Goal: Information Seeking & Learning: Learn about a topic

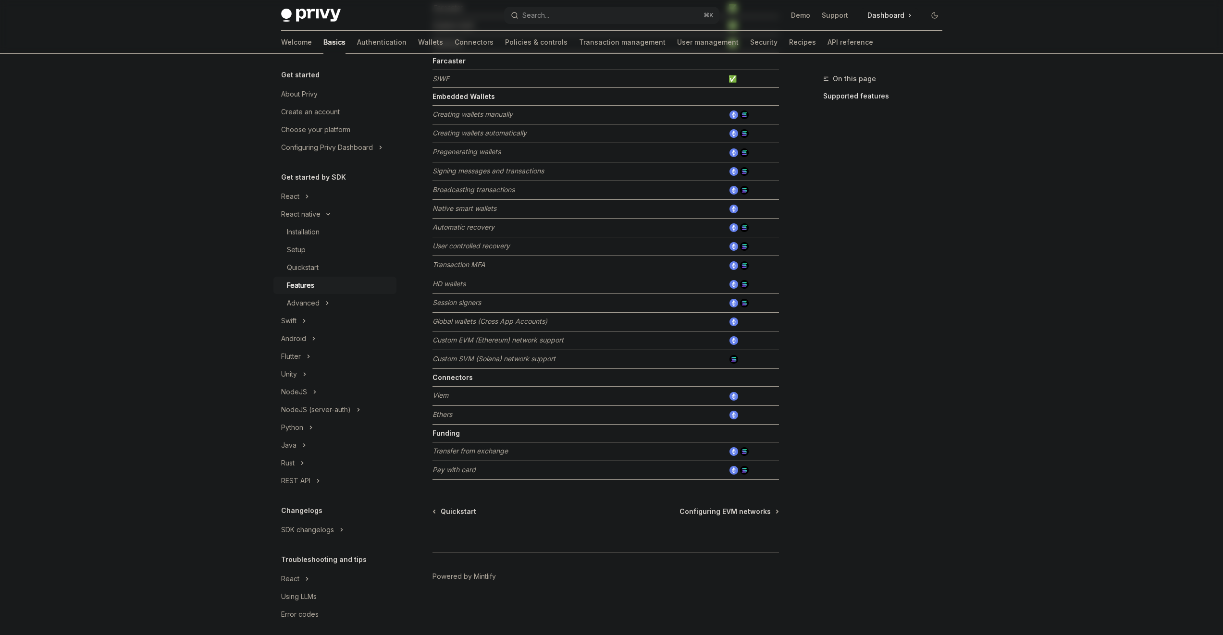
scroll to position [269, 0]
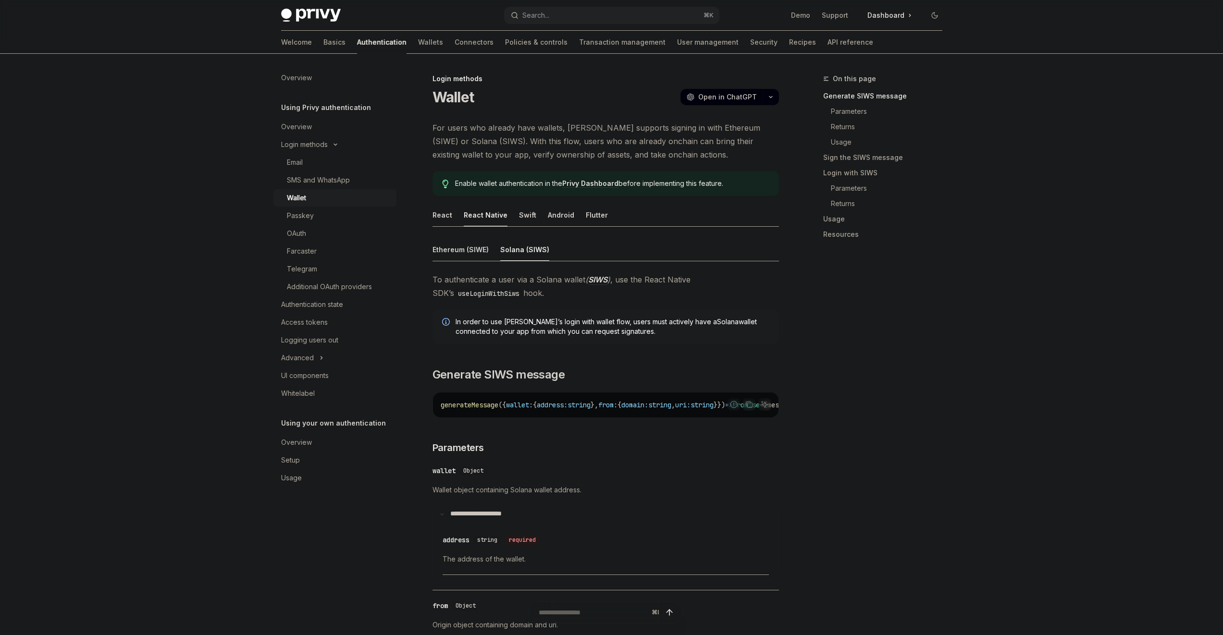
scroll to position [342, 0]
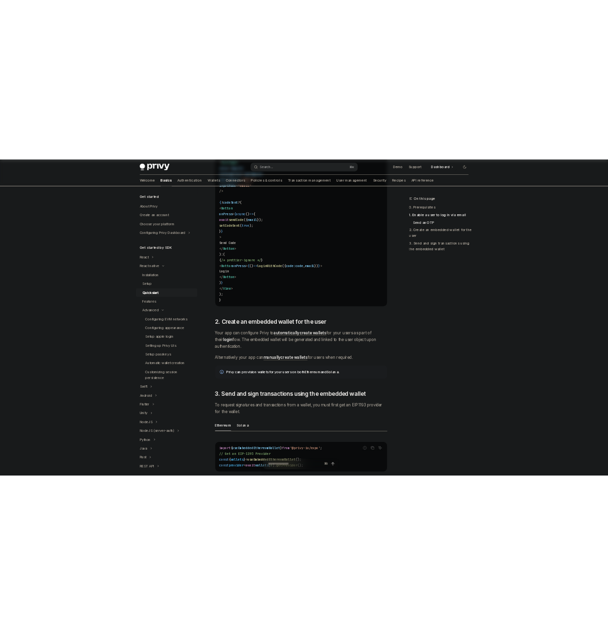
scroll to position [675, 0]
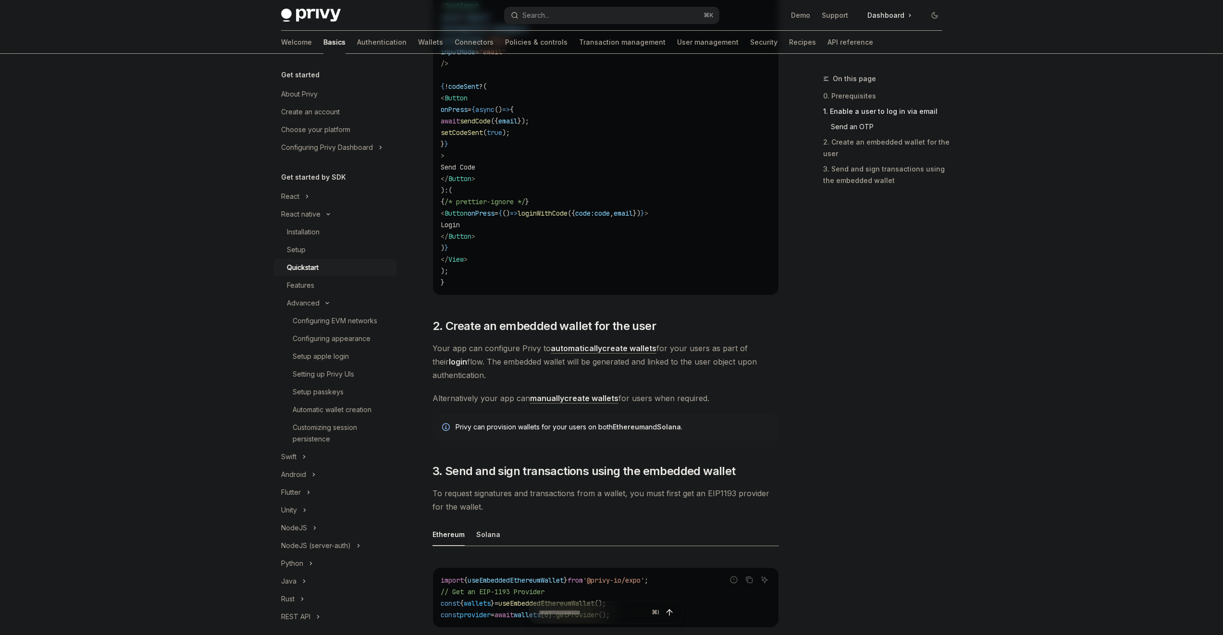
click at [574, 397] on link "manually create wallets" at bounding box center [574, 398] width 88 height 10
click at [783, 377] on div "On this page 0. Prerequisites 1. Enable a user to log in via email Send an OTP …" at bounding box center [611, 297] width 676 height 1836
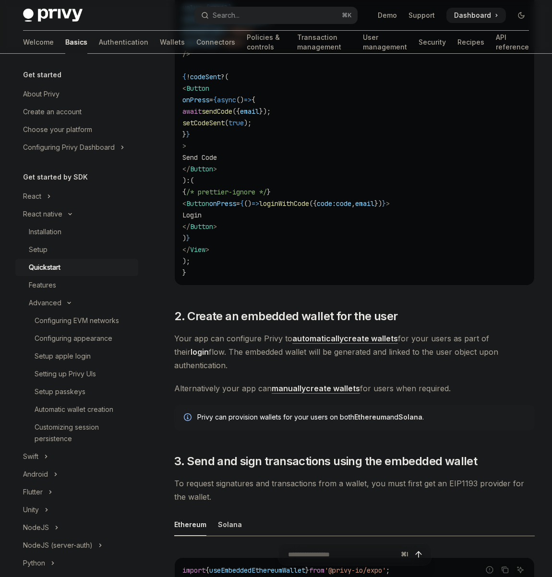
type textarea "*"
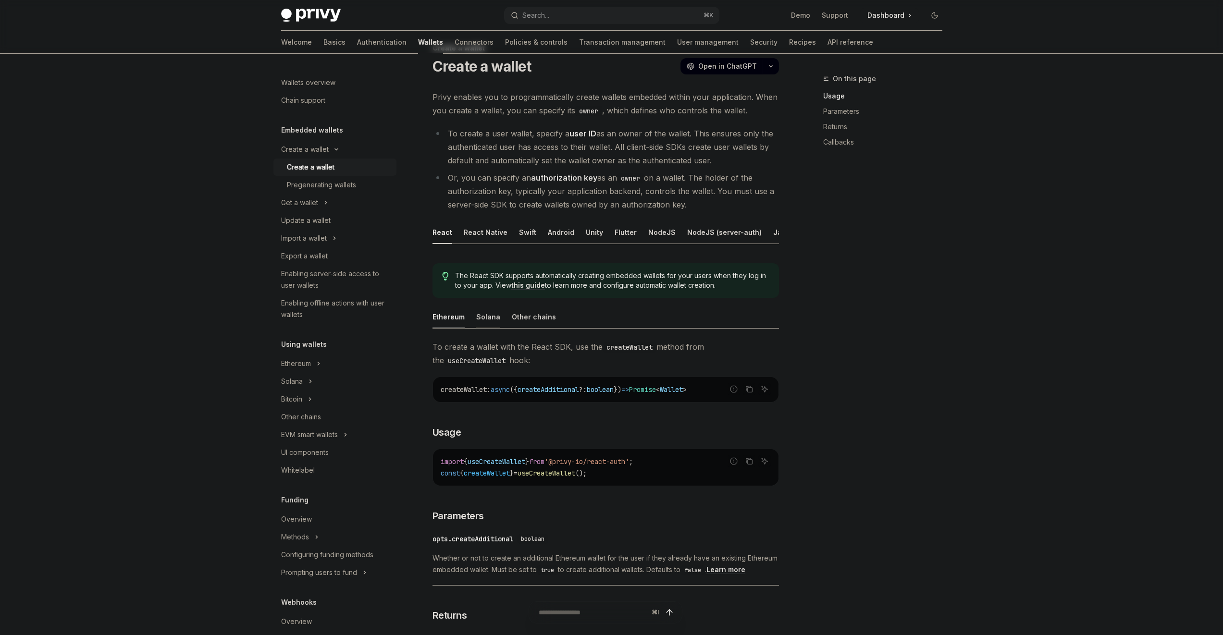
scroll to position [32, 0]
click at [487, 320] on div "Solana" at bounding box center [488, 316] width 24 height 23
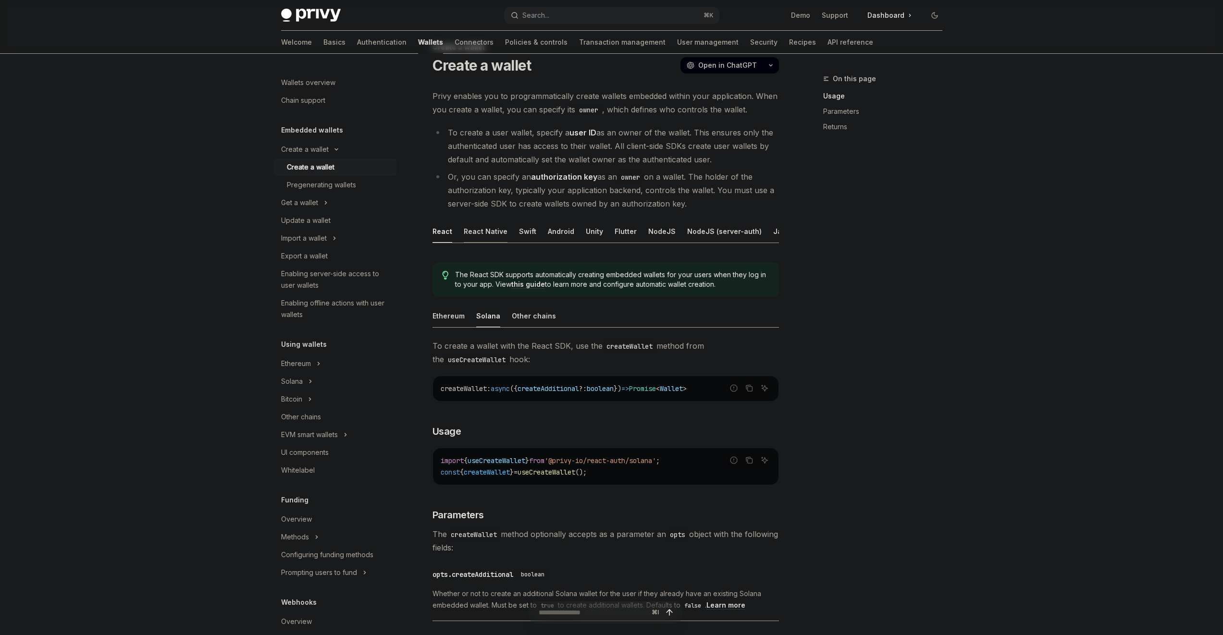
click at [495, 238] on div "React Native" at bounding box center [486, 231] width 44 height 23
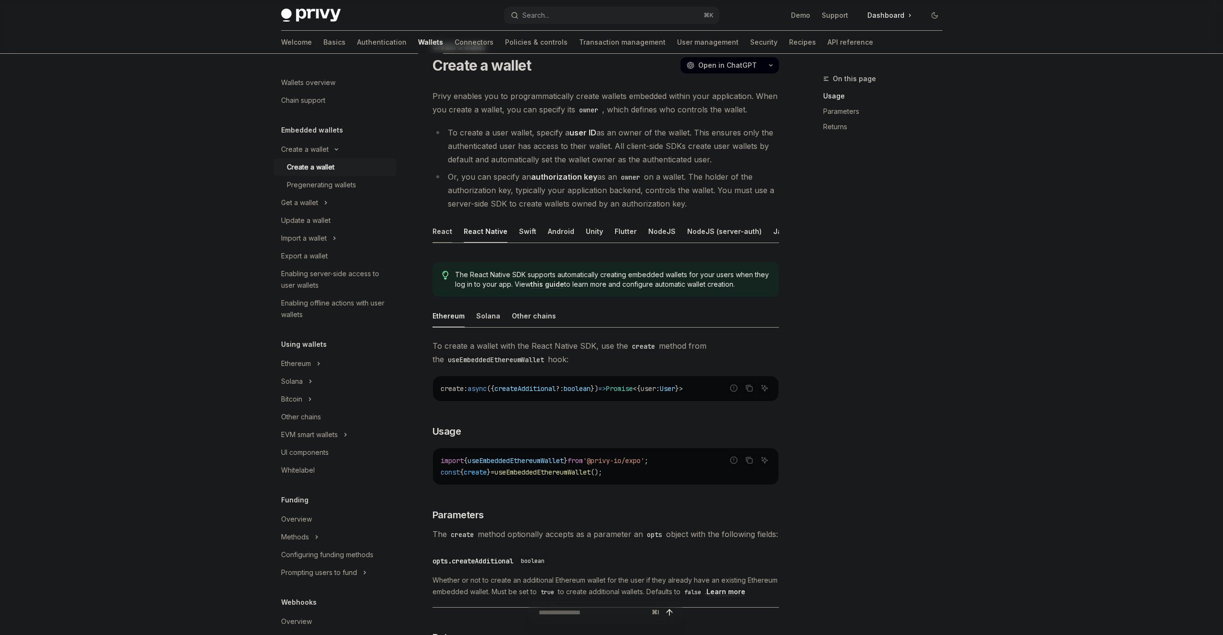
click at [435, 236] on div "React" at bounding box center [442, 231] width 20 height 23
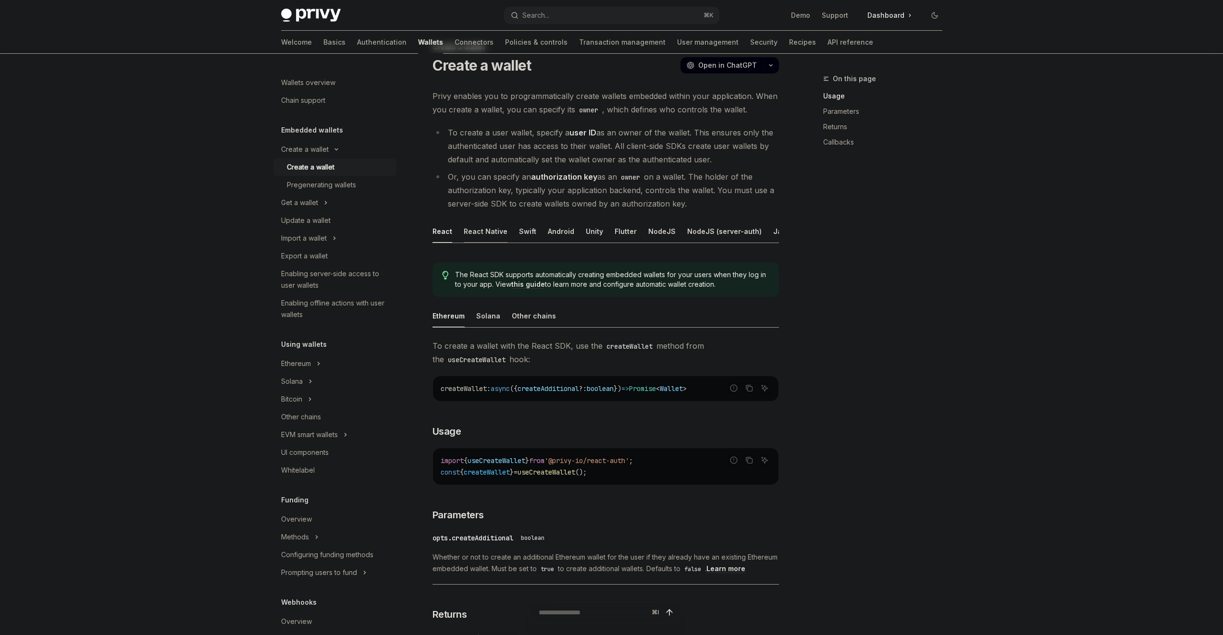
click at [478, 235] on div "React Native" at bounding box center [486, 231] width 44 height 23
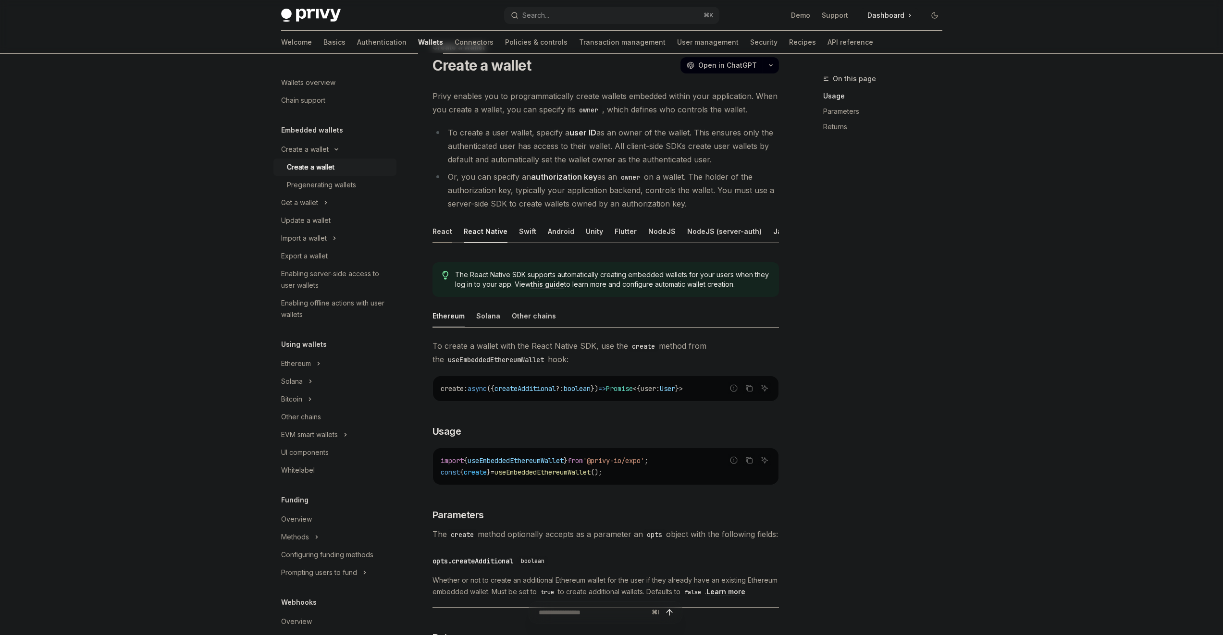
click at [448, 237] on div "React" at bounding box center [442, 231] width 20 height 23
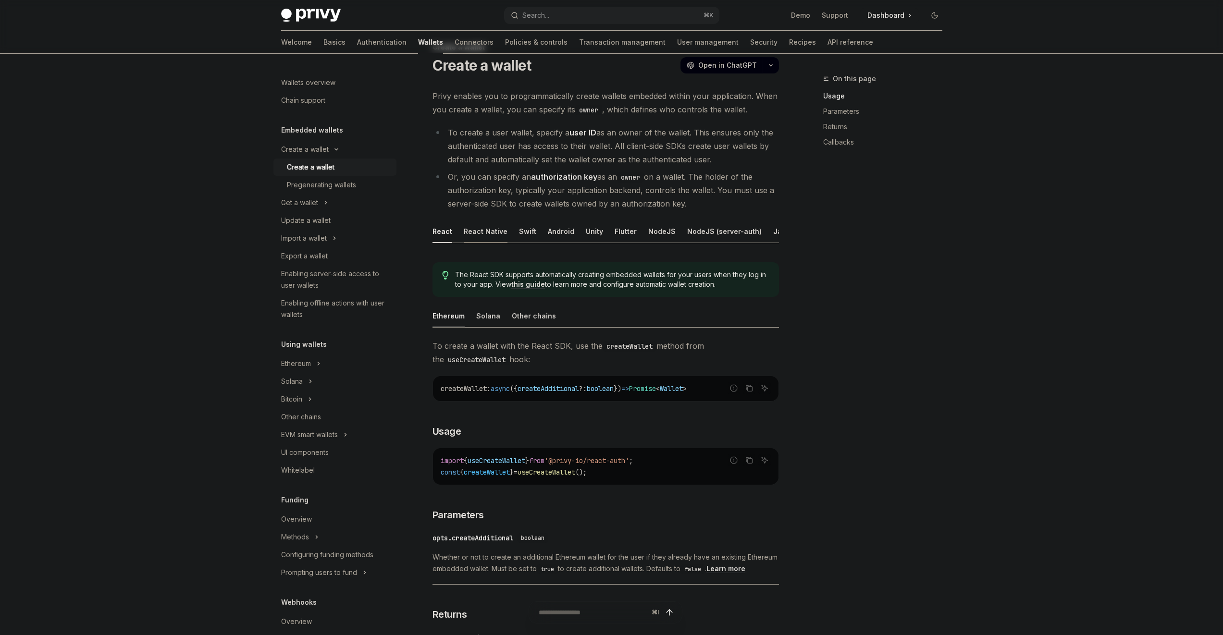
click at [487, 234] on div "React Native" at bounding box center [486, 231] width 44 height 23
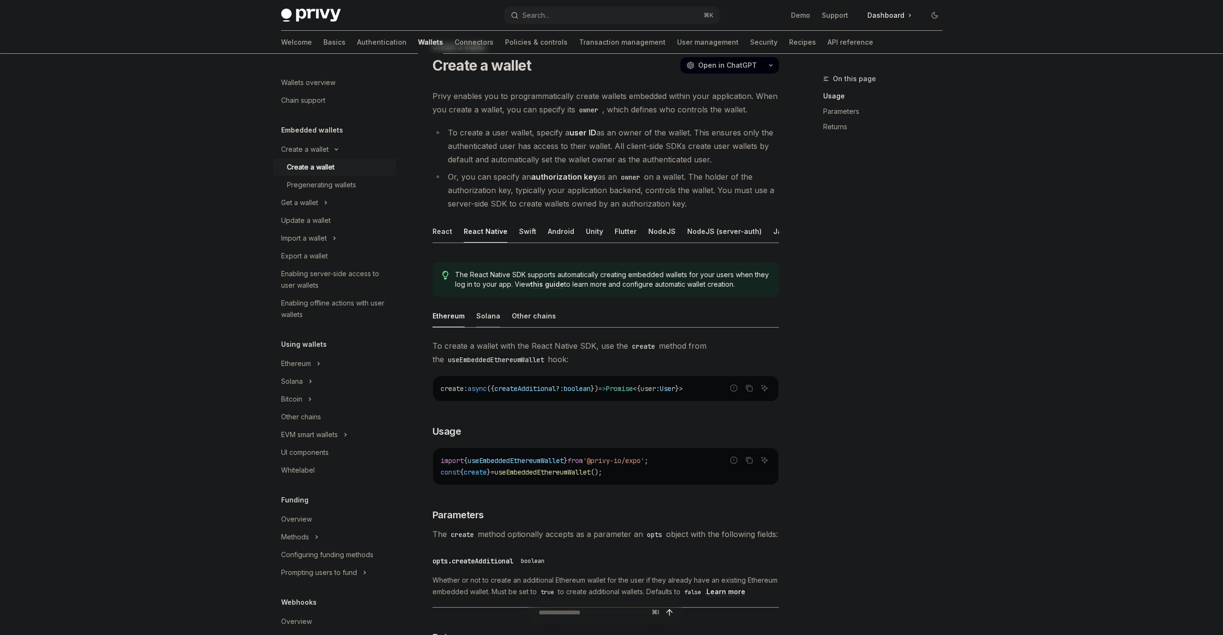
click at [493, 327] on div "Solana" at bounding box center [488, 316] width 24 height 23
click at [575, 465] on span "from" at bounding box center [567, 460] width 15 height 9
drag, startPoint x: 582, startPoint y: 469, endPoint x: 587, endPoint y: 469, distance: 5.3
click at [575, 465] on span "from" at bounding box center [567, 460] width 15 height 9
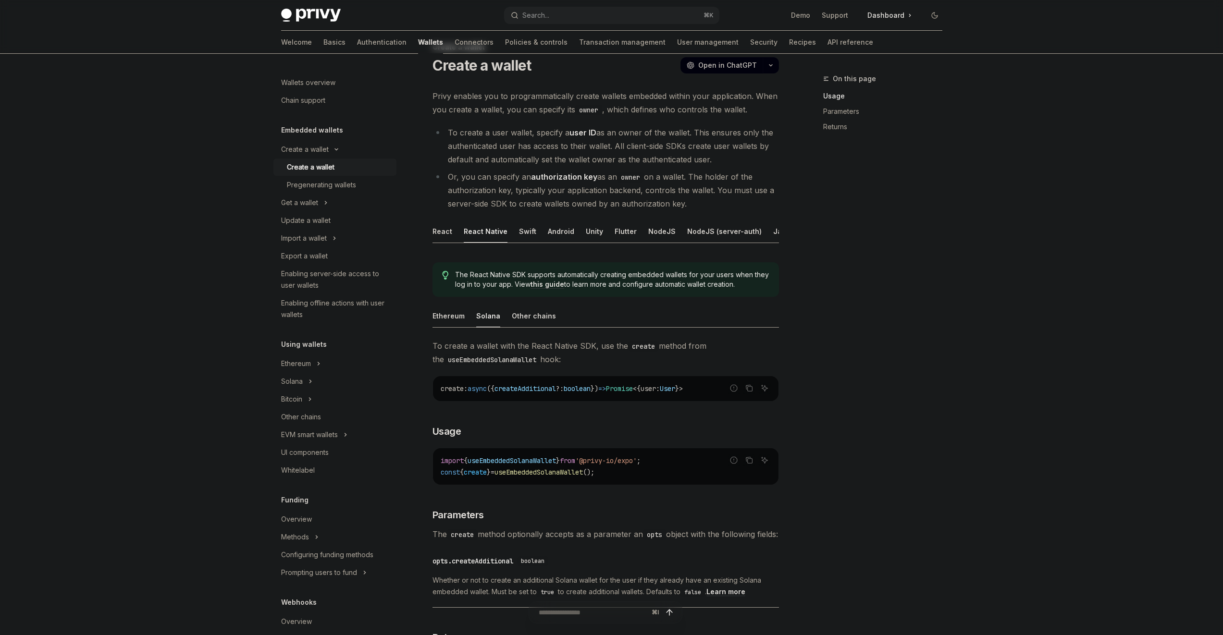
click at [616, 474] on code "import { useEmbeddedSolanaWallet } from '@privy-io/expo' ; const { create } = u…" at bounding box center [606, 466] width 330 height 23
click at [616, 478] on code "import { useEmbeddedSolanaWallet } from '@privy-io/expo' ; const { create } = u…" at bounding box center [606, 466] width 330 height 23
click at [616, 477] on code "import { useEmbeddedSolanaWallet } from '@privy-io/expo' ; const { create } = u…" at bounding box center [606, 466] width 330 height 23
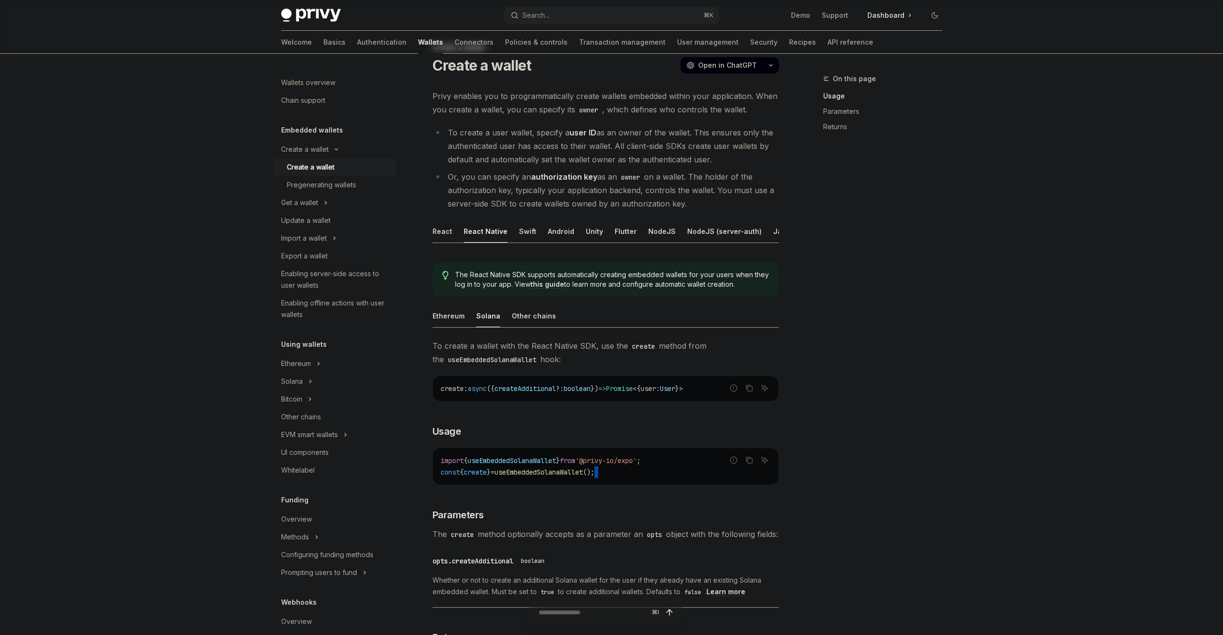
click at [615, 477] on code "import { useEmbeddedSolanaWallet } from '@privy-io/expo' ; const { create } = u…" at bounding box center [606, 466] width 330 height 23
click at [612, 465] on span "'@privy-io/expo'" at bounding box center [605, 460] width 61 height 9
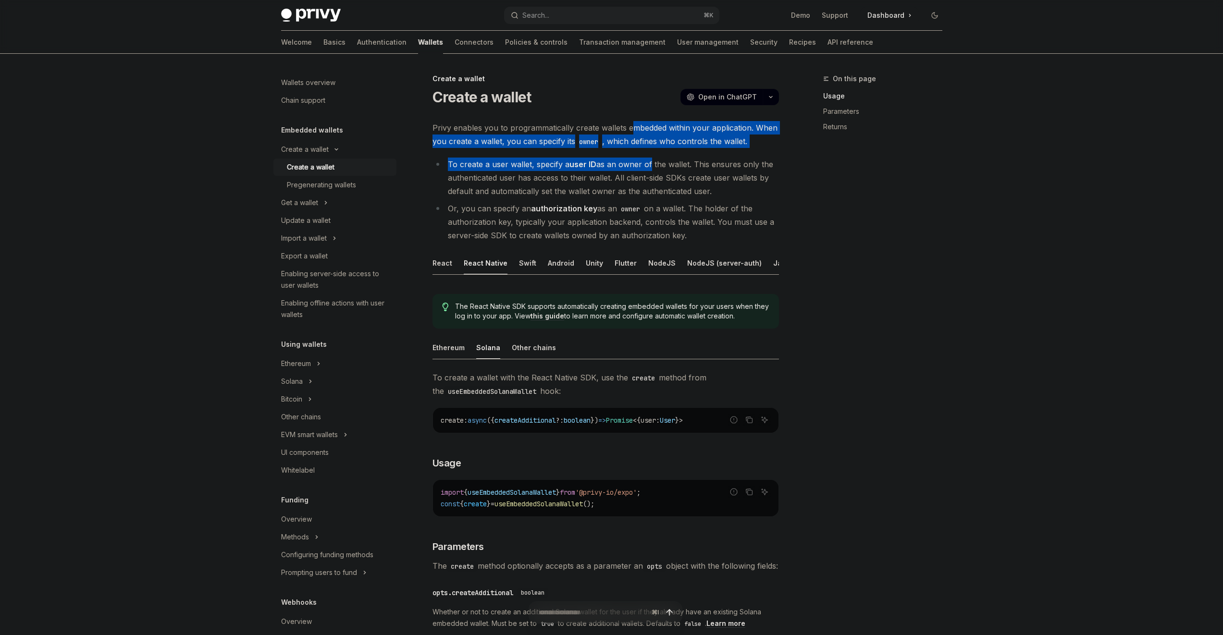
drag, startPoint x: 633, startPoint y: 124, endPoint x: 650, endPoint y: 159, distance: 39.3
click at [650, 159] on div "Privy enables you to programmatically create wallets embedded within your appli…" at bounding box center [605, 426] width 346 height 611
click at [654, 155] on div "Privy enables you to programmatically create wallets embedded within your appli…" at bounding box center [605, 426] width 346 height 611
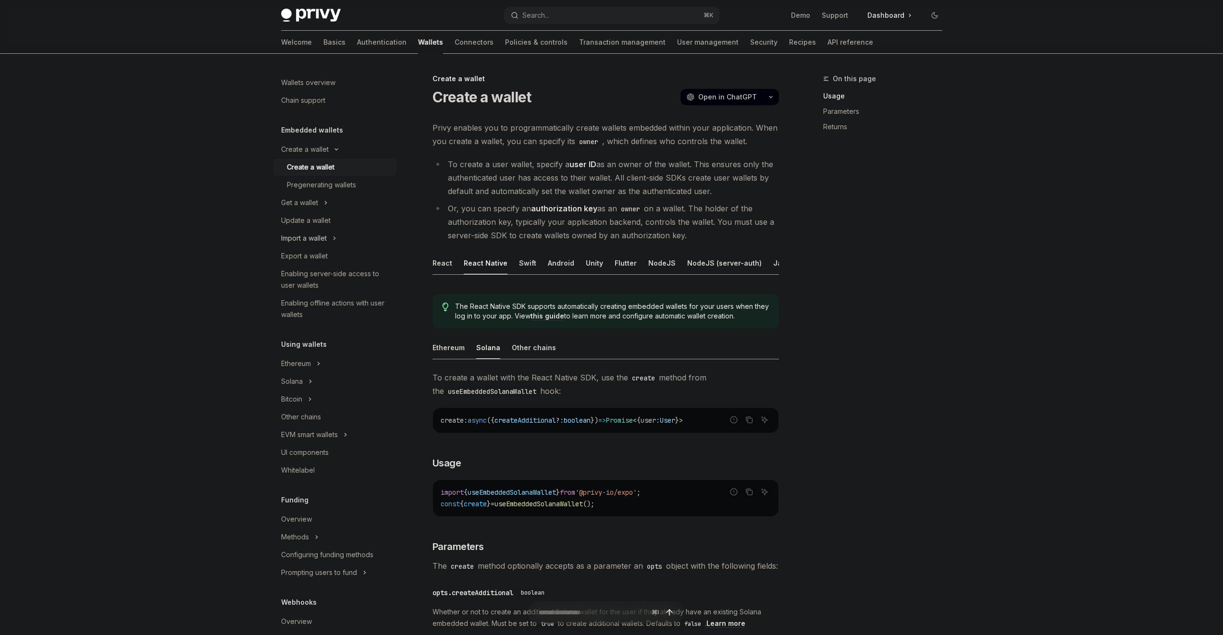
click at [338, 235] on button "Import a wallet" at bounding box center [334, 238] width 123 height 17
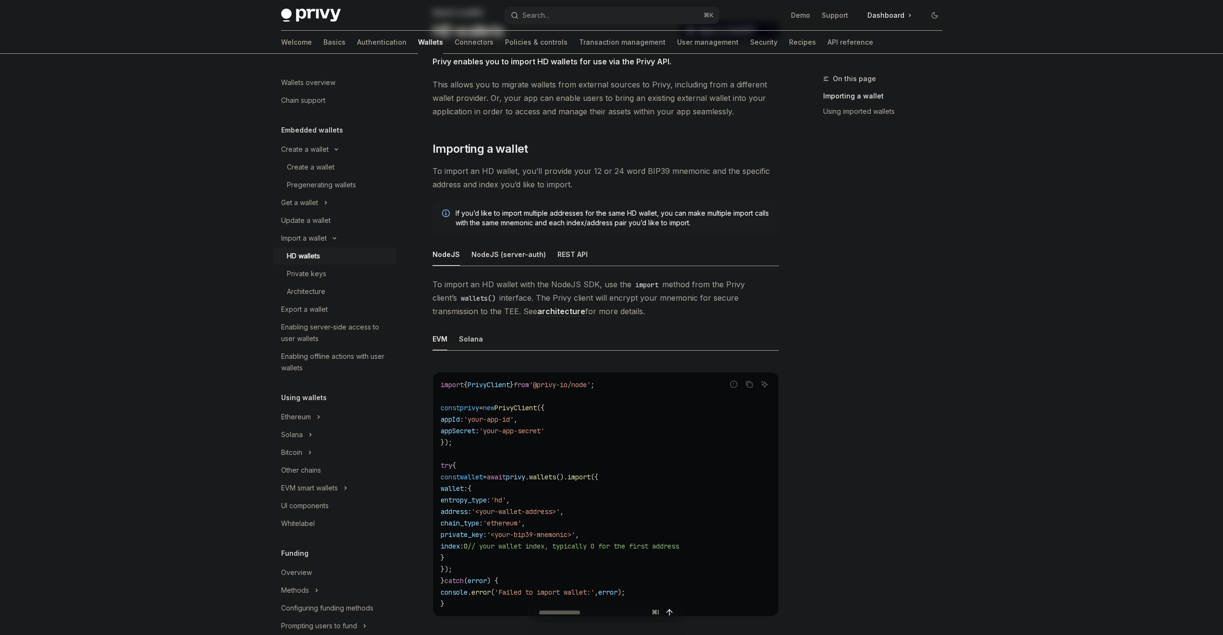
scroll to position [88, 0]
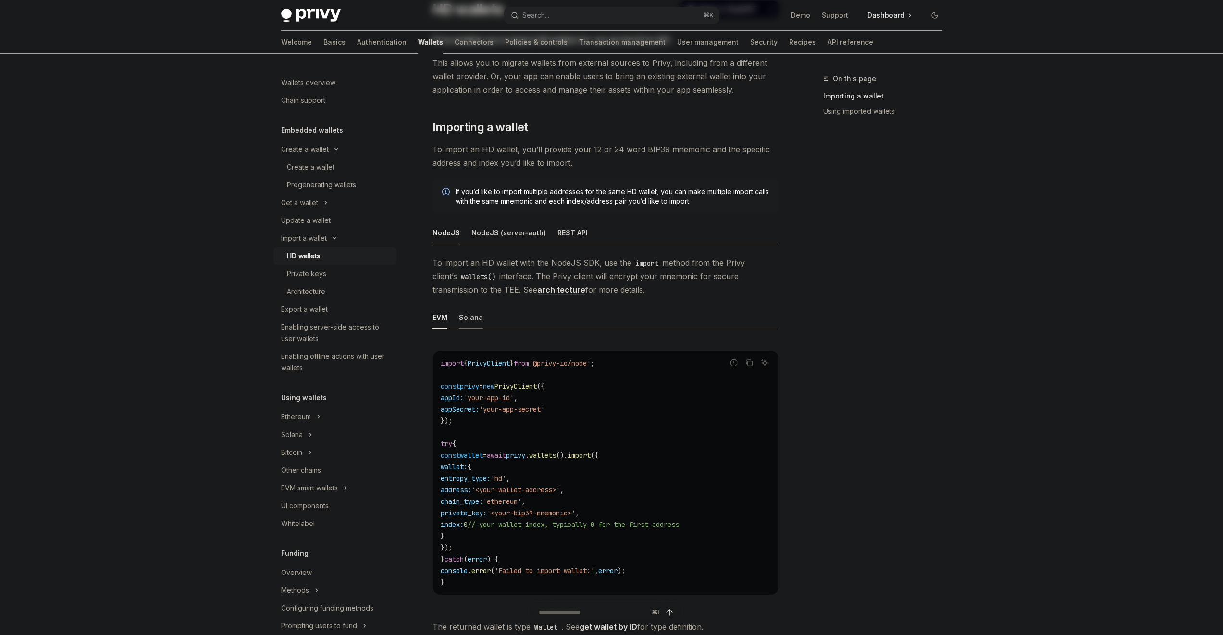
click at [472, 323] on div "Solana" at bounding box center [471, 317] width 24 height 23
click at [438, 313] on div "EVM" at bounding box center [439, 317] width 15 height 23
click at [464, 313] on div "Solana" at bounding box center [471, 317] width 24 height 23
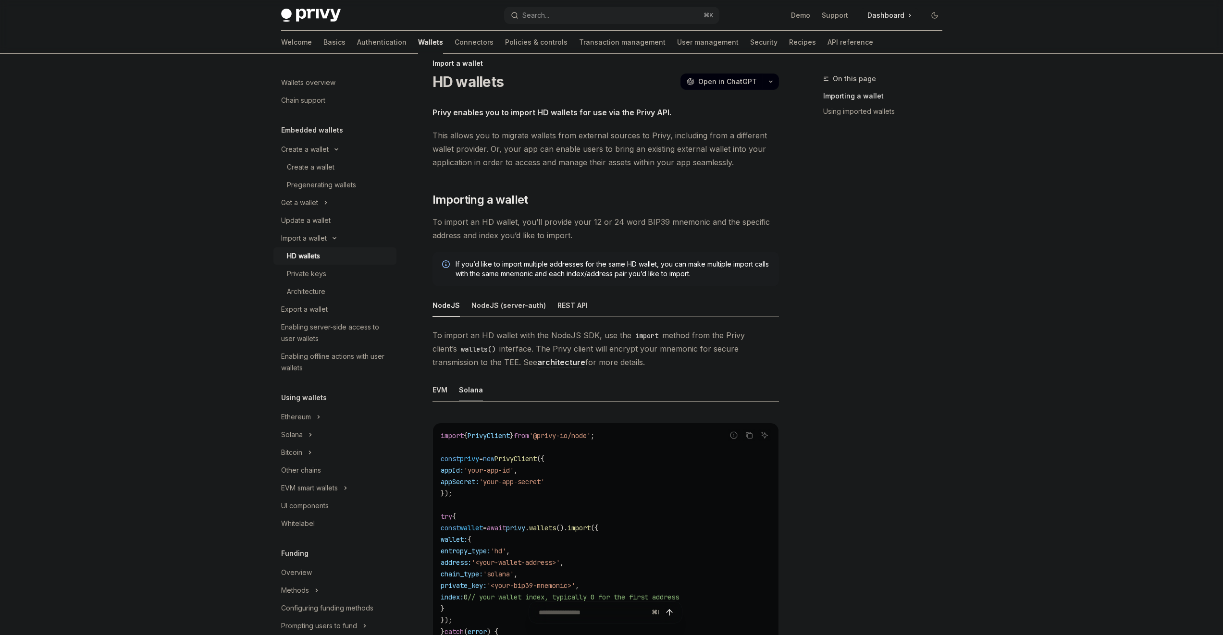
scroll to position [454, 0]
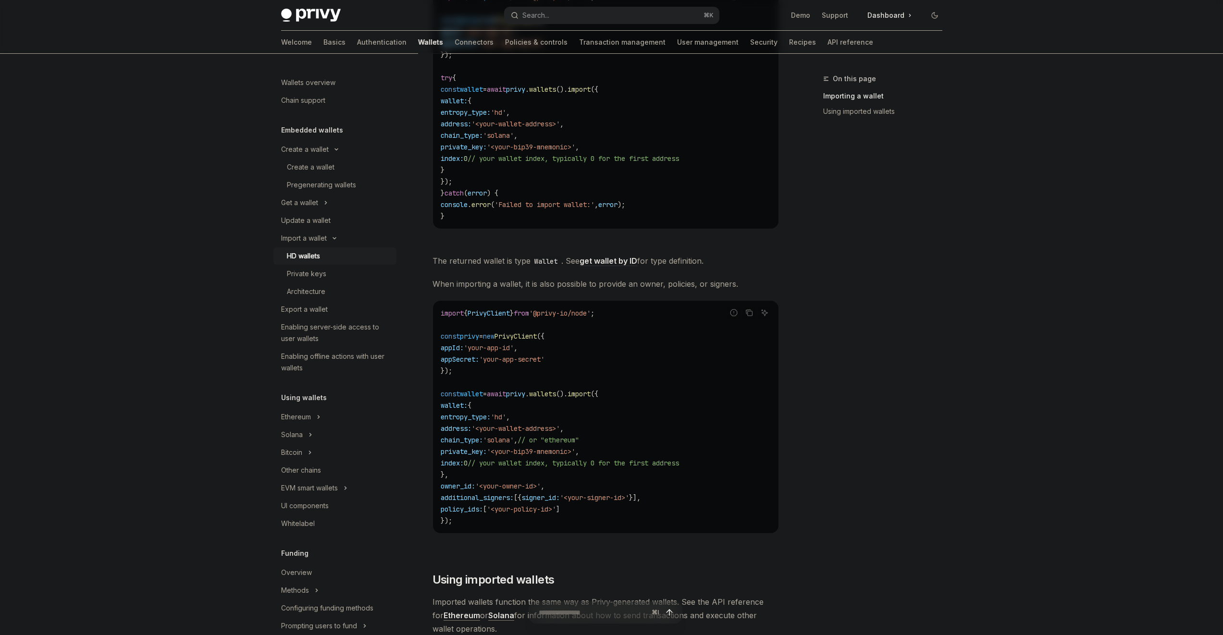
drag, startPoint x: 564, startPoint y: 472, endPoint x: 556, endPoint y: 392, distance: 80.2
click at [557, 395] on code "import { PrivyClient } from '@privy-io/node' ; const privy = new PrivyClient ({…" at bounding box center [606, 416] width 330 height 219
click at [556, 392] on span "wallets" at bounding box center [542, 394] width 27 height 9
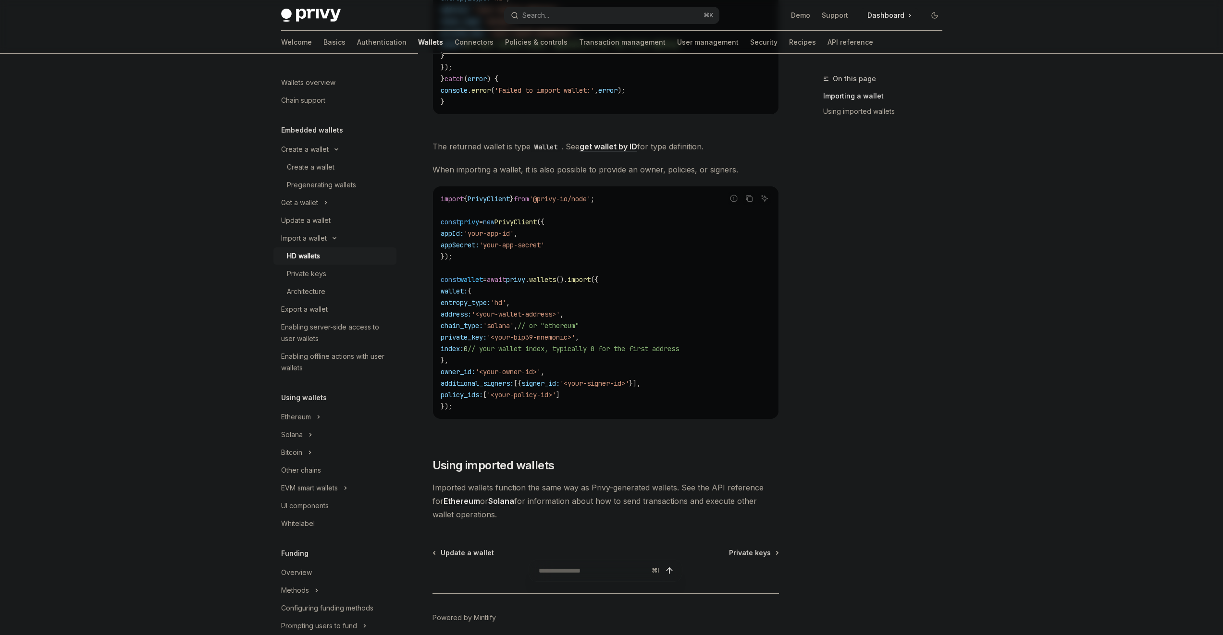
scroll to position [601, 0]
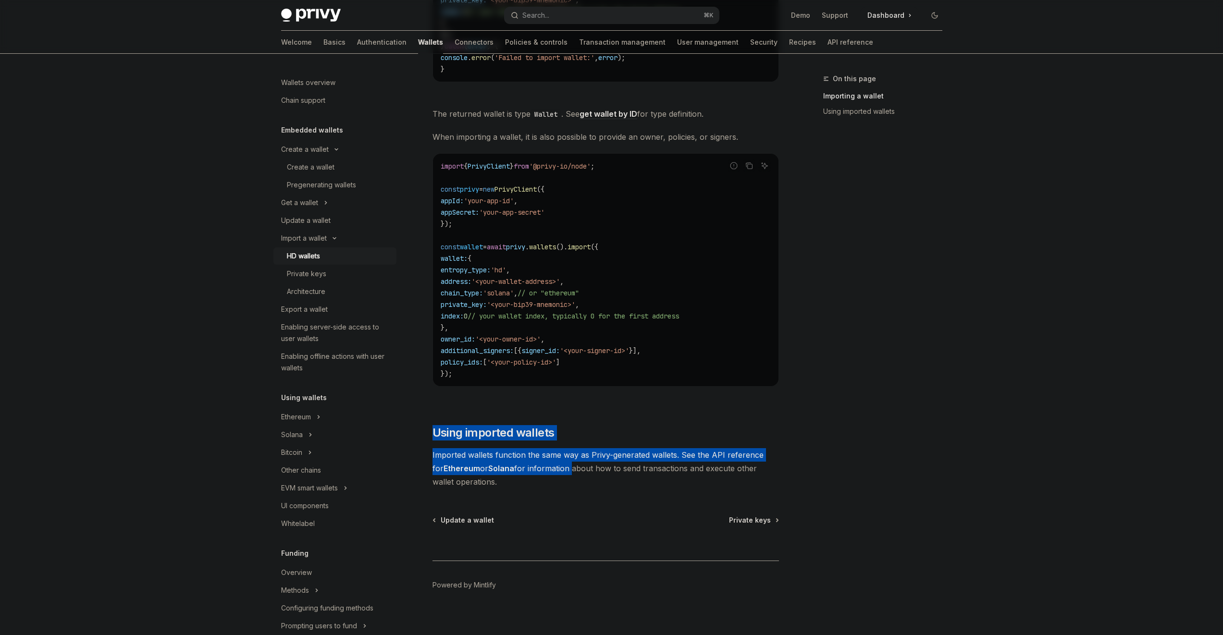
drag, startPoint x: 529, startPoint y: 415, endPoint x: 559, endPoint y: 473, distance: 64.9
click at [559, 473] on div "Privy enables you to import HD wallets for use via the Privy API. This allows y…" at bounding box center [605, 4] width 346 height 968
click at [559, 473] on span "Imported wallets function the same way as Privy-generated wallets. See the API …" at bounding box center [605, 468] width 346 height 40
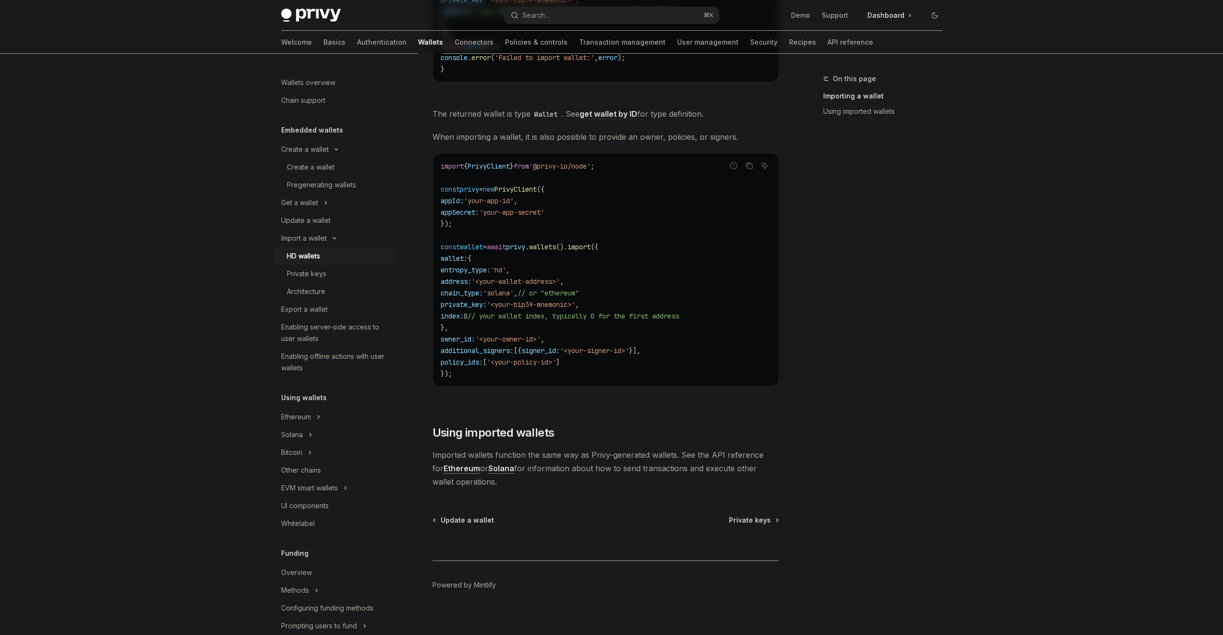
drag, startPoint x: 560, startPoint y: 478, endPoint x: 557, endPoint y: 443, distance: 35.2
click at [557, 443] on div "Privy enables you to import HD wallets for use via the Privy API. This allows y…" at bounding box center [605, 4] width 346 height 968
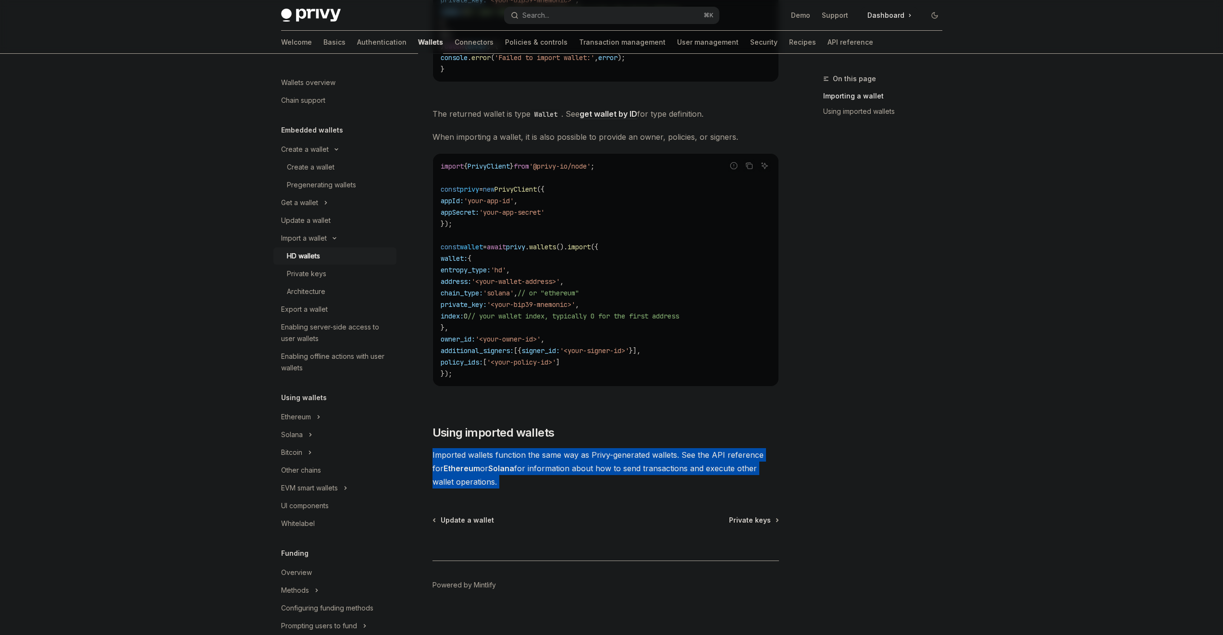
drag, startPoint x: 557, startPoint y: 443, endPoint x: 575, endPoint y: 488, distance: 48.5
click at [575, 488] on div "Privy enables you to import HD wallets for use via the Privy API. This allows y…" at bounding box center [605, 4] width 346 height 968
click at [575, 487] on span "Imported wallets function the same way as Privy-generated wallets. See the API …" at bounding box center [605, 468] width 346 height 40
drag, startPoint x: 570, startPoint y: 480, endPoint x: 553, endPoint y: 436, distance: 47.3
click at [554, 442] on div "Privy enables you to import HD wallets for use via the Privy API. This allows y…" at bounding box center [605, 4] width 346 height 968
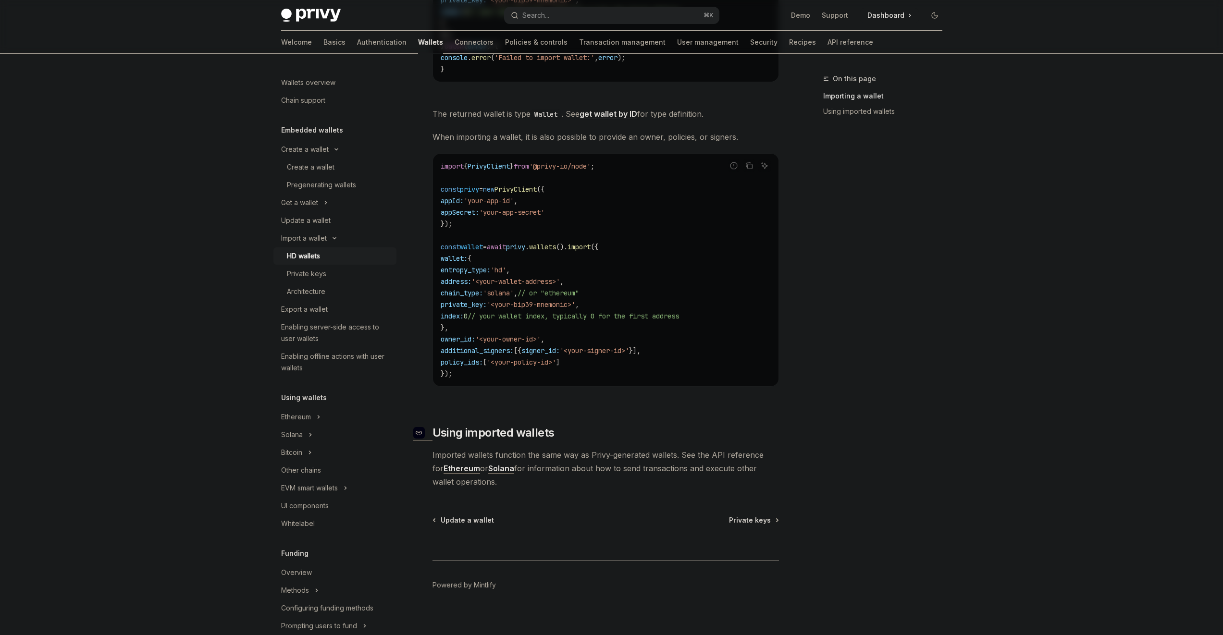
click at [552, 432] on span "Using imported wallets" at bounding box center [493, 432] width 122 height 15
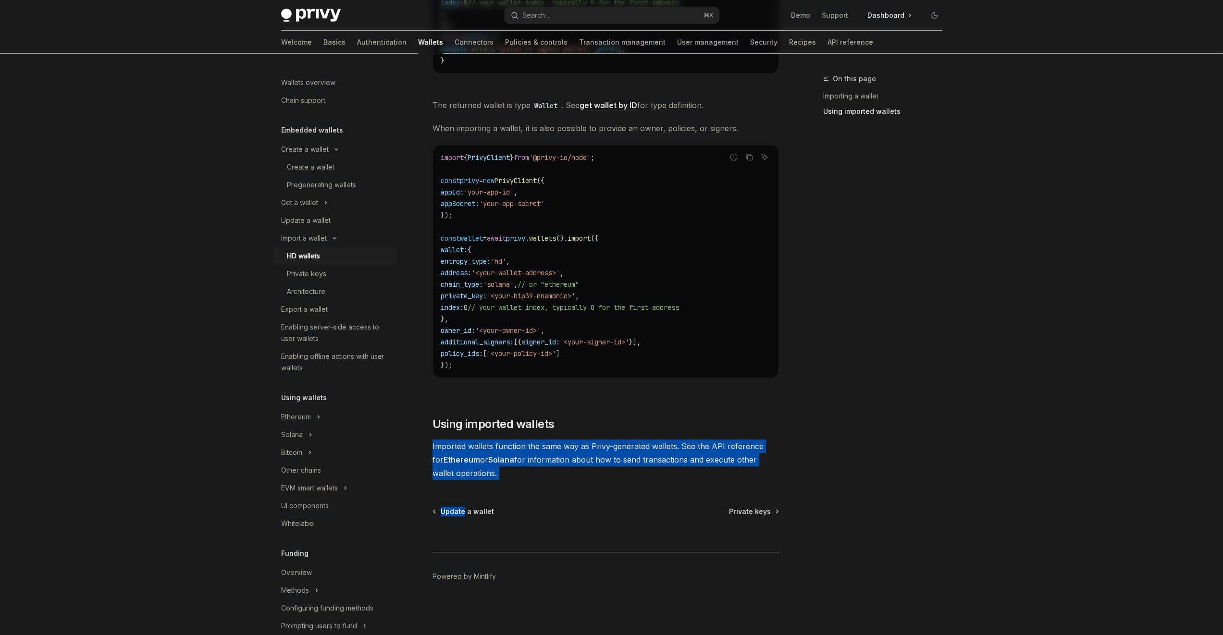
drag, startPoint x: 552, startPoint y: 432, endPoint x: 554, endPoint y: 480, distance: 48.6
click at [553, 487] on div "Import a wallet HD wallets OpenAI Open in ChatGPT OpenAI Open in ChatGPT Privy …" at bounding box center [515, 49] width 530 height 1172
click at [556, 471] on span "Imported wallets function the same way as Privy-generated wallets. See the API …" at bounding box center [605, 460] width 346 height 40
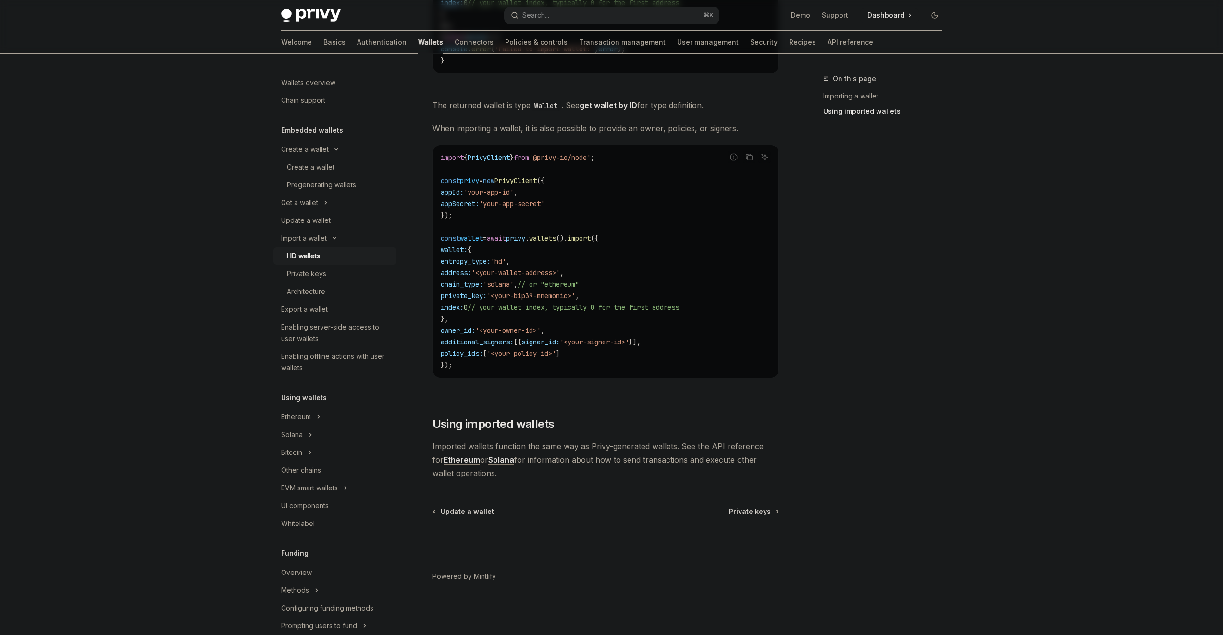
click at [510, 393] on div "To import an HD wallet with the NodeJS SDK, use the import method from the Priv…" at bounding box center [605, 63] width 346 height 659
drag, startPoint x: 534, startPoint y: 383, endPoint x: 566, endPoint y: 470, distance: 92.4
click at [577, 453] on span "Imported wallets function the same way as Privy-generated wallets. See the API …" at bounding box center [605, 460] width 346 height 40
drag, startPoint x: 577, startPoint y: 449, endPoint x: 576, endPoint y: 405, distance: 43.3
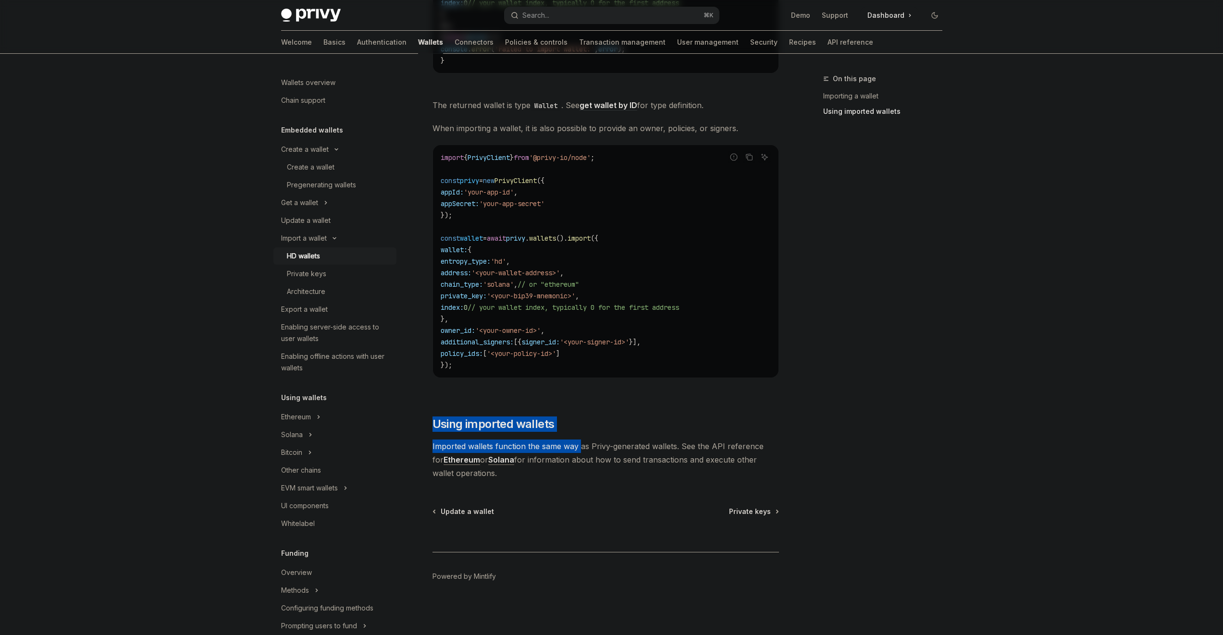
drag, startPoint x: 576, startPoint y: 405, endPoint x: 580, endPoint y: 448, distance: 42.5
click at [580, 448] on span "Imported wallets function the same way as Privy-generated wallets. See the API …" at bounding box center [605, 460] width 346 height 40
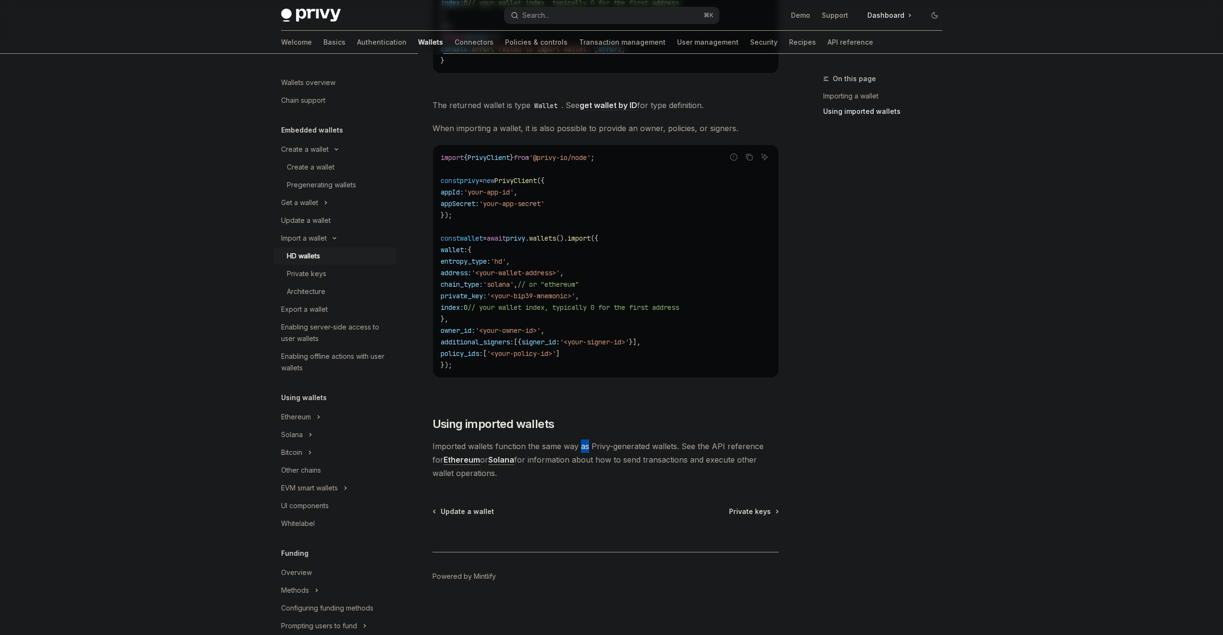
click at [580, 447] on span "Imported wallets function the same way as Privy-generated wallets. See the API …" at bounding box center [605, 460] width 346 height 40
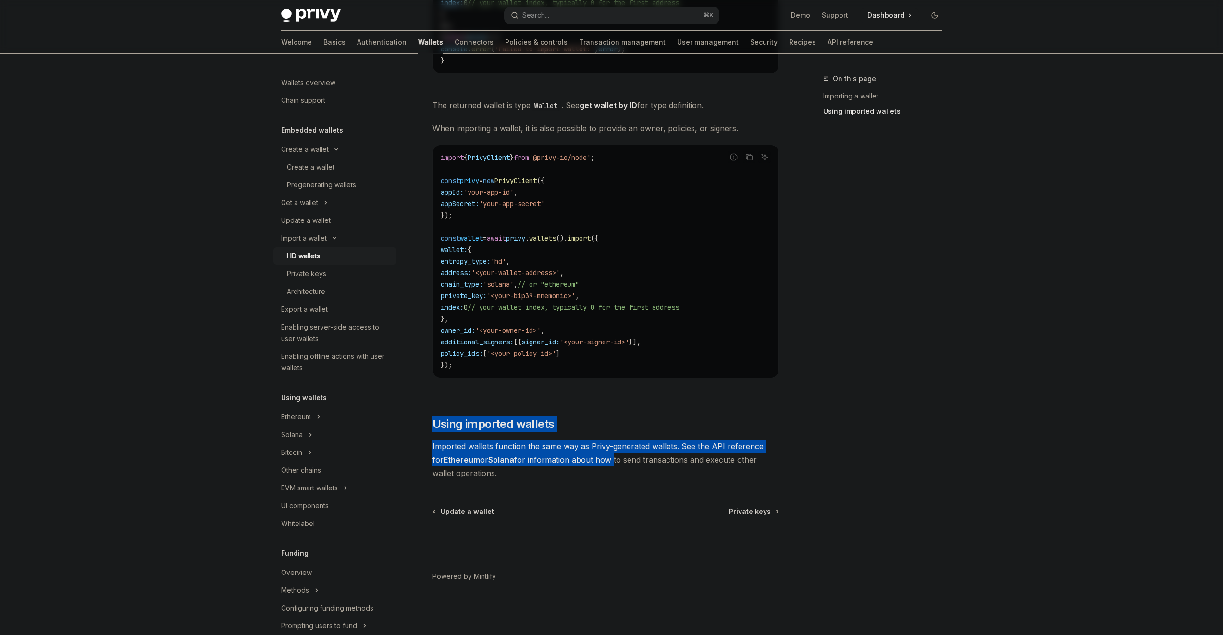
drag, startPoint x: 582, startPoint y: 415, endPoint x: 587, endPoint y: 464, distance: 48.7
click at [587, 463] on span "Imported wallets function the same way as Privy-generated wallets. See the API …" at bounding box center [605, 460] width 346 height 40
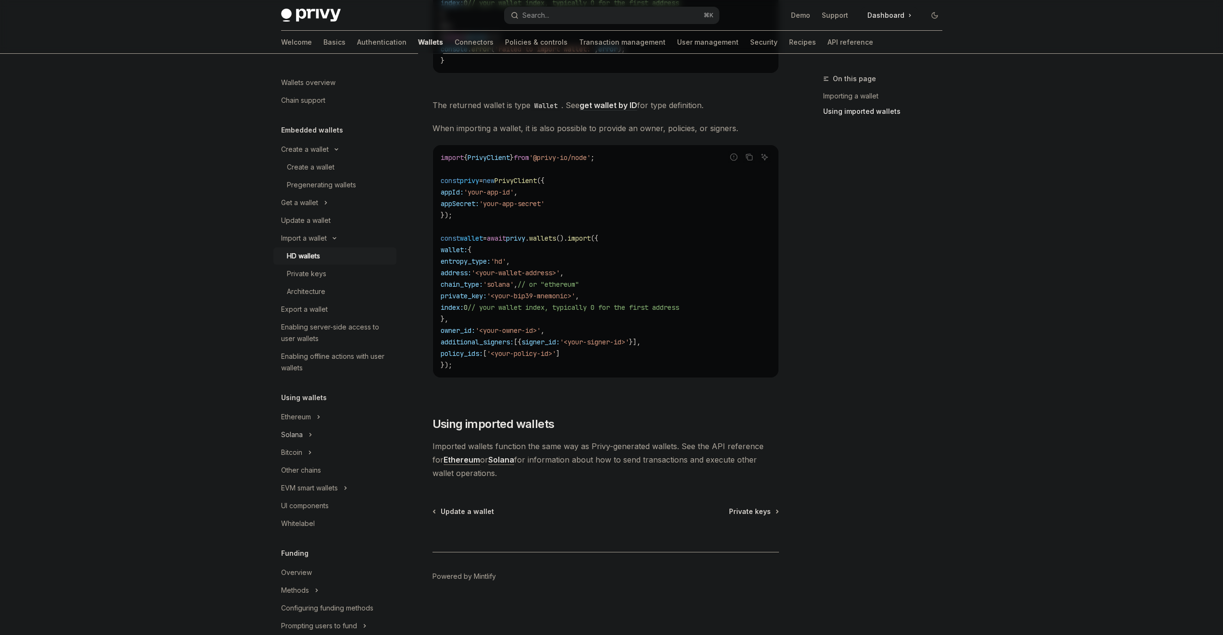
click at [309, 427] on button "Solana" at bounding box center [334, 434] width 123 height 17
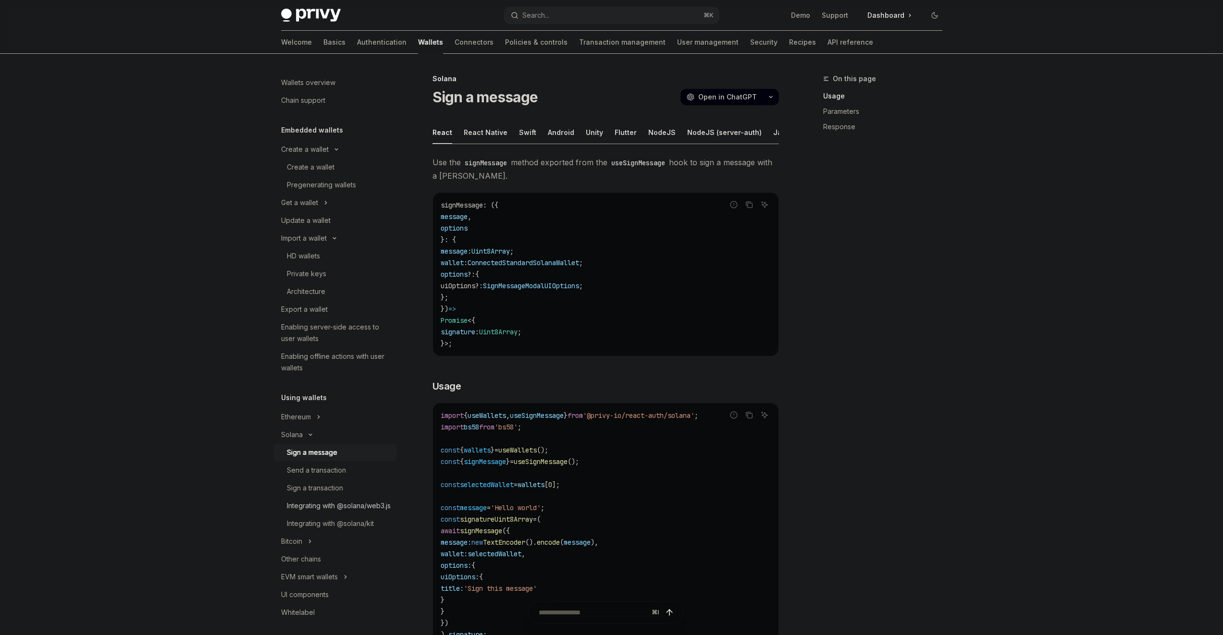
click at [354, 504] on div "Integrating with @solana/web3.js" at bounding box center [339, 506] width 104 height 12
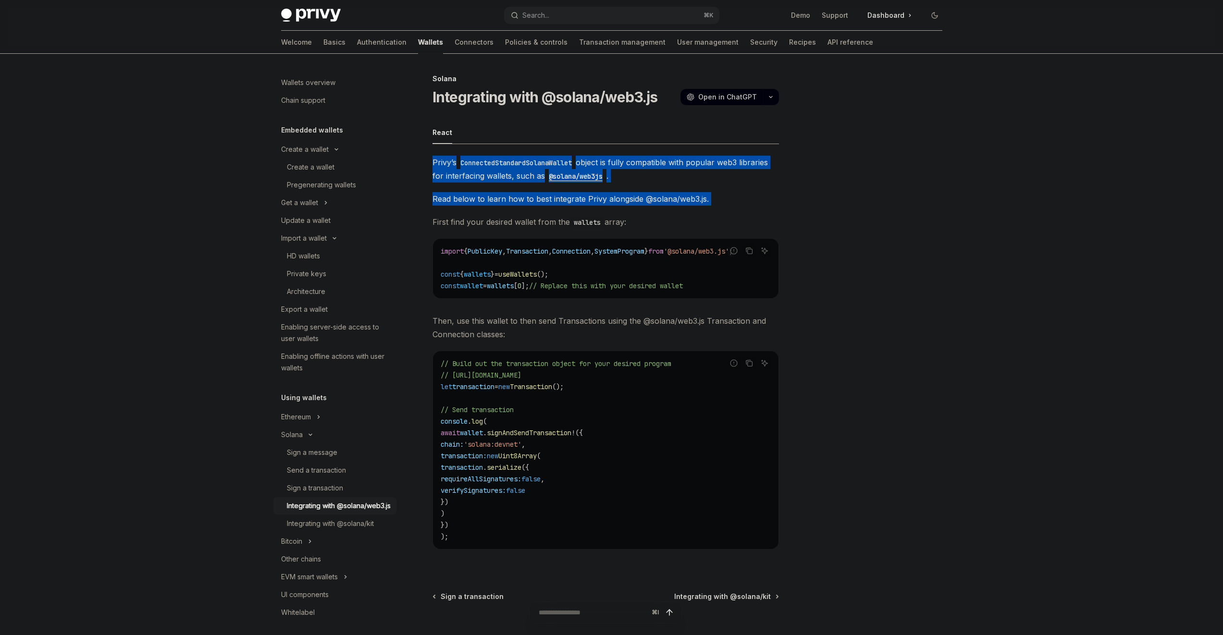
drag, startPoint x: 539, startPoint y: 155, endPoint x: 682, endPoint y: 208, distance: 152.0
click at [682, 208] on div "React Privy’s ConnectedStandardSolanaWallet object is fully compatible with pop…" at bounding box center [605, 343] width 346 height 444
click at [682, 208] on div "Privy’s ConnectedStandardSolanaWallet object is fully compatible with popular w…" at bounding box center [605, 360] width 346 height 409
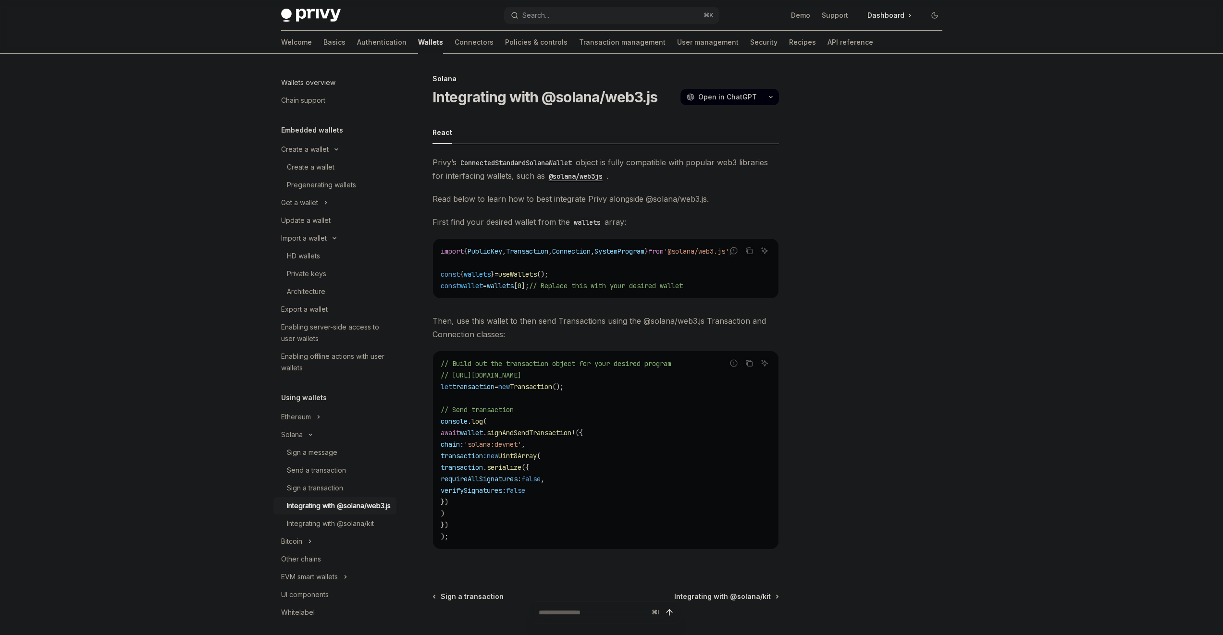
click at [313, 85] on div "Wallets overview" at bounding box center [308, 83] width 54 height 12
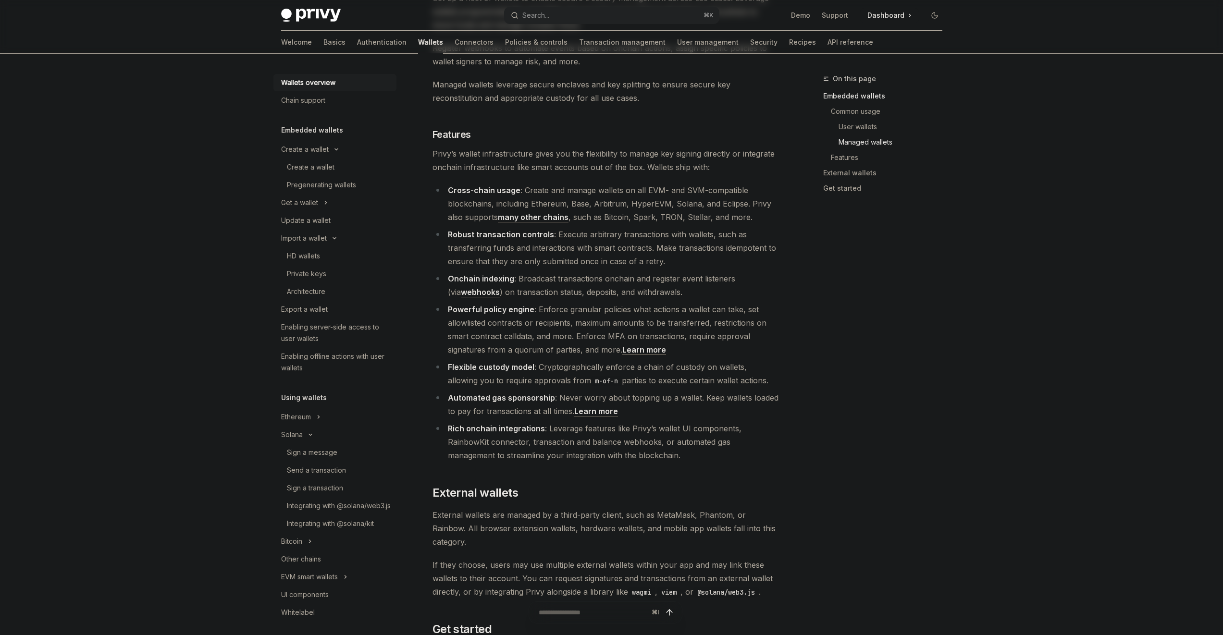
scroll to position [1284, 0]
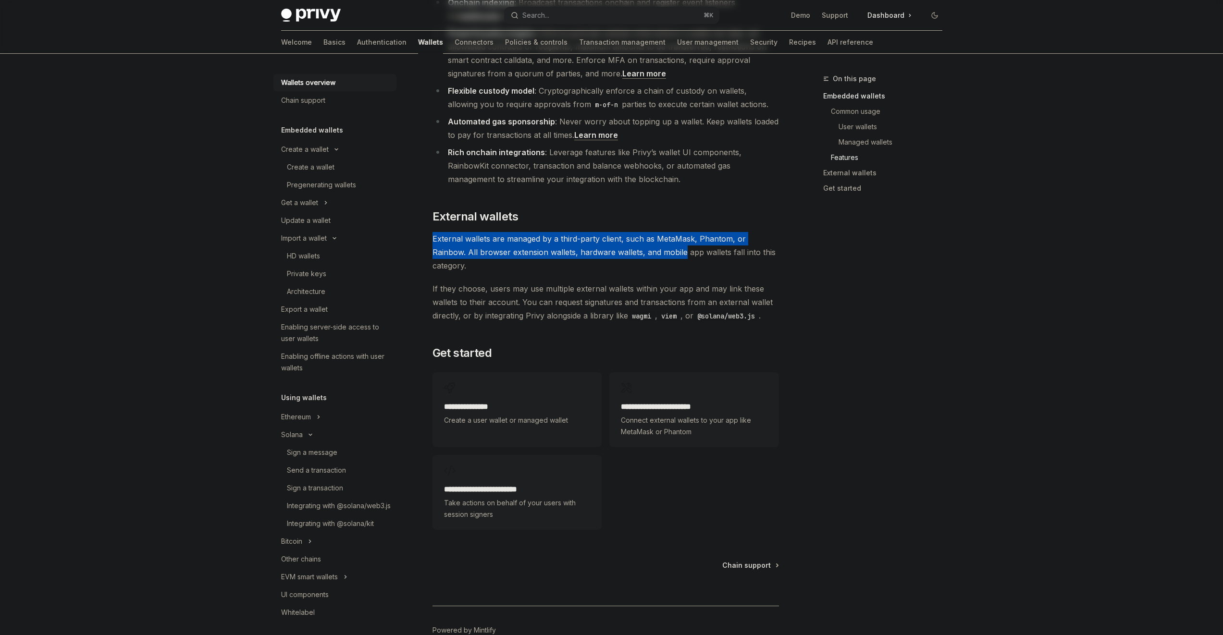
drag, startPoint x: 612, startPoint y: 179, endPoint x: 649, endPoint y: 218, distance: 53.0
click at [649, 232] on span "External wallets are managed by a third-party client, such as MetaMask, Phantom…" at bounding box center [605, 252] width 346 height 40
drag, startPoint x: 649, startPoint y: 217, endPoint x: 633, endPoint y: 184, distance: 36.3
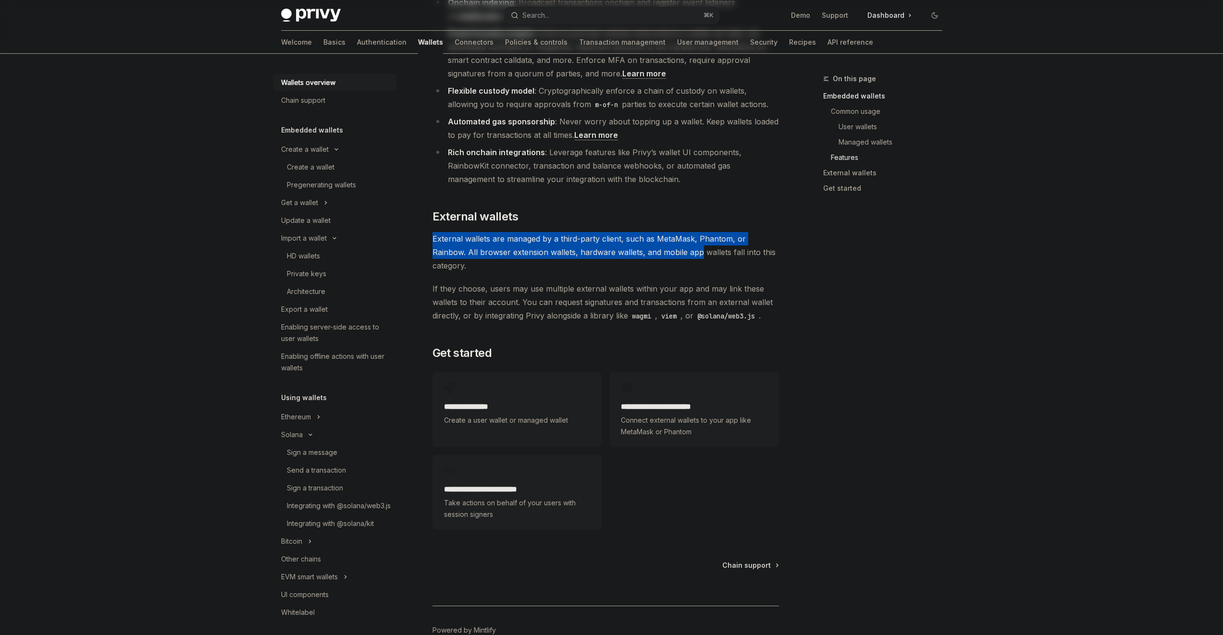
drag, startPoint x: 633, startPoint y: 184, endPoint x: 642, endPoint y: 228, distance: 44.2
click at [642, 282] on span "If they choose, users may use multiple external wallets within your app and may…" at bounding box center [605, 302] width 346 height 40
drag, startPoint x: 642, startPoint y: 228, endPoint x: 634, endPoint y: 174, distance: 54.0
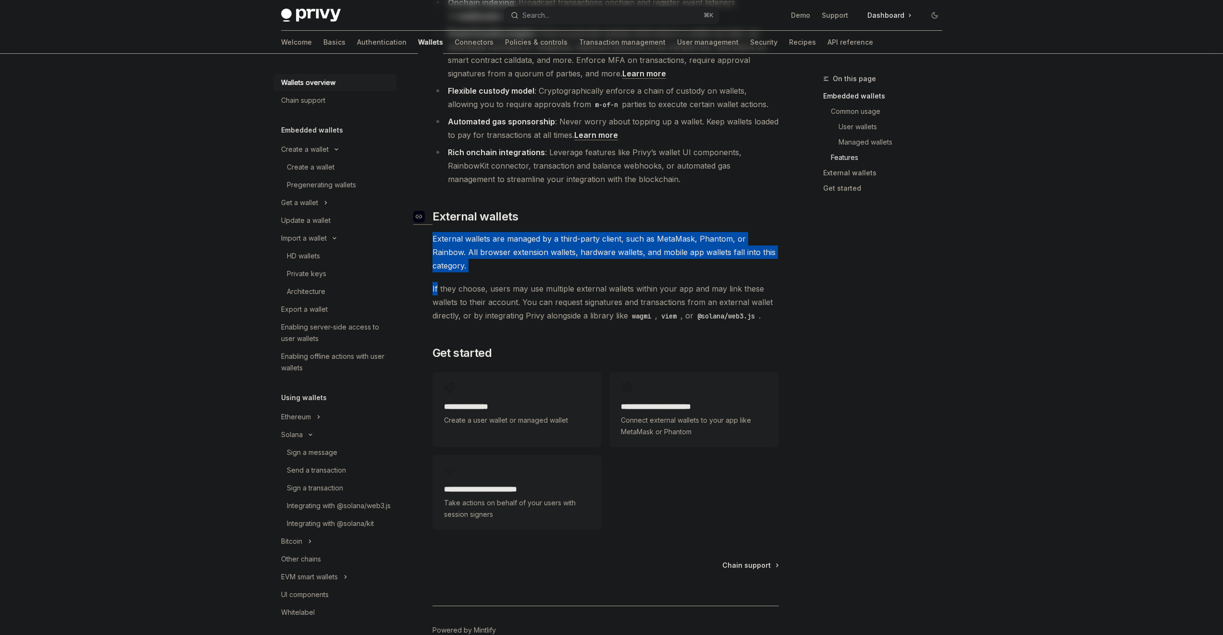
click at [634, 209] on h2 "​ External wallets" at bounding box center [605, 216] width 346 height 15
drag, startPoint x: 634, startPoint y: 174, endPoint x: 648, endPoint y: 229, distance: 56.0
click at [648, 282] on span "If they choose, users may use multiple external wallets within your app and may…" at bounding box center [605, 302] width 346 height 40
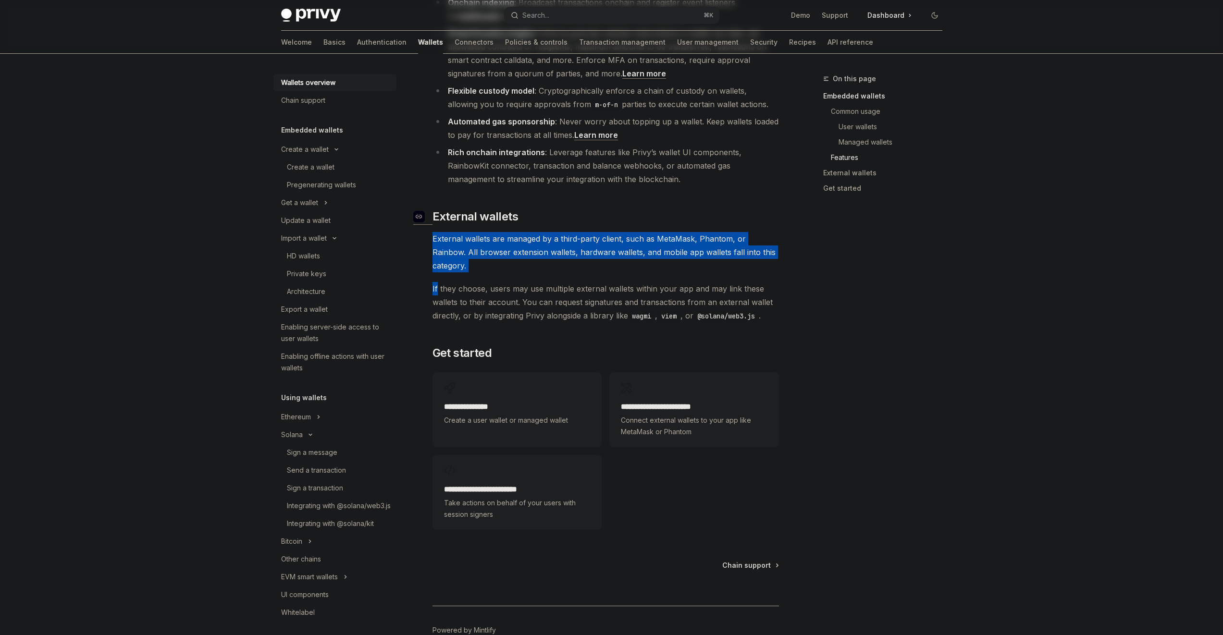
drag, startPoint x: 648, startPoint y: 227, endPoint x: 635, endPoint y: 174, distance: 54.4
click at [635, 209] on h2 "​ External wallets" at bounding box center [605, 216] width 346 height 15
drag, startPoint x: 639, startPoint y: 207, endPoint x: 644, endPoint y: 234, distance: 28.2
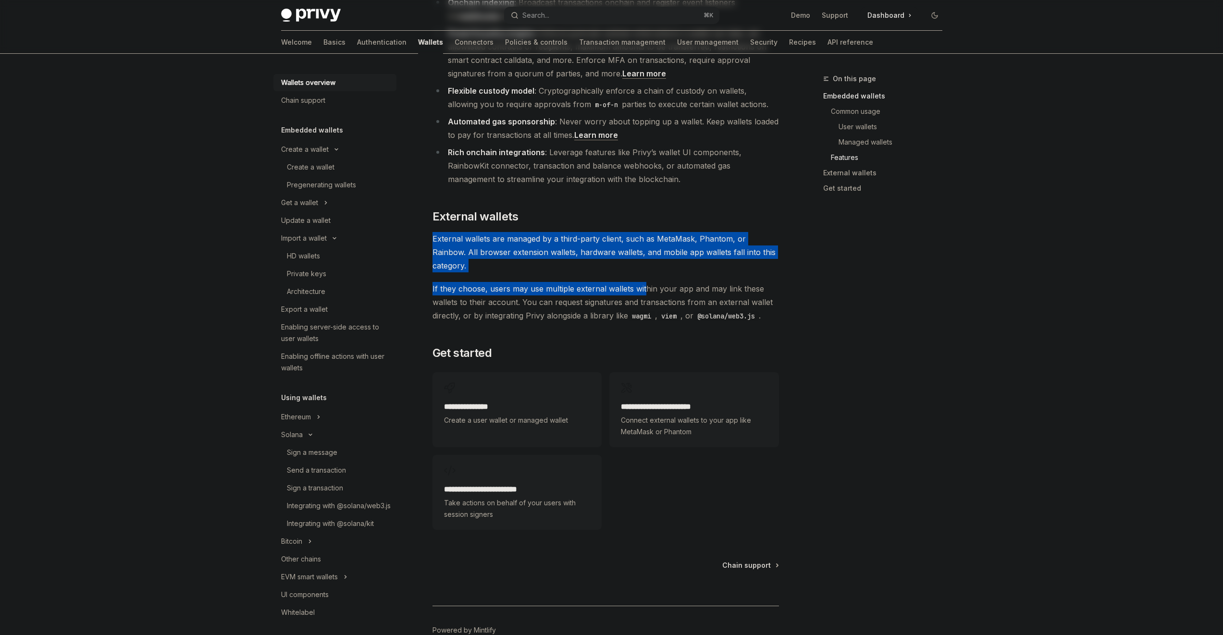
click at [644, 282] on span "If they choose, users may use multiple external wallets within your app and may…" at bounding box center [605, 302] width 346 height 40
drag, startPoint x: 644, startPoint y: 234, endPoint x: 644, endPoint y: 172, distance: 62.0
click at [644, 209] on h2 "​ External wallets" at bounding box center [605, 216] width 346 height 15
drag, startPoint x: 644, startPoint y: 172, endPoint x: 652, endPoint y: 247, distance: 75.0
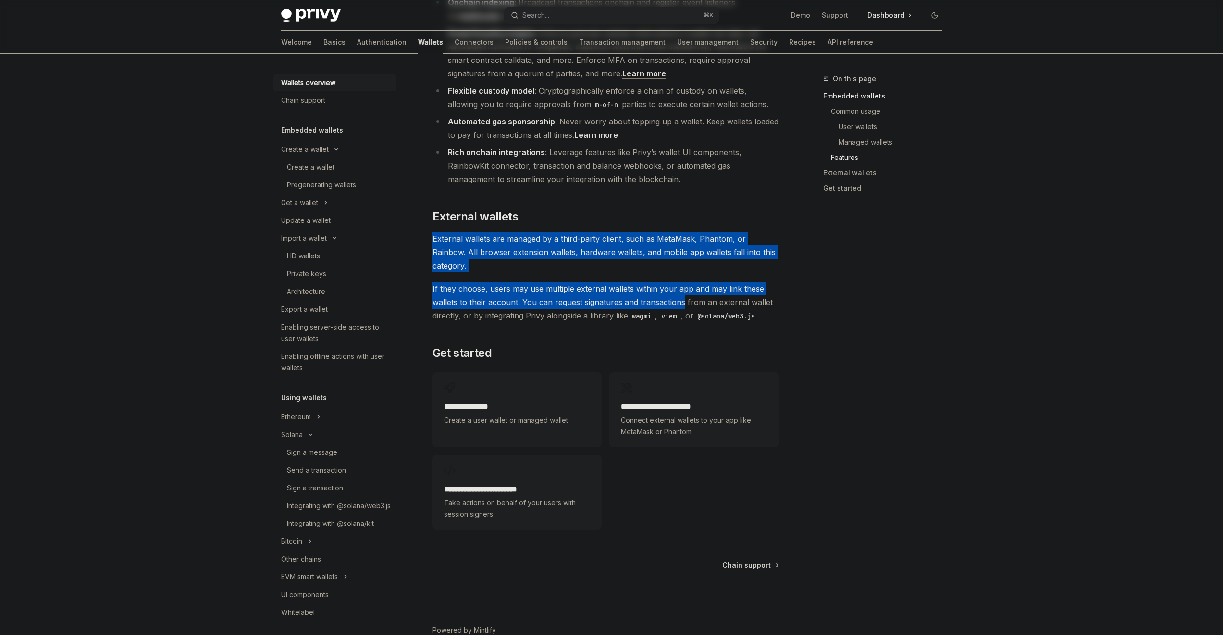
click at [652, 282] on span "If they choose, users may use multiple external wallets within your app and may…" at bounding box center [605, 302] width 346 height 40
drag, startPoint x: 652, startPoint y: 245, endPoint x: 637, endPoint y: 190, distance: 57.2
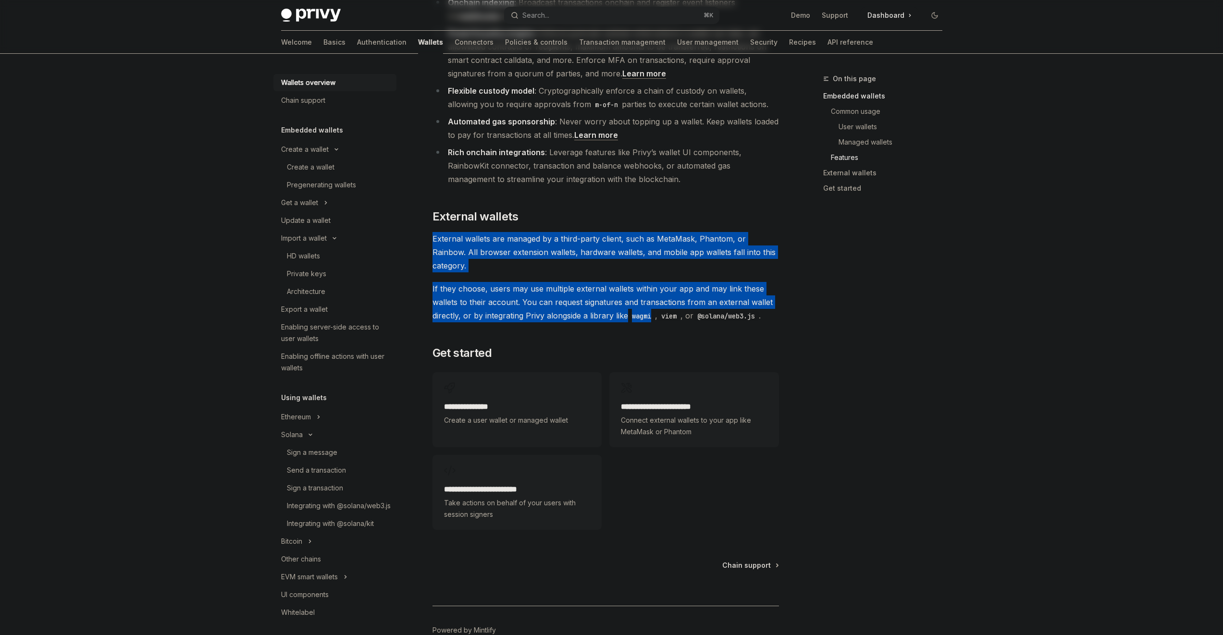
drag, startPoint x: 637, startPoint y: 190, endPoint x: 639, endPoint y: 259, distance: 69.2
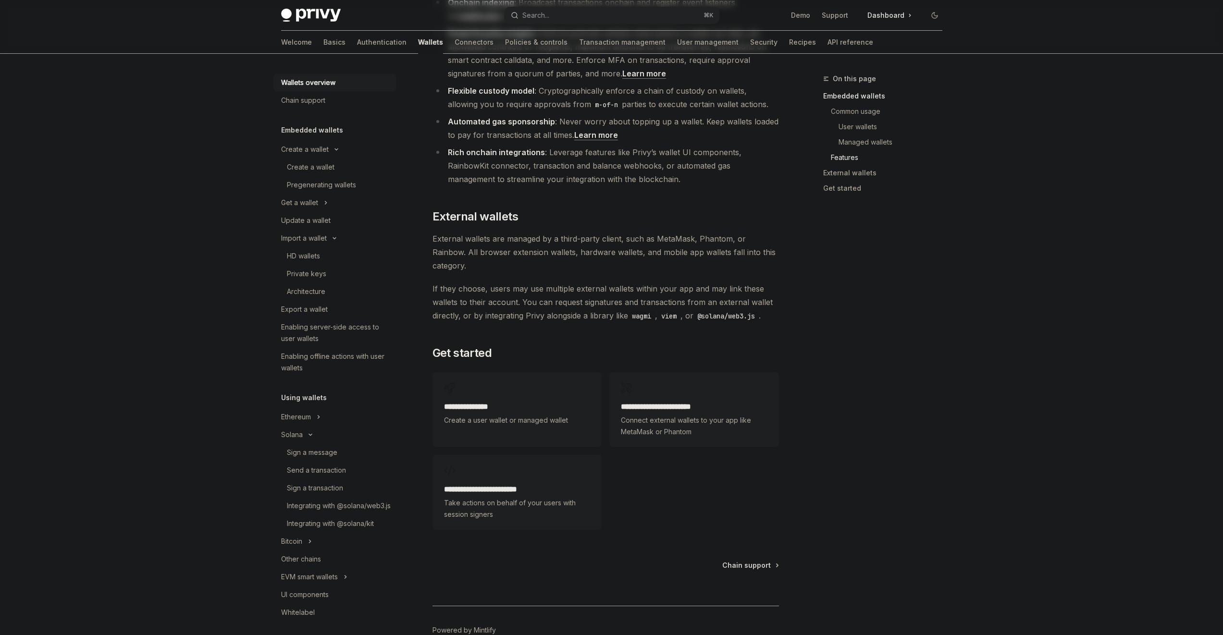
click at [638, 282] on span "If they choose, users may use multiple external wallets within your app and may…" at bounding box center [605, 302] width 346 height 40
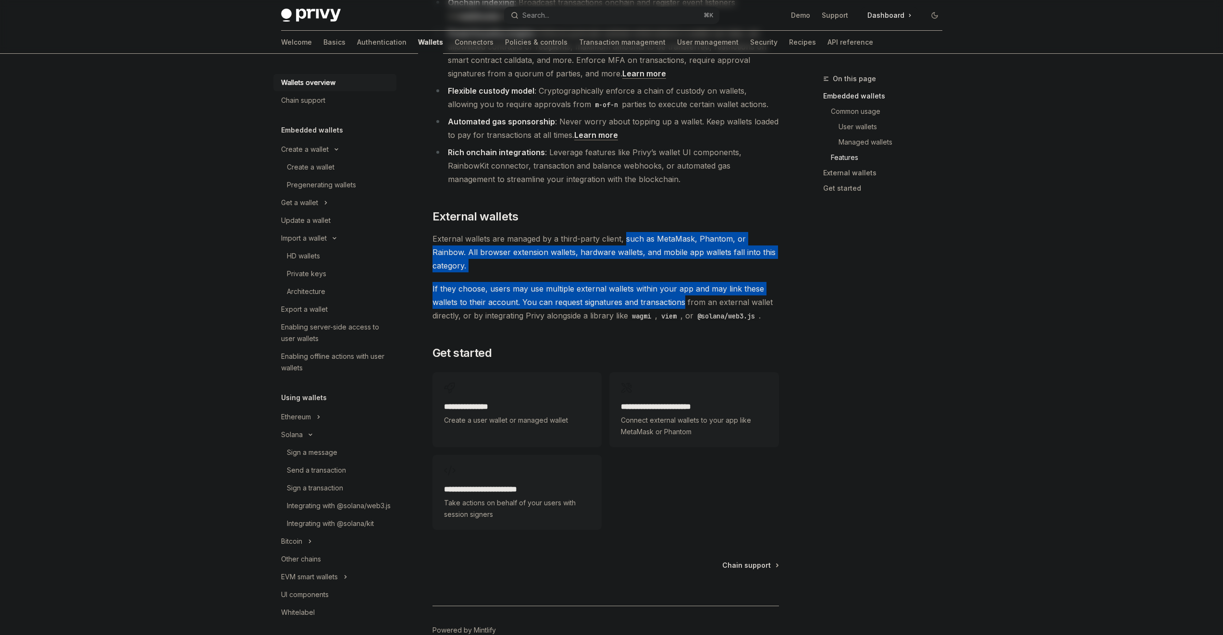
drag, startPoint x: 638, startPoint y: 253, endPoint x: 625, endPoint y: 186, distance: 68.1
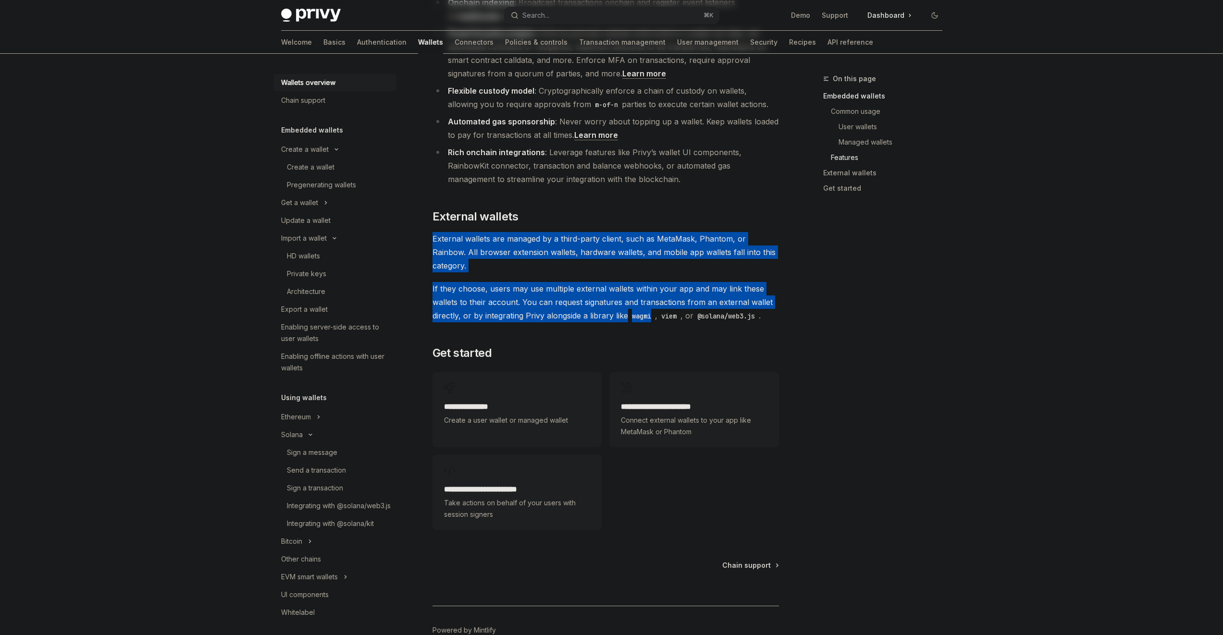
drag, startPoint x: 625, startPoint y: 186, endPoint x: 630, endPoint y: 266, distance: 79.5
click at [630, 311] on code "wagmi" at bounding box center [641, 316] width 27 height 11
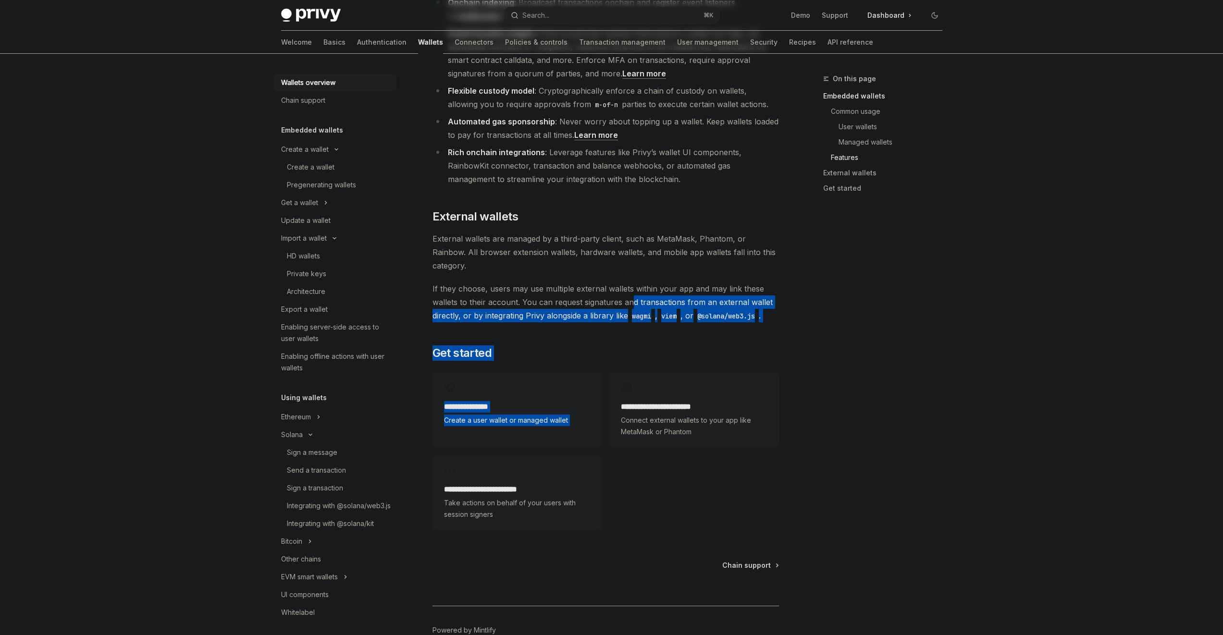
drag, startPoint x: 631, startPoint y: 246, endPoint x: 638, endPoint y: 308, distance: 62.9
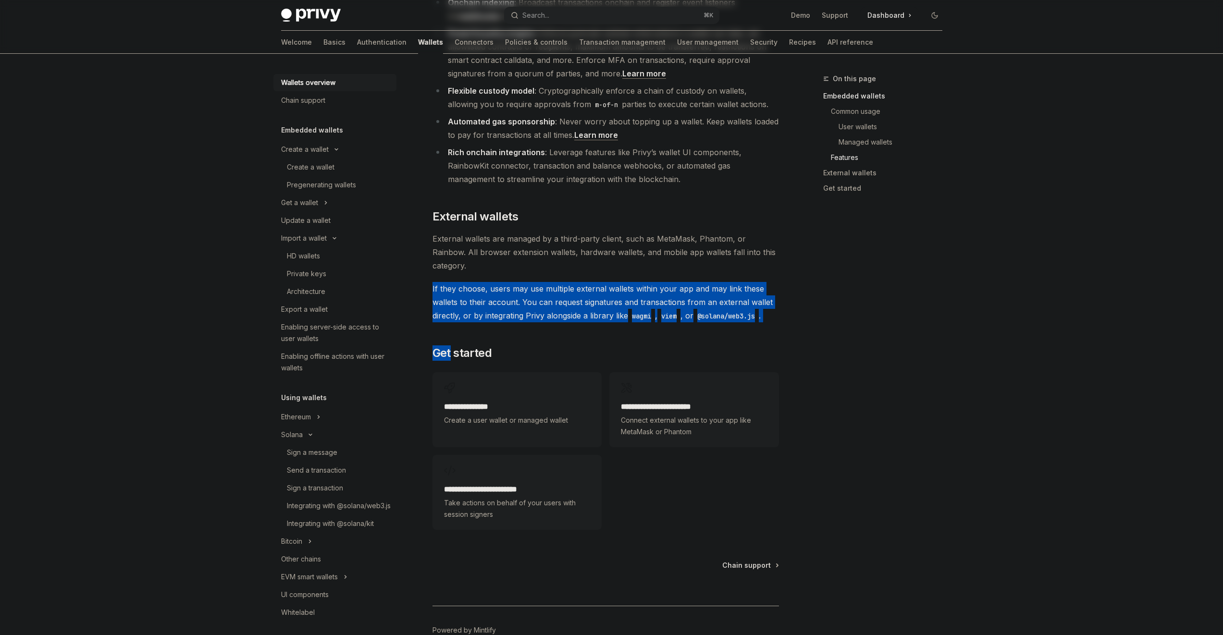
drag, startPoint x: 637, startPoint y: 281, endPoint x: 625, endPoint y: 206, distance: 76.3
click at [625, 232] on span "External wallets are managed by a third-party client, such as MetaMask, Phantom…" at bounding box center [605, 252] width 346 height 40
drag, startPoint x: 625, startPoint y: 206, endPoint x: 640, endPoint y: 264, distance: 60.0
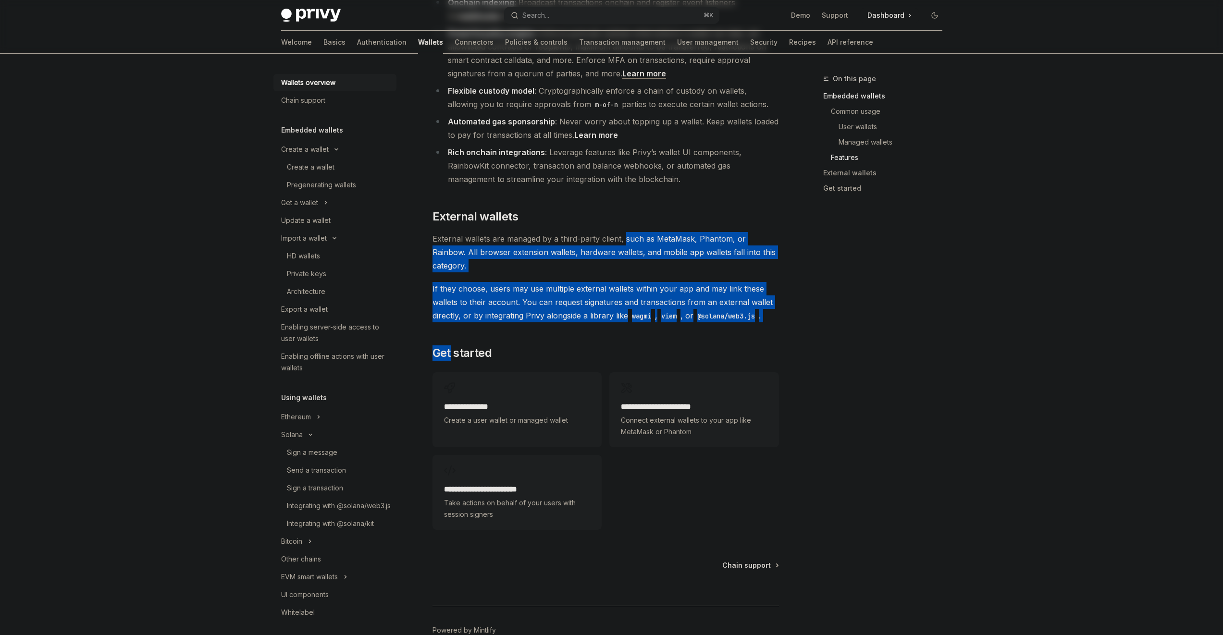
drag, startPoint x: 640, startPoint y: 279, endPoint x: 624, endPoint y: 199, distance: 81.5
click at [624, 232] on span "External wallets are managed by a third-party client, such as MetaMask, Phantom…" at bounding box center [605, 252] width 346 height 40
drag, startPoint x: 624, startPoint y: 199, endPoint x: 642, endPoint y: 279, distance: 81.8
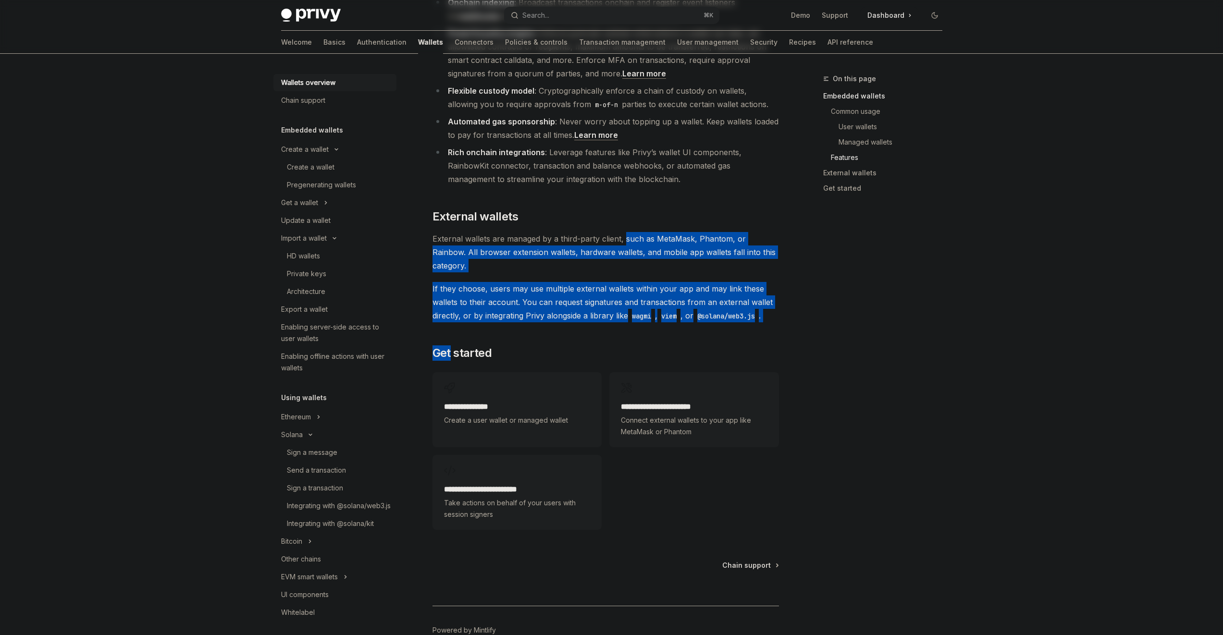
drag, startPoint x: 642, startPoint y: 279, endPoint x: 625, endPoint y: 199, distance: 81.6
click at [625, 232] on span "External wallets are managed by a third-party client, such as MetaMask, Phantom…" at bounding box center [605, 252] width 346 height 40
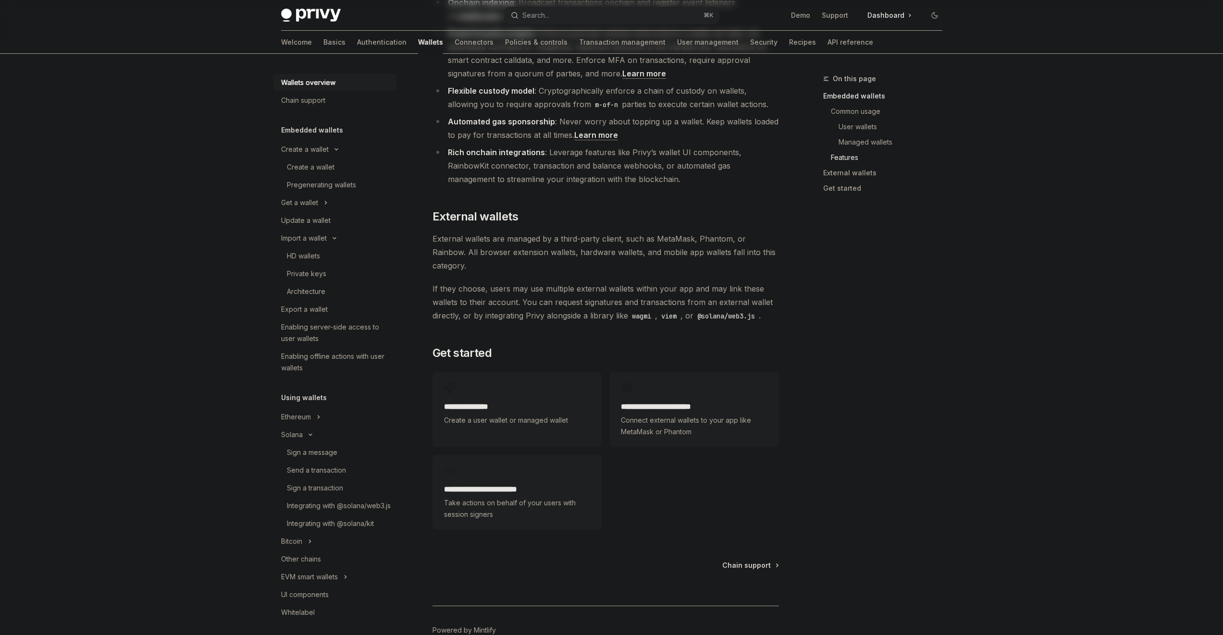
click at [675, 372] on div "**********" at bounding box center [693, 409] width 169 height 75
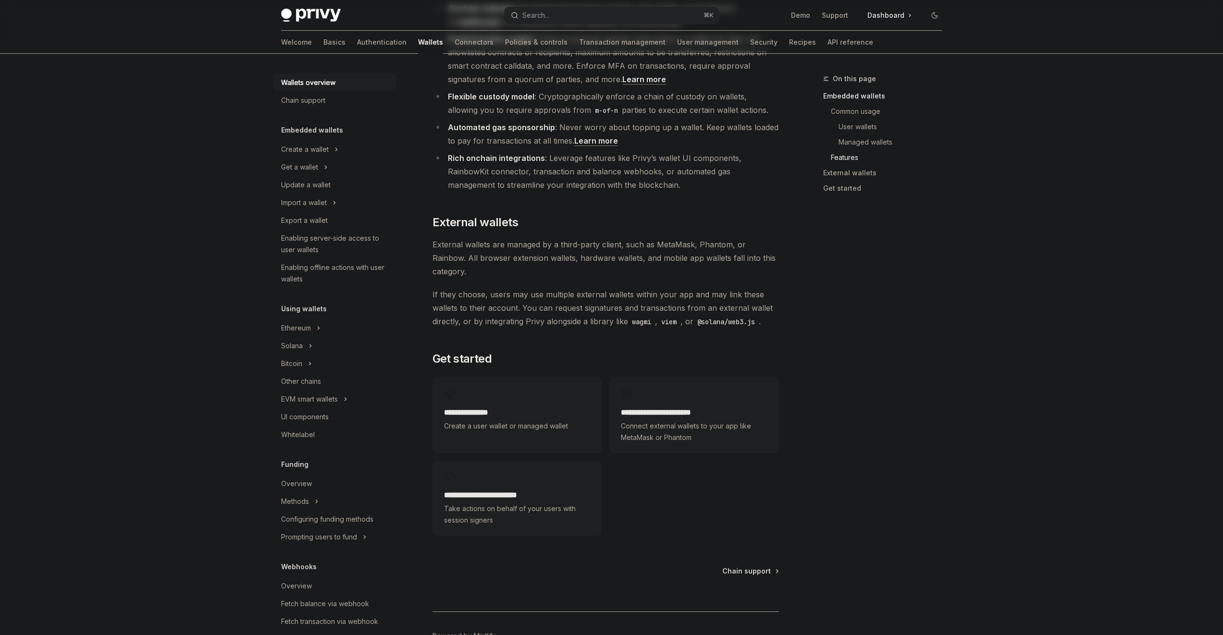
scroll to position [1284, 0]
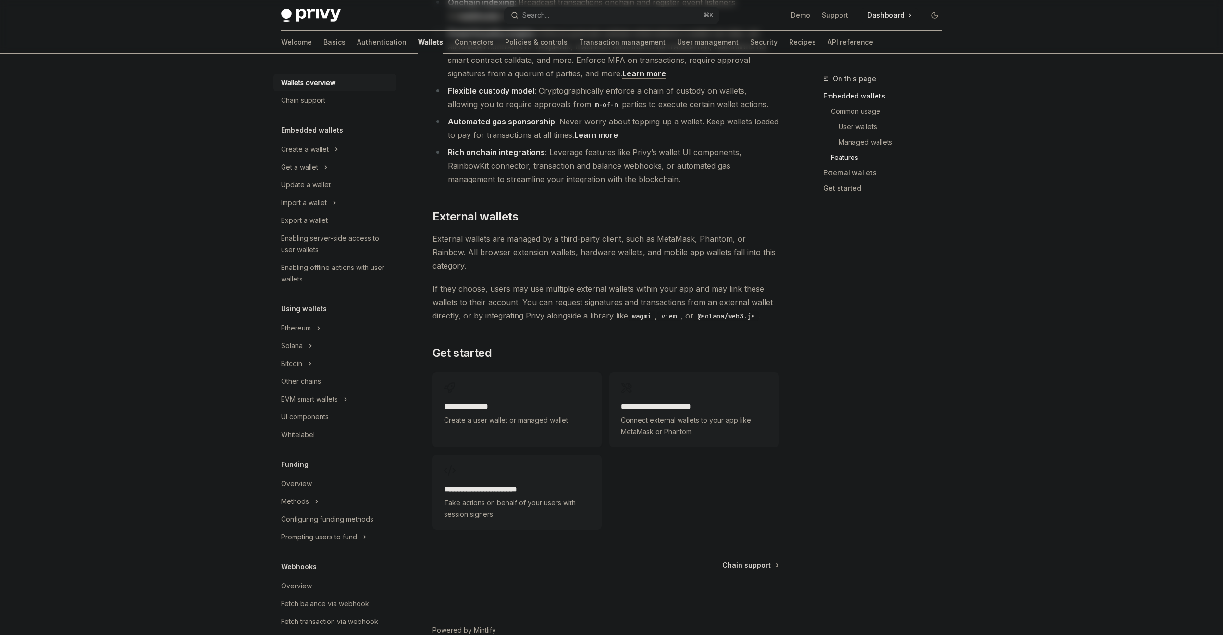
click at [470, 372] on div "**********" at bounding box center [516, 403] width 169 height 63
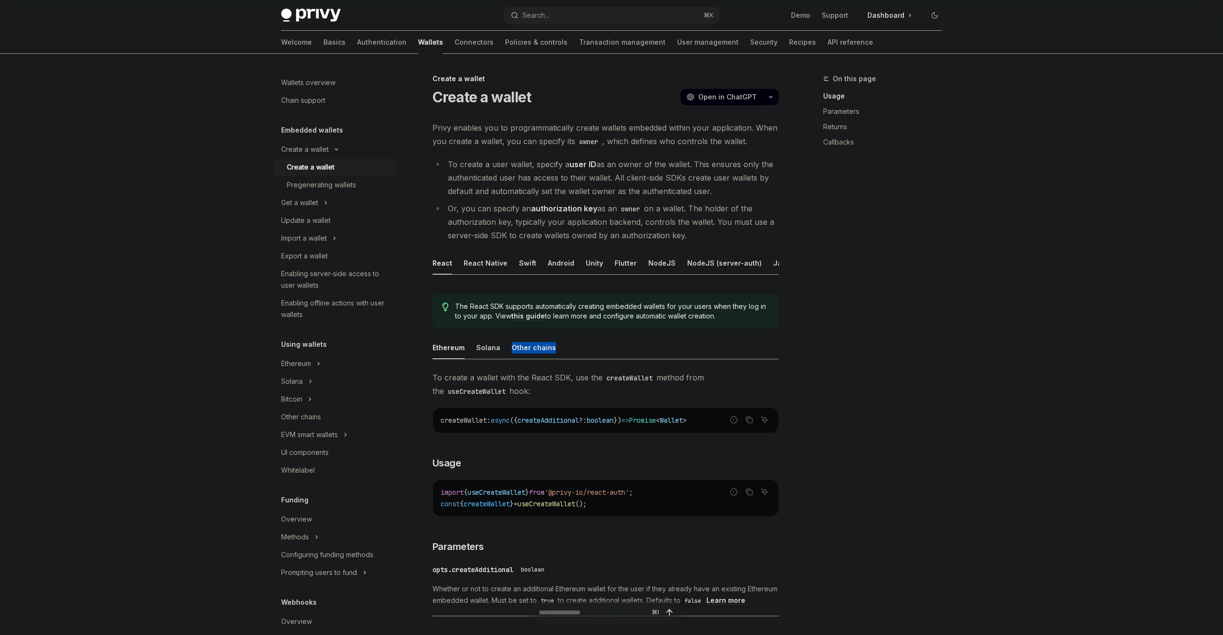
drag, startPoint x: 570, startPoint y: 352, endPoint x: 554, endPoint y: 342, distance: 18.8
click at [554, 342] on div "The React SDK supports automatically creating embedded wallets for your users w…" at bounding box center [605, 639] width 346 height 706
click at [559, 344] on ul "Ethereum Solana Other chains" at bounding box center [605, 347] width 346 height 23
drag, startPoint x: 559, startPoint y: 349, endPoint x: 560, endPoint y: 366, distance: 17.3
click at [560, 359] on ul "Ethereum Solana Other chains" at bounding box center [605, 347] width 346 height 23
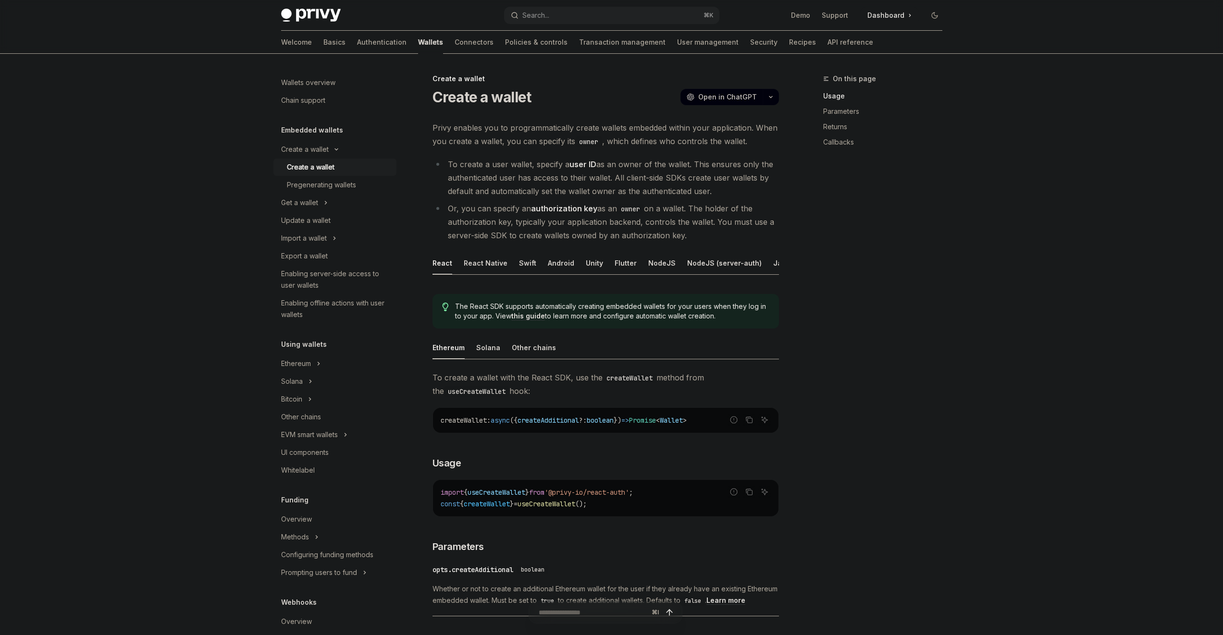
click at [568, 382] on span "To create a wallet with the React SDK, use the createWallet method from the use…" at bounding box center [605, 384] width 346 height 27
drag, startPoint x: 571, startPoint y: 401, endPoint x: 566, endPoint y: 344, distance: 56.4
click at [566, 347] on ul "Ethereum Solana Other chains" at bounding box center [605, 347] width 346 height 23
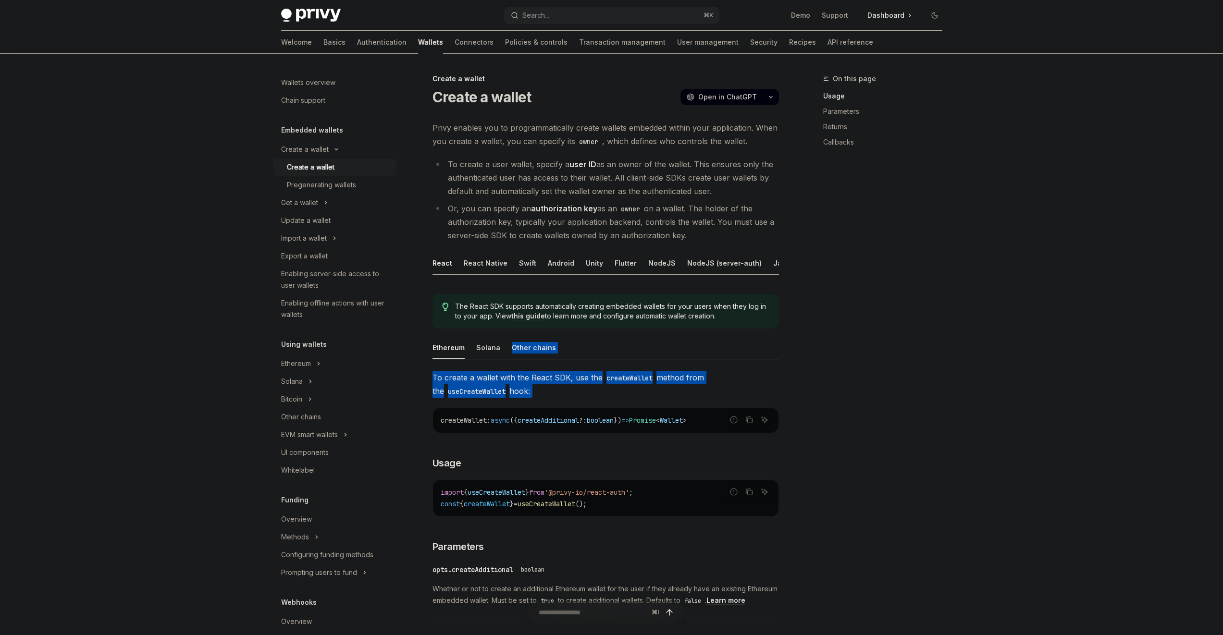
drag, startPoint x: 566, startPoint y: 348, endPoint x: 565, endPoint y: 394, distance: 46.6
click at [565, 393] on span "To create a wallet with the React SDK, use the createWallet method from the use…" at bounding box center [605, 384] width 346 height 27
drag, startPoint x: 565, startPoint y: 392, endPoint x: 562, endPoint y: 341, distance: 51.5
click at [562, 341] on div "The React SDK supports automatically creating embedded wallets for your users w…" at bounding box center [605, 639] width 346 height 706
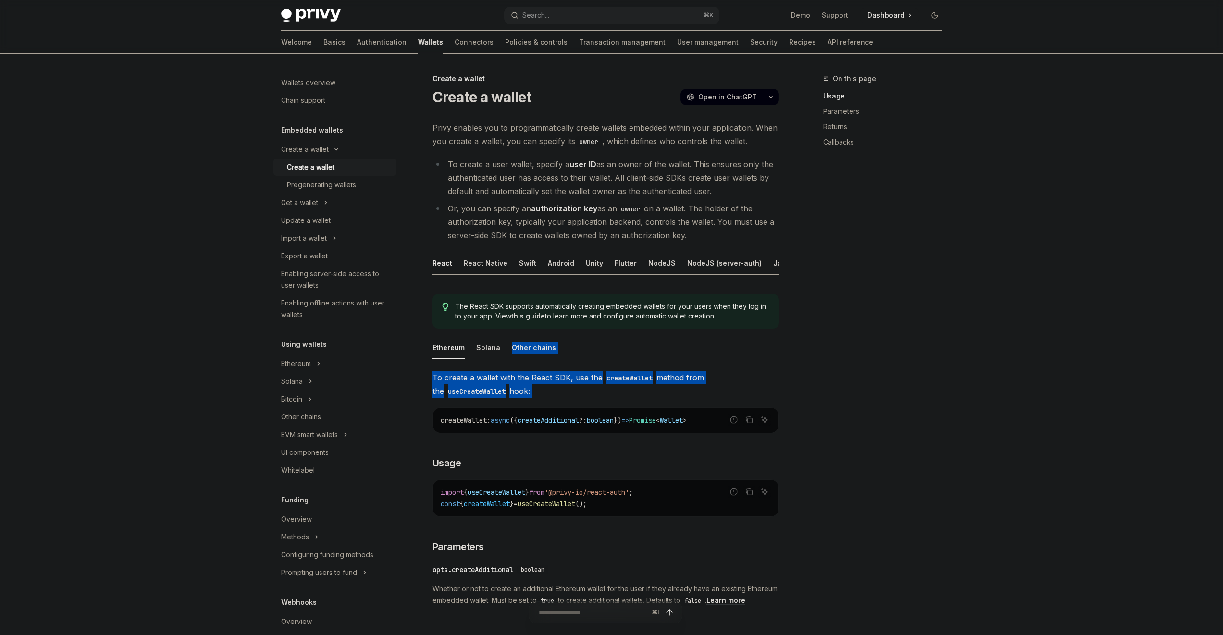
click at [562, 341] on div "The React SDK supports automatically creating embedded wallets for your users w…" at bounding box center [605, 639] width 346 height 706
drag, startPoint x: 562, startPoint y: 341, endPoint x: 564, endPoint y: 387, distance: 46.2
click at [564, 389] on div "The React SDK supports automatically creating embedded wallets for your users w…" at bounding box center [605, 639] width 346 height 706
click at [564, 387] on span "To create a wallet with the React SDK, use the createWallet method from the use…" at bounding box center [605, 384] width 346 height 27
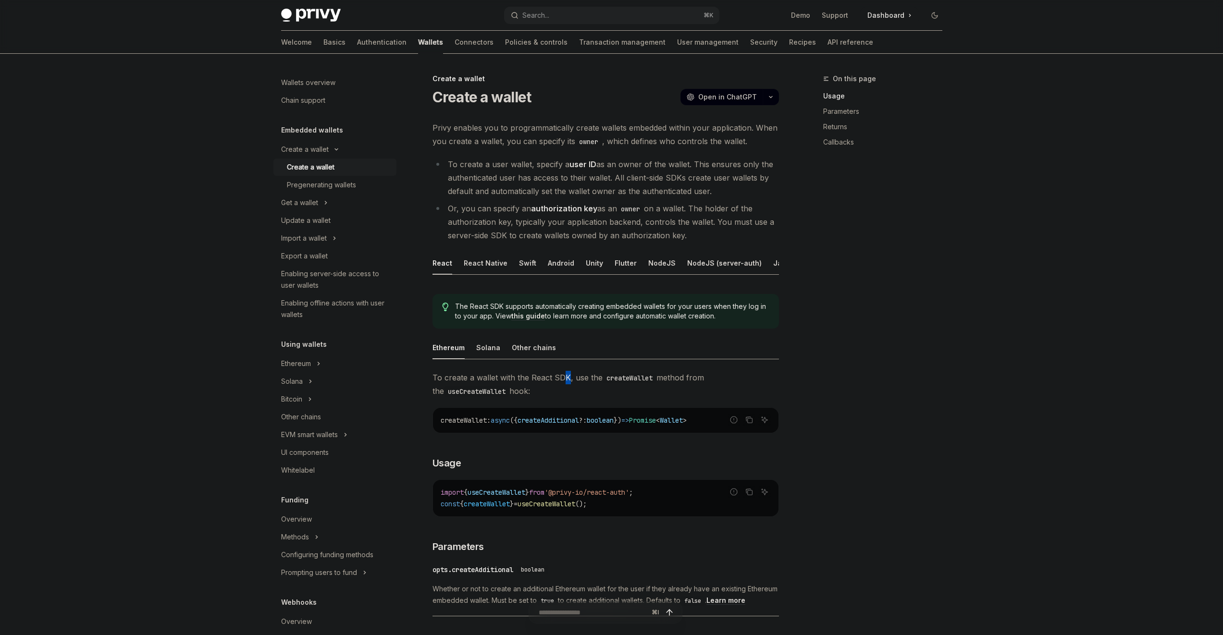
click at [564, 391] on span "To create a wallet with the React SDK, use the createWallet method from the use…" at bounding box center [605, 384] width 346 height 27
drag, startPoint x: 564, startPoint y: 390, endPoint x: 568, endPoint y: 378, distance: 12.5
click at [564, 388] on span "To create a wallet with the React SDK, use the createWallet method from the use…" at bounding box center [605, 384] width 346 height 27
drag, startPoint x: 568, startPoint y: 378, endPoint x: 565, endPoint y: 397, distance: 19.4
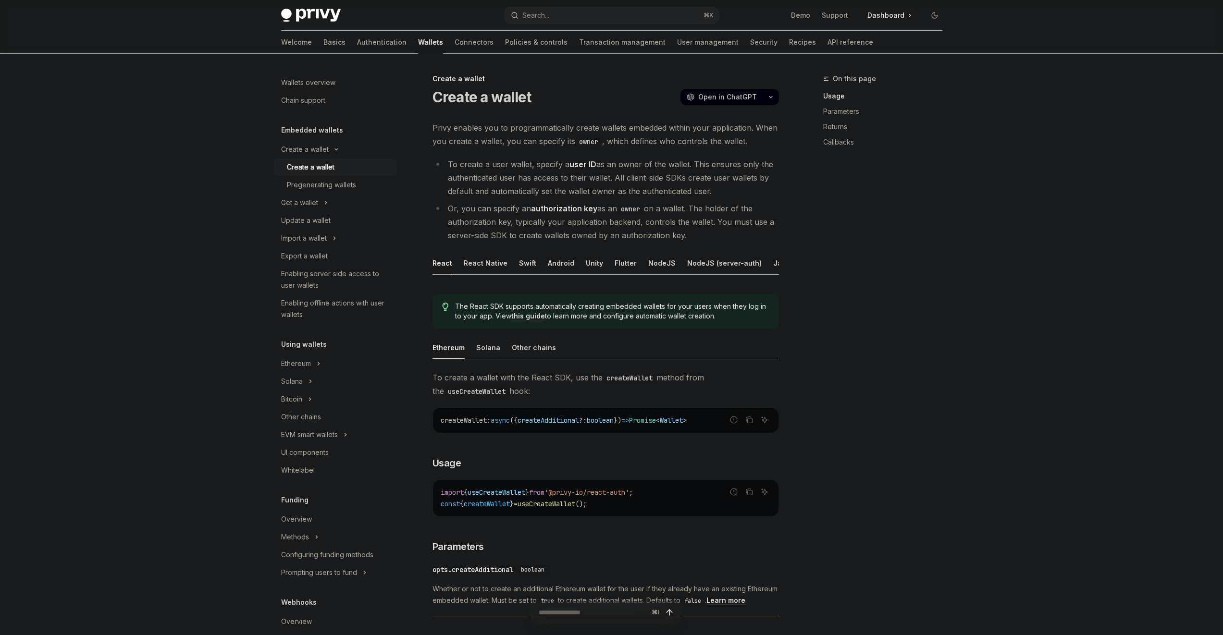
click at [565, 398] on span "To create a wallet with the React SDK, use the createWallet method from the use…" at bounding box center [605, 384] width 346 height 27
click at [565, 397] on span "To create a wallet with the React SDK, use the createWallet method from the use…" at bounding box center [605, 384] width 346 height 27
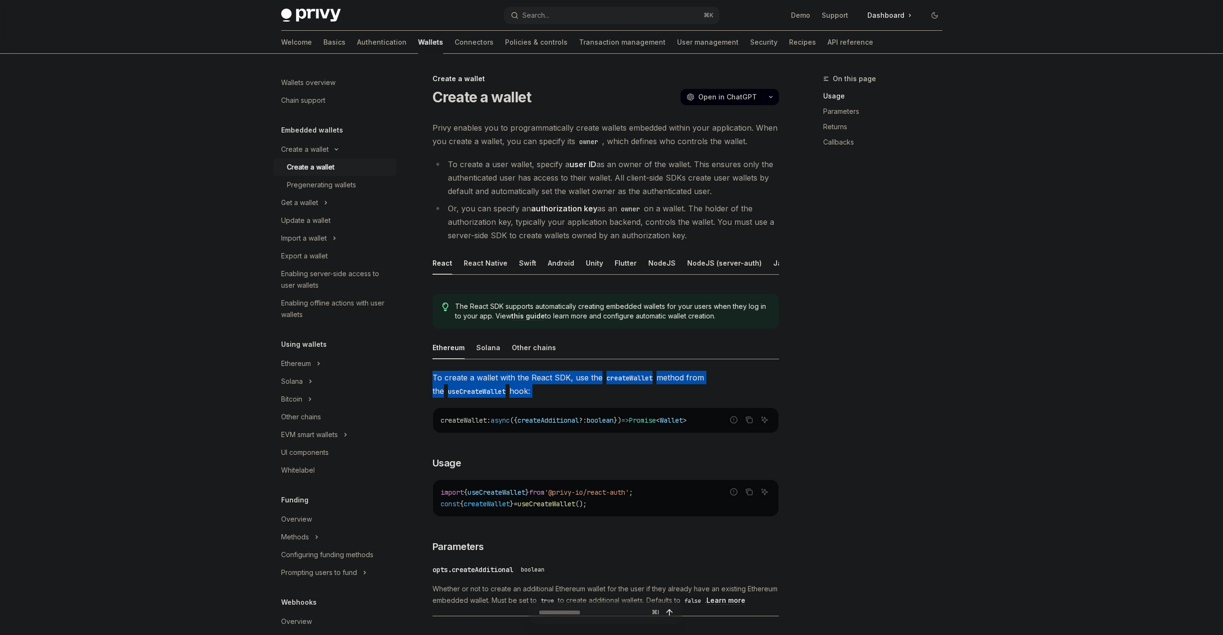
drag, startPoint x: 565, startPoint y: 390, endPoint x: 565, endPoint y: 360, distance: 30.3
click at [565, 359] on ul "Ethereum Solana Other chains" at bounding box center [605, 347] width 346 height 23
drag, startPoint x: 565, startPoint y: 360, endPoint x: 564, endPoint y: 400, distance: 40.4
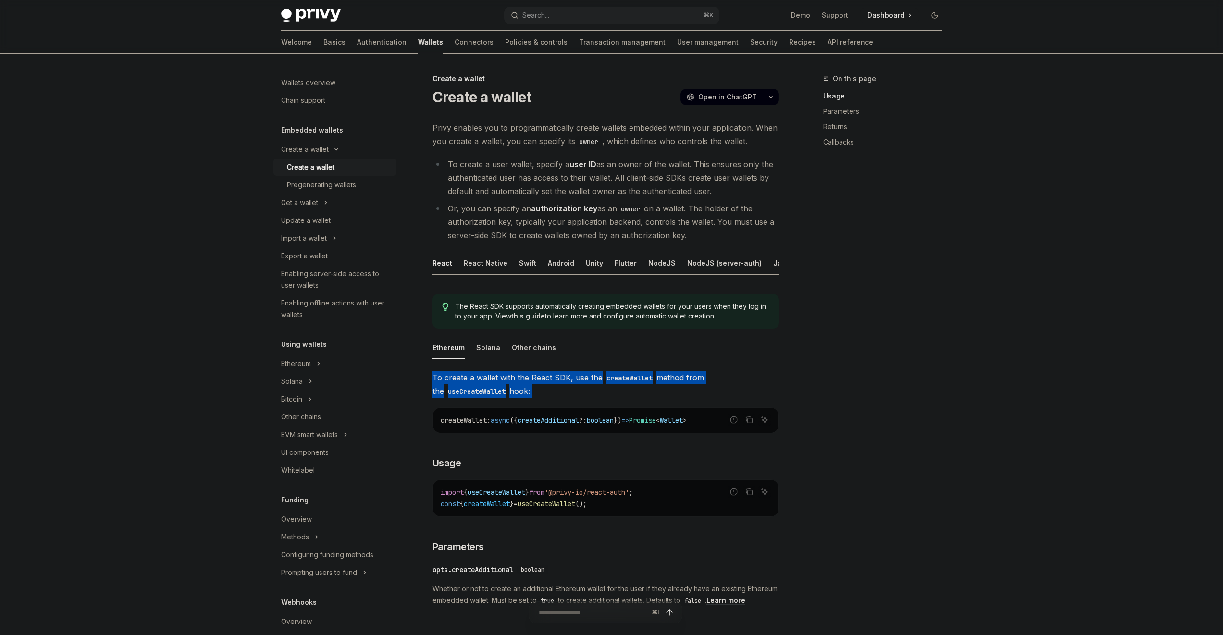
click at [564, 397] on span "To create a wallet with the React SDK, use the createWallet method from the use…" at bounding box center [605, 384] width 346 height 27
drag, startPoint x: 564, startPoint y: 397, endPoint x: 566, endPoint y: 352, distance: 45.2
click at [566, 352] on ul "Ethereum Solana Other chains" at bounding box center [605, 347] width 346 height 23
drag
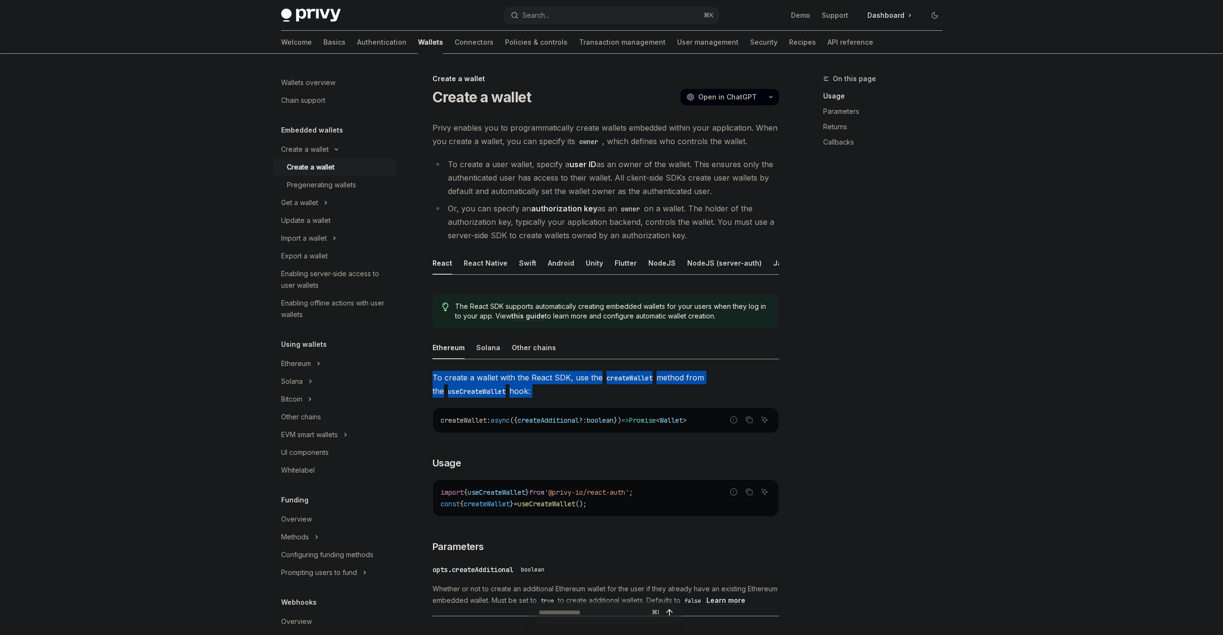
click at [562, 398] on span "To create a wallet with the React SDK, use the createWallet method from the use…" at bounding box center [605, 384] width 346 height 27
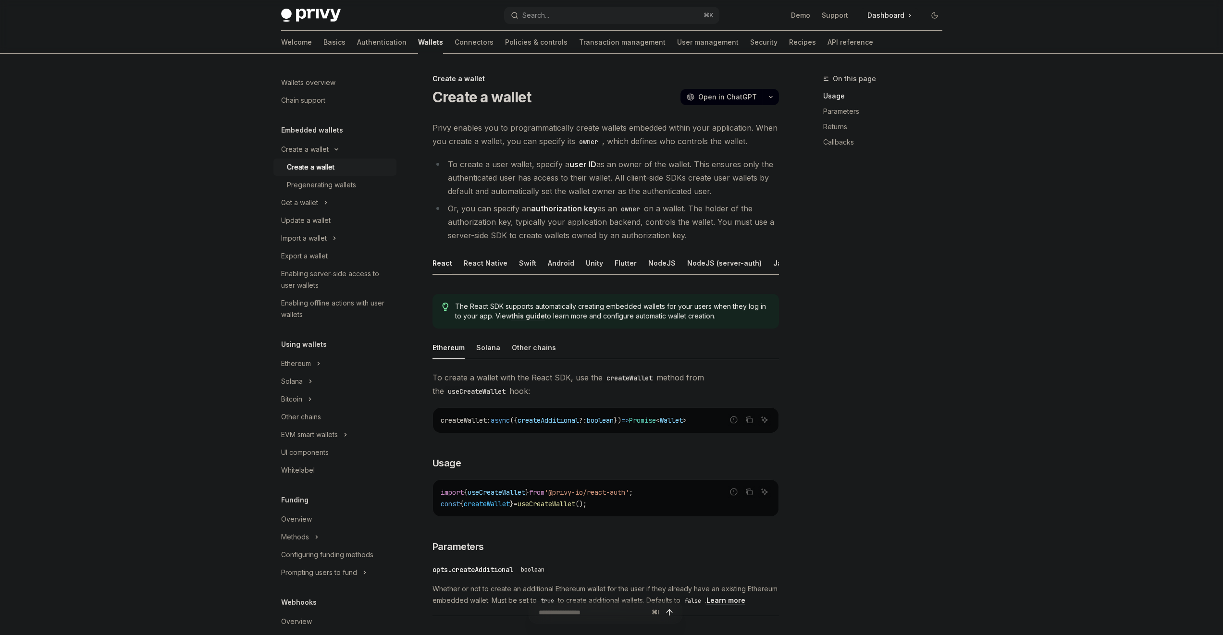
click at [566, 357] on ul "Ethereum Solana Other chains" at bounding box center [605, 347] width 346 height 23
click at [565, 392] on span "To create a wallet with the React SDK, use the createWallet method from the use…" at bounding box center [605, 384] width 346 height 27
click at [565, 393] on span "To create a wallet with the React SDK, use the createWallet method from the use…" at bounding box center [605, 384] width 346 height 27
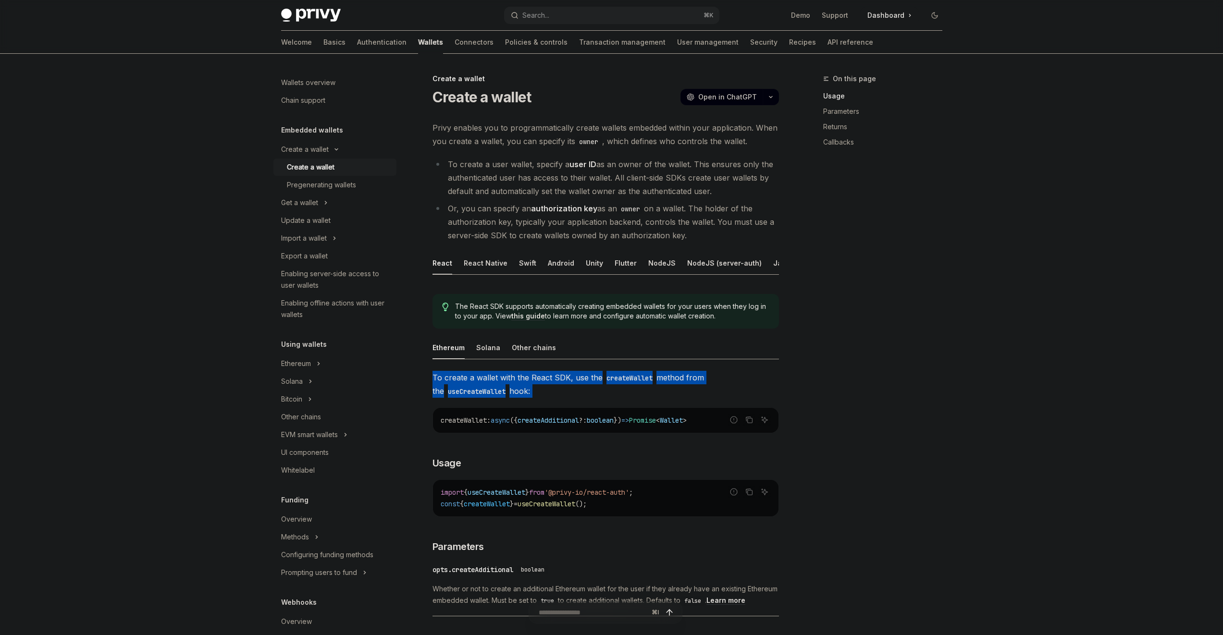
click at [569, 398] on span "To create a wallet with the React SDK, use the createWallet method from the use…" at bounding box center [605, 384] width 346 height 27
click at [569, 395] on span "To create a wallet with the React SDK, use the createWallet method from the use…" at bounding box center [605, 384] width 346 height 27
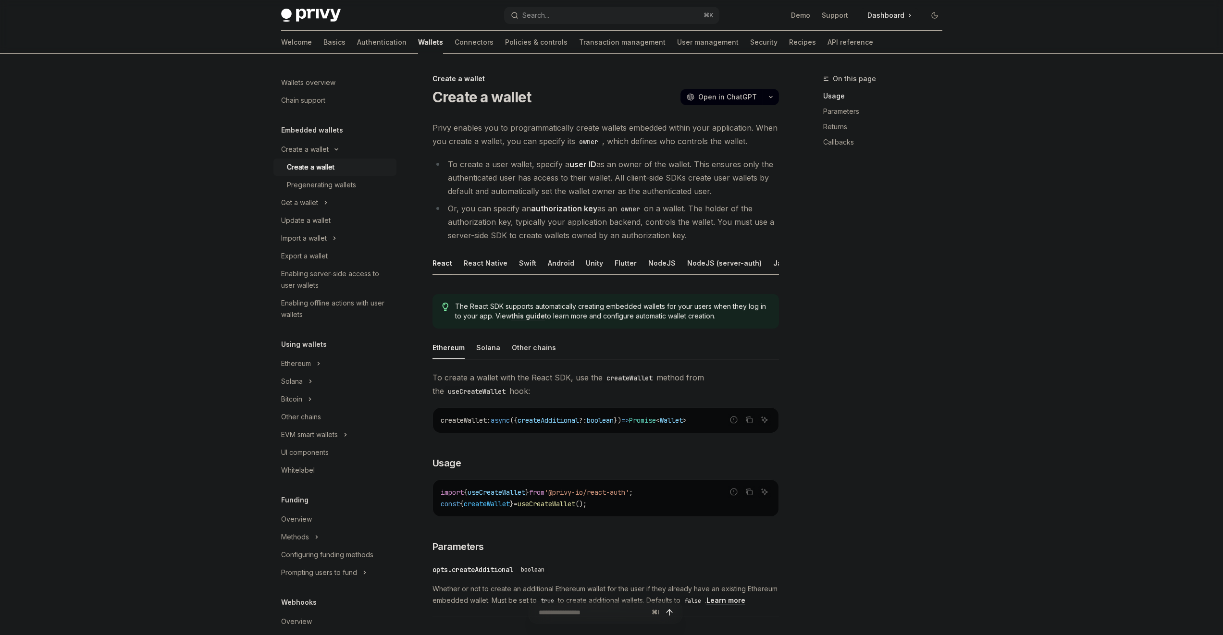
click at [570, 386] on span "To create a wallet with the React SDK, use the createWallet method from the use…" at bounding box center [605, 384] width 346 height 27
click at [569, 386] on span "To create a wallet with the React SDK, use the createWallet method from the use…" at bounding box center [605, 384] width 346 height 27
click at [570, 383] on span "To create a wallet with the React SDK, use the createWallet method from the use…" at bounding box center [605, 384] width 346 height 27
drag, startPoint x: 558, startPoint y: 398, endPoint x: 556, endPoint y: 370, distance: 28.4
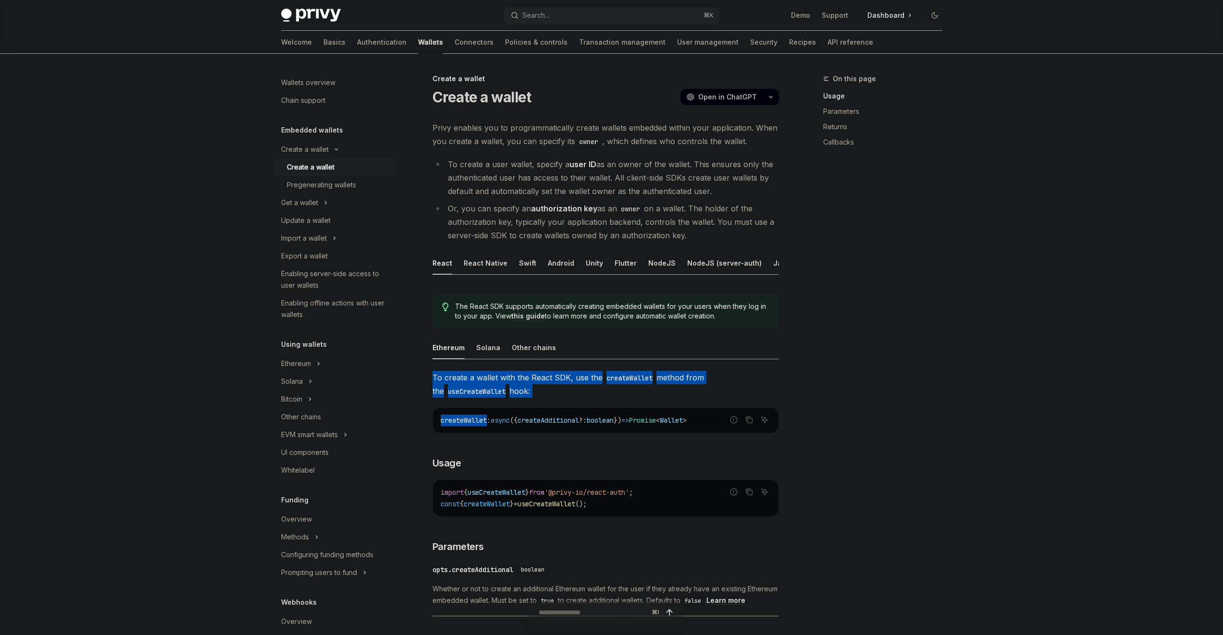
drag, startPoint x: 552, startPoint y: 407, endPoint x: 554, endPoint y: 401, distance: 7.0
click at [555, 396] on span "To create a wallet with the React SDK, use the createWallet method from the use…" at bounding box center [605, 384] width 346 height 27
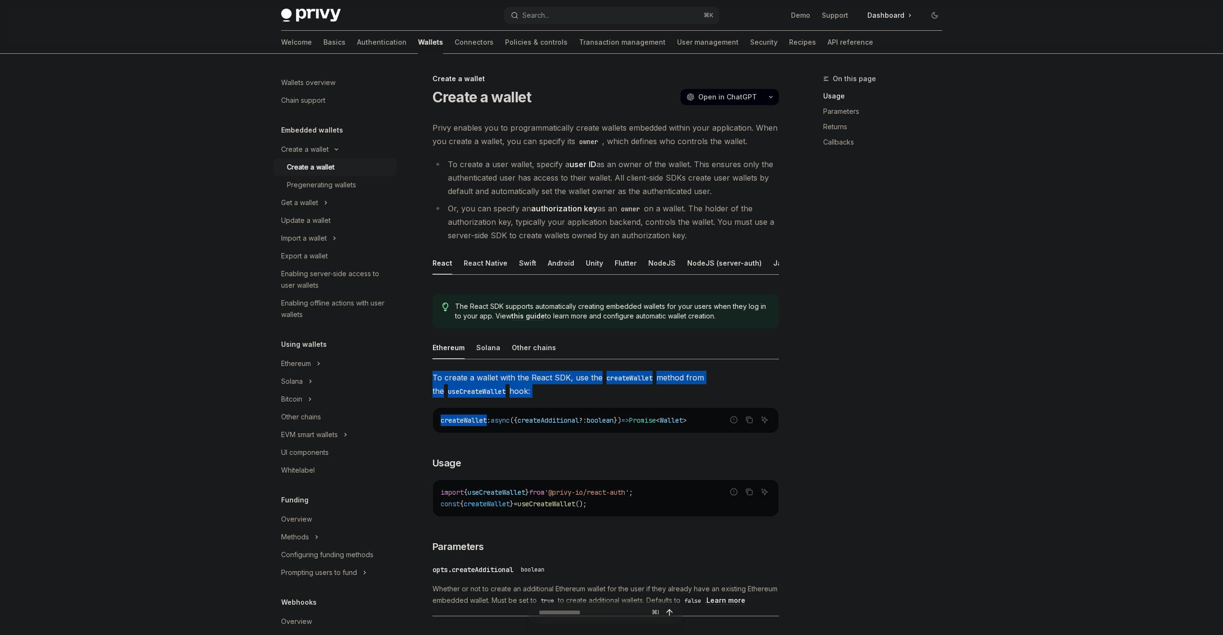
drag, startPoint x: 554, startPoint y: 376, endPoint x: 552, endPoint y: 404, distance: 28.0
click at [552, 398] on span "To create a wallet with the React SDK, use the createWallet method from the use…" at bounding box center [605, 384] width 346 height 27
drag, startPoint x: 552, startPoint y: 401, endPoint x: 541, endPoint y: 356, distance: 45.9
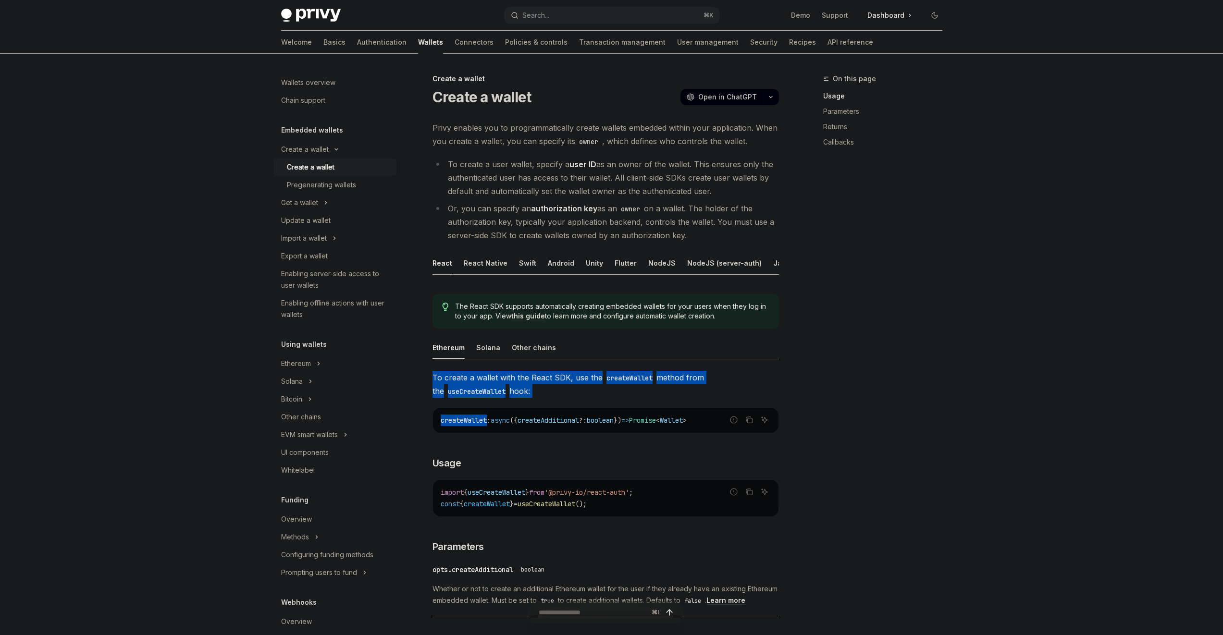
click at [542, 378] on span "To create a wallet with the React SDK, use the createWallet method from the use…" at bounding box center [605, 384] width 346 height 27
drag, startPoint x: 543, startPoint y: 380, endPoint x: 543, endPoint y: 408, distance: 27.9
drag, startPoint x: 542, startPoint y: 392, endPoint x: 537, endPoint y: 376, distance: 16.3
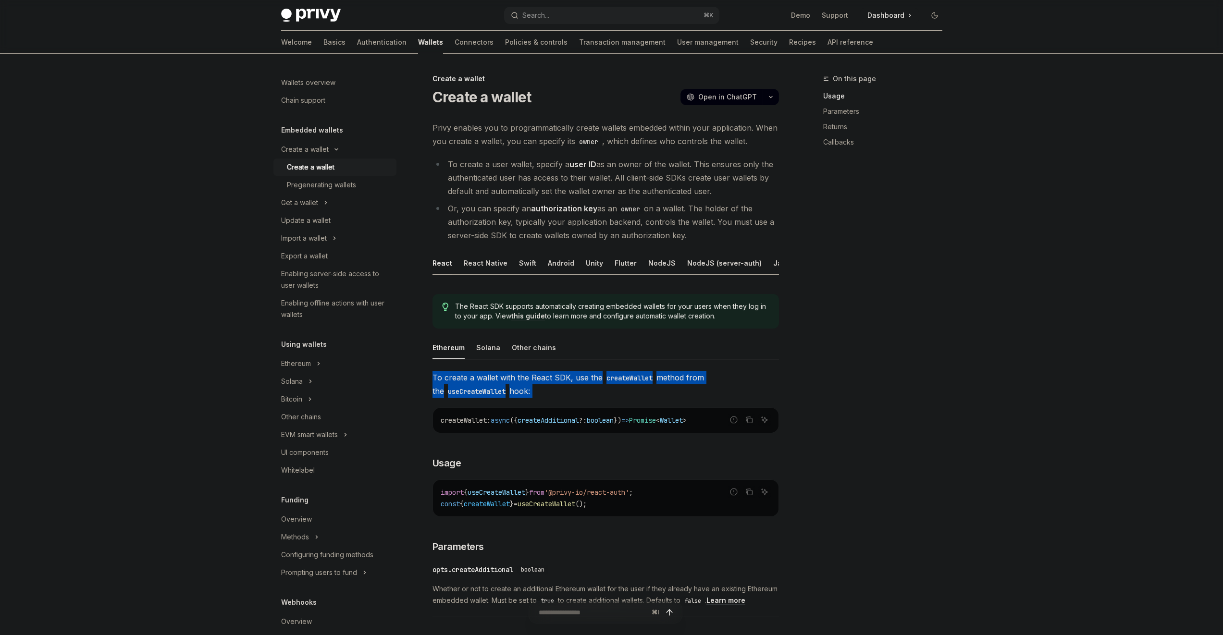
drag, startPoint x: 537, startPoint y: 376, endPoint x: 546, endPoint y: 413, distance: 38.2
click at [547, 398] on span "To create a wallet with the React SDK, use the createWallet method from the use…" at bounding box center [605, 384] width 346 height 27
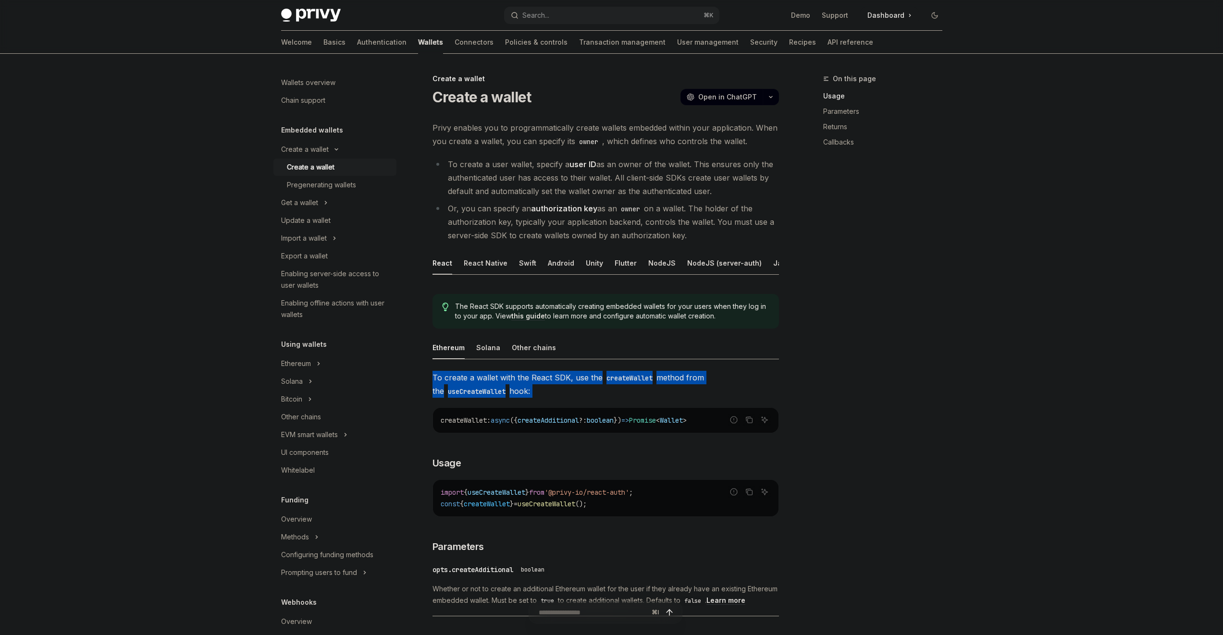
drag, startPoint x: 547, startPoint y: 402, endPoint x: 539, endPoint y: 368, distance: 35.5
click at [540, 392] on span "To create a wallet with the React SDK, use the createWallet method from the use…" at bounding box center [605, 384] width 346 height 27
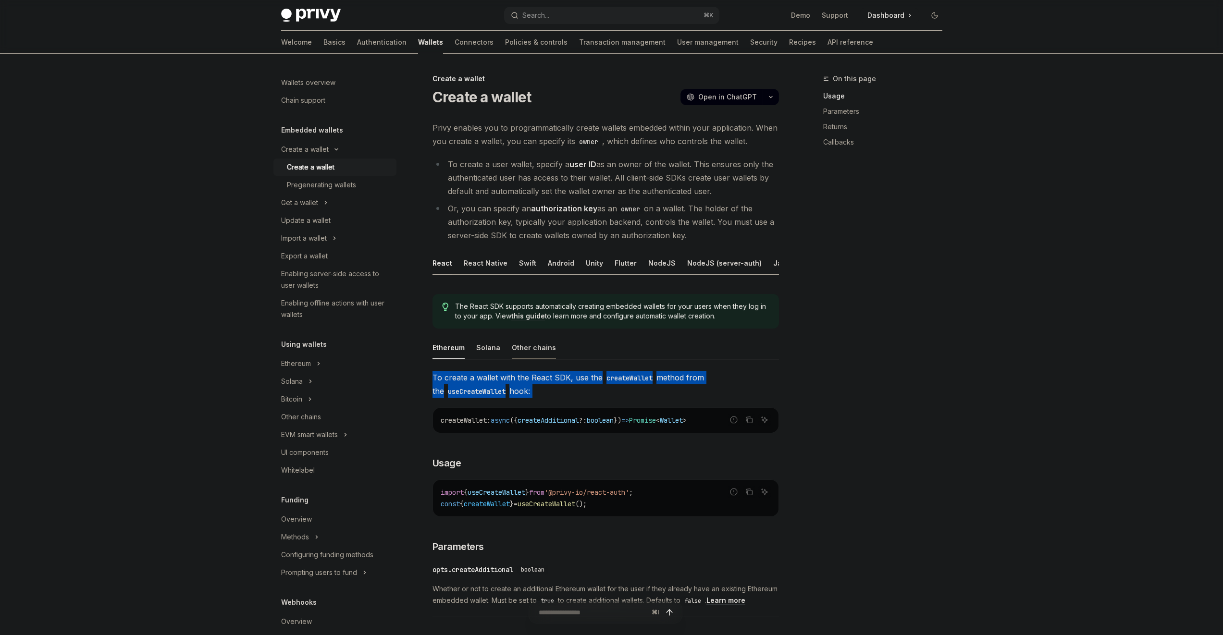
drag, startPoint x: 540, startPoint y: 392, endPoint x: 539, endPoint y: 365, distance: 27.4
click at [539, 359] on div "Other chains" at bounding box center [534, 347] width 44 height 23
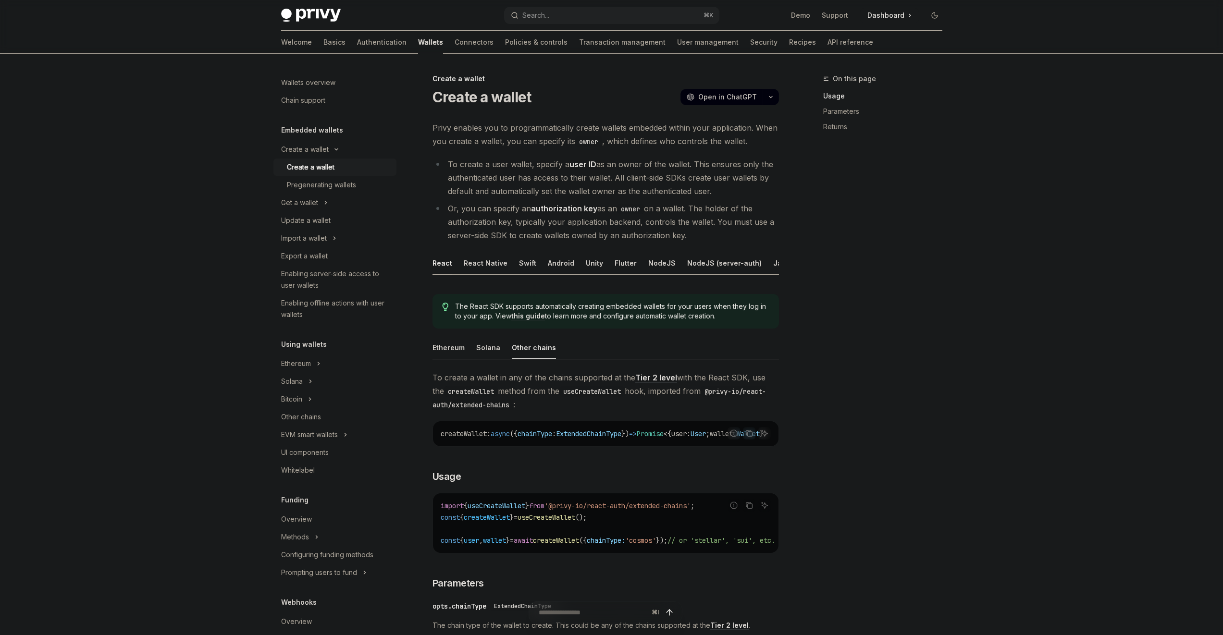
click at [543, 398] on div "**********" at bounding box center [605, 587] width 346 height 502
click at [543, 396] on span "To create a wallet in any of the chains supported at the Tier 2 level with the …" at bounding box center [605, 391] width 346 height 40
click at [482, 352] on div "Solana" at bounding box center [488, 347] width 24 height 23
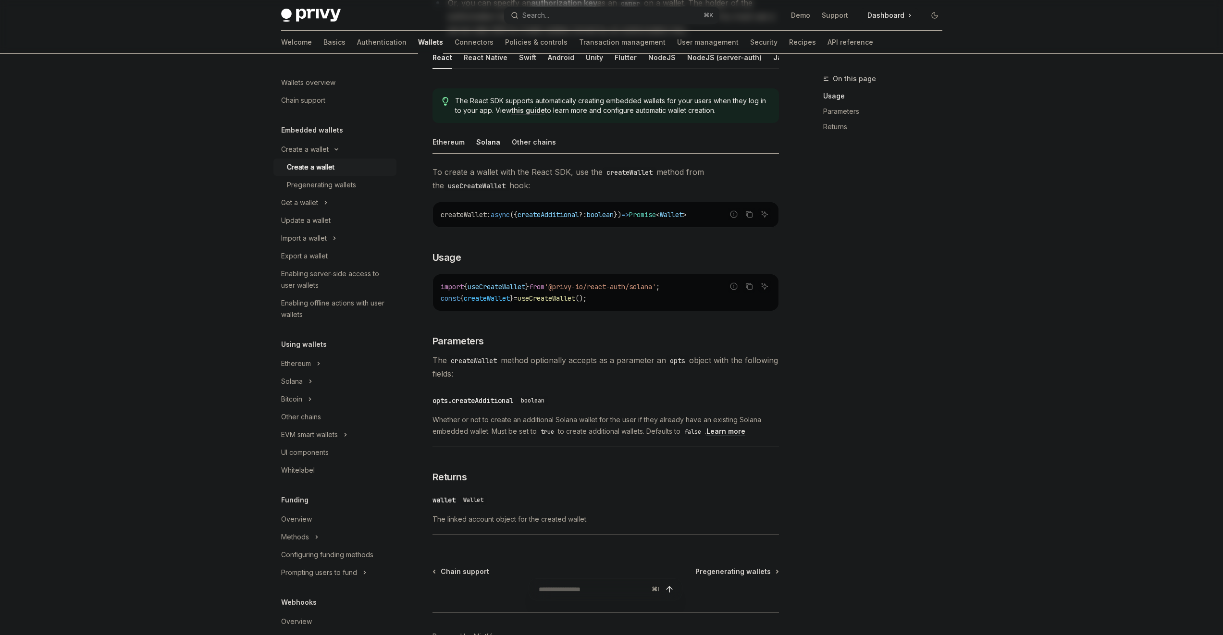
scroll to position [273, 0]
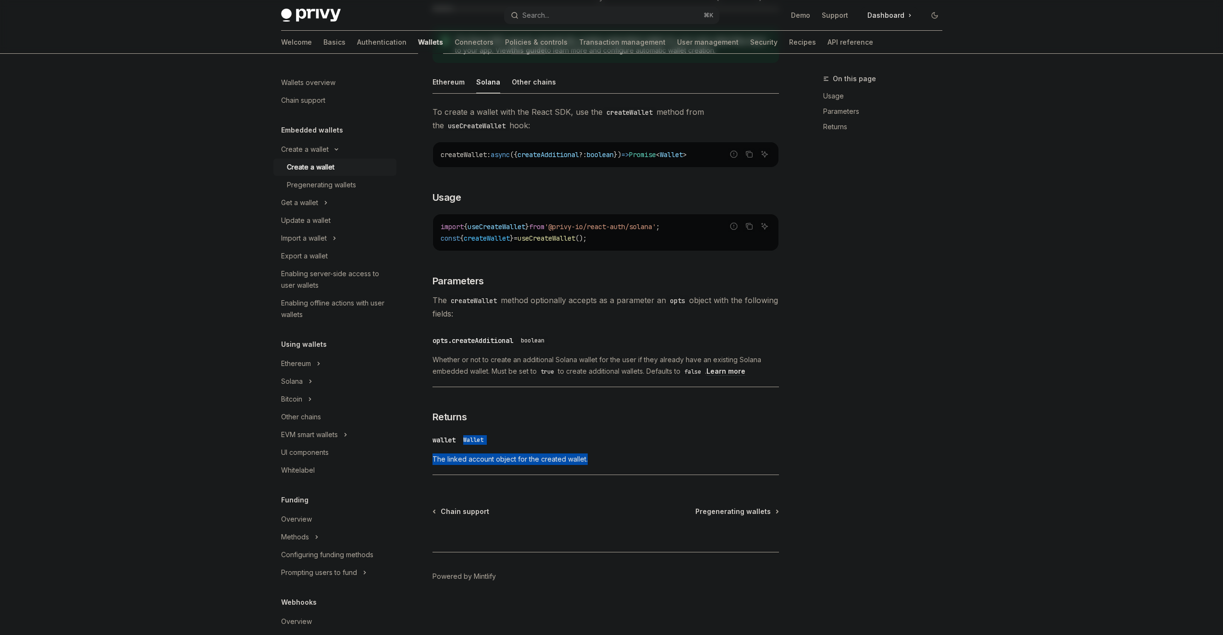
drag, startPoint x: 491, startPoint y: 430, endPoint x: 510, endPoint y: 457, distance: 33.5
click at [503, 472] on div "​ wallet Wallet The linked account object for the created wallet." at bounding box center [605, 452] width 346 height 46
click at [510, 456] on span "The linked account object for the created wallet." at bounding box center [605, 460] width 346 height 12
drag, startPoint x: 511, startPoint y: 456, endPoint x: 498, endPoint y: 390, distance: 67.0
click at [498, 390] on div "To create a wallet with the React SDK, use the createWallet method from the use…" at bounding box center [605, 292] width 346 height 375
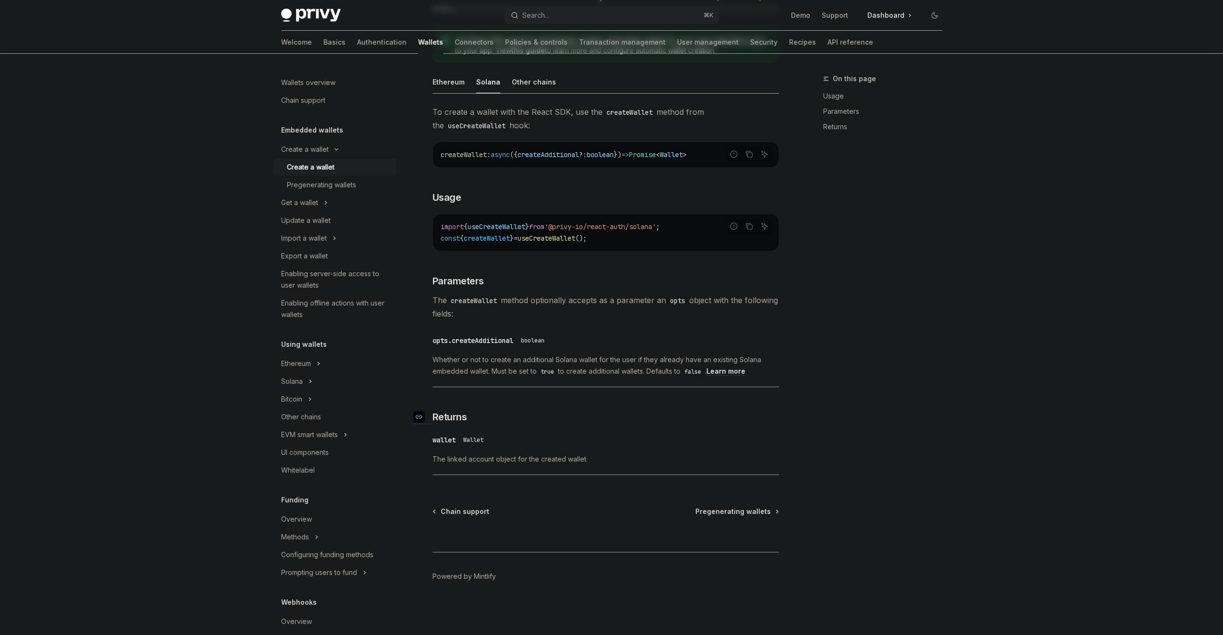
drag, startPoint x: 517, startPoint y: 434, endPoint x: 524, endPoint y: 417, distance: 18.8
click at [517, 429] on div "To create a wallet with the React SDK, use the createWallet method from the use…" at bounding box center [605, 292] width 346 height 375
drag, startPoint x: 529, startPoint y: 412, endPoint x: 542, endPoint y: 452, distance: 42.2
click at [534, 469] on div "To create a wallet with the React SDK, use the createWallet method from the use…" at bounding box center [605, 292] width 346 height 375
click at [544, 449] on div "​ wallet Wallet The linked account object for the created wallet." at bounding box center [605, 452] width 346 height 46
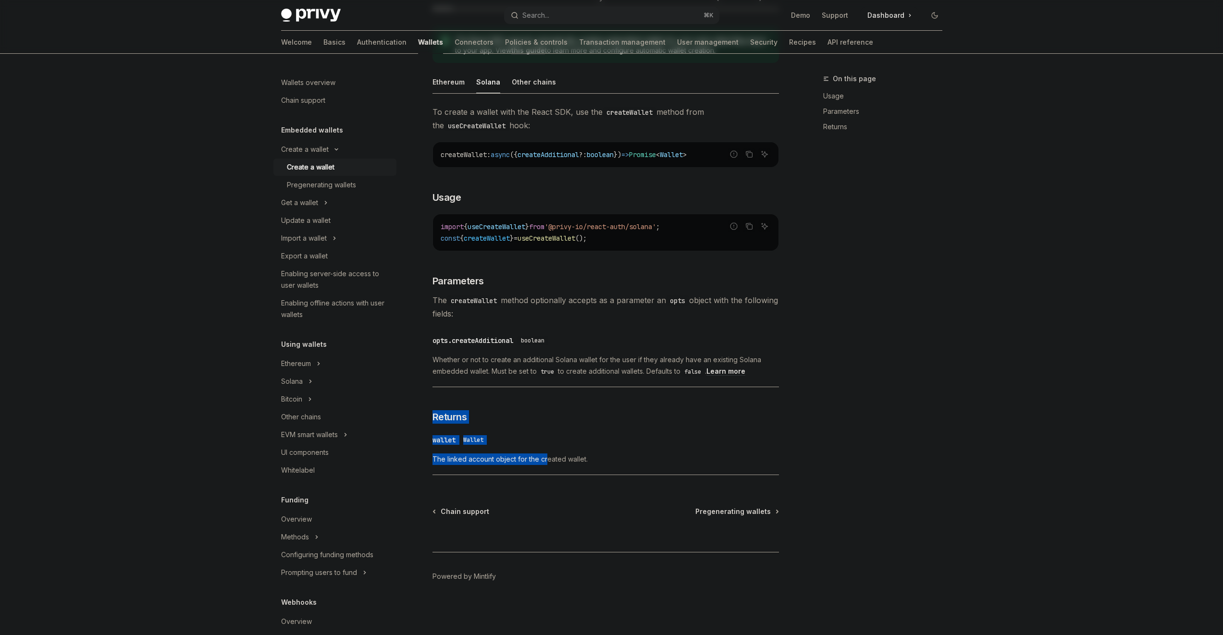
drag, startPoint x: 546, startPoint y: 461, endPoint x: 532, endPoint y: 403, distance: 60.4
click at [532, 401] on div "To create a wallet with the React SDK, use the createWallet method from the use…" at bounding box center [605, 292] width 346 height 375
click at [532, 418] on h3 "​ Returns" at bounding box center [605, 416] width 346 height 13
click at [532, 488] on div "Create a wallet Create a wallet OpenAI Open in ChatGPT OpenAI Open in ChatGPT P…" at bounding box center [515, 221] width 530 height 828
click at [532, 469] on div "​ wallet Wallet The linked account object for the created wallet." at bounding box center [605, 452] width 346 height 46
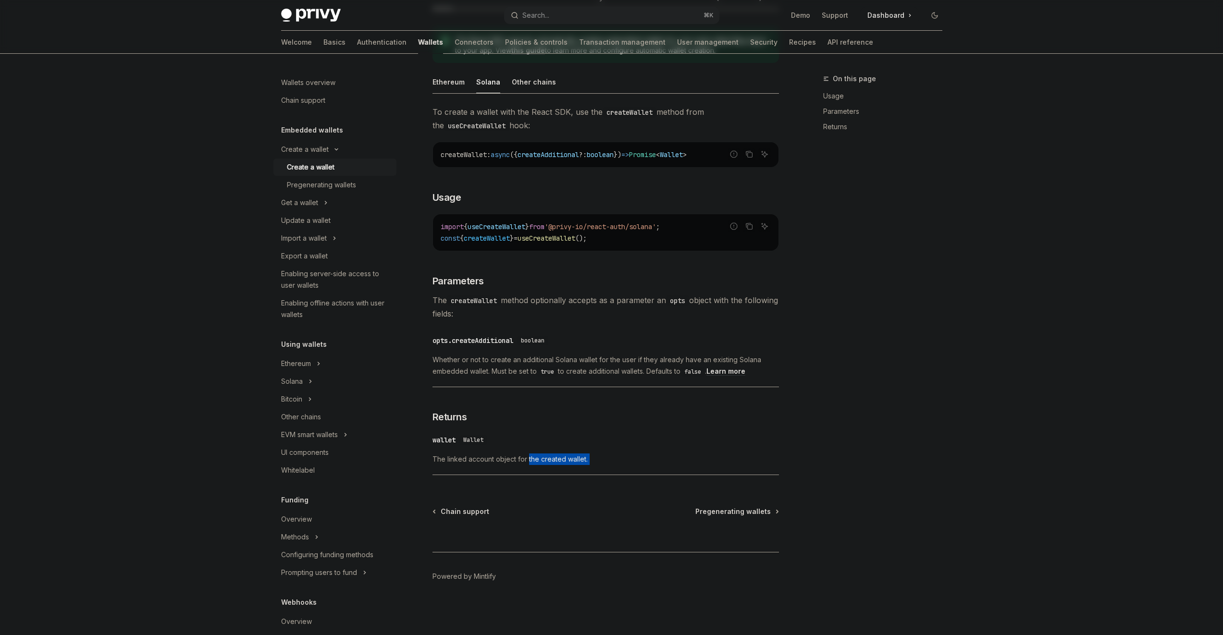
click at [532, 462] on div "​ wallet Wallet The linked account object for the created wallet." at bounding box center [605, 452] width 346 height 46
click at [534, 441] on div "​ wallet Wallet" at bounding box center [600, 440] width 337 height 12
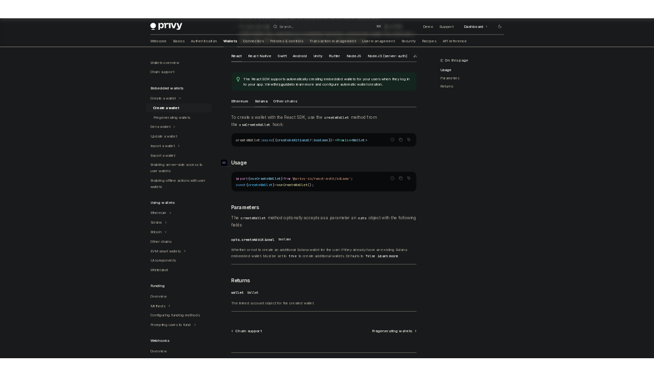
scroll to position [0, 0]
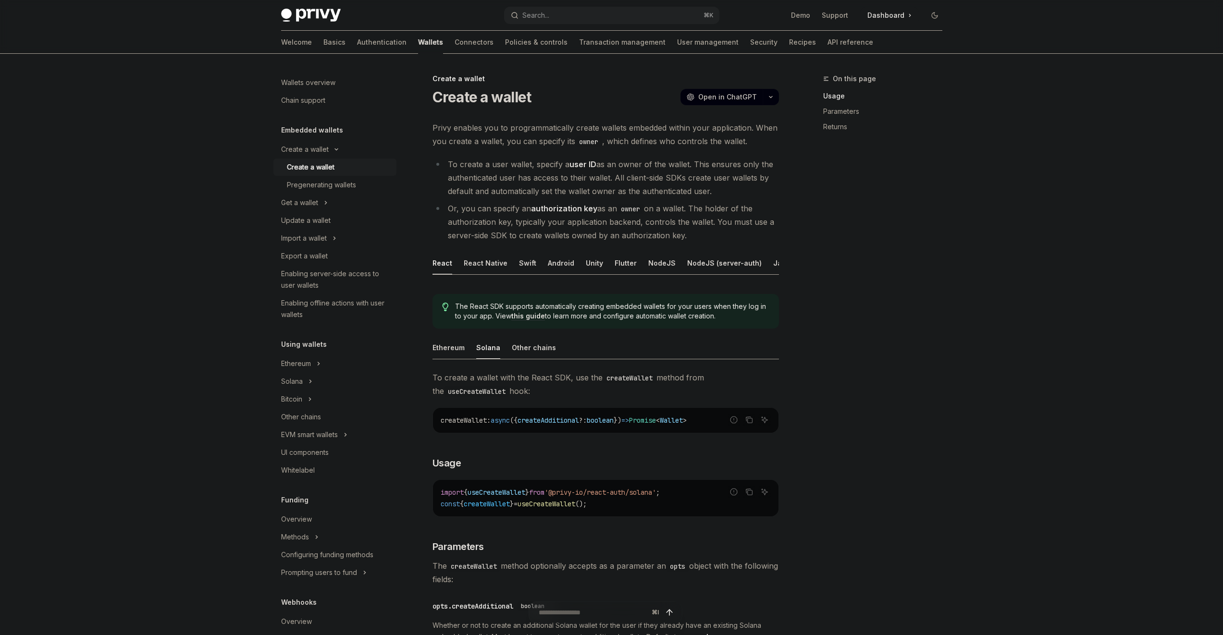
click at [674, 160] on div "Privy enables you to programmatically create wallets embedded within your appli…" at bounding box center [605, 433] width 346 height 625
click at [676, 151] on div "Privy enables you to programmatically create wallets embedded within your appli…" at bounding box center [605, 433] width 346 height 625
click at [675, 152] on div "Privy enables you to programmatically create wallets embedded within your appli…" at bounding box center [605, 433] width 346 height 625
click at [323, 42] on link "Basics" at bounding box center [334, 42] width 22 height 23
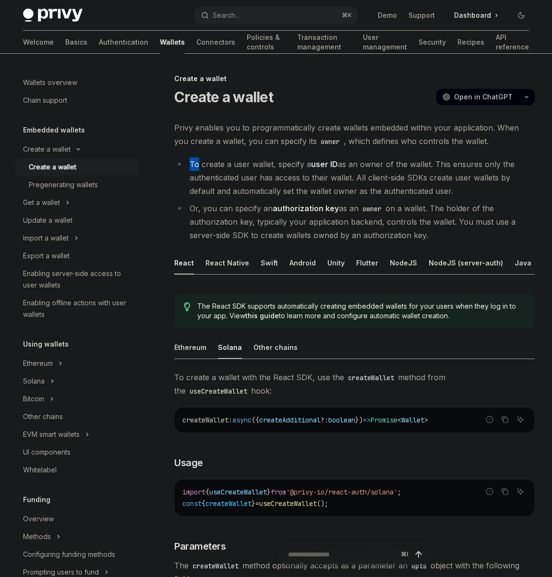
type textarea "*"
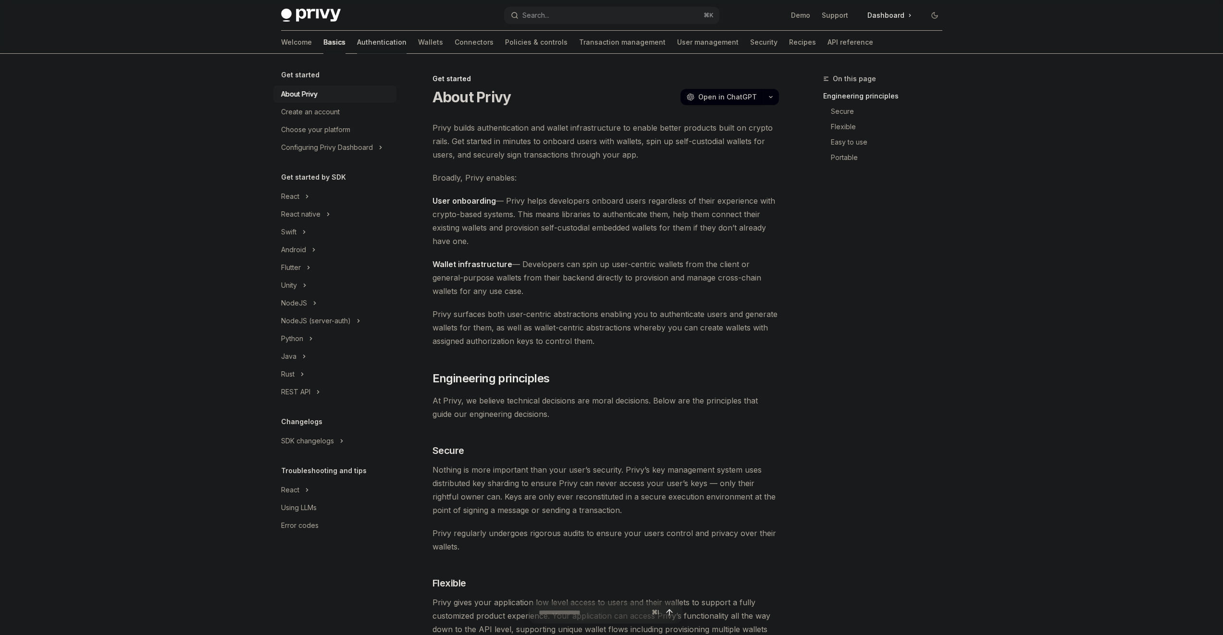
click at [357, 47] on link "Authentication" at bounding box center [381, 42] width 49 height 23
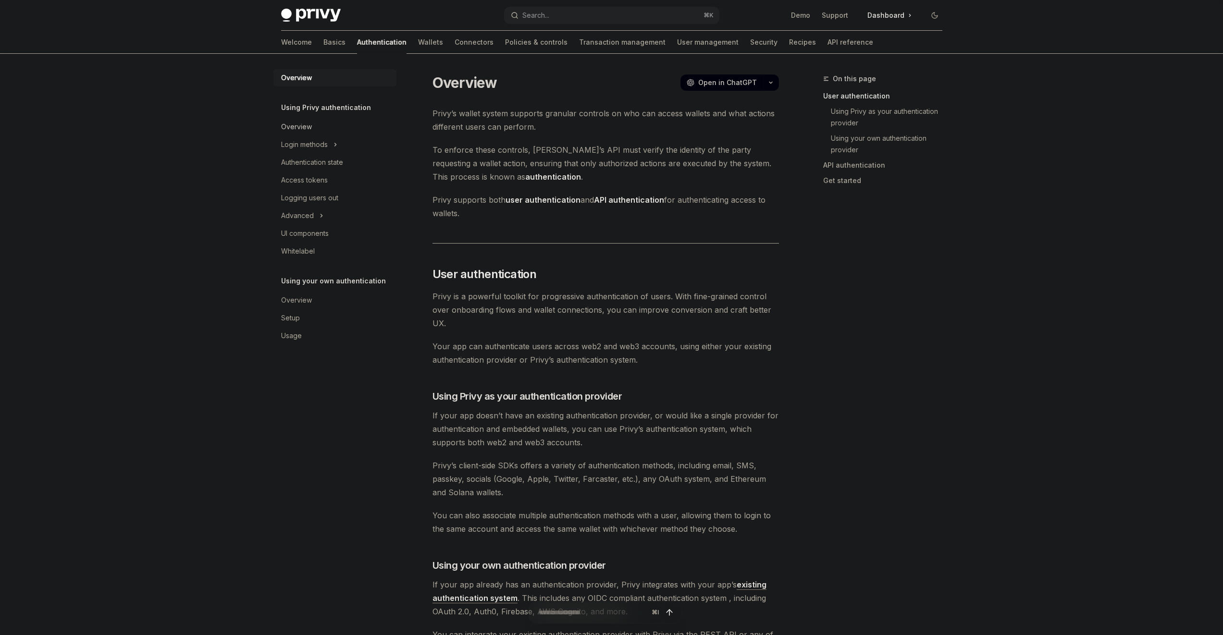
click at [320, 121] on div "Overview" at bounding box center [336, 127] width 110 height 12
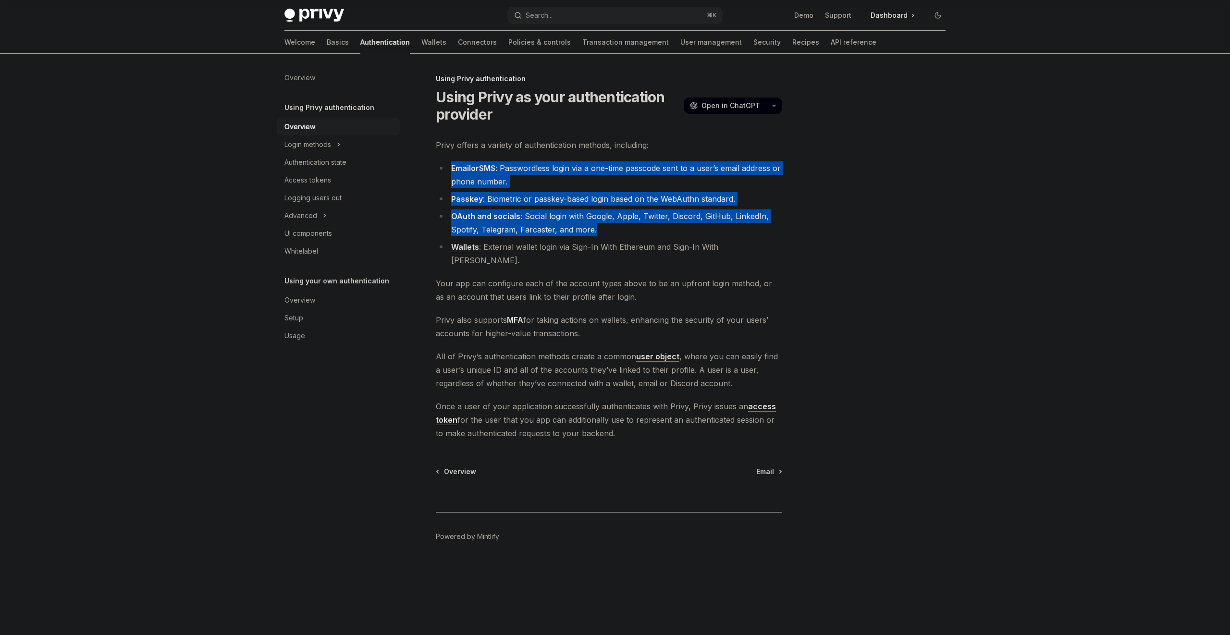
drag, startPoint x: 547, startPoint y: 168, endPoint x: 609, endPoint y: 230, distance: 88.0
click at [609, 230] on div "Privy offers a variety of authentication methods, including: Email or SMS : Pas…" at bounding box center [609, 289] width 346 height 302
click at [609, 230] on li "OAuth and socials : Social login with Google, Apple, Twitter, Discord, GitHub, …" at bounding box center [609, 222] width 346 height 27
drag, startPoint x: 609, startPoint y: 230, endPoint x: 601, endPoint y: 184, distance: 47.4
click at [601, 184] on ul "Email or SMS : Passwordless login via a one-time passcode sent to a user’s emai…" at bounding box center [609, 214] width 346 height 106
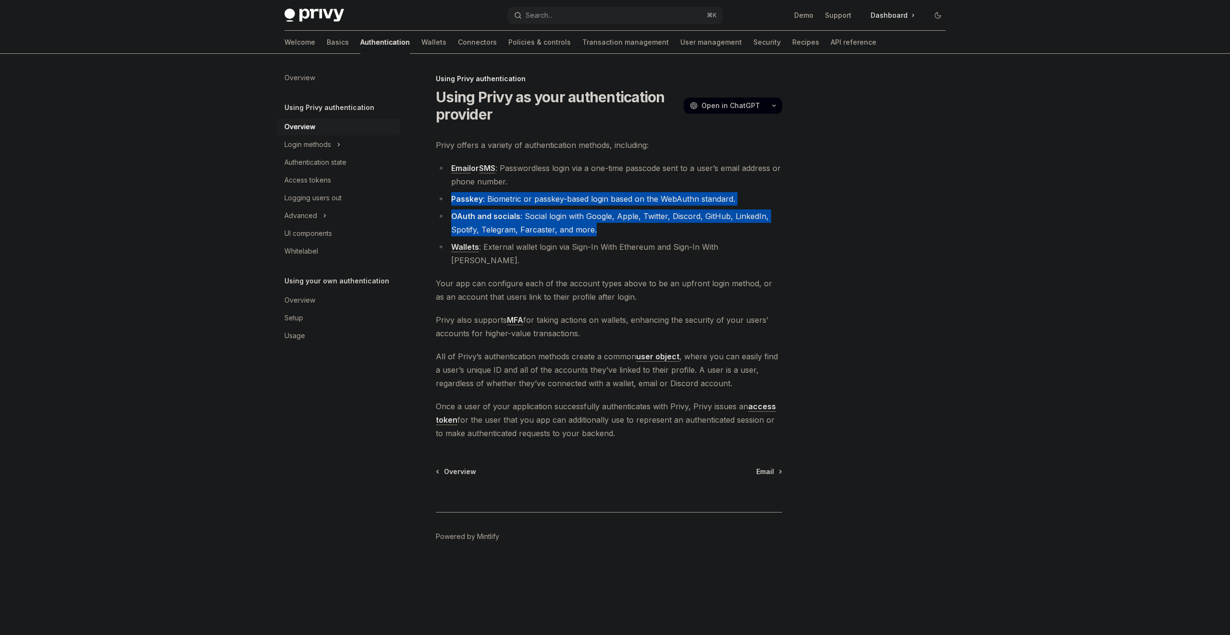
click at [600, 183] on li "Email or SMS : Passwordless login via a one-time passcode sent to a user’s emai…" at bounding box center [609, 174] width 346 height 27
drag, startPoint x: 600, startPoint y: 183, endPoint x: 603, endPoint y: 226, distance: 43.4
click at [603, 226] on ul "Email or SMS : Passwordless login via a one-time passcode sent to a user’s emai…" at bounding box center [609, 214] width 346 height 106
click at [603, 226] on li "OAuth and socials : Social login with Google, Apple, Twitter, Discord, GitHub, …" at bounding box center [609, 222] width 346 height 27
drag, startPoint x: 603, startPoint y: 226, endPoint x: 593, endPoint y: 184, distance: 43.1
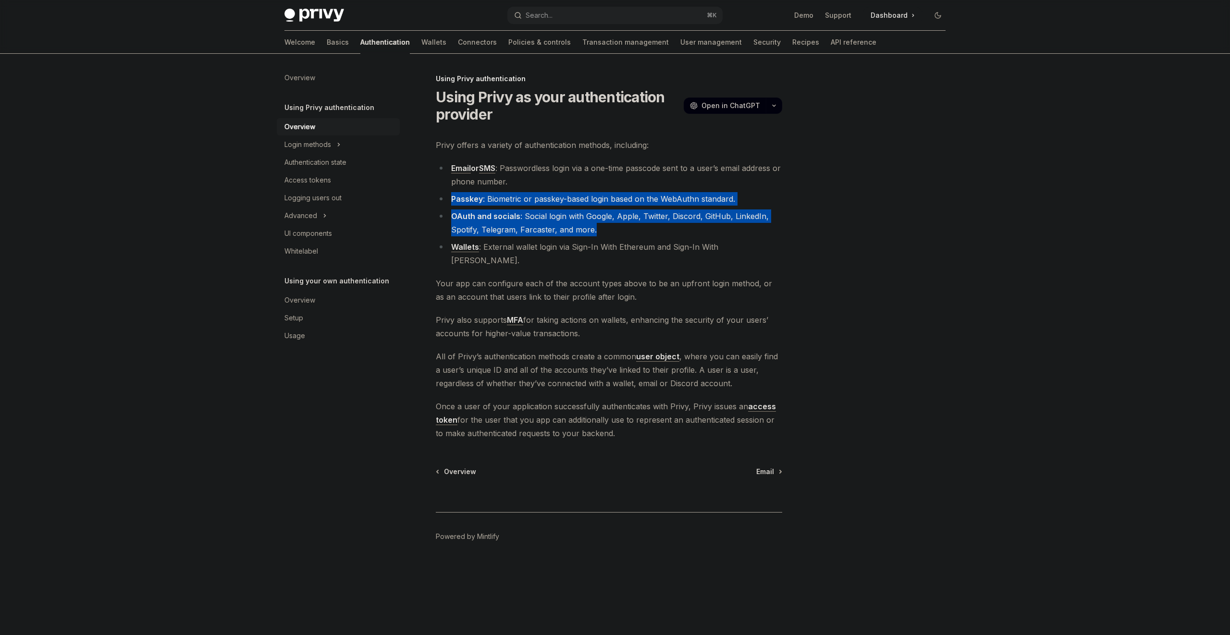
click at [593, 185] on ul "Email or SMS : Passwordless login via a one-time passcode sent to a user’s emai…" at bounding box center [609, 214] width 346 height 106
click at [572, 187] on li "Email or SMS : Passwordless login via a one-time passcode sent to a user’s emai…" at bounding box center [609, 174] width 346 height 27
drag, startPoint x: 576, startPoint y: 183, endPoint x: 598, endPoint y: 222, distance: 45.4
click at [598, 222] on ul "Email or SMS : Passwordless login via a one-time passcode sent to a user’s emai…" at bounding box center [609, 214] width 346 height 106
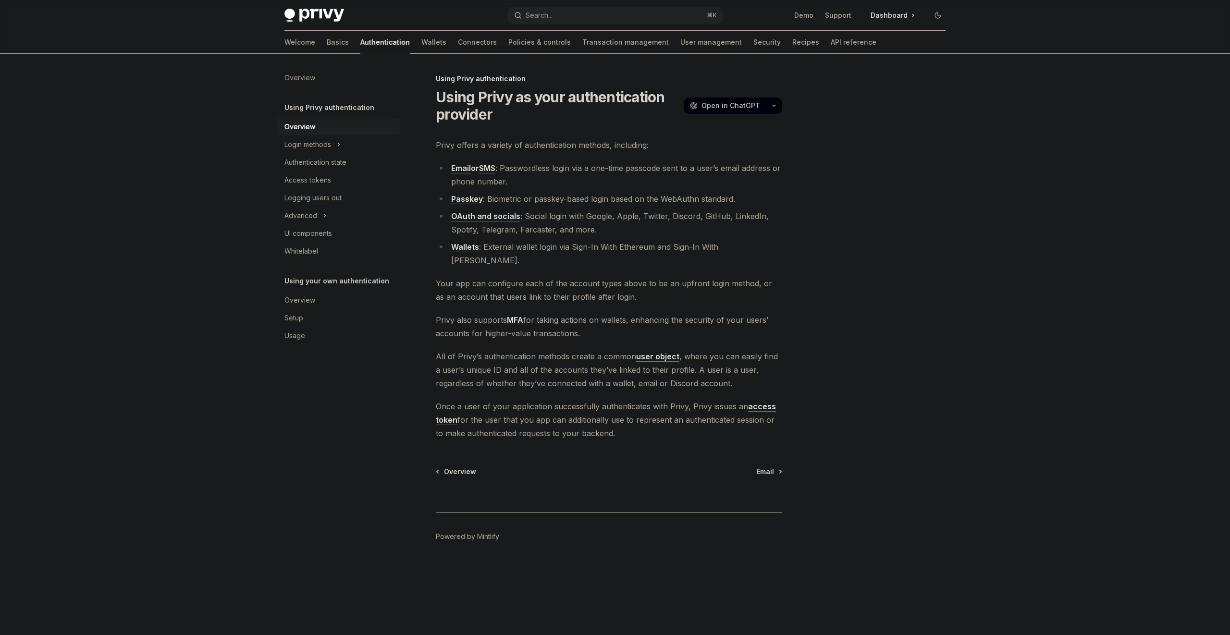
click at [599, 229] on li "OAuth and socials : Social login with Google, Apple, Twitter, Discord, GitHub, …" at bounding box center [609, 222] width 346 height 27
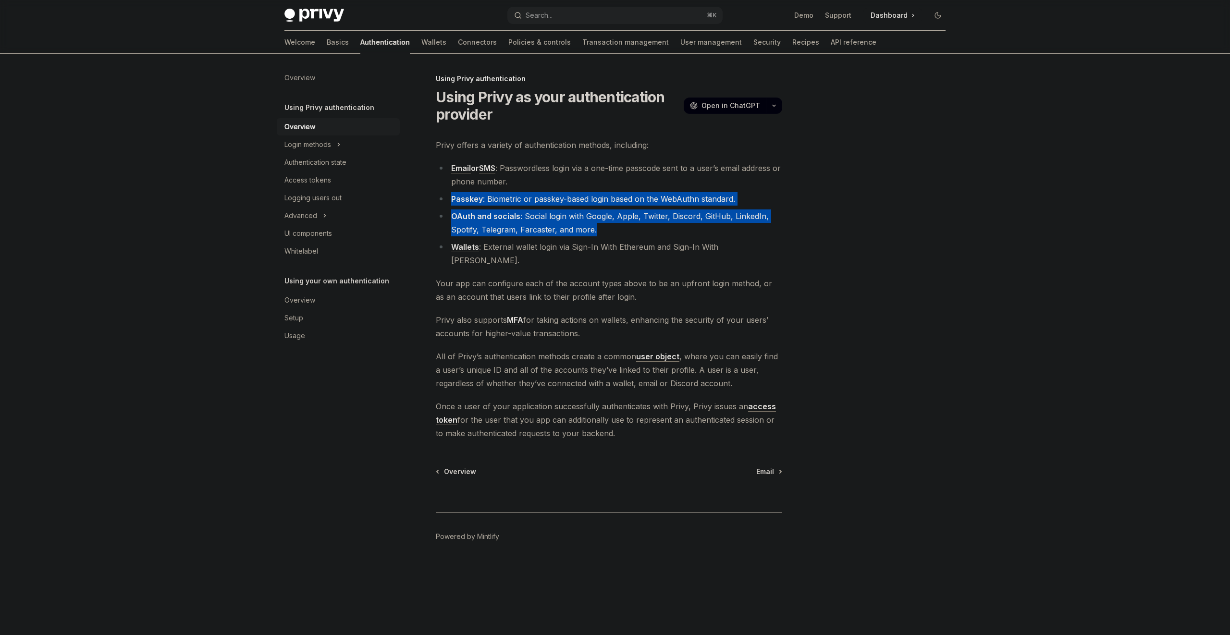
drag, startPoint x: 599, startPoint y: 229, endPoint x: 591, endPoint y: 189, distance: 40.1
click at [591, 190] on ul "Email or SMS : Passwordless login via a one-time passcode sent to a user’s emai…" at bounding box center [609, 214] width 346 height 106
click at [591, 189] on ul "Email or SMS : Passwordless login via a one-time passcode sent to a user’s emai…" at bounding box center [609, 214] width 346 height 106
drag, startPoint x: 592, startPoint y: 196, endPoint x: 600, endPoint y: 233, distance: 37.4
click at [600, 233] on ul "Email or SMS : Passwordless login via a one-time passcode sent to a user’s emai…" at bounding box center [609, 214] width 346 height 106
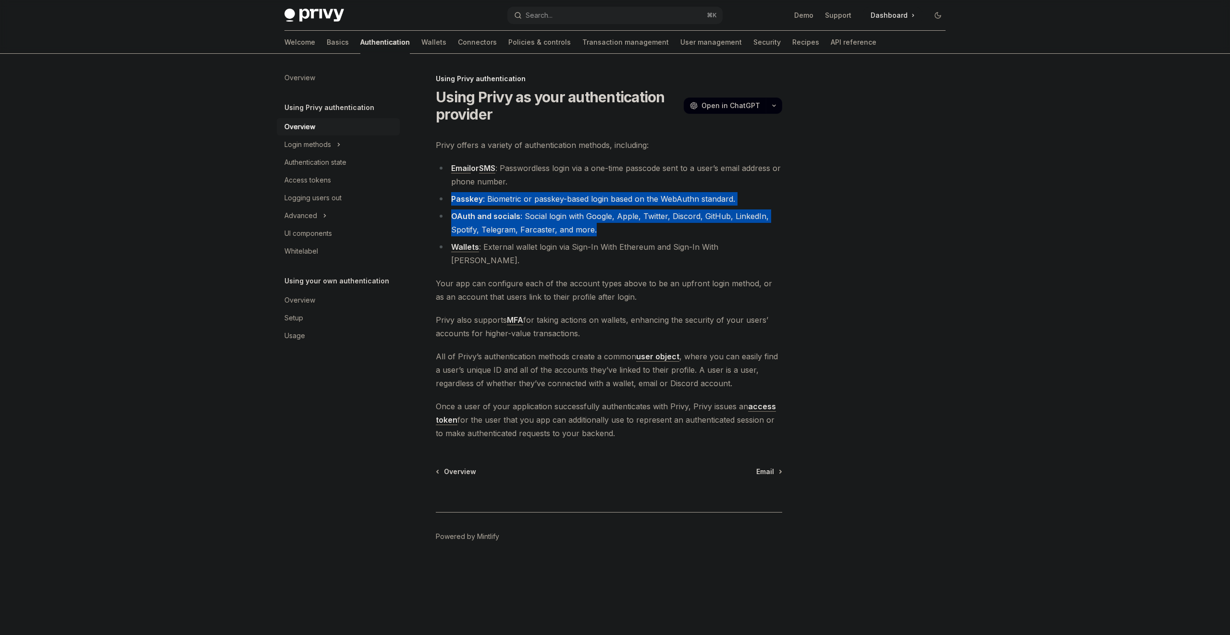
click at [600, 231] on li "OAuth and socials : Social login with Google, Apple, Twitter, Discord, GitHub, …" at bounding box center [609, 222] width 346 height 27
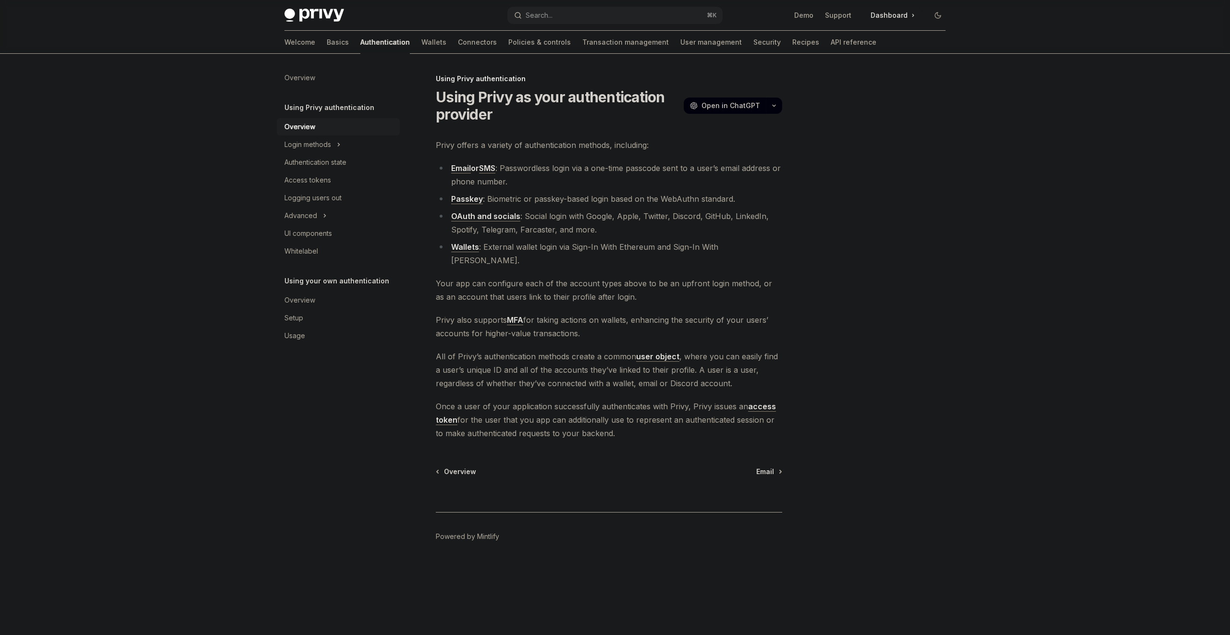
click at [460, 195] on link "Passkey" at bounding box center [467, 199] width 32 height 10
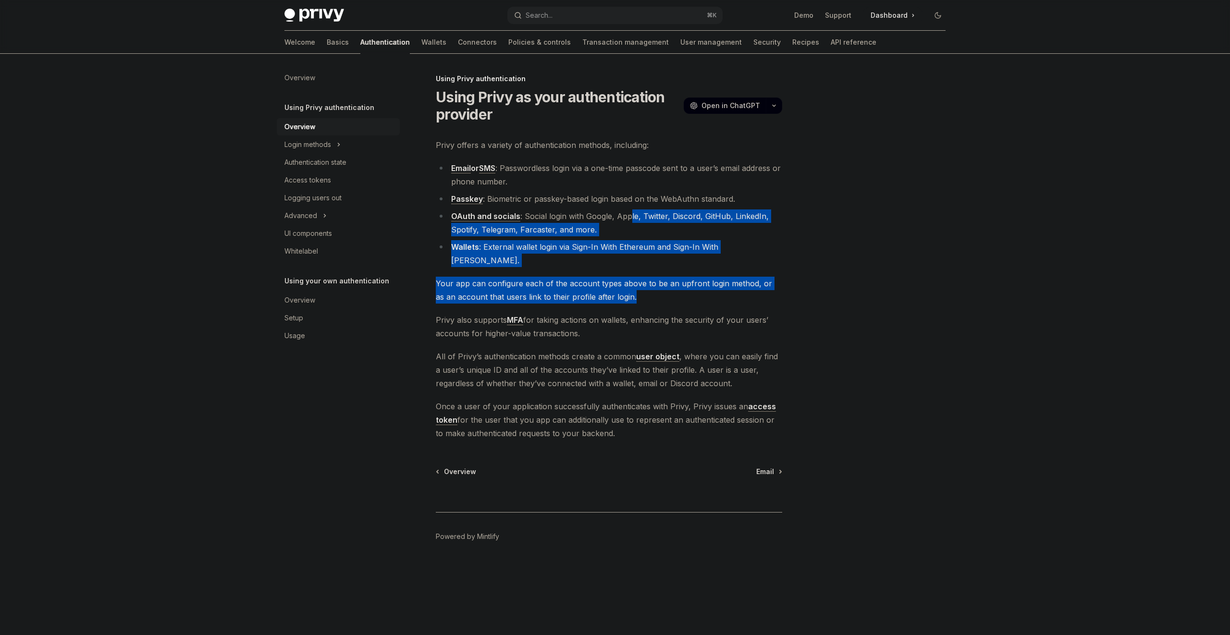
drag, startPoint x: 626, startPoint y: 219, endPoint x: 643, endPoint y: 257, distance: 41.9
click at [637, 278] on div "Privy offers a variety of authentication methods, including: Email or SMS : Pas…" at bounding box center [609, 289] width 346 height 302
click at [645, 255] on div "Privy offers a variety of authentication methods, including: Email or SMS : Pas…" at bounding box center [609, 289] width 346 height 302
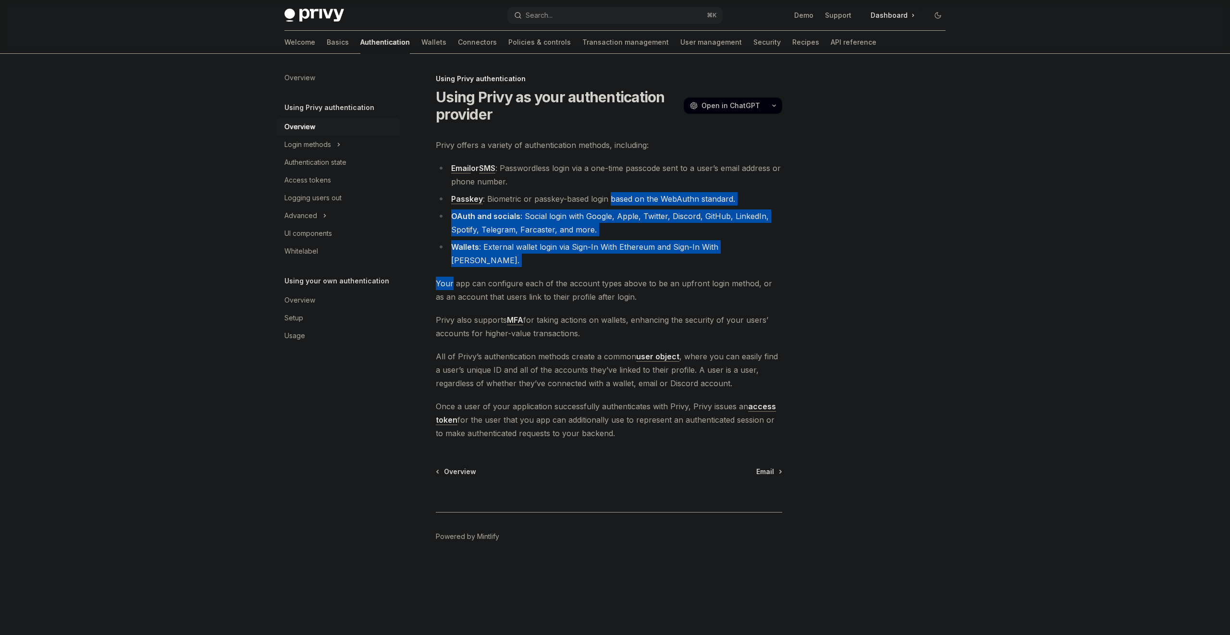
drag, startPoint x: 645, startPoint y: 255, endPoint x: 629, endPoint y: 199, distance: 57.5
click at [629, 199] on div "Privy offers a variety of authentication methods, including: Email or SMS : Pas…" at bounding box center [609, 289] width 346 height 302
click at [629, 199] on li "Passkey : Biometric or passkey-based login based on the WebAuthn standard." at bounding box center [609, 198] width 346 height 13
drag, startPoint x: 629, startPoint y: 199, endPoint x: 634, endPoint y: 240, distance: 41.2
click at [634, 240] on ul "Email or SMS : Passwordless login via a one-time passcode sent to a user’s emai…" at bounding box center [609, 214] width 346 height 106
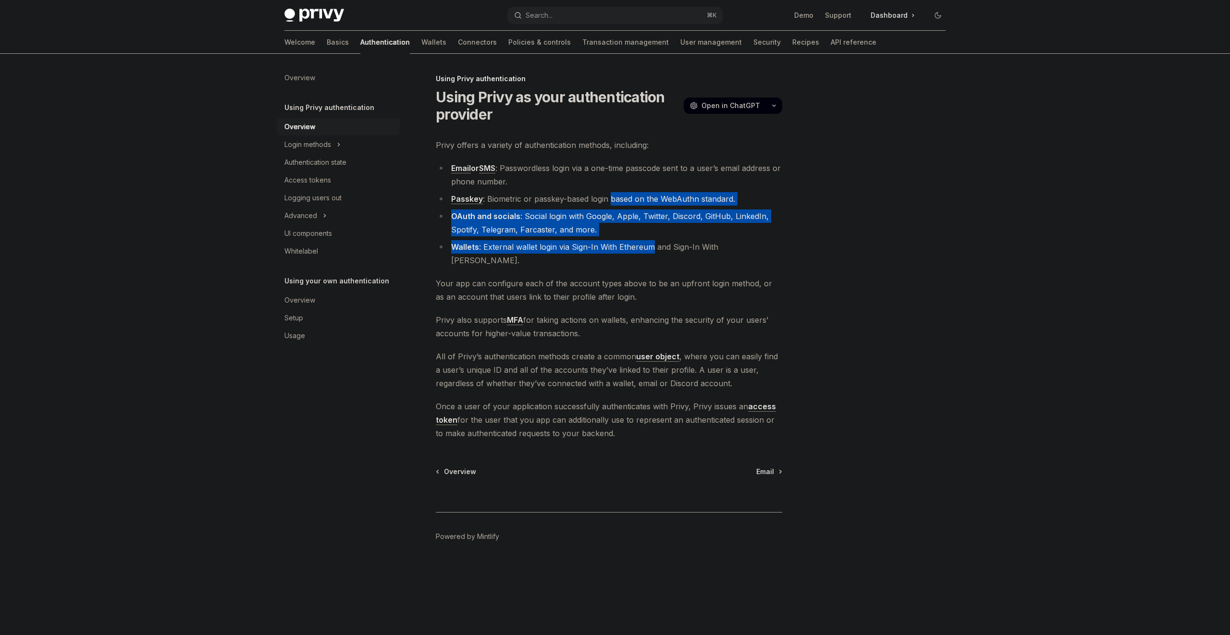
click at [633, 245] on li "Wallets : External wallet login via Sign-In With Ethereum and Sign-In With Sola…" at bounding box center [609, 253] width 346 height 27
drag, startPoint x: 633, startPoint y: 252, endPoint x: 620, endPoint y: 176, distance: 77.5
click at [620, 176] on ul "Email or SMS : Passwordless login via a one-time passcode sent to a user’s emai…" at bounding box center [609, 214] width 346 height 106
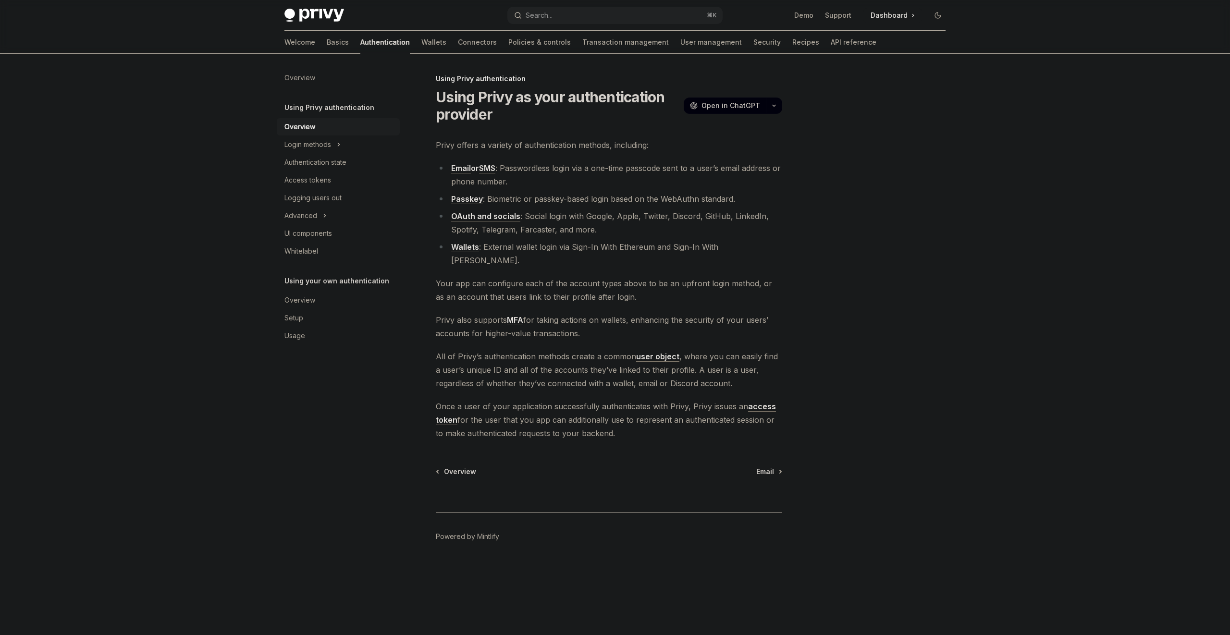
click at [619, 178] on li "Email or SMS : Passwordless login via a one-time passcode sent to a user’s emai…" at bounding box center [609, 174] width 346 height 27
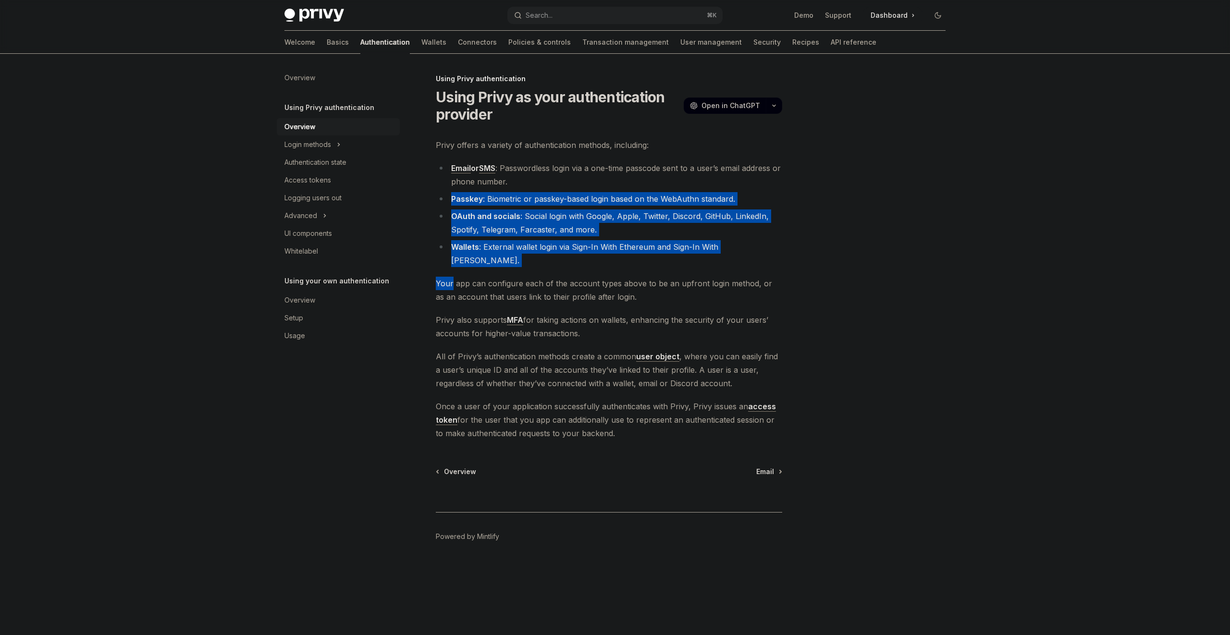
drag, startPoint x: 619, startPoint y: 178, endPoint x: 620, endPoint y: 252, distance: 74.0
click at [620, 256] on div "Privy offers a variety of authentication methods, including: Email or SMS : Pas…" at bounding box center [609, 289] width 346 height 302
click at [621, 250] on li "Wallets : External wallet login via Sign-In With Ethereum and Sign-In With Sola…" at bounding box center [609, 253] width 346 height 27
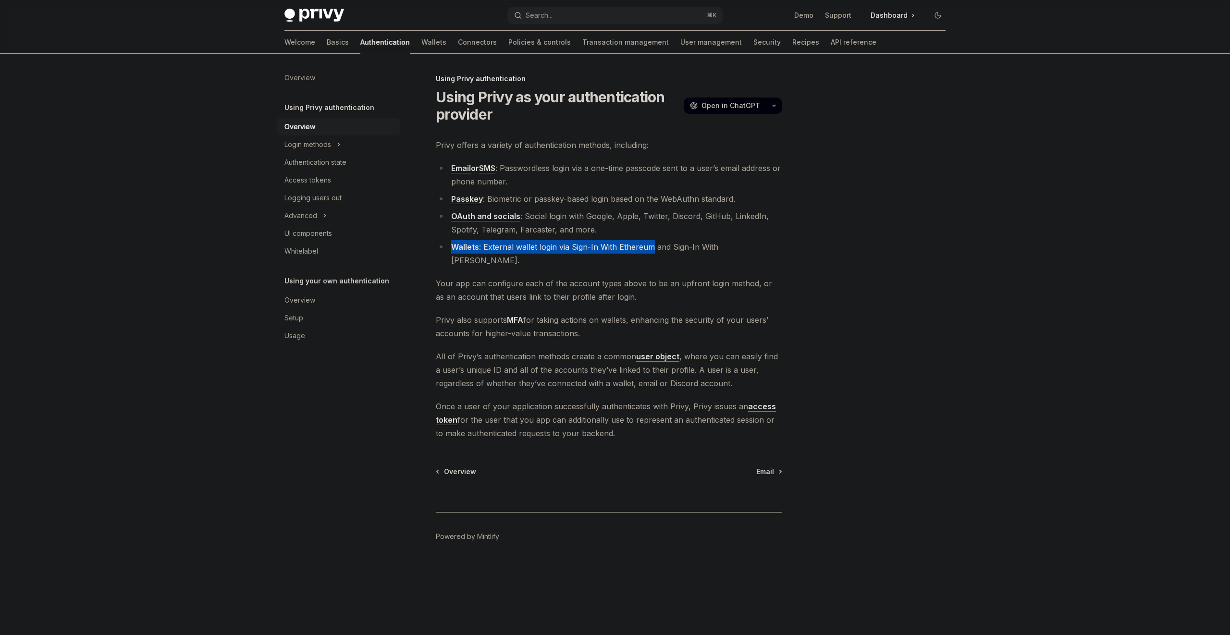
drag, startPoint x: 621, startPoint y: 250, endPoint x: 613, endPoint y: 197, distance: 53.3
click at [613, 197] on ul "Email or SMS : Passwordless login via a one-time passcode sent to a user’s emai…" at bounding box center [609, 214] width 346 height 106
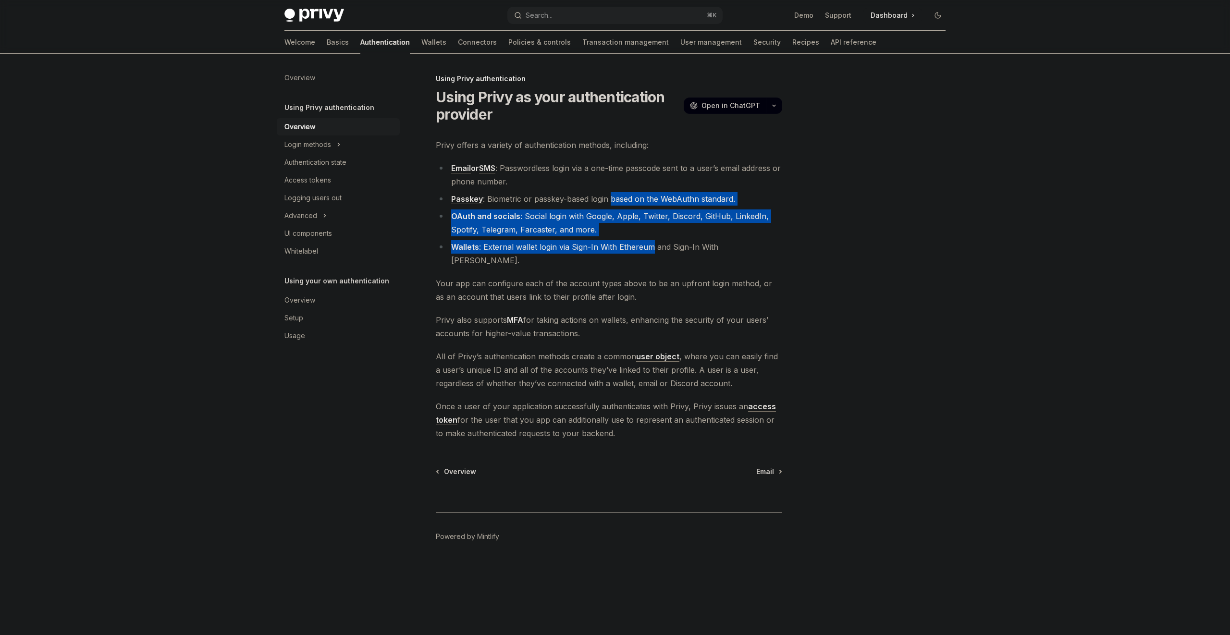
click at [613, 197] on li "Passkey : Biometric or passkey-based login based on the WebAuthn standard." at bounding box center [609, 198] width 346 height 13
drag, startPoint x: 613, startPoint y: 197, endPoint x: 617, endPoint y: 250, distance: 53.0
click at [617, 250] on ul "Email or SMS : Passwordless login via a one-time passcode sent to a user’s emai…" at bounding box center [609, 214] width 346 height 106
click at [617, 250] on li "Wallets : External wallet login via Sign-In With Ethereum and Sign-In With Sola…" at bounding box center [609, 253] width 346 height 27
drag, startPoint x: 617, startPoint y: 250, endPoint x: 603, endPoint y: 186, distance: 65.5
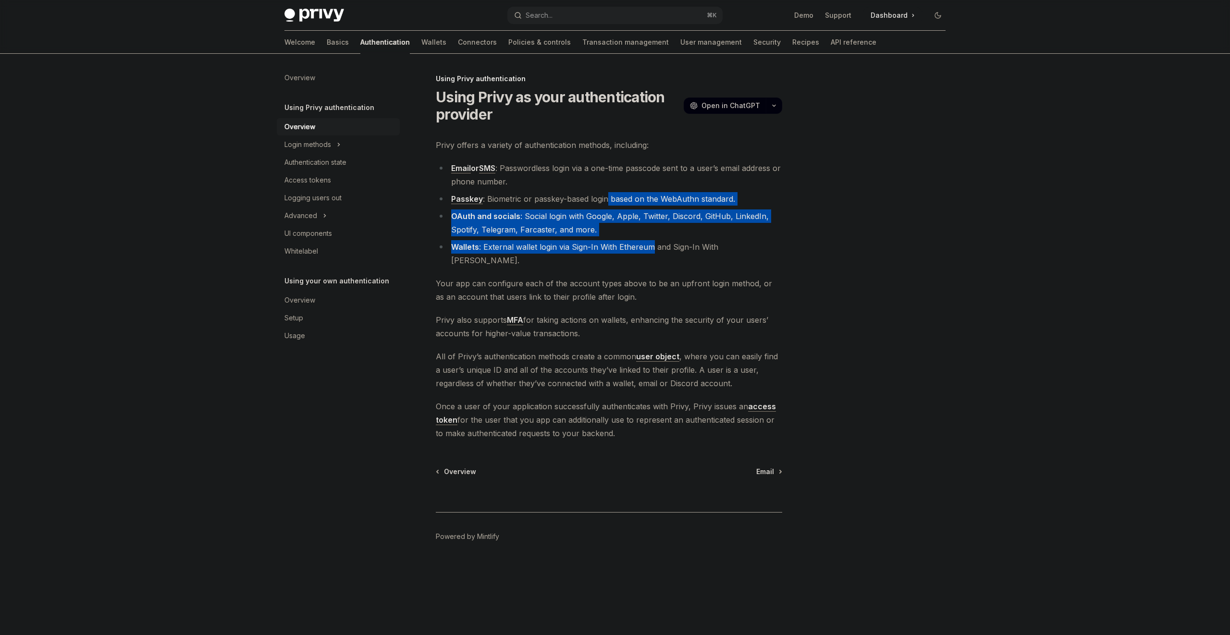
click at [603, 186] on ul "Email or SMS : Passwordless login via a one-time passcode sent to a user’s emai…" at bounding box center [609, 214] width 346 height 106
click at [603, 186] on li "Email or SMS : Passwordless login via a one-time passcode sent to a user’s emai…" at bounding box center [609, 174] width 346 height 27
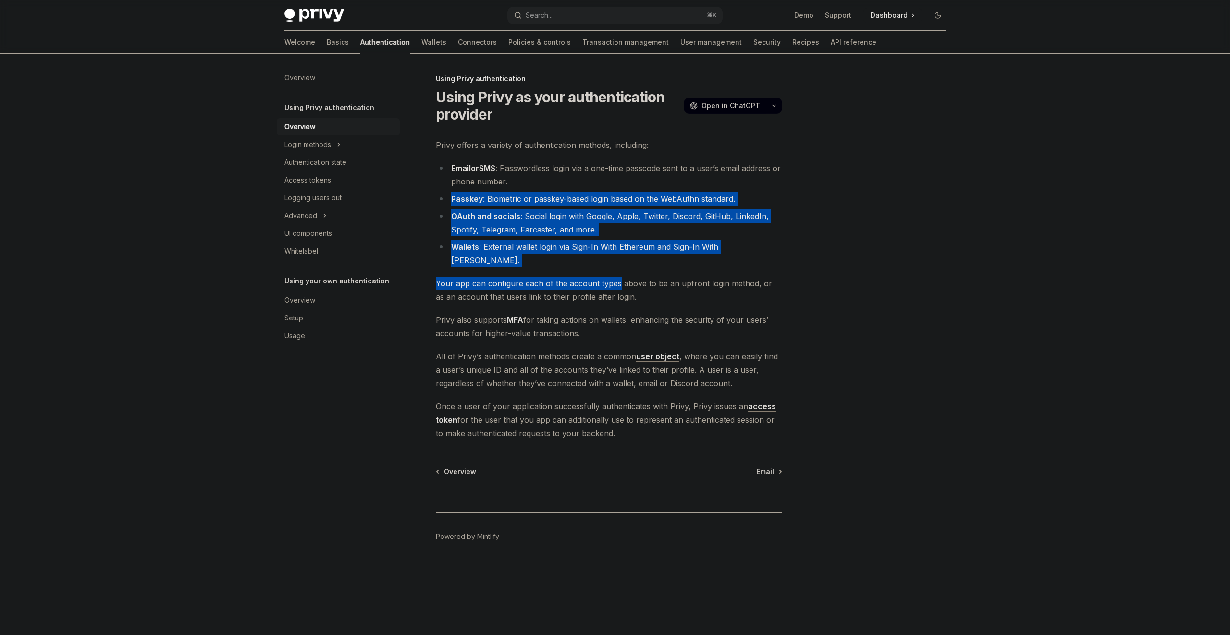
drag, startPoint x: 603, startPoint y: 186, endPoint x: 614, endPoint y: 266, distance: 80.5
click at [614, 266] on div "Privy offers a variety of authentication methods, including: Email or SMS : Pas…" at bounding box center [609, 289] width 346 height 302
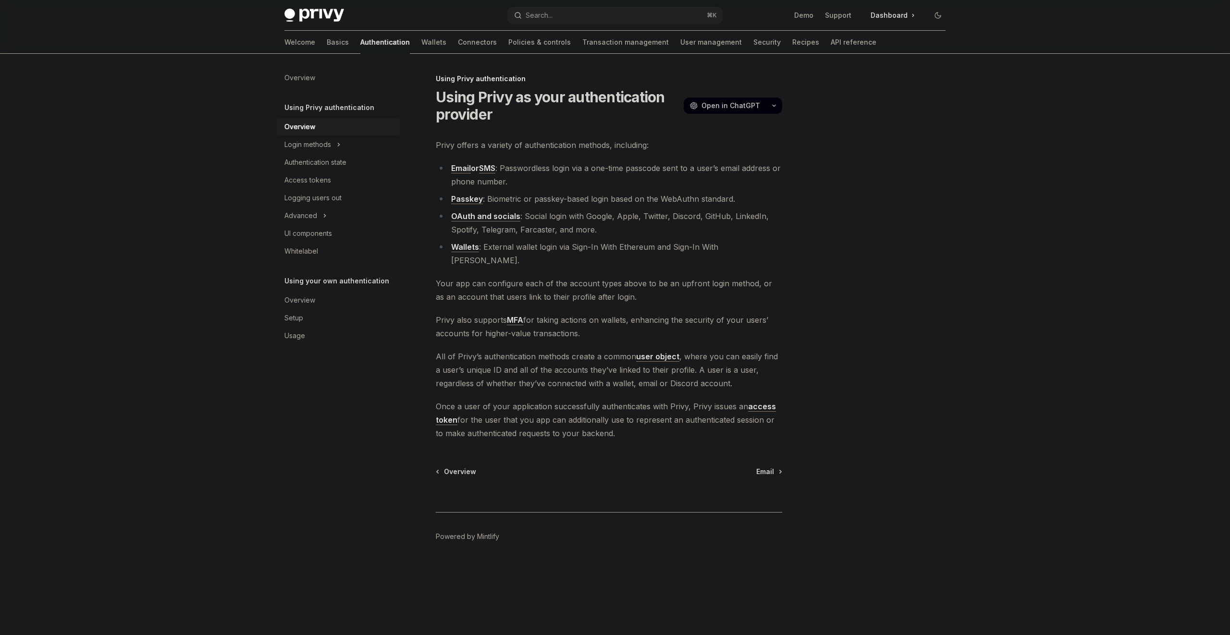
click at [619, 287] on span "Your app can configure each of the account types above to be an upfront login m…" at bounding box center [609, 290] width 346 height 27
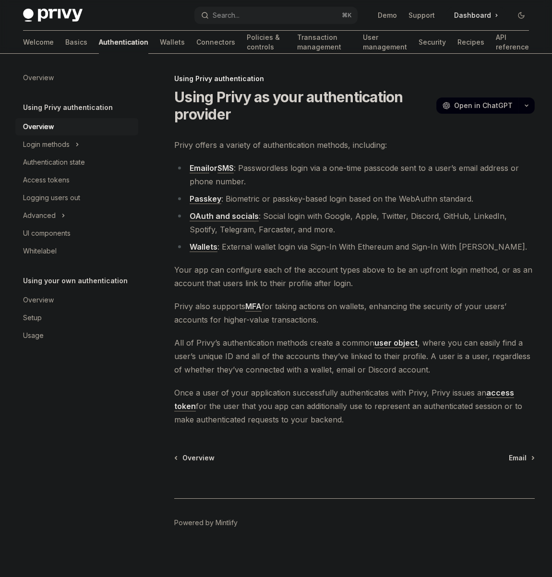
type textarea "*"
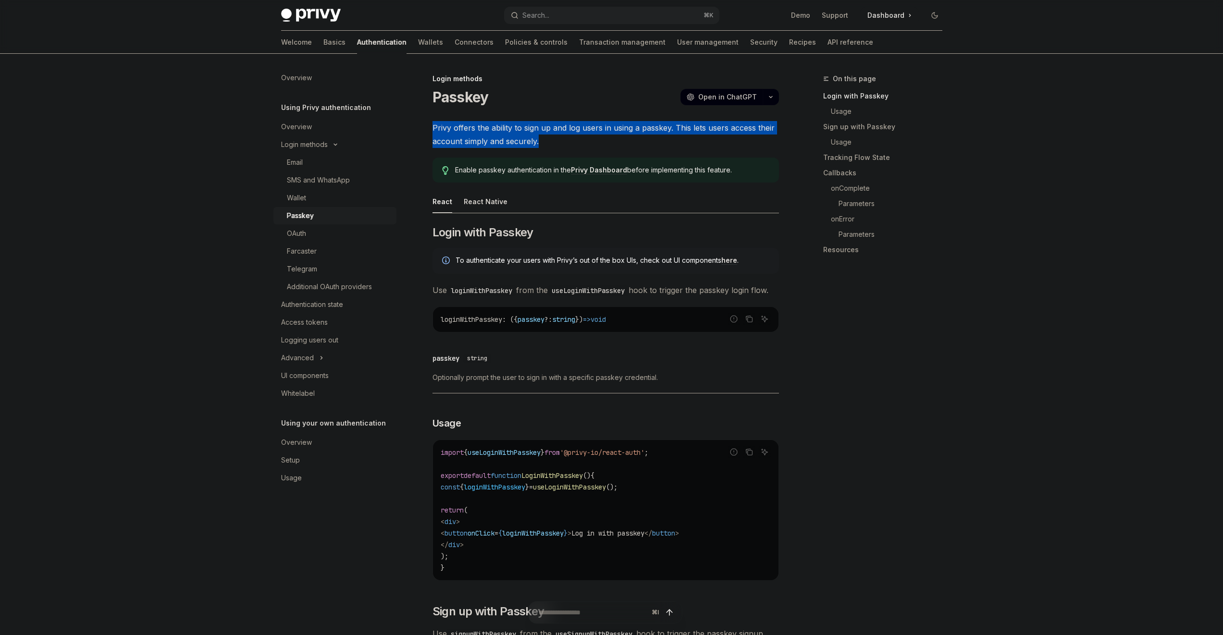
drag, startPoint x: 565, startPoint y: 139, endPoint x: 551, endPoint y: 108, distance: 33.8
drag, startPoint x: 580, startPoint y: 107, endPoint x: 594, endPoint y: 135, distance: 30.9
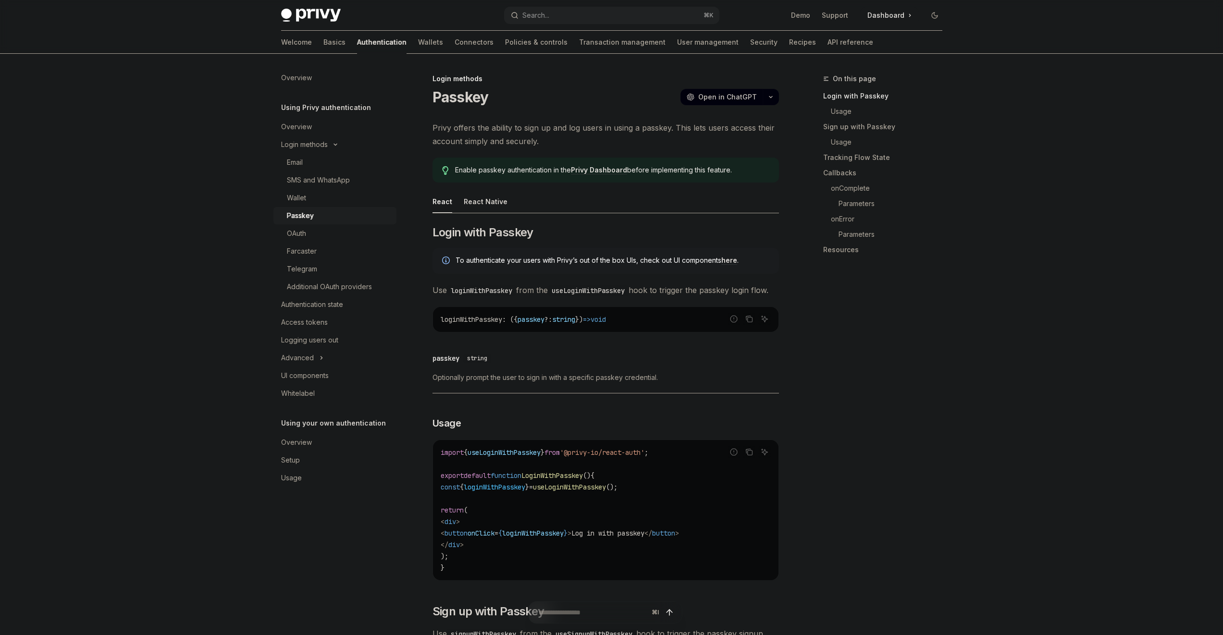
click at [595, 139] on span "Privy offers the ability to sign up and log users in using a passkey. This lets…" at bounding box center [605, 134] width 346 height 27
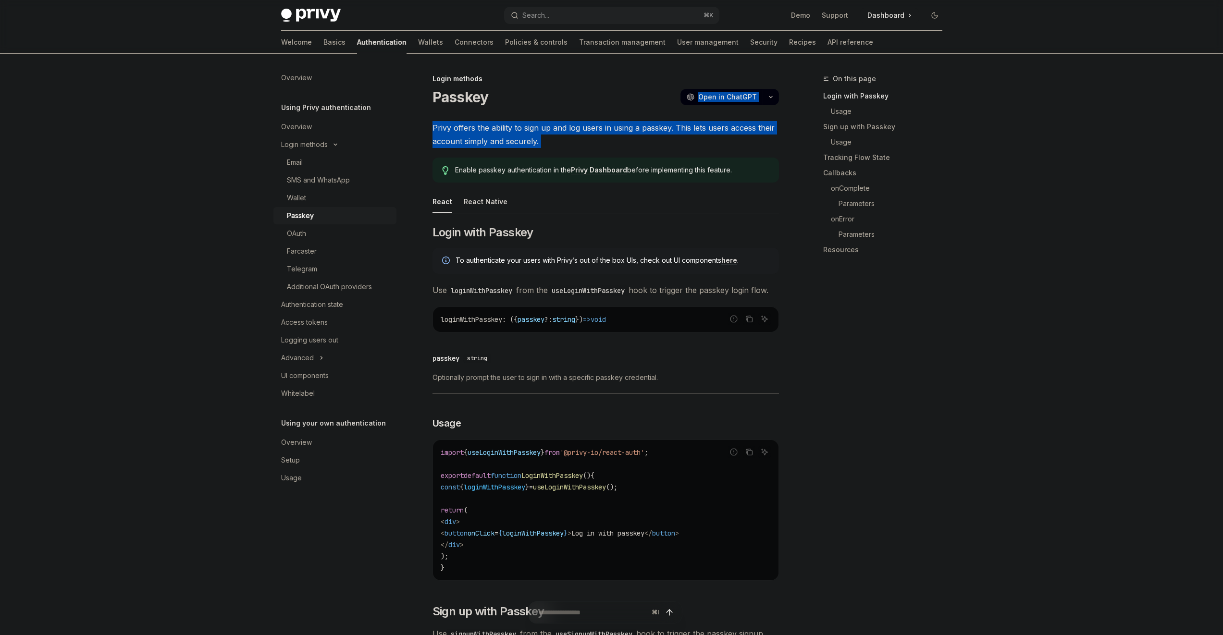
drag, startPoint x: 595, startPoint y: 139, endPoint x: 574, endPoint y: 97, distance: 47.1
click at [574, 97] on div "Passkey OpenAI Open in ChatGPT" at bounding box center [605, 96] width 346 height 17
drag, startPoint x: 574, startPoint y: 97, endPoint x: 576, endPoint y: 145, distance: 47.6
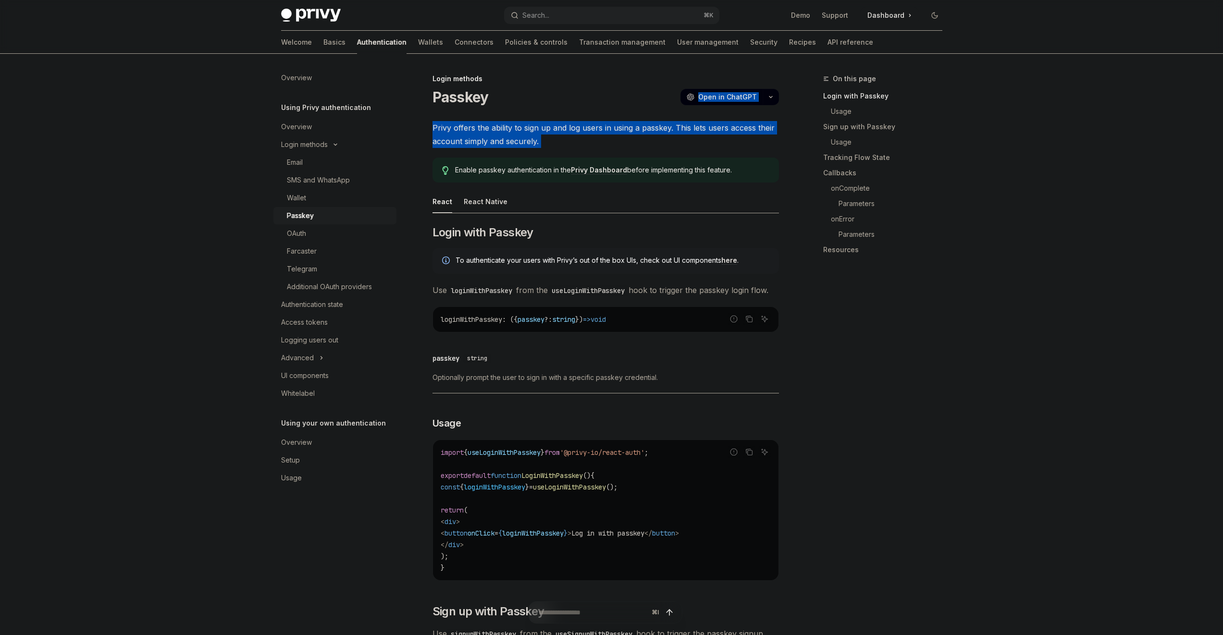
click at [568, 132] on span "Privy offers the ability to sign up and log users in using a passkey. This lets…" at bounding box center [605, 134] width 346 height 27
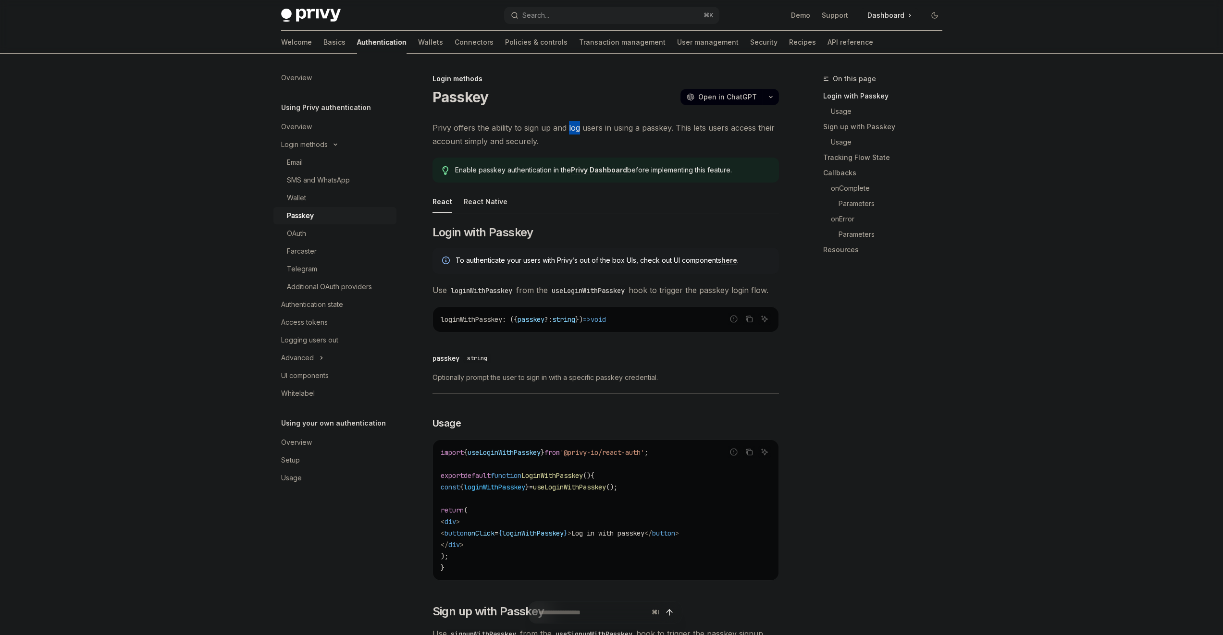
click at [568, 132] on span "Privy offers the ability to sign up and log users in using a passkey. This lets…" at bounding box center [605, 134] width 346 height 27
drag, startPoint x: 553, startPoint y: 111, endPoint x: 554, endPoint y: 137, distance: 25.5
click at [554, 137] on span "Privy offers the ability to sign up and log users in using a passkey. This lets…" at bounding box center [605, 134] width 346 height 27
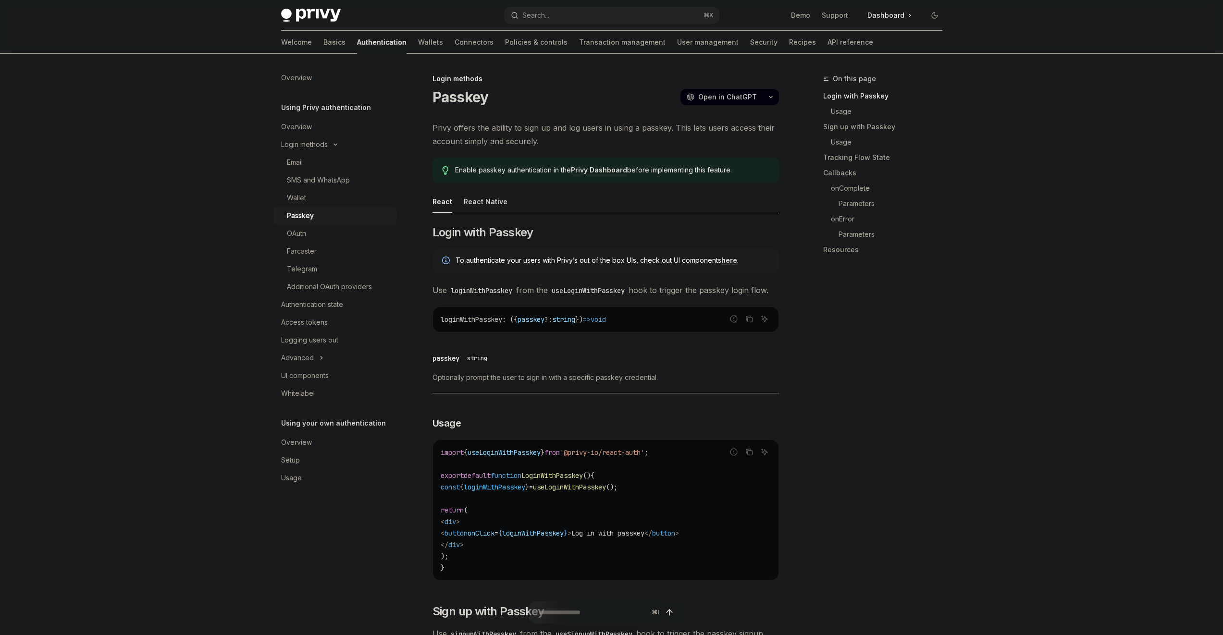
click at [554, 136] on span "Privy offers the ability to sign up and log users in using a passkey. This lets…" at bounding box center [605, 134] width 346 height 27
drag, startPoint x: 551, startPoint y: 107, endPoint x: 550, endPoint y: 147, distance: 40.8
click at [550, 147] on span "Privy offers the ability to sign up and log users in using a passkey. This lets…" at bounding box center [605, 134] width 346 height 27
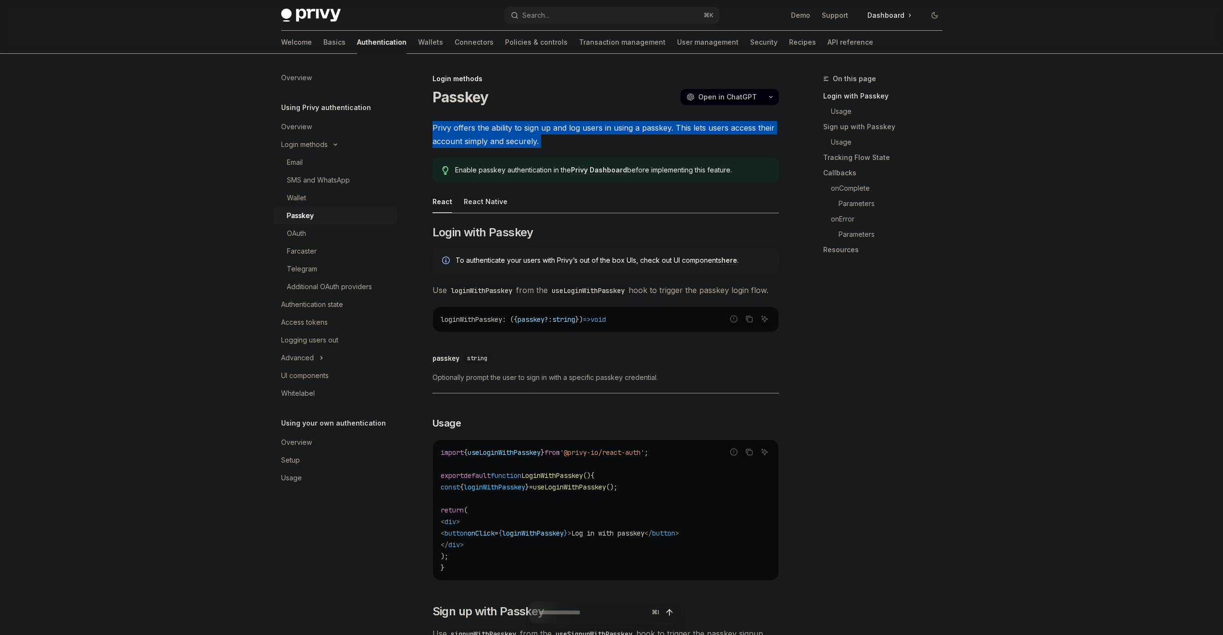
drag, startPoint x: 550, startPoint y: 147, endPoint x: 541, endPoint y: 113, distance: 34.8
drag, startPoint x: 541, startPoint y: 113, endPoint x: 539, endPoint y: 137, distance: 24.1
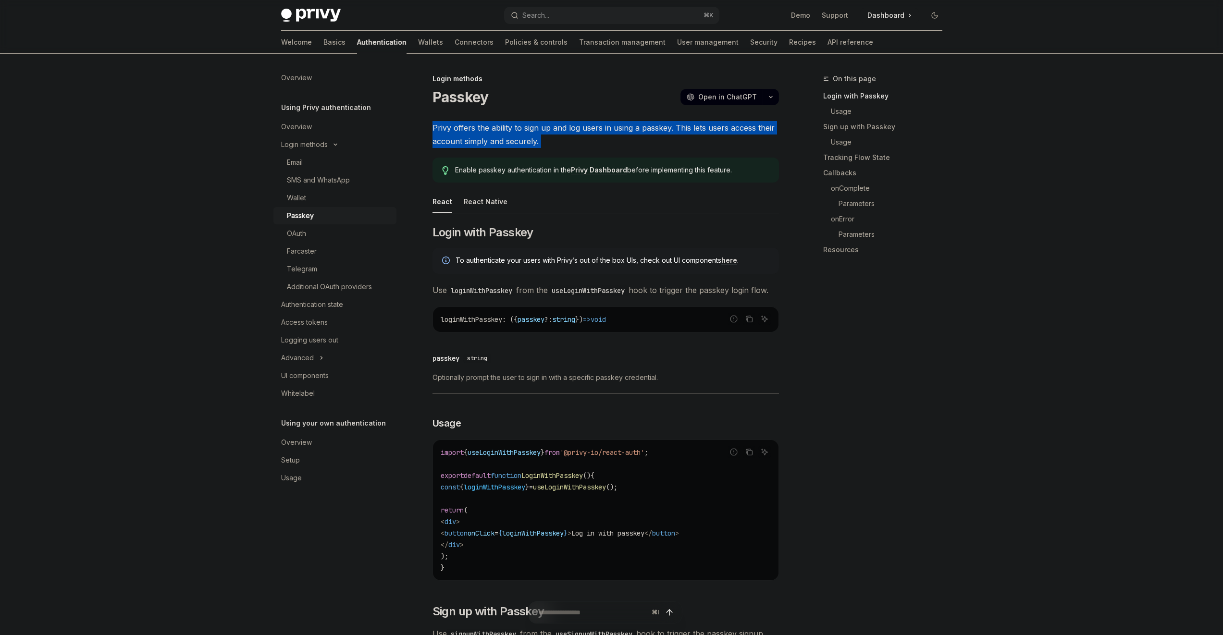
click at [539, 136] on span "Privy offers the ability to sign up and log users in using a passkey. This lets…" at bounding box center [605, 134] width 346 height 27
drag, startPoint x: 539, startPoint y: 136, endPoint x: 536, endPoint y: 105, distance: 31.9
click at [536, 105] on div "Passkey OpenAI Open in ChatGPT" at bounding box center [605, 96] width 346 height 17
drag, startPoint x: 536, startPoint y: 105, endPoint x: 539, endPoint y: 135, distance: 29.6
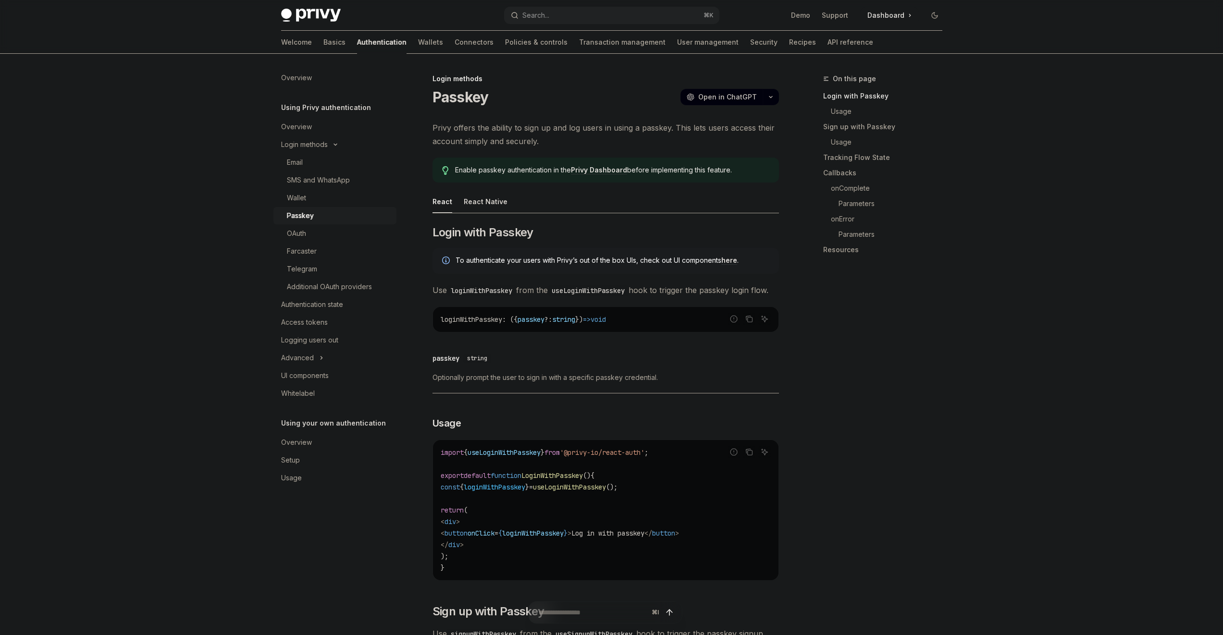
click at [539, 135] on span "Privy offers the ability to sign up and log users in using a passkey. This lets…" at bounding box center [605, 134] width 346 height 27
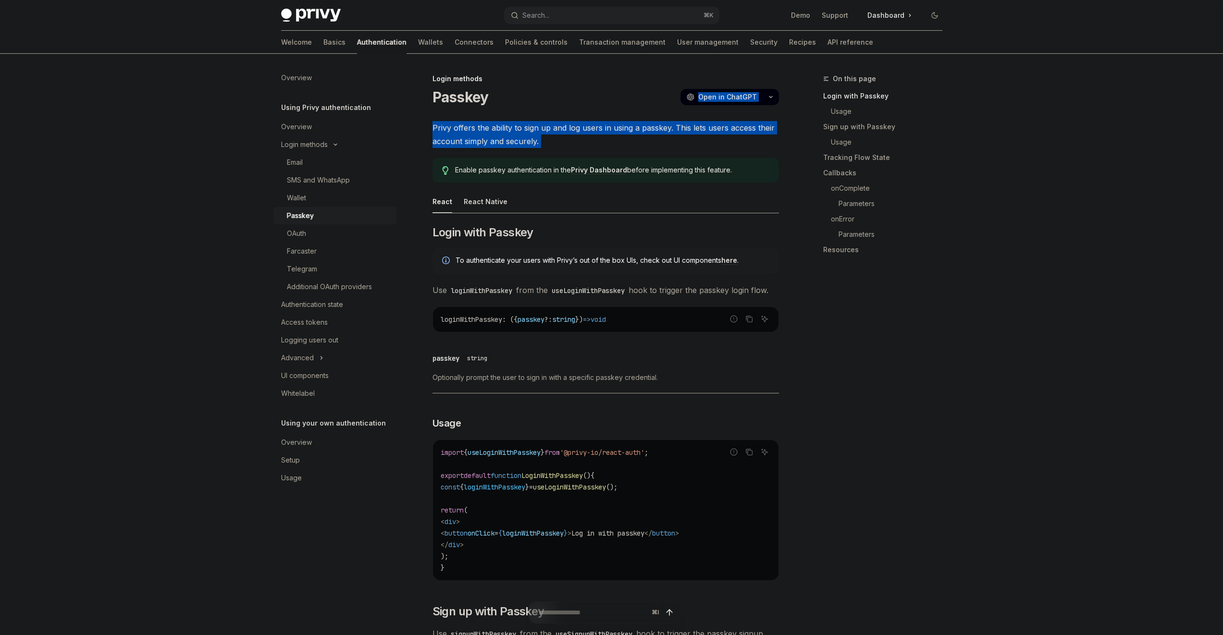
click at [537, 104] on div "Passkey OpenAI Open in ChatGPT" at bounding box center [605, 96] width 346 height 17
drag, startPoint x: 537, startPoint y: 104, endPoint x: 542, endPoint y: 137, distance: 33.5
click at [542, 137] on span "Privy offers the ability to sign up and log users in using a passkey. This lets…" at bounding box center [605, 134] width 346 height 27
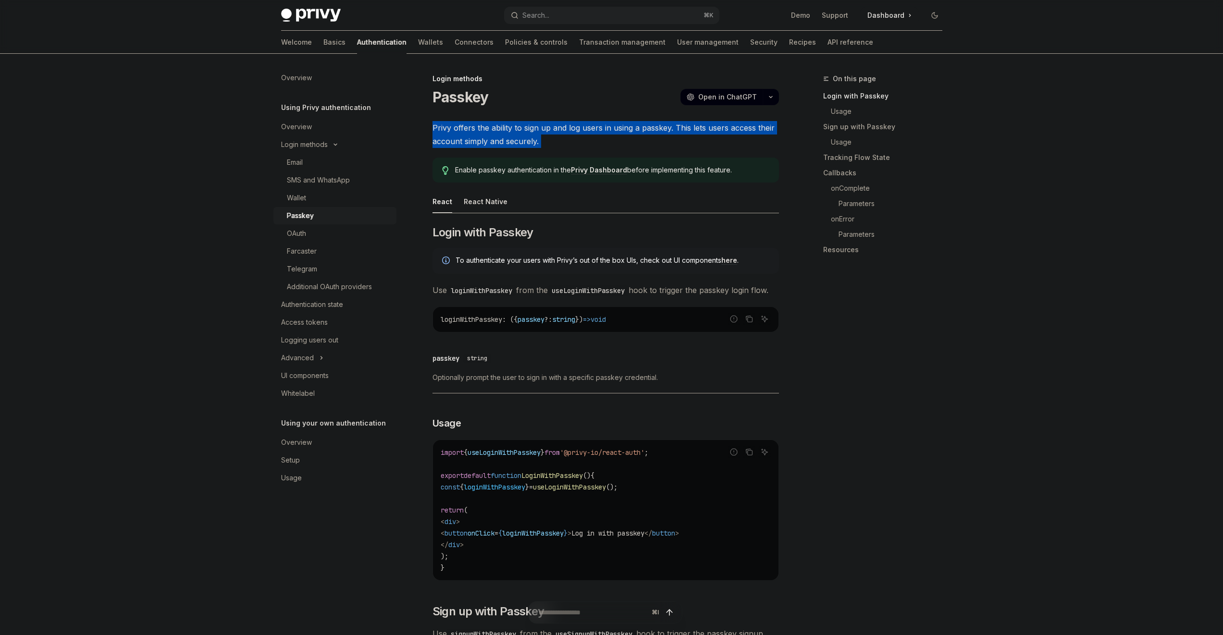
drag, startPoint x: 542, startPoint y: 137, endPoint x: 536, endPoint y: 115, distance: 23.0
drag, startPoint x: 536, startPoint y: 115, endPoint x: 539, endPoint y: 141, distance: 26.2
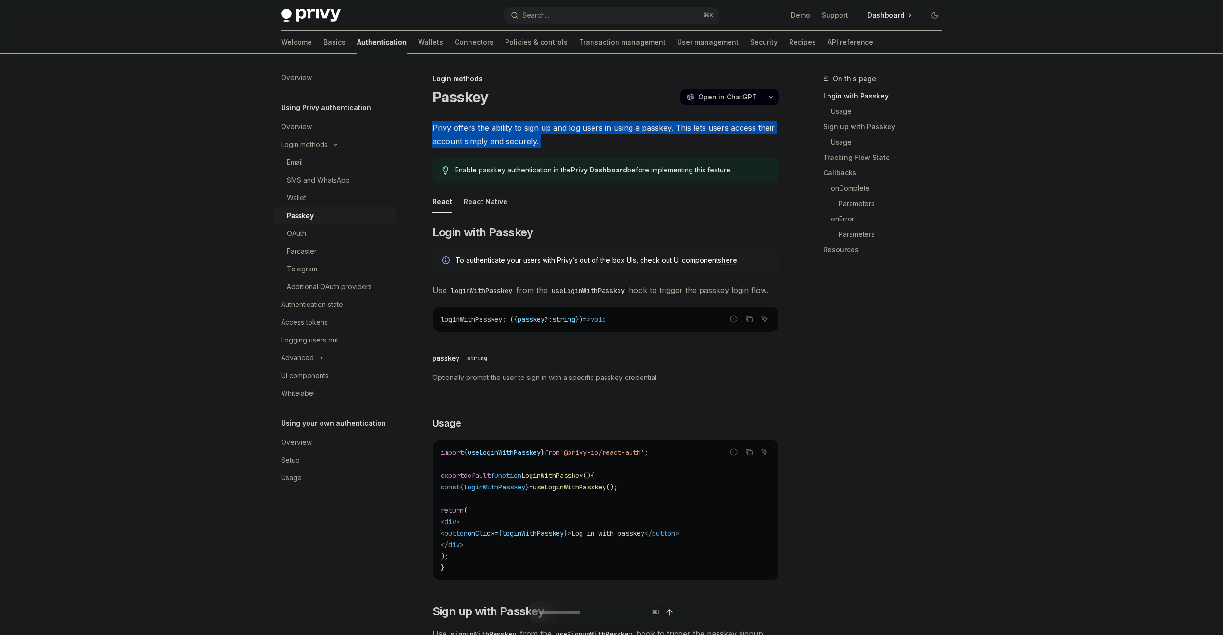
click at [539, 141] on span "Privy offers the ability to sign up and log users in using a passkey. This lets…" at bounding box center [605, 134] width 346 height 27
drag, startPoint x: 539, startPoint y: 141, endPoint x: 529, endPoint y: 107, distance: 35.6
drag, startPoint x: 529, startPoint y: 107, endPoint x: 542, endPoint y: 146, distance: 41.6
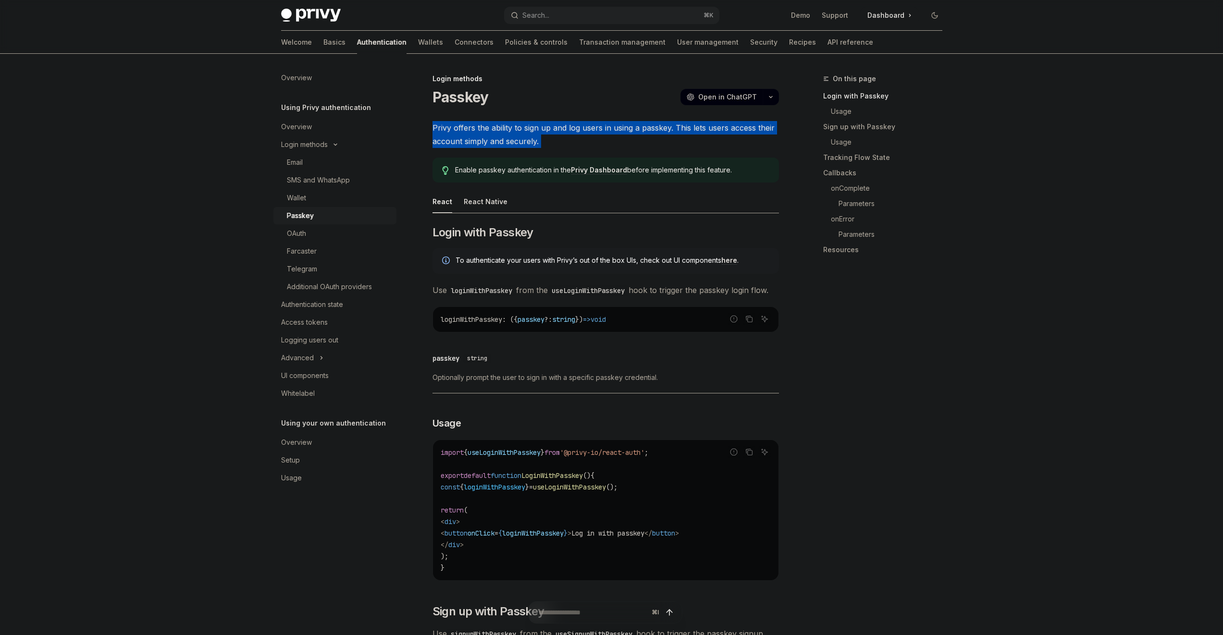
click at [542, 145] on span "Privy offers the ability to sign up and log users in using a passkey. This lets…" at bounding box center [605, 134] width 346 height 27
drag, startPoint x: 542, startPoint y: 145, endPoint x: 538, endPoint y: 115, distance: 30.6
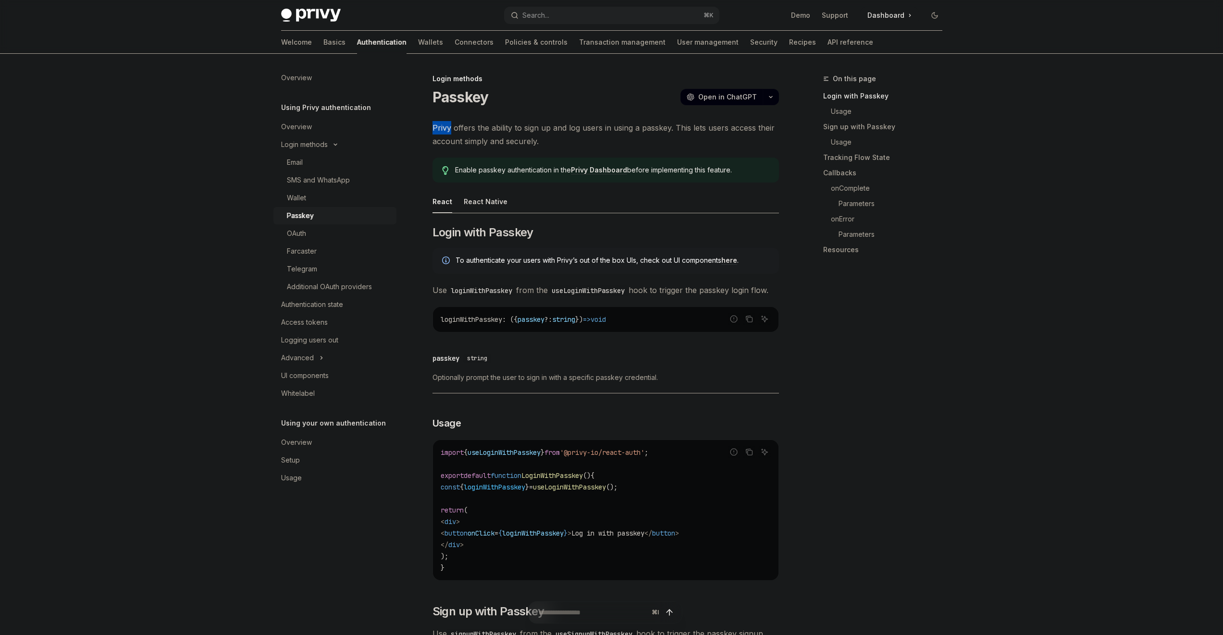
click at [538, 145] on span "Privy offers the ability to sign up and log users in using a passkey. This lets…" at bounding box center [605, 134] width 346 height 27
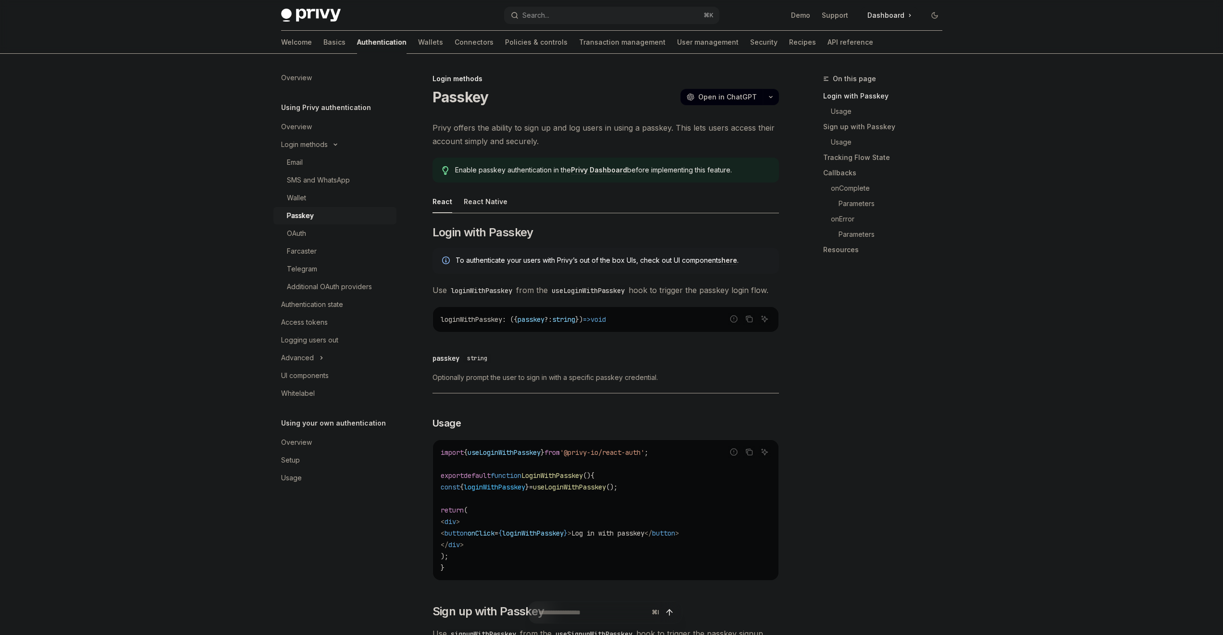
click at [538, 145] on span "Privy offers the ability to sign up and log users in using a passkey. This lets…" at bounding box center [605, 134] width 346 height 27
click at [539, 133] on span "Privy offers the ability to sign up and log users in using a passkey. This lets…" at bounding box center [605, 134] width 346 height 27
click at [492, 195] on div "React Native" at bounding box center [486, 201] width 44 height 23
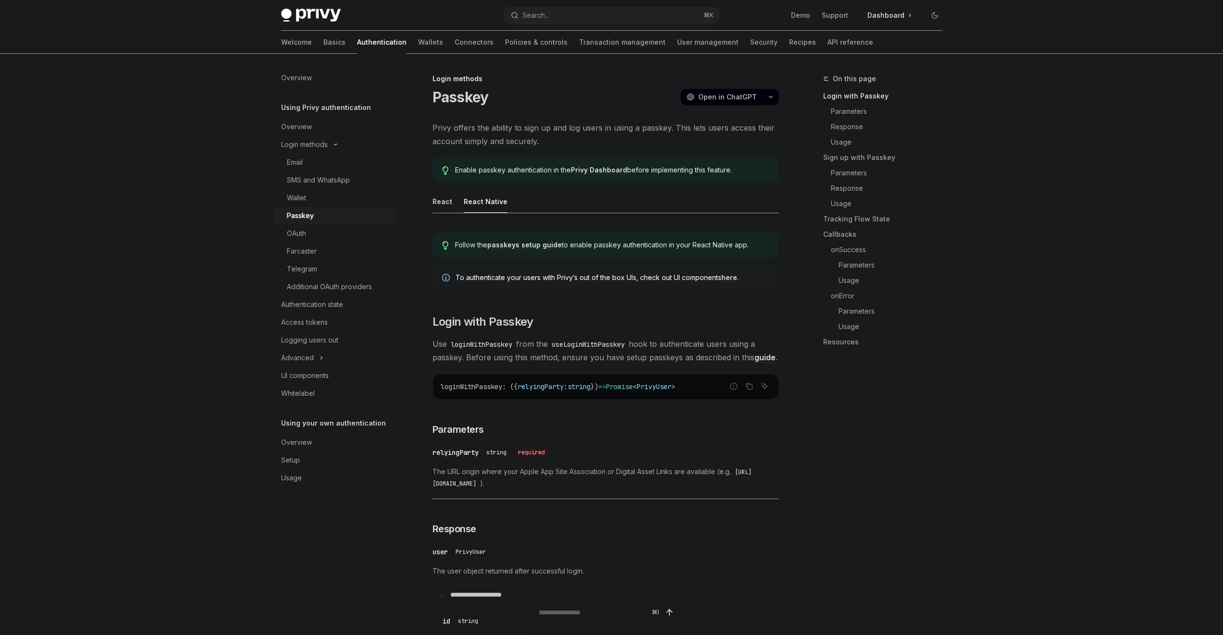
click at [638, 245] on span "Follow the passkeys setup guide to enable passkey authentication in your React …" at bounding box center [612, 245] width 314 height 10
click at [619, 266] on div "To authenticate your users with Privy’s out of the box UIs, check out UI compon…" at bounding box center [605, 278] width 346 height 26
drag, startPoint x: 619, startPoint y: 269, endPoint x: 624, endPoint y: 299, distance: 30.7
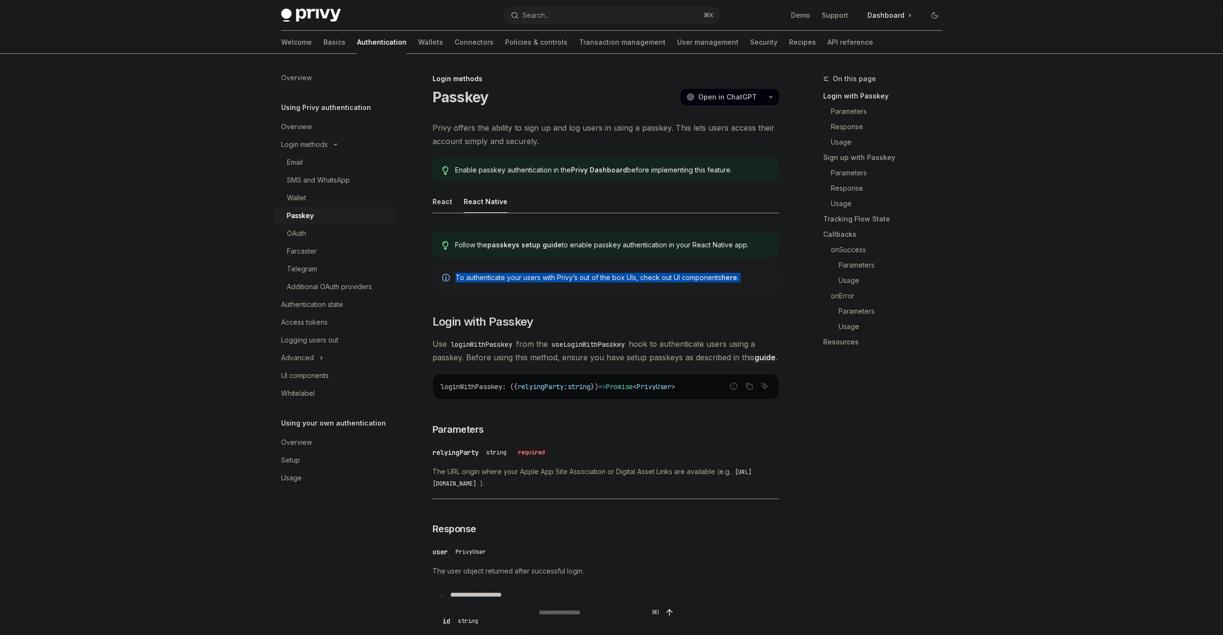
drag, startPoint x: 624, startPoint y: 291, endPoint x: 616, endPoint y: 248, distance: 44.0
click at [616, 248] on span "Follow the passkeys setup guide to enable passkey authentication in your React …" at bounding box center [612, 245] width 314 height 10
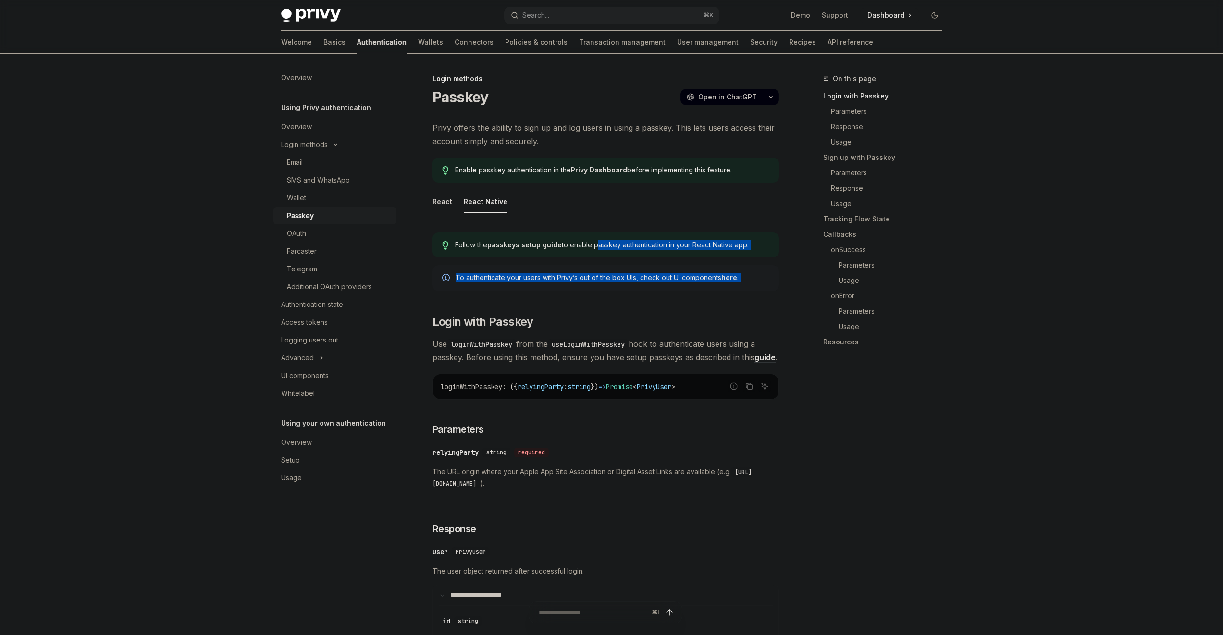
drag, startPoint x: 616, startPoint y: 280, endPoint x: 617, endPoint y: 286, distance: 6.3
click at [617, 286] on div "To authenticate your users with Privy’s out of the box UIs, check out UI compon…" at bounding box center [605, 278] width 346 height 26
drag, startPoint x: 616, startPoint y: 281, endPoint x: 604, endPoint y: 231, distance: 51.4
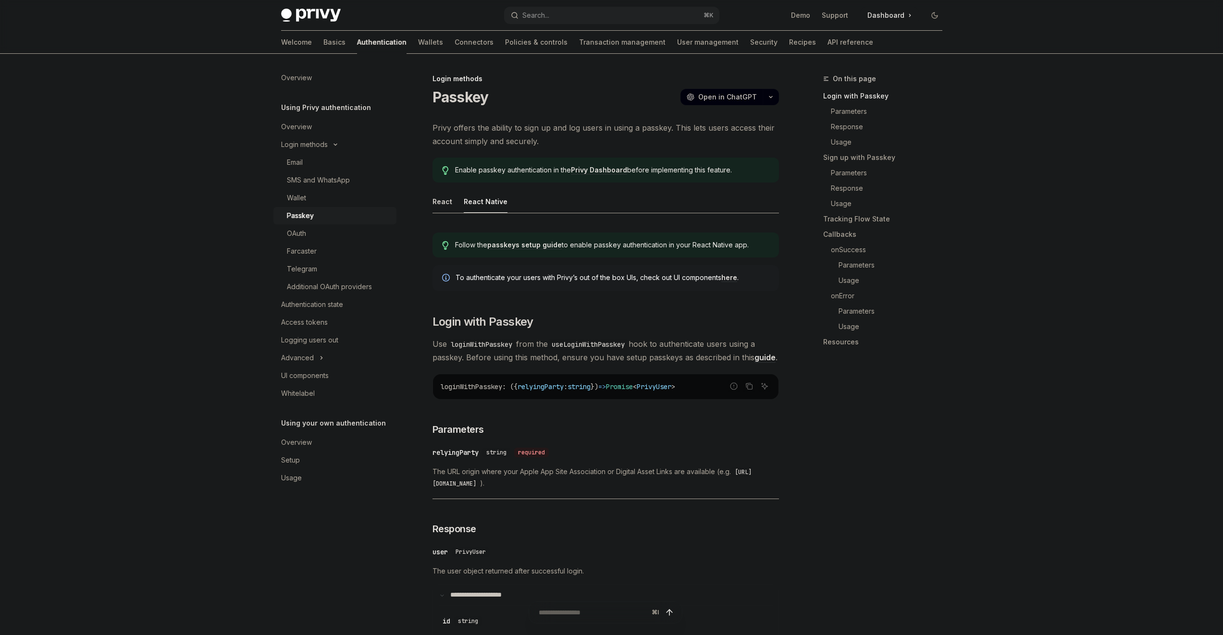
click at [603, 240] on div "Follow the passkeys setup guide to enable passkey authentication in your React …" at bounding box center [605, 245] width 346 height 25
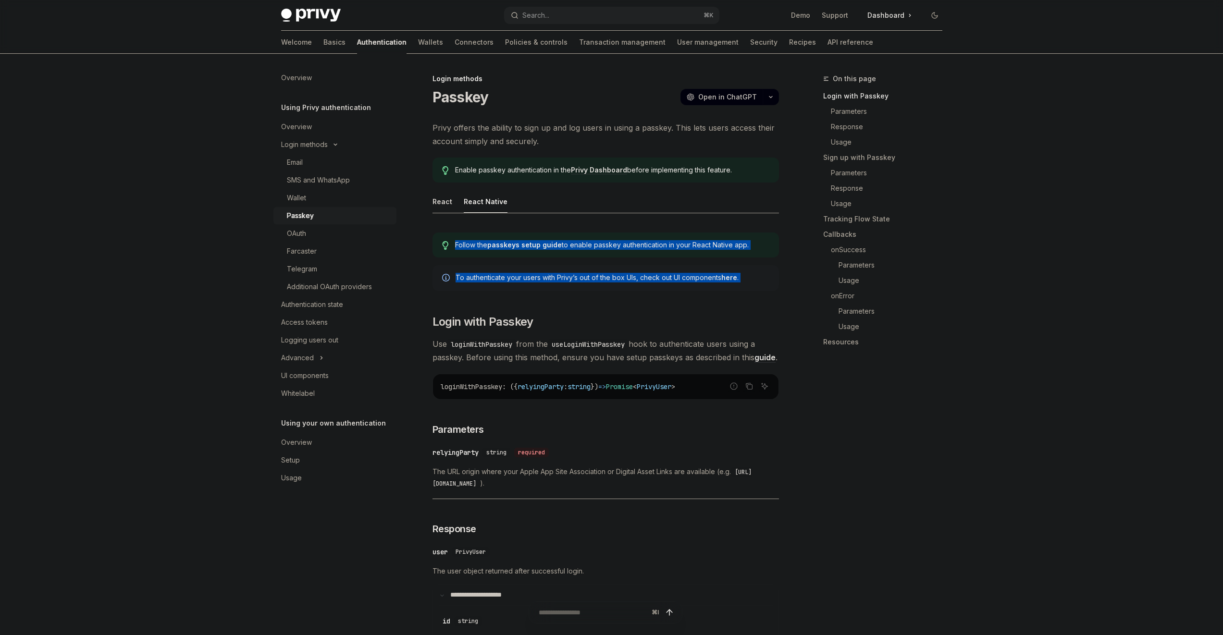
drag, startPoint x: 603, startPoint y: 240, endPoint x: 604, endPoint y: 288, distance: 48.5
click at [604, 287] on div "To authenticate your users with Privy’s out of the box UIs, check out UI compon…" at bounding box center [605, 278] width 346 height 26
drag, startPoint x: 604, startPoint y: 281, endPoint x: 598, endPoint y: 233, distance: 48.5
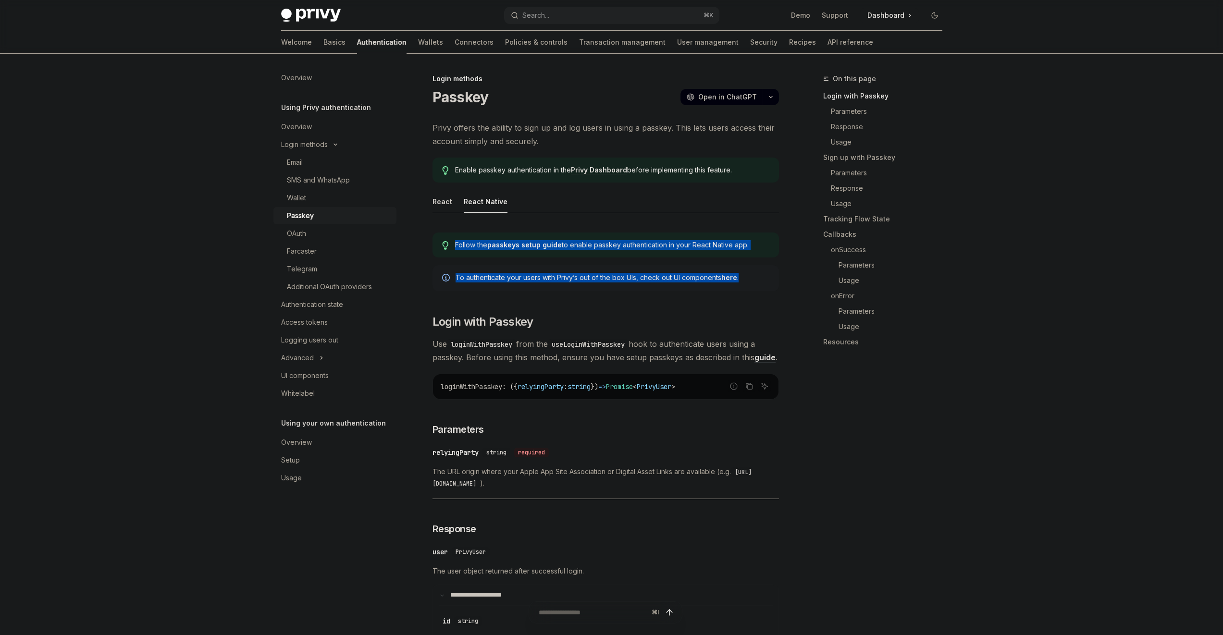
click at [598, 233] on div "Follow the passkeys setup guide to enable passkey authentication in your React …" at bounding box center [605, 245] width 346 height 25
drag, startPoint x: 598, startPoint y: 260, endPoint x: 601, endPoint y: 285, distance: 25.1
click at [601, 285] on div "To authenticate your users with Privy’s out of the box UIs, check out UI compon…" at bounding box center [605, 278] width 346 height 26
drag, startPoint x: 598, startPoint y: 264, endPoint x: 588, endPoint y: 223, distance: 42.1
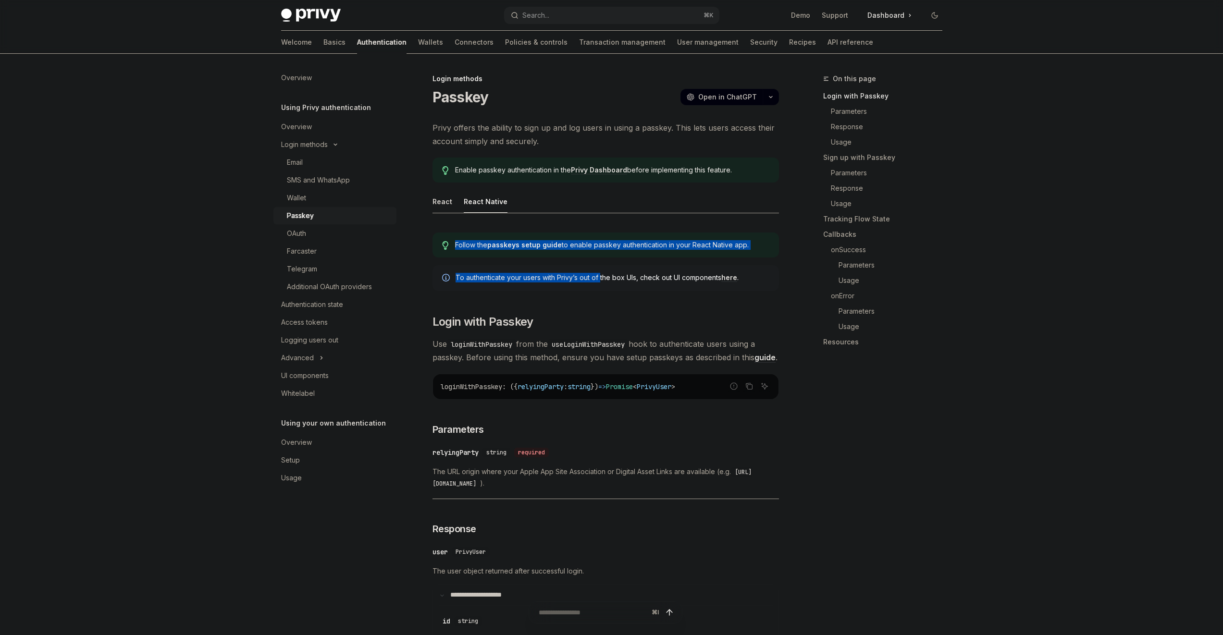
drag, startPoint x: 591, startPoint y: 277, endPoint x: 593, endPoint y: 294, distance: 16.9
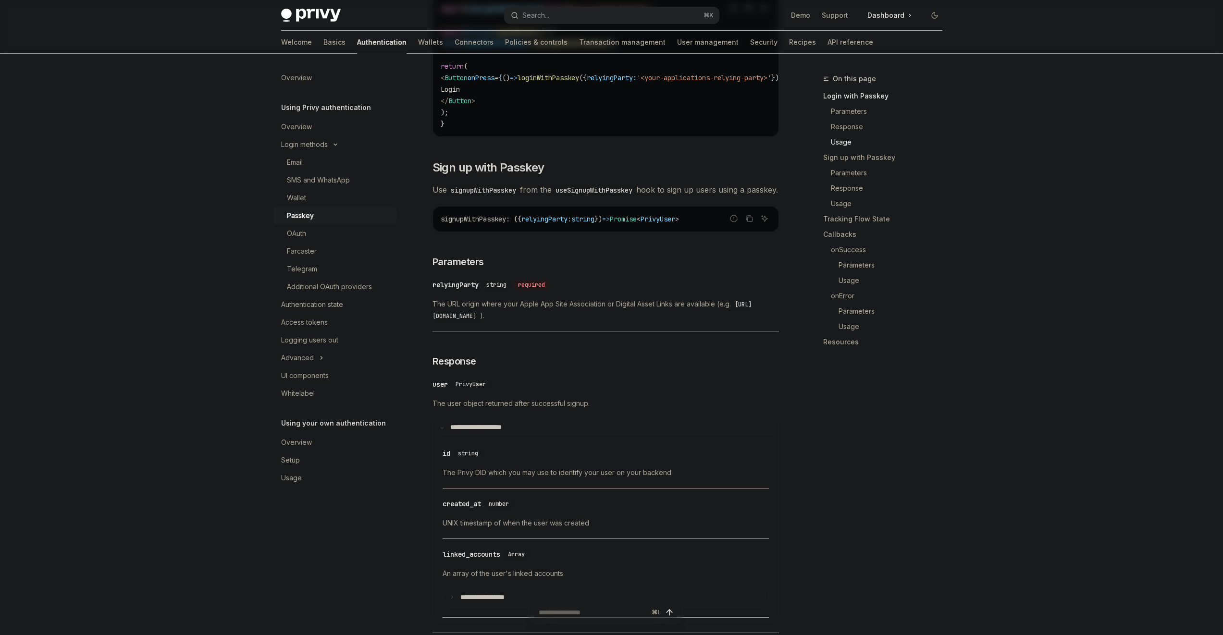
scroll to position [868, 0]
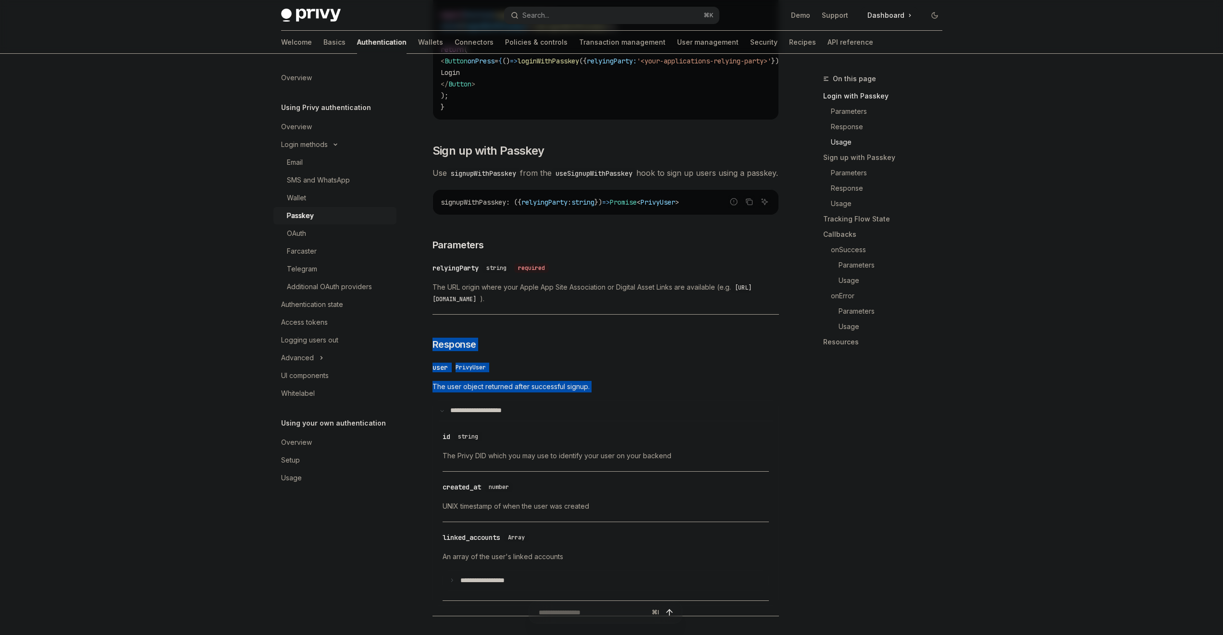
drag, startPoint x: 471, startPoint y: 348, endPoint x: 484, endPoint y: 411, distance: 64.4
click at [484, 373] on div "​ user PrivyUser" at bounding box center [600, 368] width 337 height 12
drag, startPoint x: 484, startPoint y: 390, endPoint x: 476, endPoint y: 344, distance: 46.9
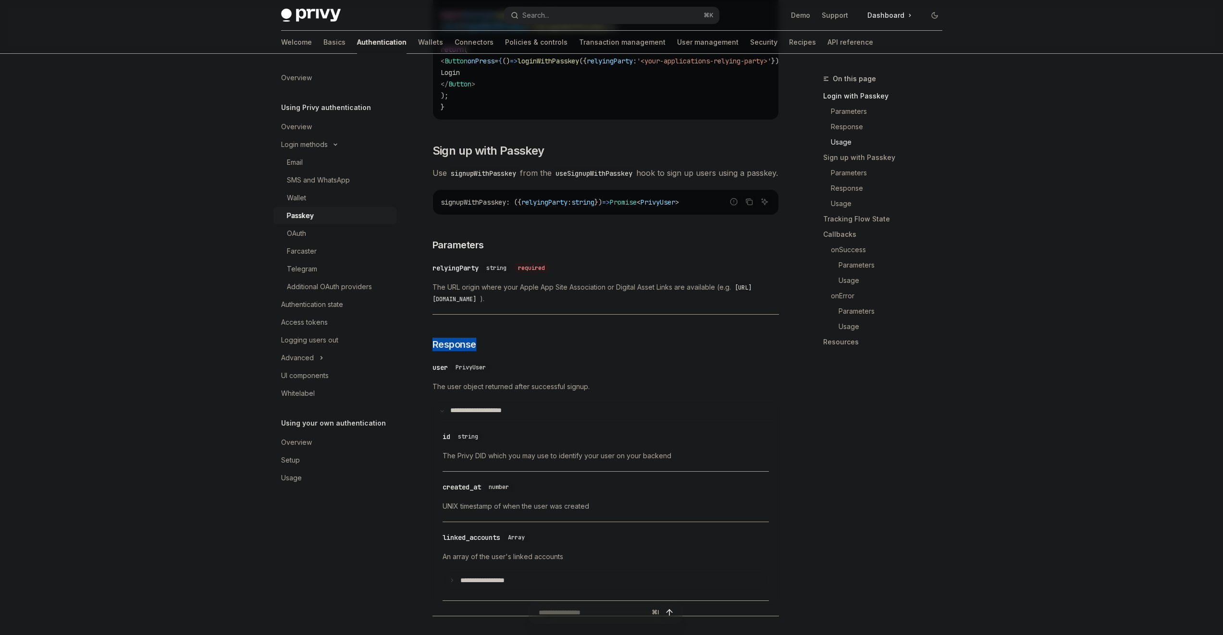
drag, startPoint x: 475, startPoint y: 345, endPoint x: 485, endPoint y: 391, distance: 46.3
click at [485, 391] on div "**********" at bounding box center [605, 486] width 346 height 259
drag, startPoint x: 485, startPoint y: 391, endPoint x: 482, endPoint y: 344, distance: 46.2
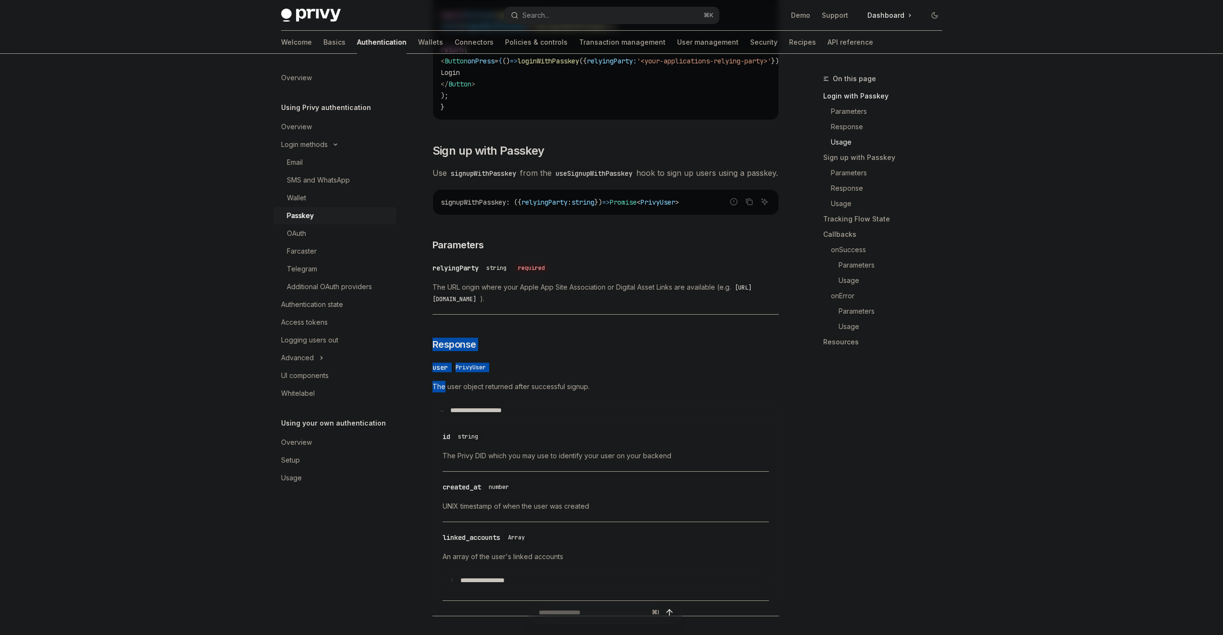
drag, startPoint x: 482, startPoint y: 345, endPoint x: 489, endPoint y: 379, distance: 34.8
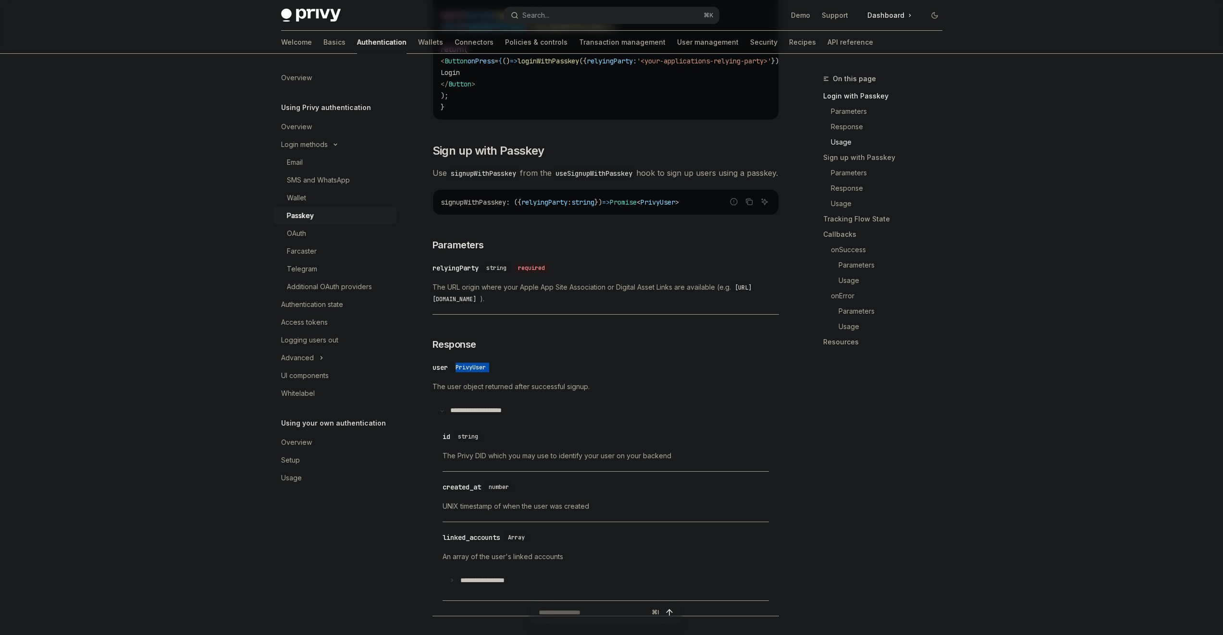
click at [489, 373] on div "​ user PrivyUser" at bounding box center [600, 368] width 337 height 12
drag, startPoint x: 489, startPoint y: 380, endPoint x: 490, endPoint y: 374, distance: 6.4
click at [490, 374] on div "**********" at bounding box center [605, 486] width 346 height 259
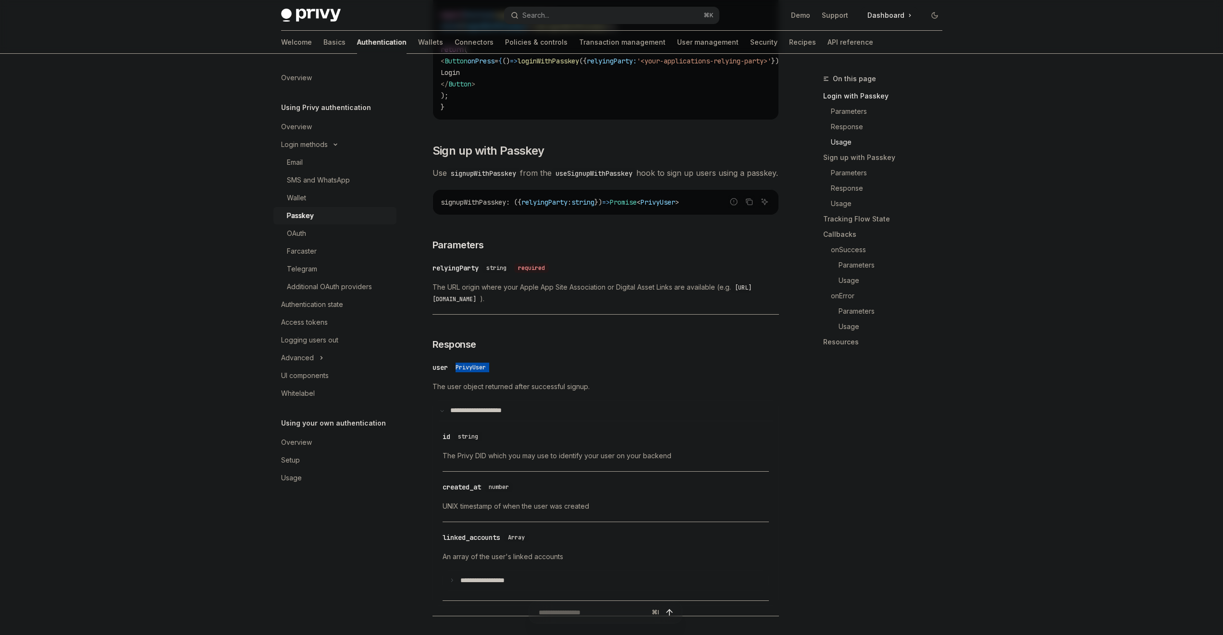
drag, startPoint x: 490, startPoint y: 377, endPoint x: 494, endPoint y: 395, distance: 18.6
click at [495, 398] on div "**********" at bounding box center [605, 493] width 346 height 225
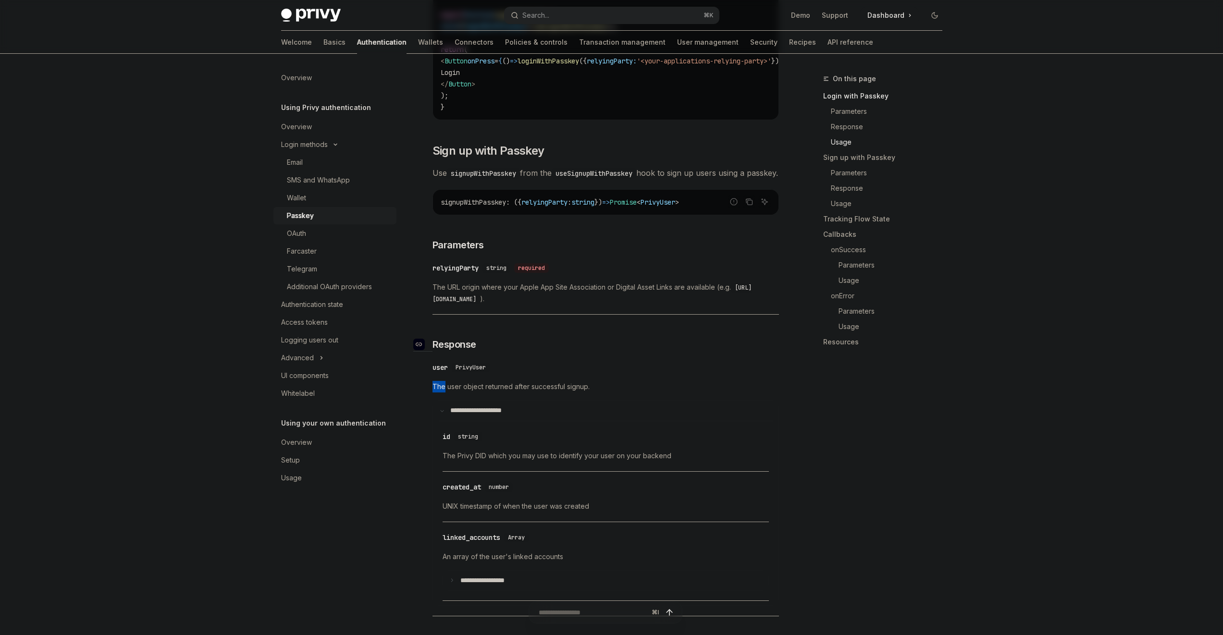
drag, startPoint x: 495, startPoint y: 398, endPoint x: 493, endPoint y: 366, distance: 31.7
click at [495, 398] on div "**********" at bounding box center [605, 493] width 346 height 225
click at [494, 398] on div "**********" at bounding box center [605, 493] width 346 height 225
click at [494, 351] on h3 "​ Response" at bounding box center [605, 344] width 346 height 13
drag, startPoint x: 493, startPoint y: 366, endPoint x: 498, endPoint y: 441, distance: 74.6
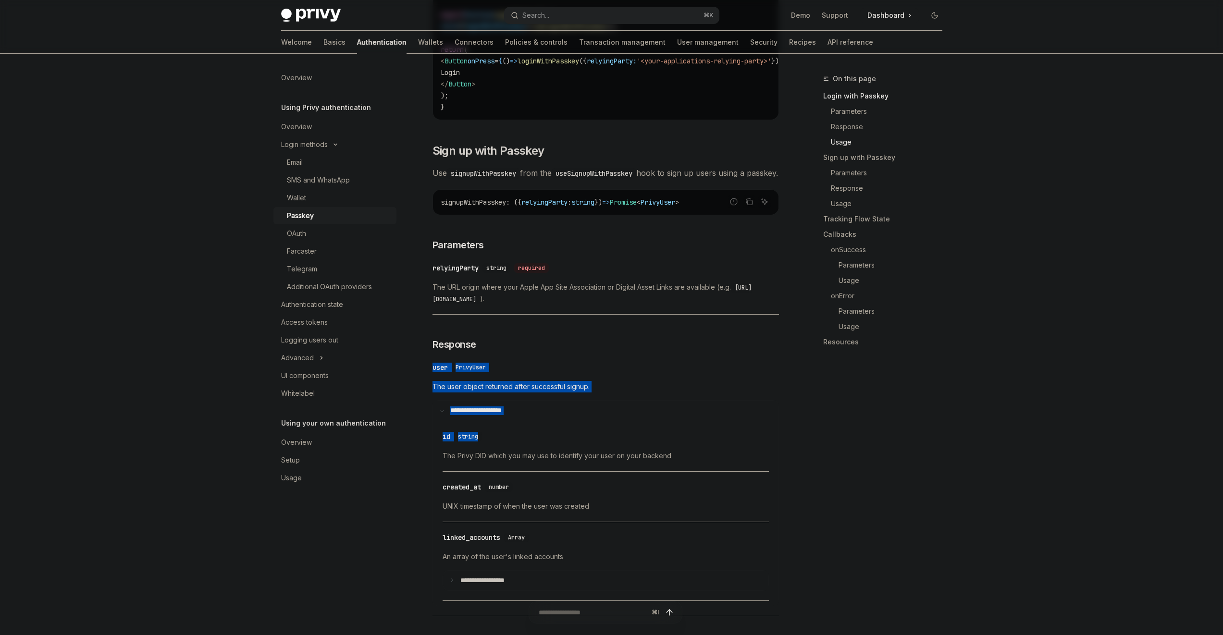
click at [499, 438] on attributesChildren "**********" at bounding box center [606, 511] width 334 height 181
drag, startPoint x: 498, startPoint y: 385, endPoint x: 495, endPoint y: 349, distance: 35.7
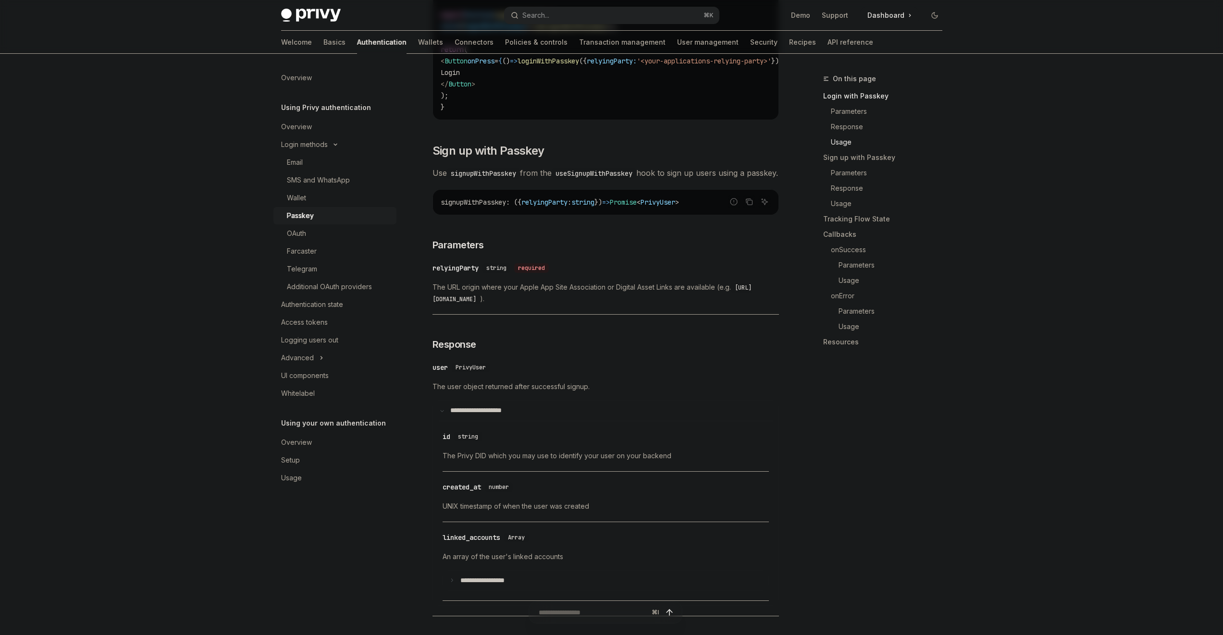
drag, startPoint x: 495, startPoint y: 349, endPoint x: 508, endPoint y: 450, distance: 101.2
click at [508, 442] on div "​ id string" at bounding box center [600, 437] width 317 height 12
drag, startPoint x: 506, startPoint y: 452, endPoint x: 499, endPoint y: 356, distance: 95.9
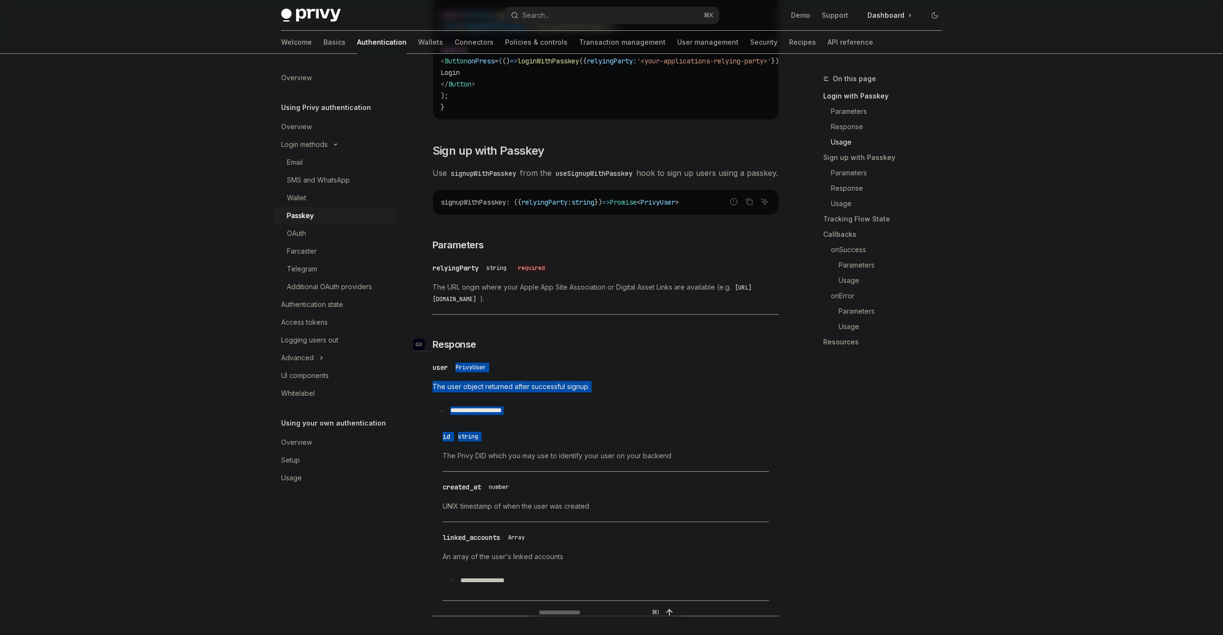
click at [499, 351] on h3 "​ Response" at bounding box center [605, 344] width 346 height 13
drag, startPoint x: 499, startPoint y: 411, endPoint x: 501, endPoint y: 464, distance: 52.9
click at [501, 463] on div "​ id string The Privy DID which you may use to identify your user on your backe…" at bounding box center [605, 449] width 326 height 46
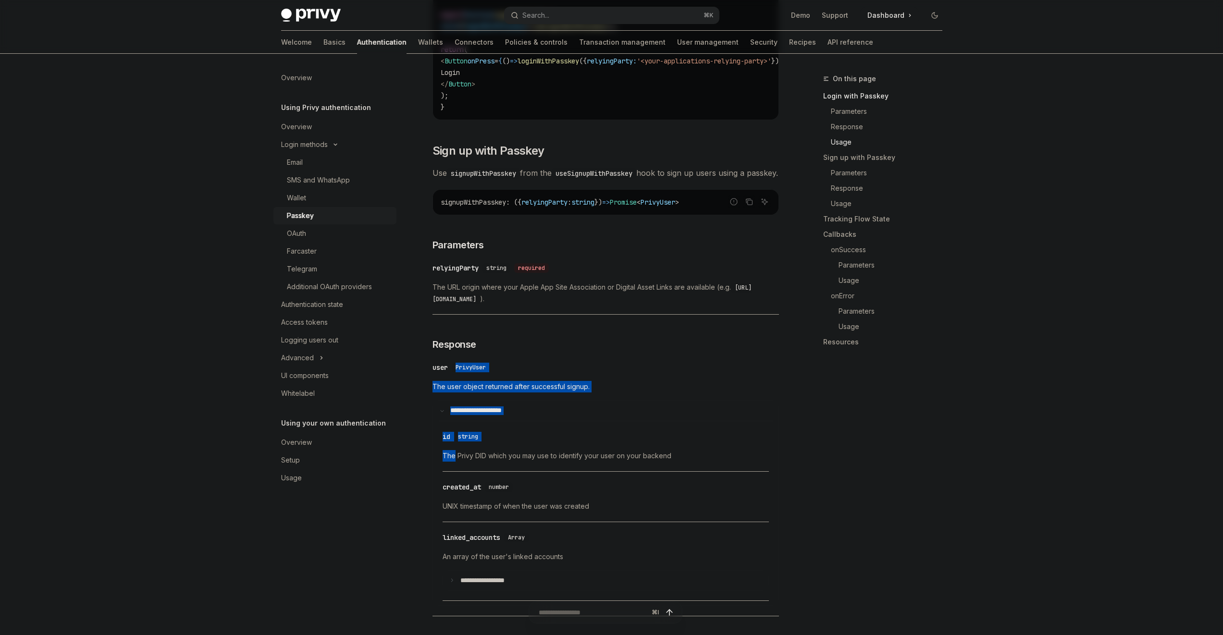
drag, startPoint x: 503, startPoint y: 446, endPoint x: 492, endPoint y: 369, distance: 77.6
click at [492, 351] on h3 "​ Response" at bounding box center [605, 344] width 346 height 13
drag, startPoint x: 492, startPoint y: 366, endPoint x: 522, endPoint y: 467, distance: 105.7
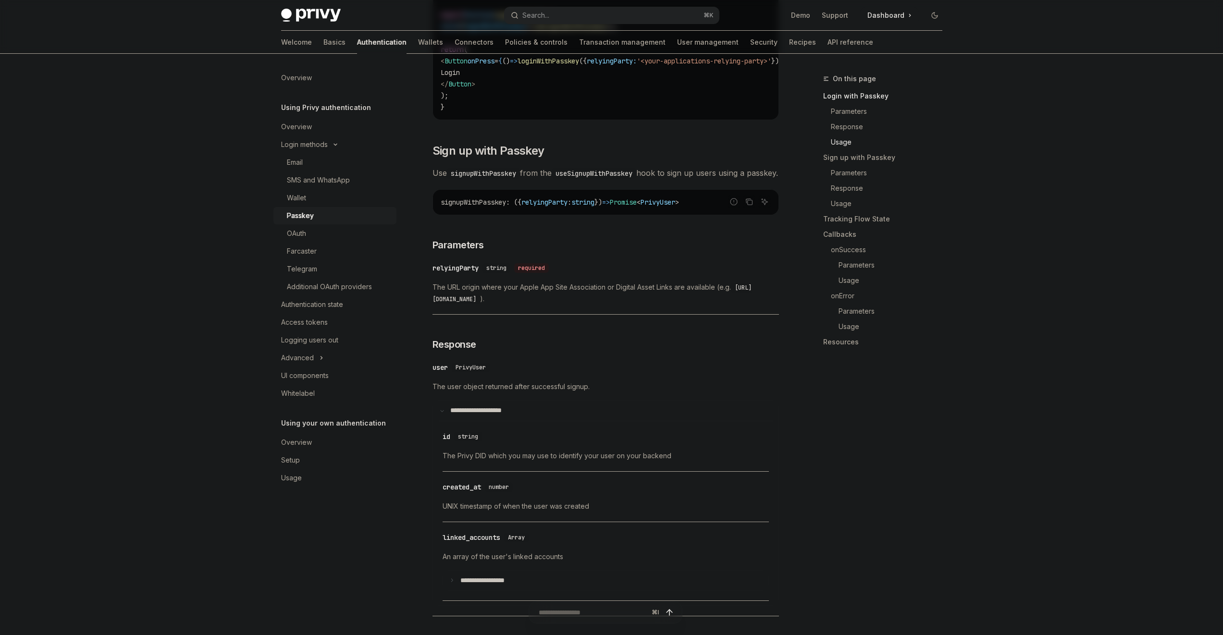
click at [522, 462] on div "The Privy DID which you may use to identify your user on your backend" at bounding box center [605, 456] width 326 height 12
drag, startPoint x: 522, startPoint y: 466, endPoint x: 514, endPoint y: 359, distance: 107.9
drag, startPoint x: 514, startPoint y: 359, endPoint x: 514, endPoint y: 369, distance: 10.1
click at [514, 351] on h3 "​ Response" at bounding box center [605, 344] width 346 height 13
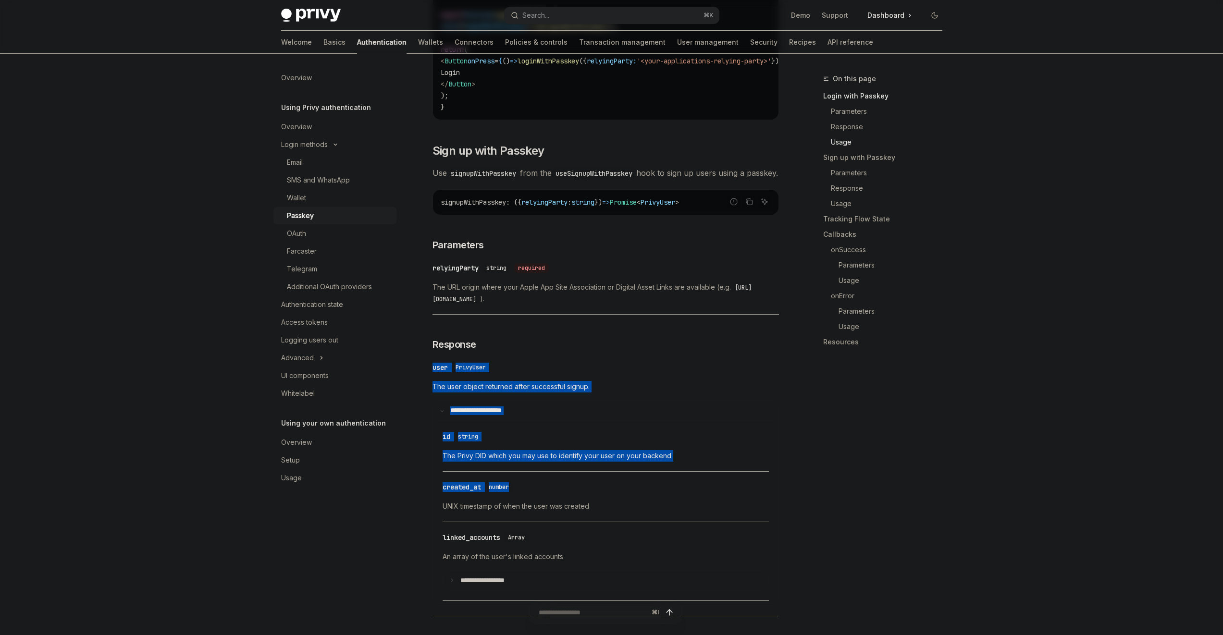
drag, startPoint x: 514, startPoint y: 369, endPoint x: 546, endPoint y: 480, distance: 115.5
click at [548, 462] on div "The Privy DID which you may use to identify your user on your backend" at bounding box center [605, 456] width 326 height 12
drag, startPoint x: 548, startPoint y: 476, endPoint x: 528, endPoint y: 372, distance: 105.1
click at [529, 375] on div "**********" at bounding box center [605, 486] width 346 height 259
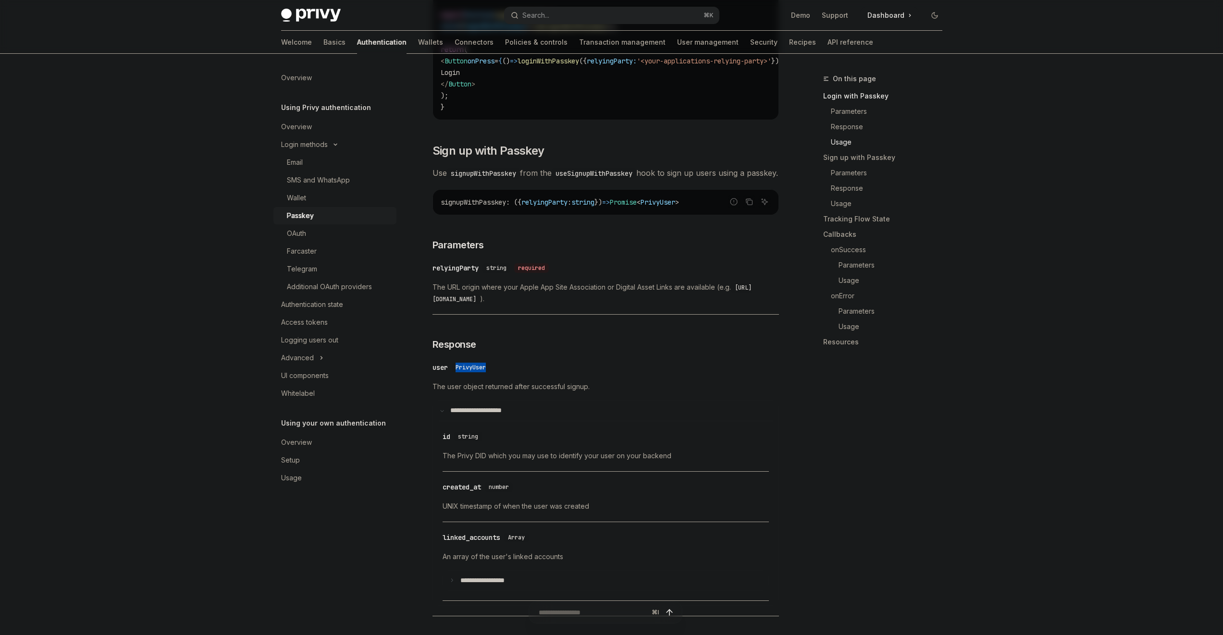
drag, startPoint x: 528, startPoint y: 372, endPoint x: 579, endPoint y: 462, distance: 103.3
drag, startPoint x: 580, startPoint y: 462, endPoint x: 597, endPoint y: 481, distance: 25.9
click at [593, 472] on div "​ id string The Privy DID which you may use to identify your user on your backe…" at bounding box center [605, 449] width 326 height 46
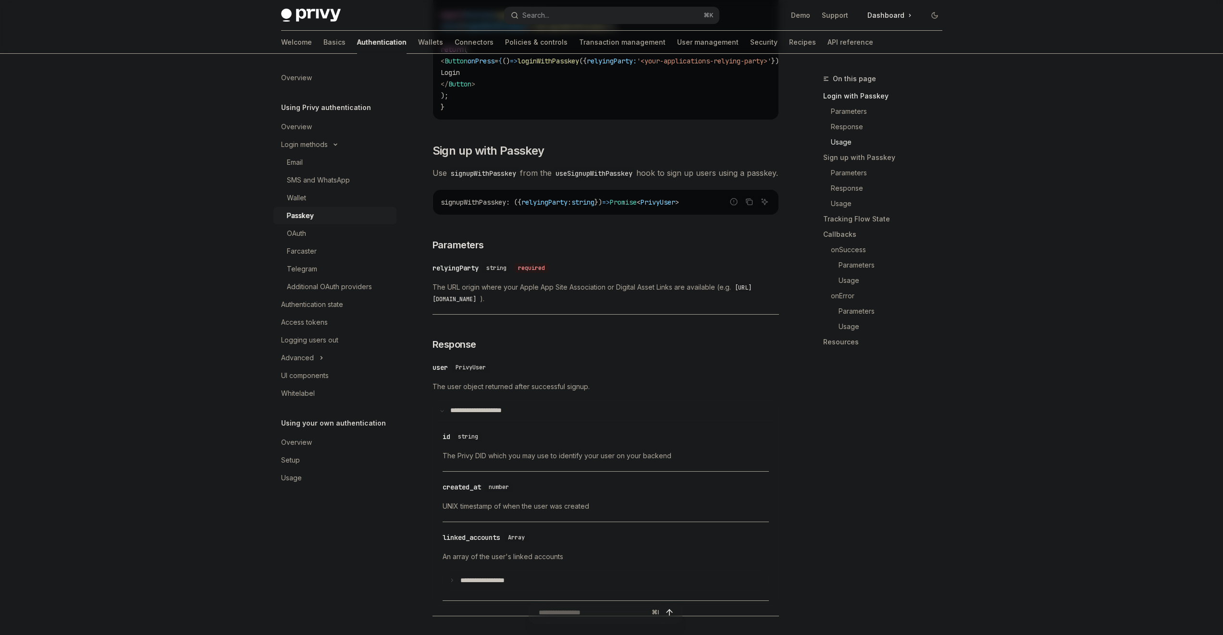
click at [597, 472] on div "​ id string The Privy DID which you may use to identify your user on your backe…" at bounding box center [605, 449] width 326 height 46
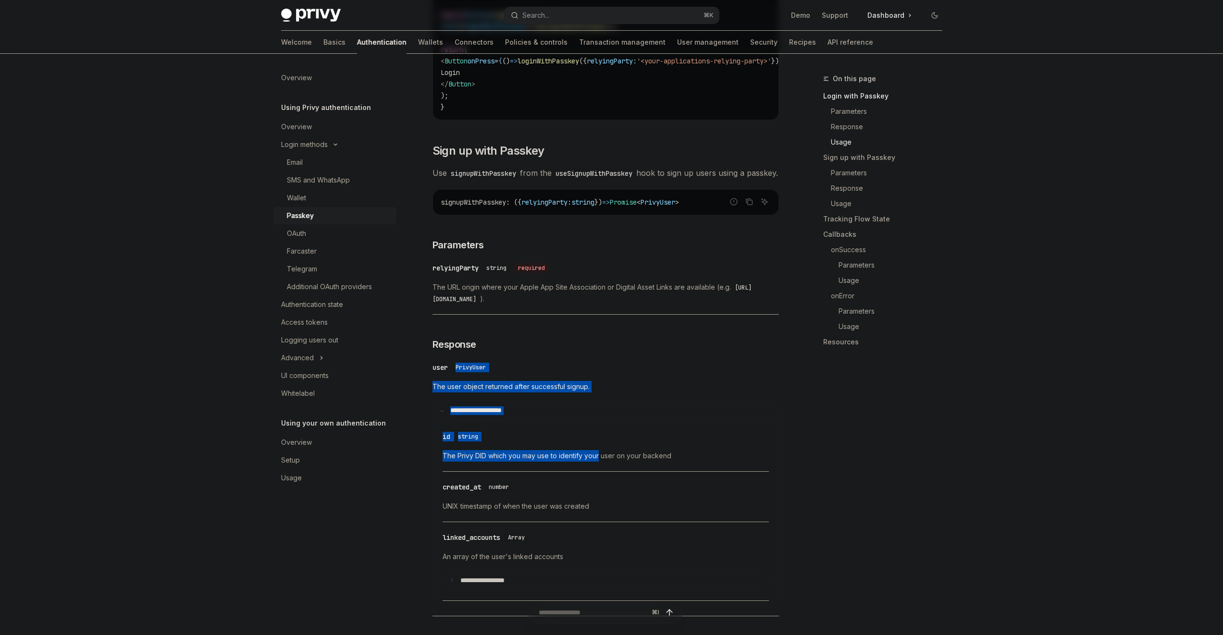
drag, startPoint x: 599, startPoint y: 478, endPoint x: 577, endPoint y: 374, distance: 106.0
click at [578, 379] on div "**********" at bounding box center [605, 486] width 346 height 259
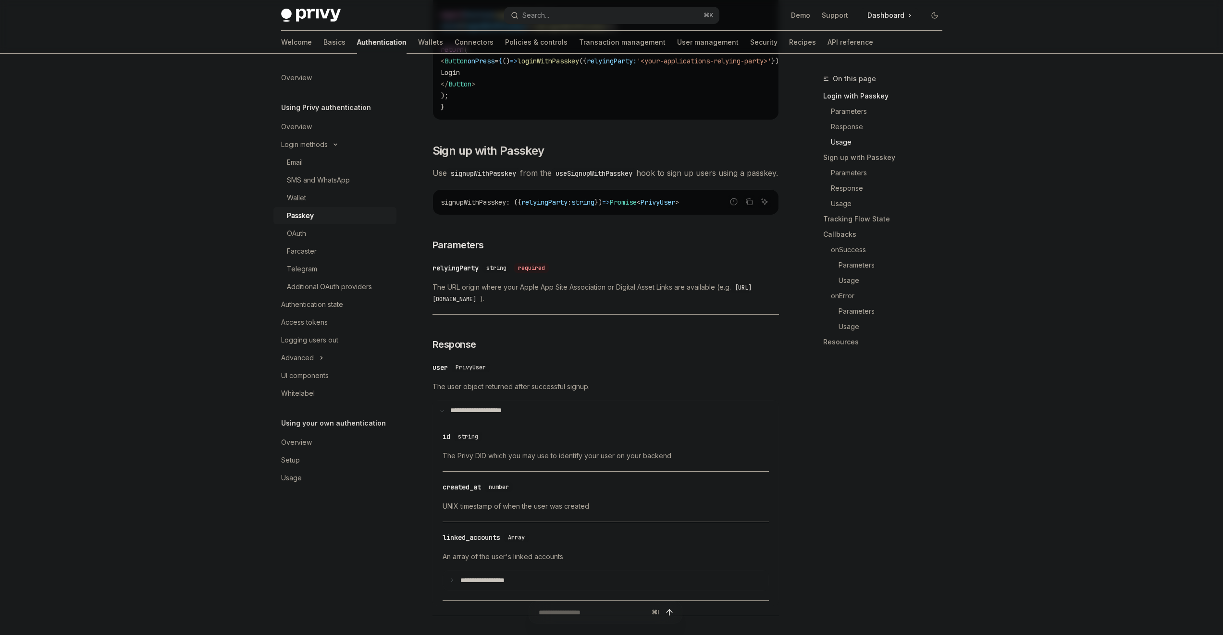
click at [576, 375] on div "**********" at bounding box center [605, 486] width 346 height 259
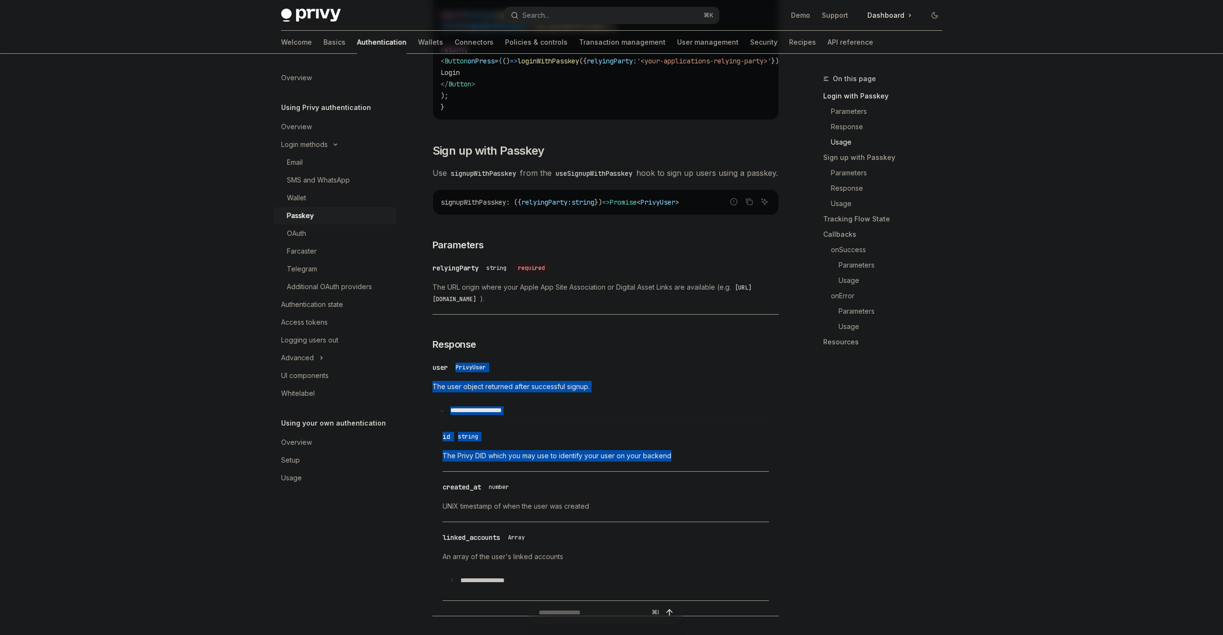
drag, startPoint x: 576, startPoint y: 375, endPoint x: 638, endPoint y: 478, distance: 120.2
click at [626, 480] on div "**********" at bounding box center [605, 486] width 346 height 259
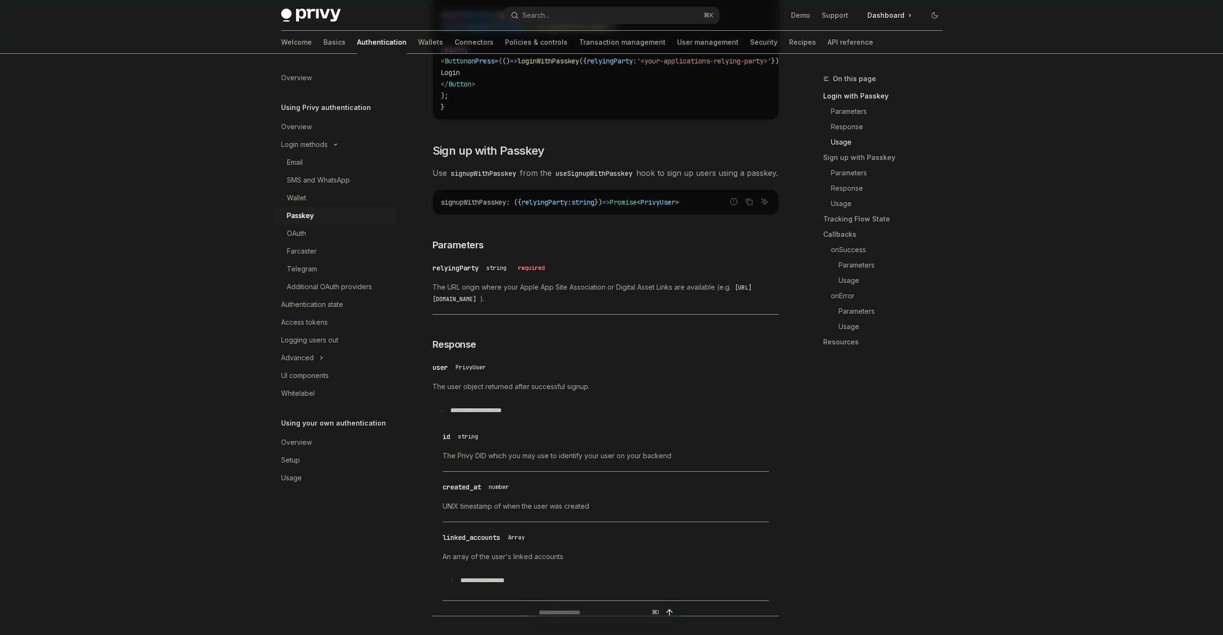
click at [666, 472] on div "​ id string The Privy DID which you may use to identify your user on your backe…" at bounding box center [605, 449] width 326 height 46
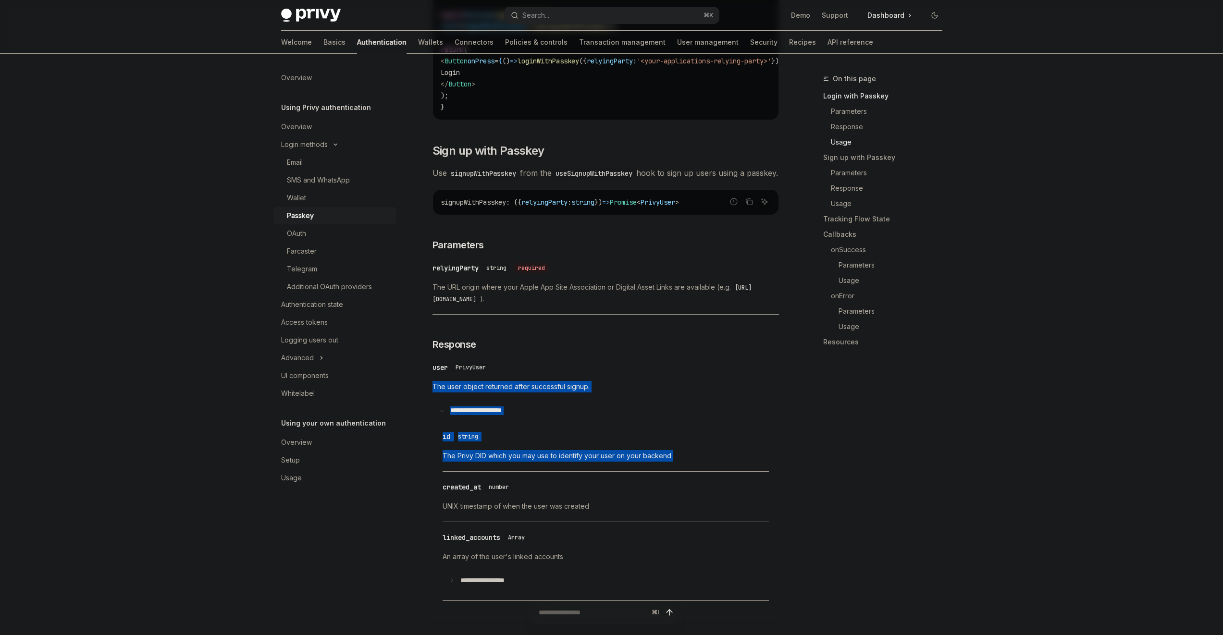
drag, startPoint x: 666, startPoint y: 479, endPoint x: 622, endPoint y: 394, distance: 95.4
click at [622, 395] on div "**********" at bounding box center [605, 486] width 346 height 259
click at [622, 393] on div "**********" at bounding box center [605, 486] width 346 height 259
click at [643, 492] on div "**********" at bounding box center [605, 486] width 346 height 259
drag, startPoint x: 643, startPoint y: 491, endPoint x: 622, endPoint y: 387, distance: 106.7
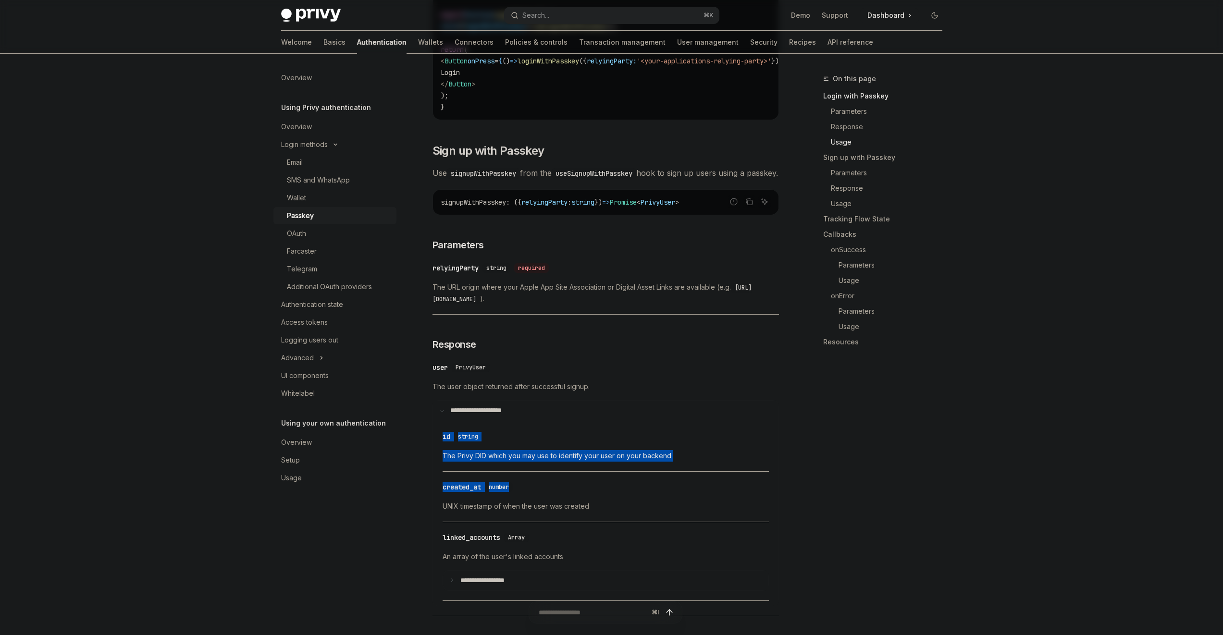
click at [627, 401] on div "**********" at bounding box center [605, 493] width 346 height 225
drag, startPoint x: 622, startPoint y: 387, endPoint x: 627, endPoint y: 433, distance: 46.9
click at [620, 391] on div "**********" at bounding box center [605, 486] width 346 height 259
drag, startPoint x: 627, startPoint y: 433, endPoint x: 642, endPoint y: 488, distance: 56.8
click at [642, 488] on div "**********" at bounding box center [605, 486] width 346 height 259
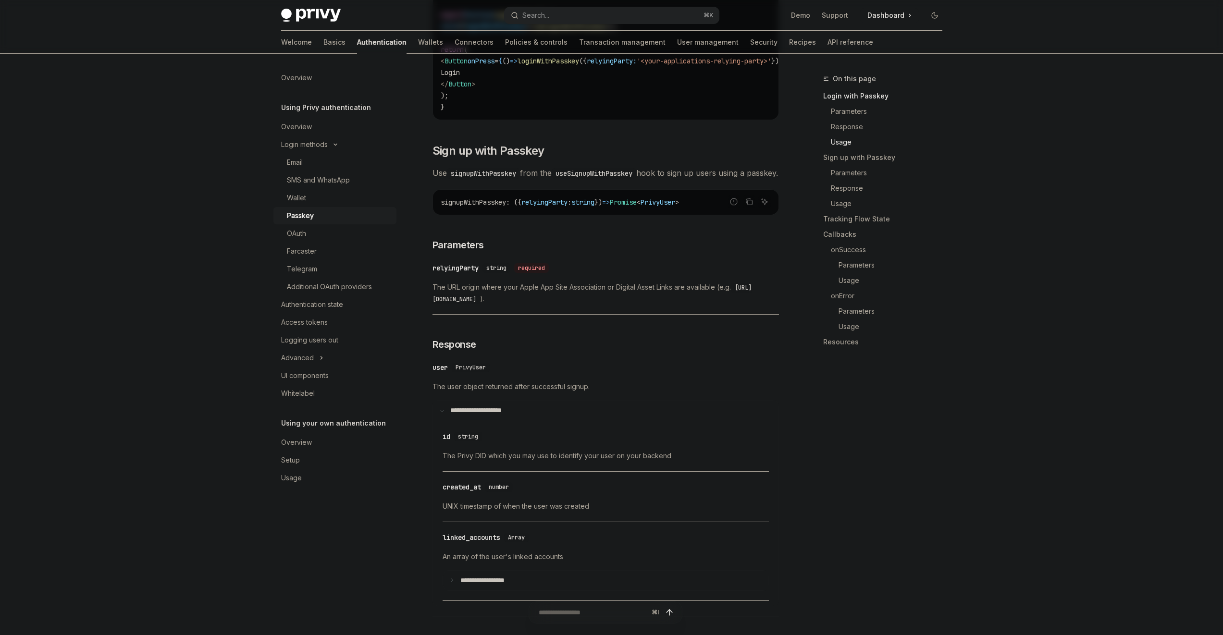
click at [642, 472] on div "​ id string The Privy DID which you may use to identify your user on your backe…" at bounding box center [605, 449] width 326 height 46
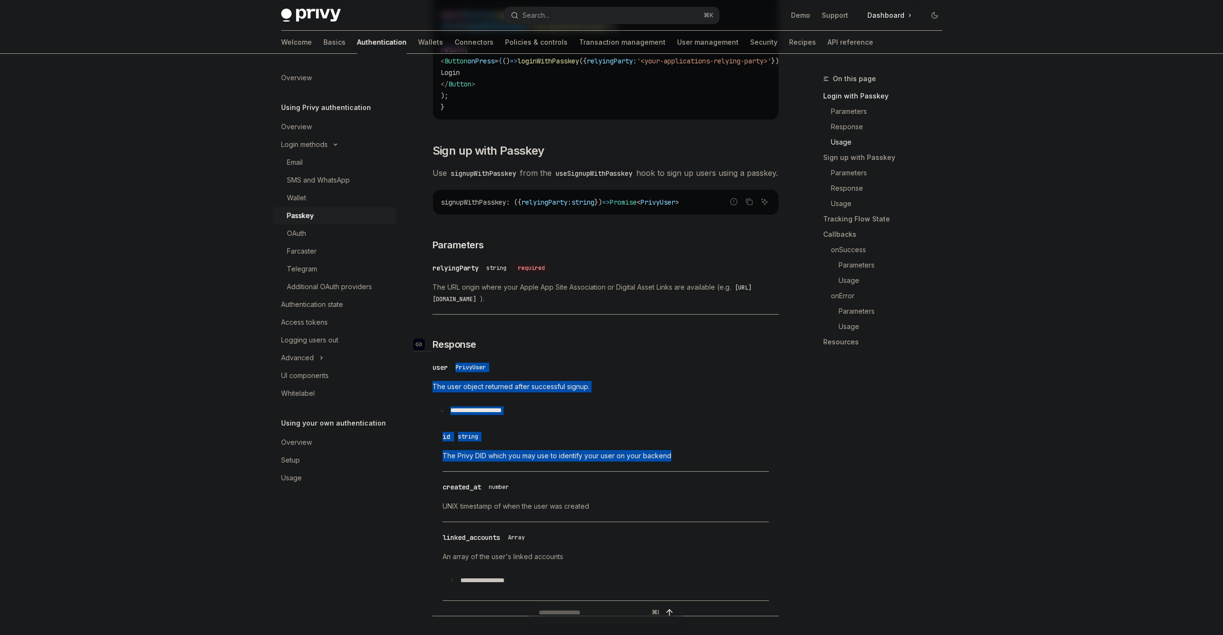
drag, startPoint x: 637, startPoint y: 466, endPoint x: 600, endPoint y: 366, distance: 106.9
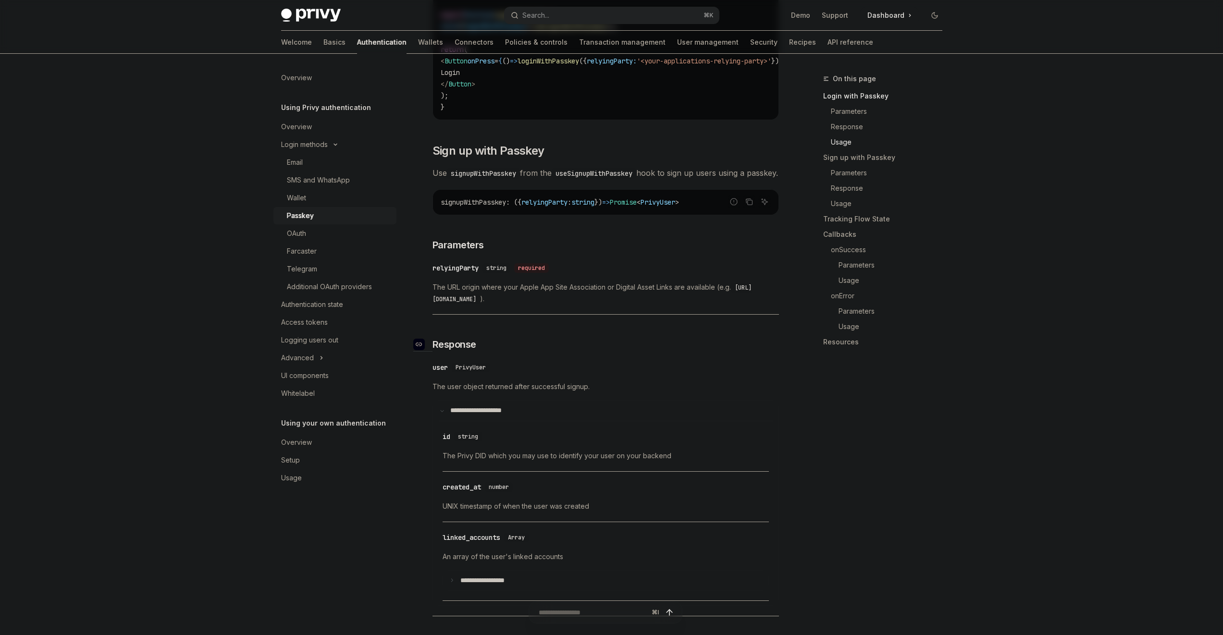
click at [600, 351] on h3 "​ Response" at bounding box center [605, 344] width 346 height 13
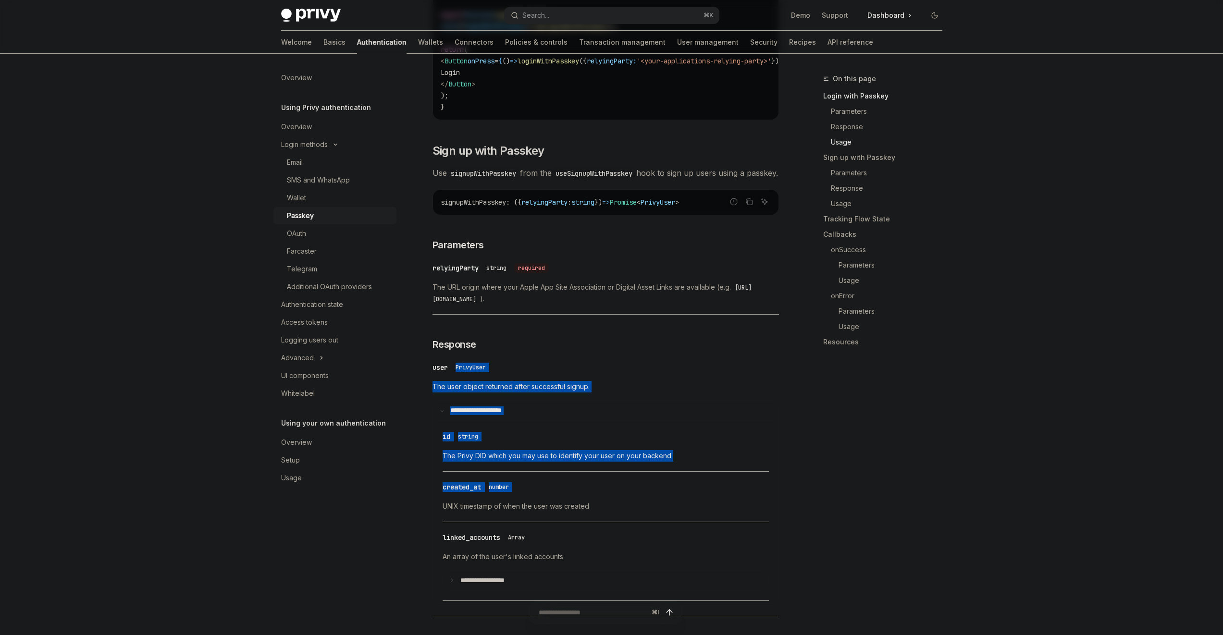
drag, startPoint x: 602, startPoint y: 379, endPoint x: 630, endPoint y: 513, distance: 137.4
click at [630, 513] on div "​ created_at number UNIX timestamp of when the user was created" at bounding box center [605, 500] width 326 height 46
drag, startPoint x: 630, startPoint y: 513, endPoint x: 578, endPoint y: 364, distance: 158.2
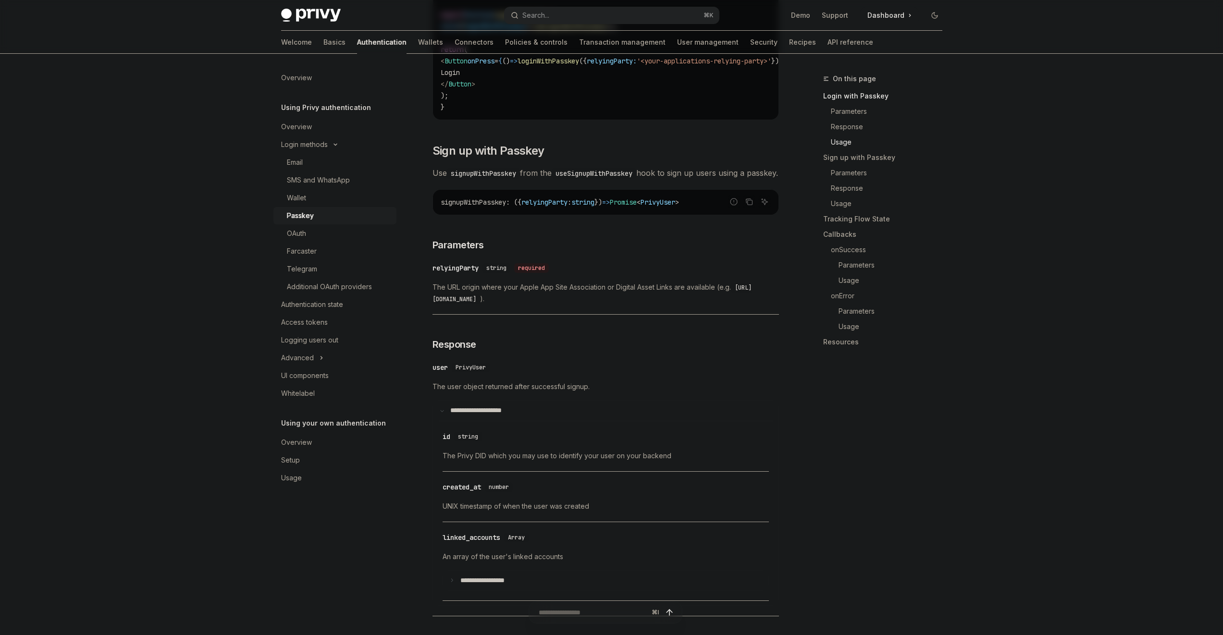
drag
click at [578, 351] on h3 "​ Response" at bounding box center [605, 344] width 346 height 13
click at [629, 515] on div "​ created_at number UNIX timestamp of when the user was created" at bounding box center [605, 500] width 326 height 46
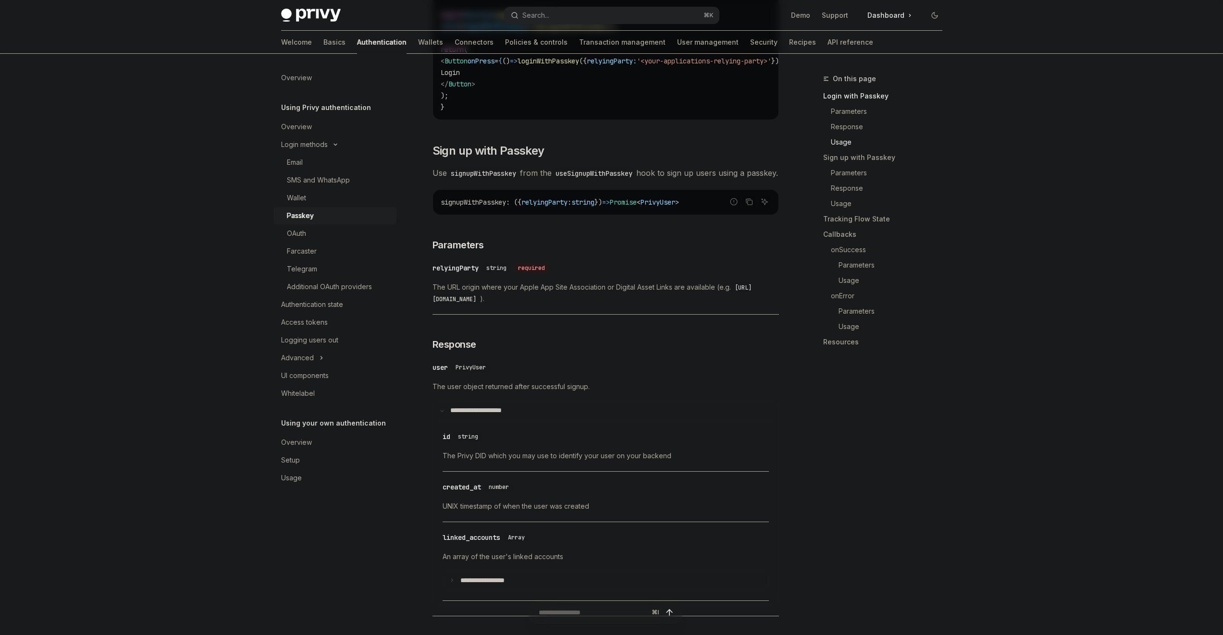
click at [553, 351] on h3 "​ Response" at bounding box center [605, 344] width 346 height 13
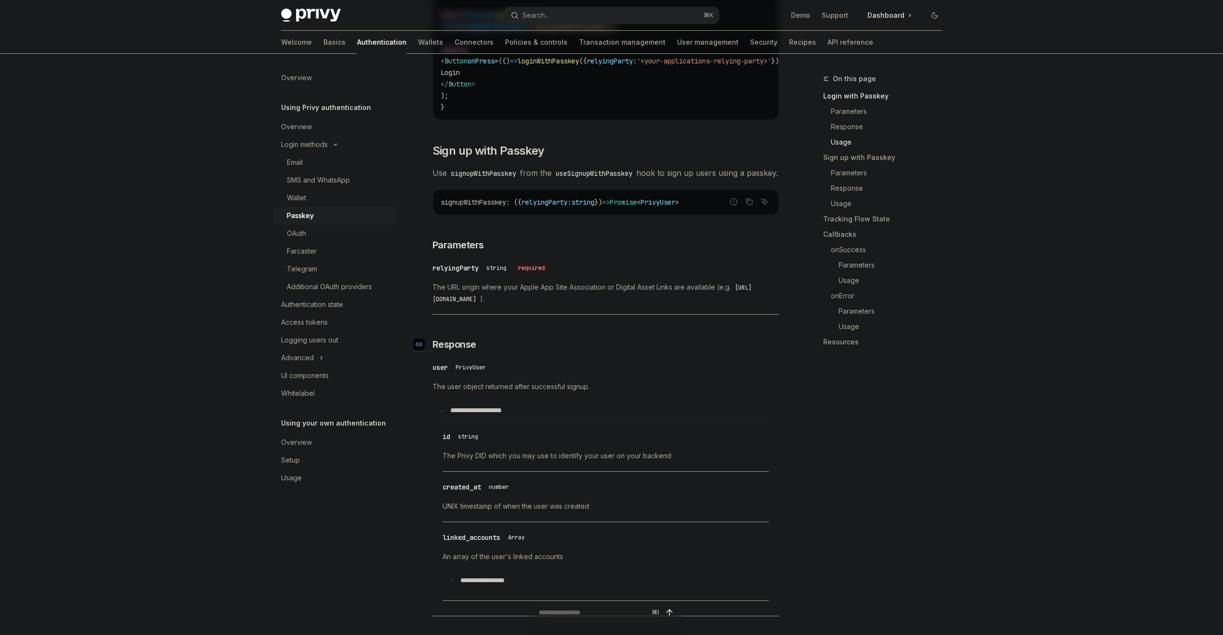
click at [549, 351] on h3 "​ Response" at bounding box center [605, 344] width 346 height 13
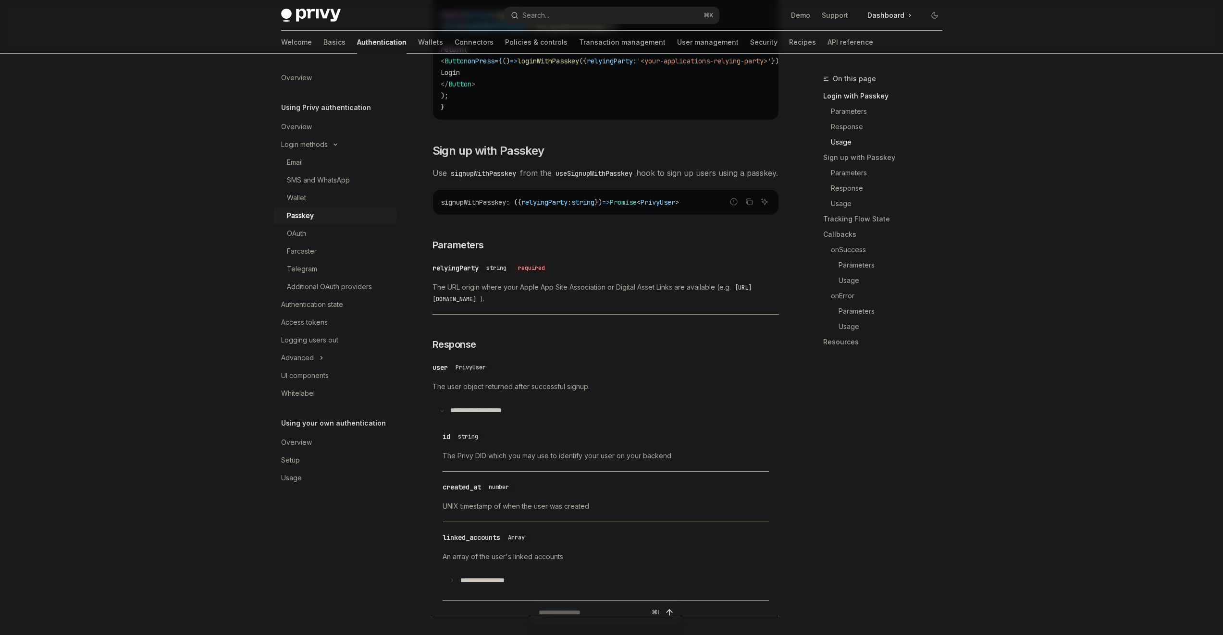
click at [601, 522] on div "​ created_at number UNIX timestamp of when the user was created" at bounding box center [605, 500] width 326 height 46
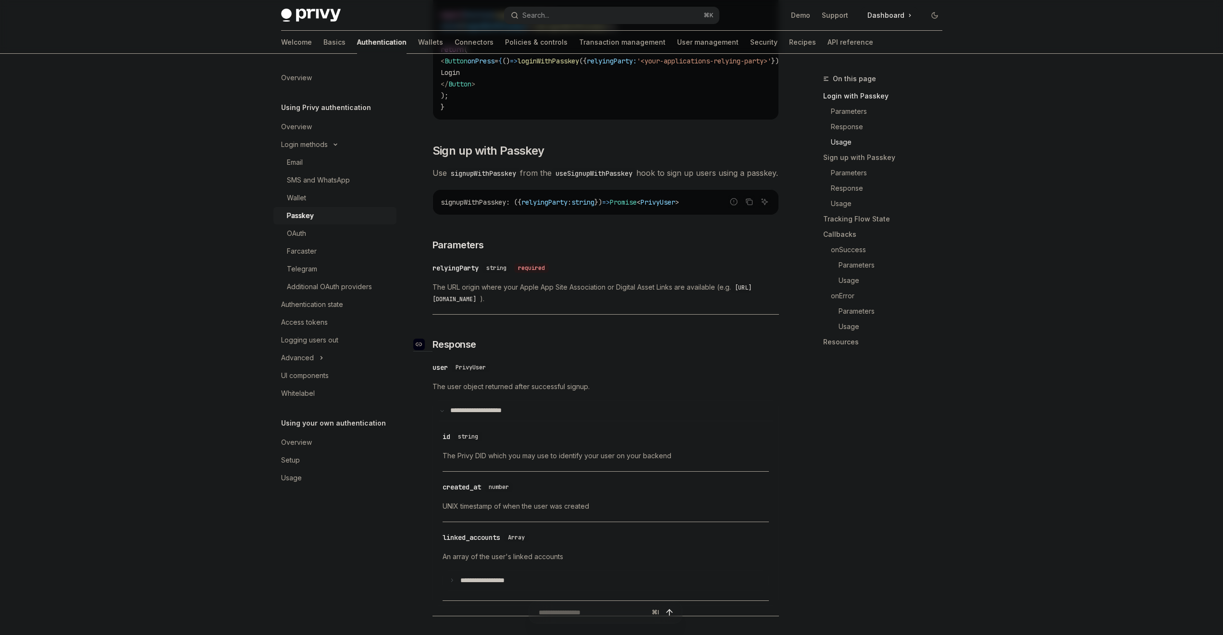
click at [545, 351] on h3 "​ Response" at bounding box center [605, 344] width 346 height 13
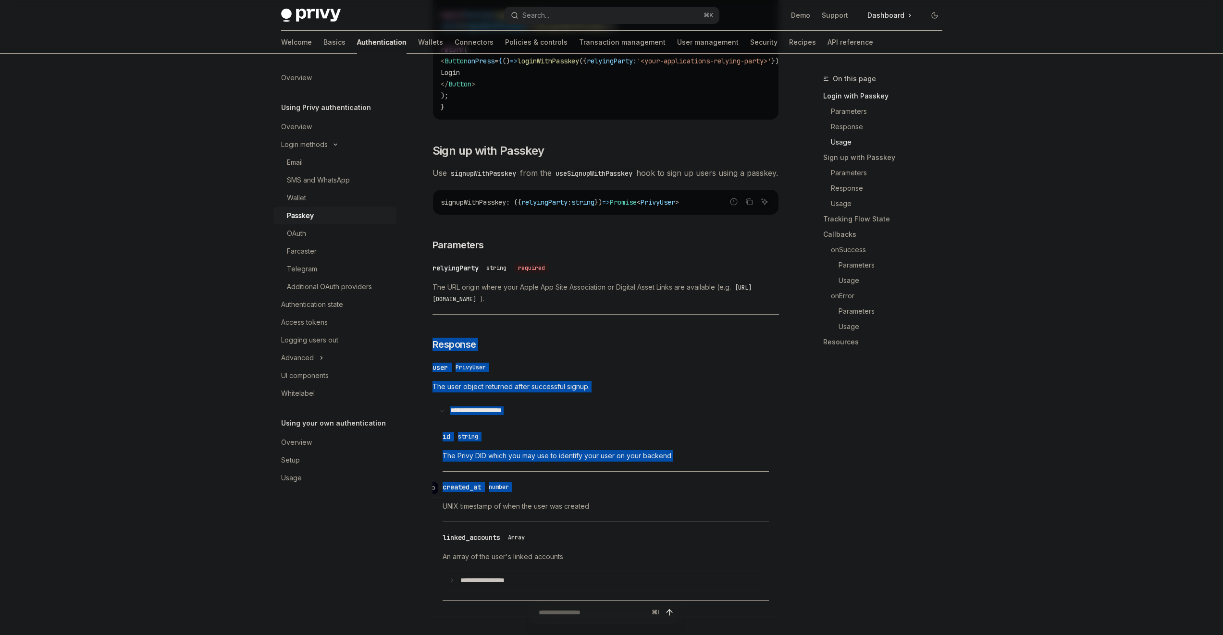
click at [595, 493] on div "​ created_at number" at bounding box center [600, 487] width 317 height 12
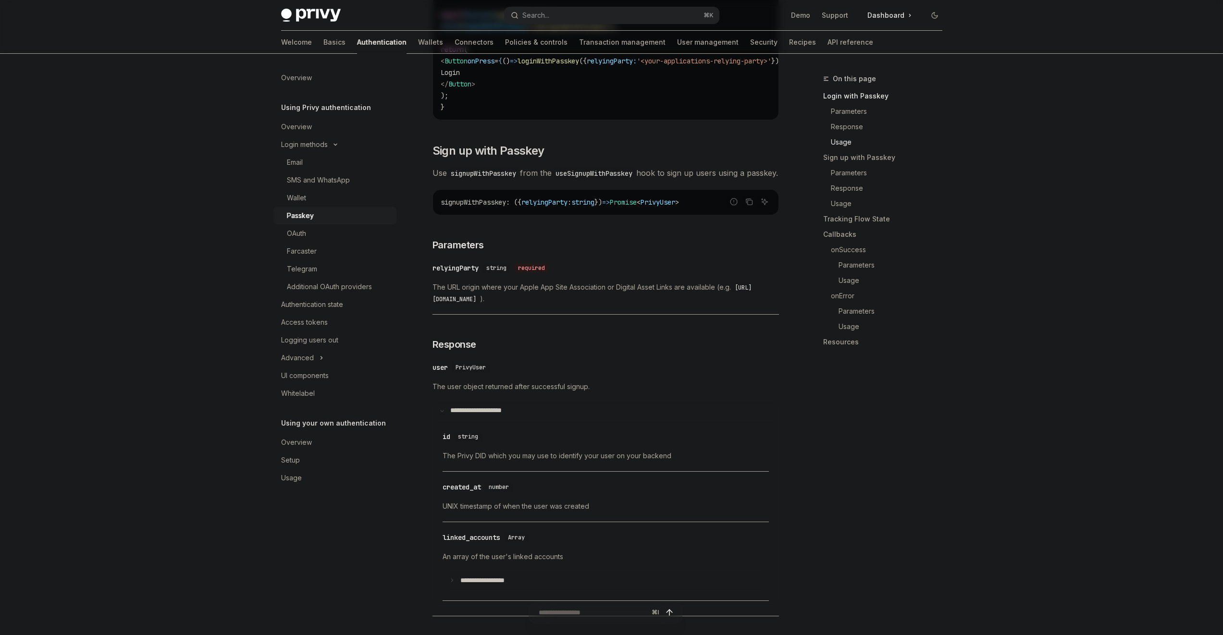
click at [545, 315] on div "​ relyingParty string required The URL origin where your Apple App Site Associa…" at bounding box center [605, 285] width 346 height 57
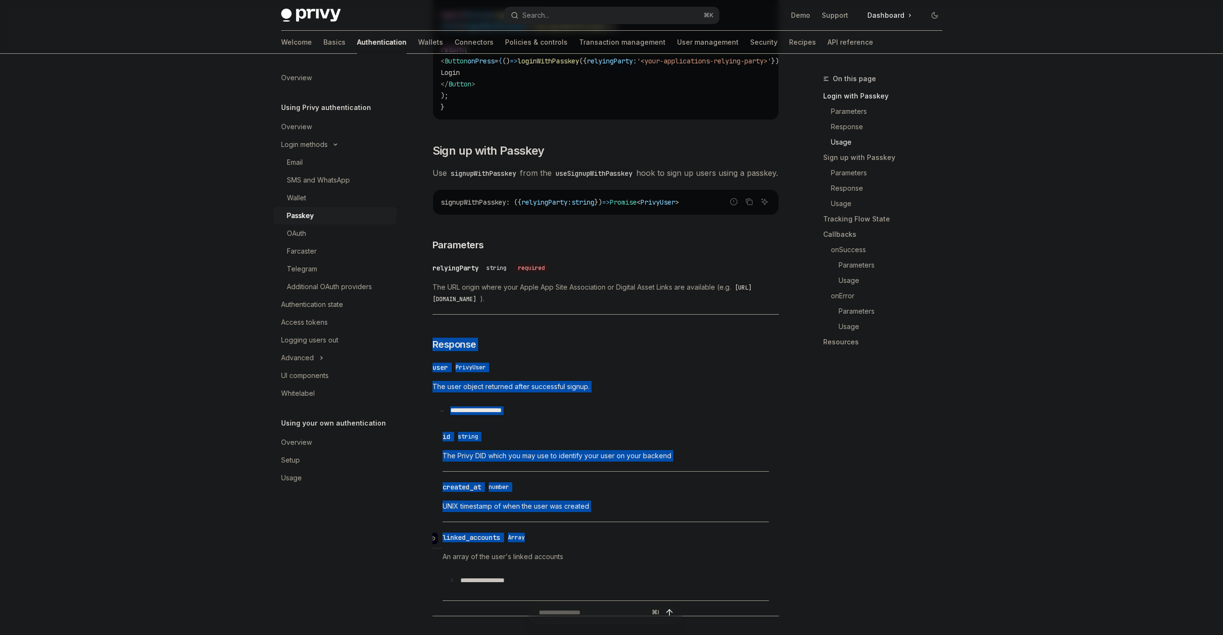
click at [592, 543] on div "​ linked_accounts Array" at bounding box center [600, 538] width 317 height 12
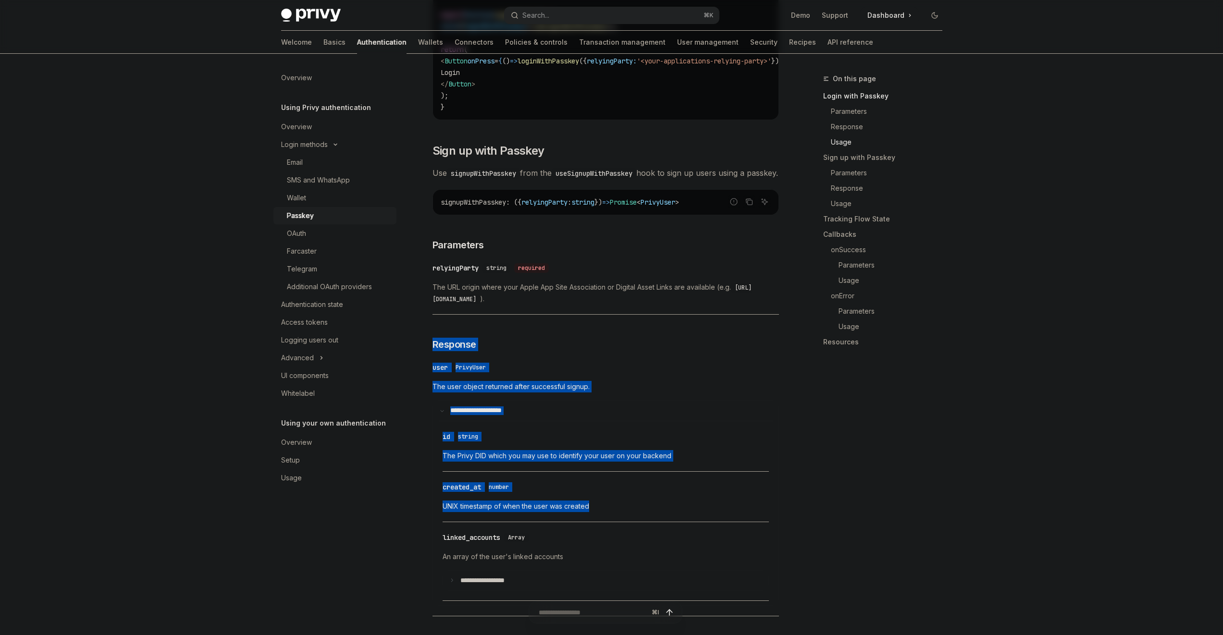
click at [575, 512] on div "UNIX timestamp of when the user was created" at bounding box center [605, 507] width 326 height 12
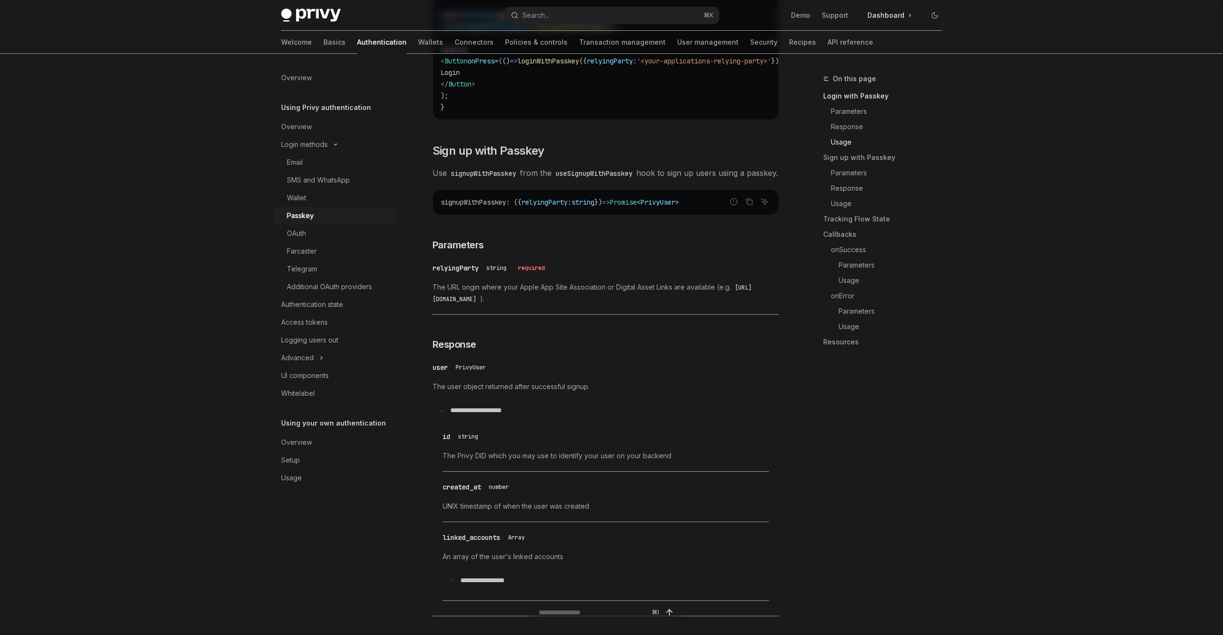
click at [576, 511] on div "​ created_at number UNIX timestamp of when the user was created" at bounding box center [605, 500] width 326 height 46
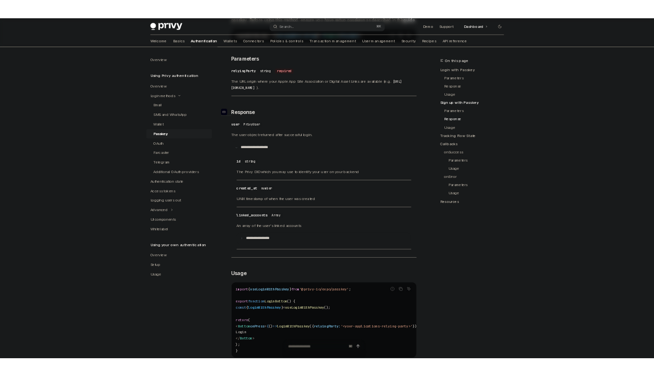
scroll to position [0, 0]
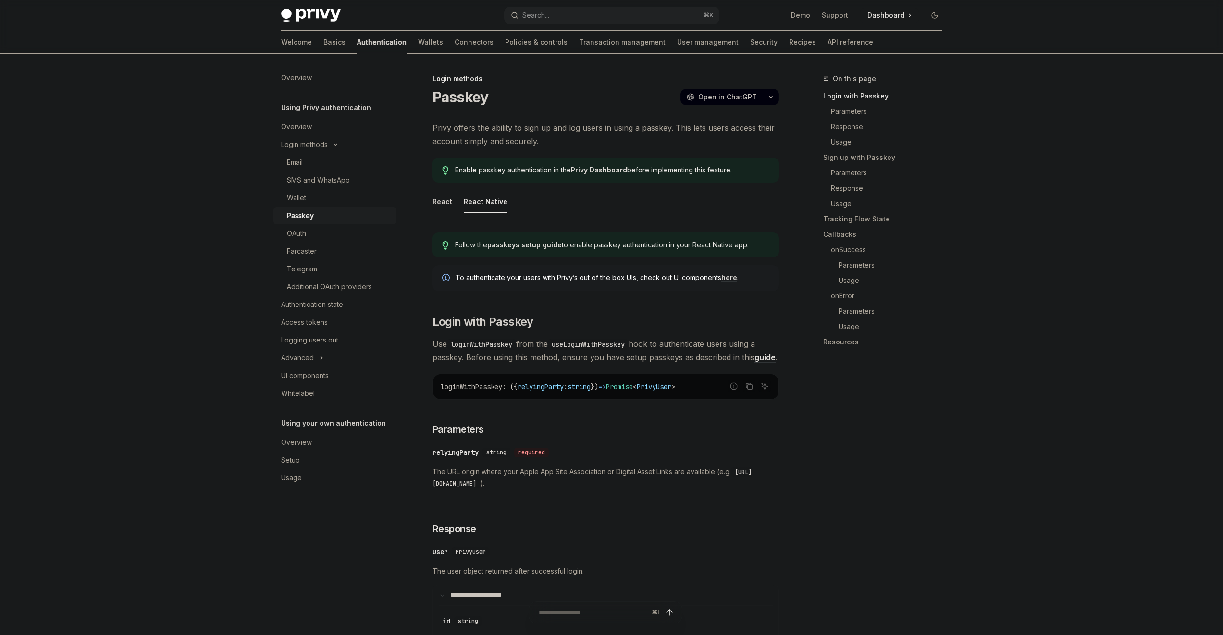
click at [502, 245] on link "passkeys setup guide" at bounding box center [524, 245] width 74 height 9
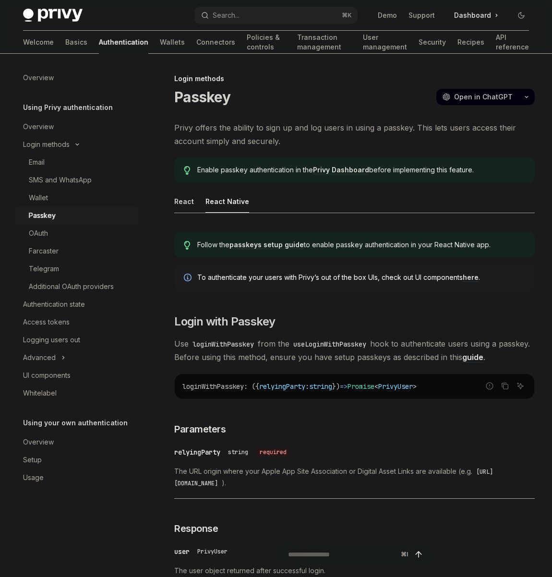
type textarea "*"
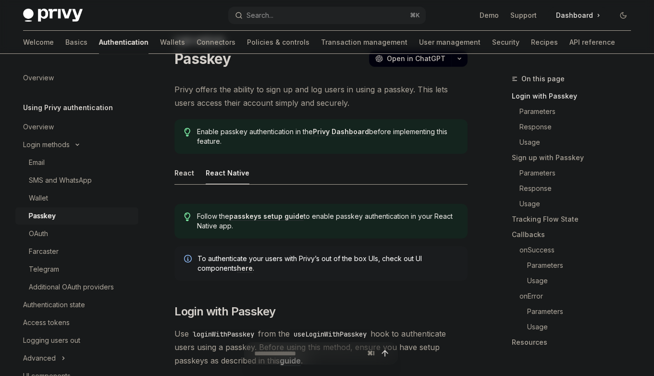
scroll to position [43, 0]
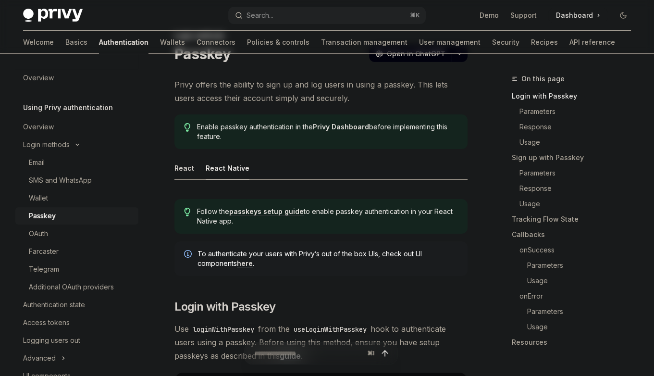
click at [261, 209] on link "passkeys setup guide" at bounding box center [266, 211] width 74 height 9
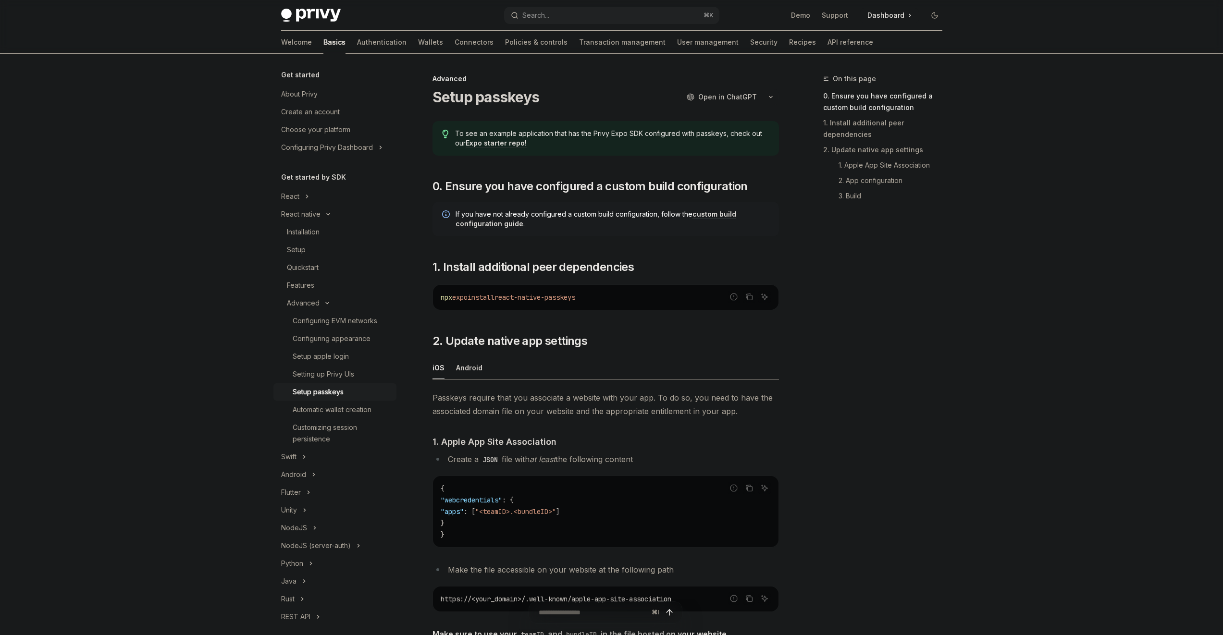
click at [575, 297] on span "react-native-passkeys" at bounding box center [534, 297] width 81 height 9
click at [575, 298] on span "react-native-passkeys" at bounding box center [534, 297] width 81 height 9
copy div "npx expo install react-native-passkeys"
click at [556, 394] on span "Passkeys require that you associate a website with your app. To do so, you need…" at bounding box center [605, 404] width 346 height 27
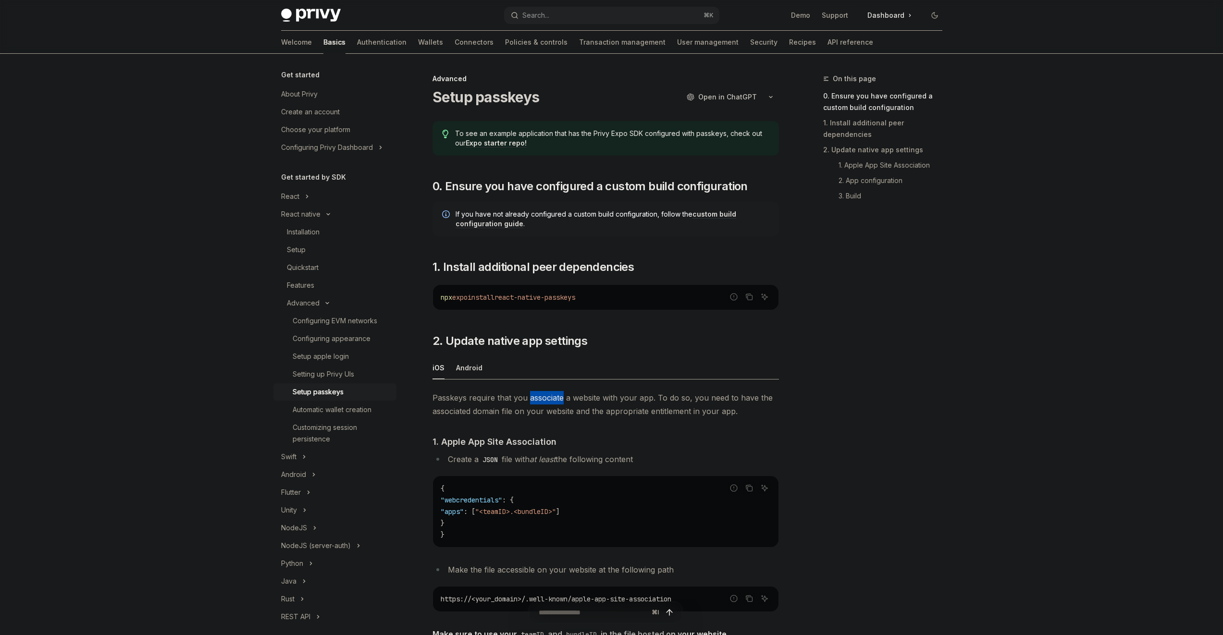
click at [556, 394] on span "Passkeys require that you associate a website with your app. To do so, you need…" at bounding box center [605, 404] width 346 height 27
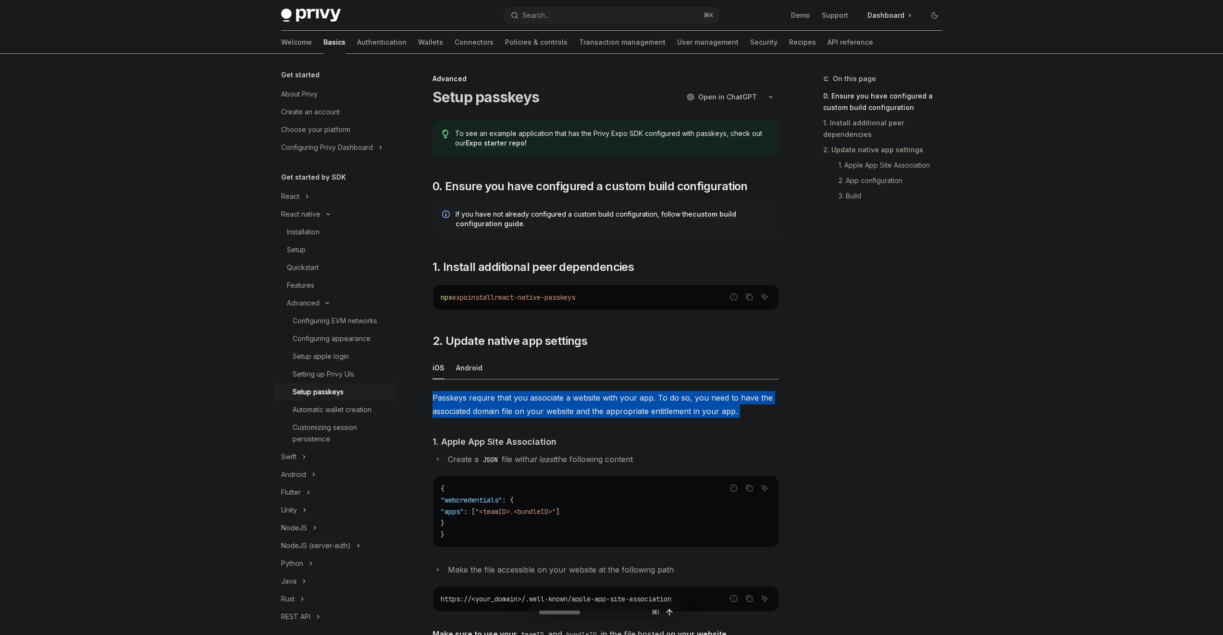
drag, startPoint x: 556, startPoint y: 394, endPoint x: 583, endPoint y: 397, distance: 27.5
click at [556, 395] on span "Passkeys require that you associate a website with your app. To do so, you need…" at bounding box center [605, 404] width 346 height 27
click at [613, 401] on span "Passkeys require that you associate a website with your app. To do so, you need…" at bounding box center [605, 404] width 346 height 27
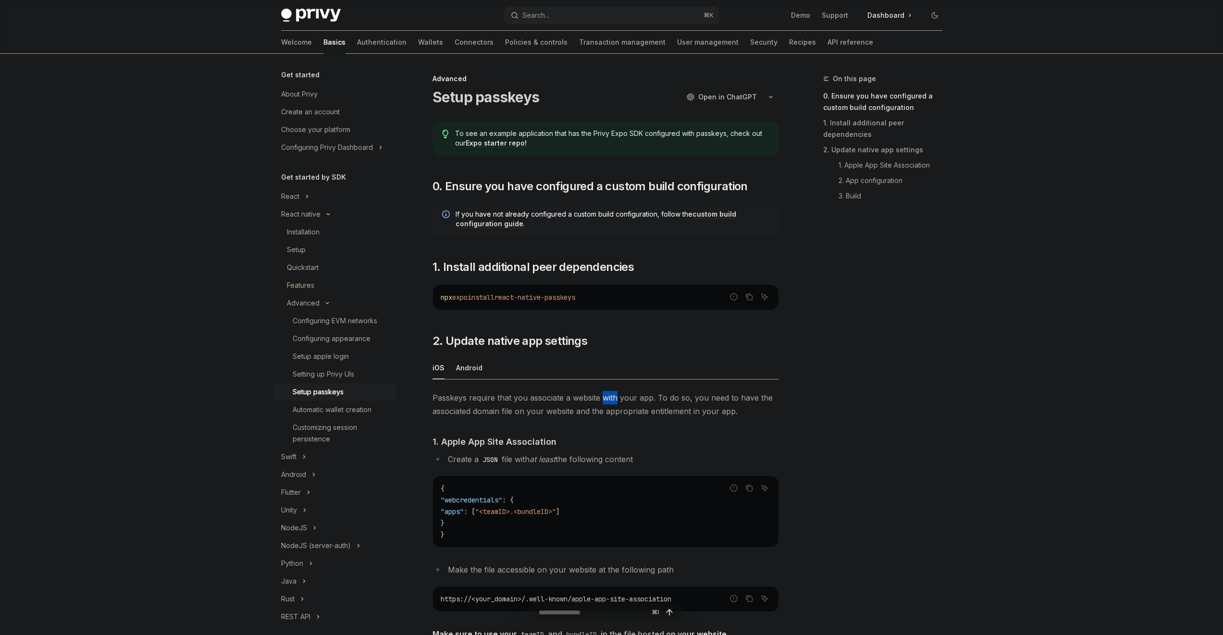
click at [613, 401] on span "Passkeys require that you associate a website with your app. To do so, you need…" at bounding box center [605, 404] width 346 height 27
click at [618, 396] on span "Passkeys require that you associate a website with your app. To do so, you need…" at bounding box center [605, 404] width 346 height 27
drag, startPoint x: 618, startPoint y: 396, endPoint x: 639, endPoint y: 392, distance: 22.0
click at [618, 396] on span "Passkeys require that you associate a website with your app. To do so, you need…" at bounding box center [605, 404] width 346 height 27
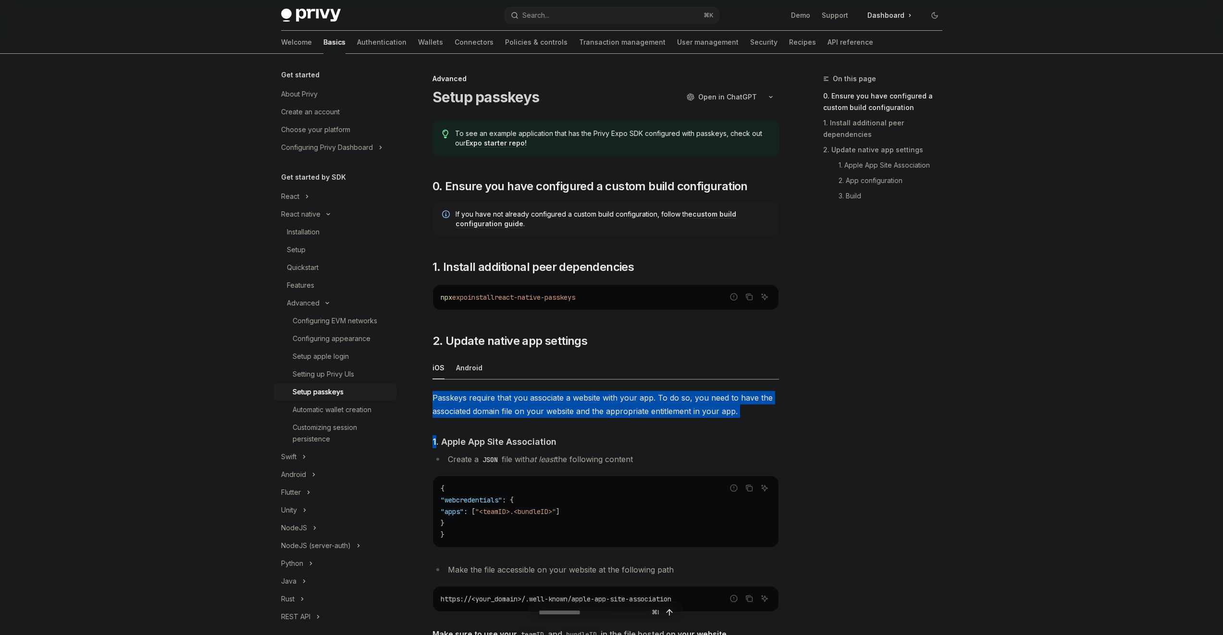
drag, startPoint x: 692, startPoint y: 389, endPoint x: 706, endPoint y: 418, distance: 32.2
drag, startPoint x: 706, startPoint y: 418, endPoint x: 698, endPoint y: 391, distance: 28.1
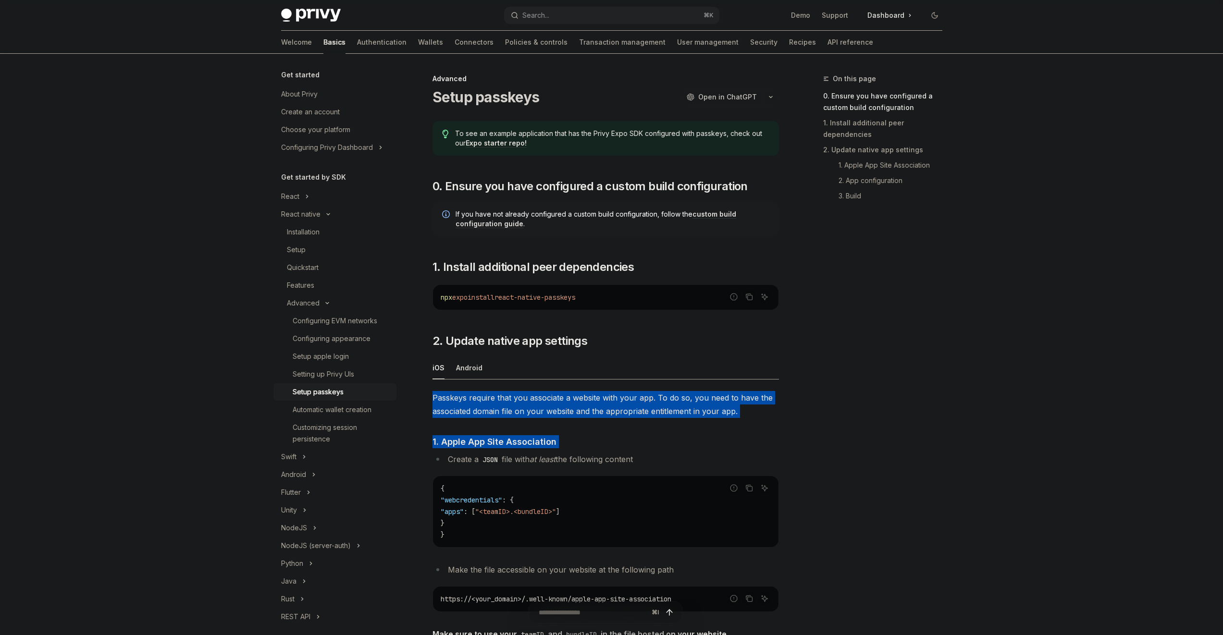
drag, startPoint x: 701, startPoint y: 400, endPoint x: 712, endPoint y: 419, distance: 21.9
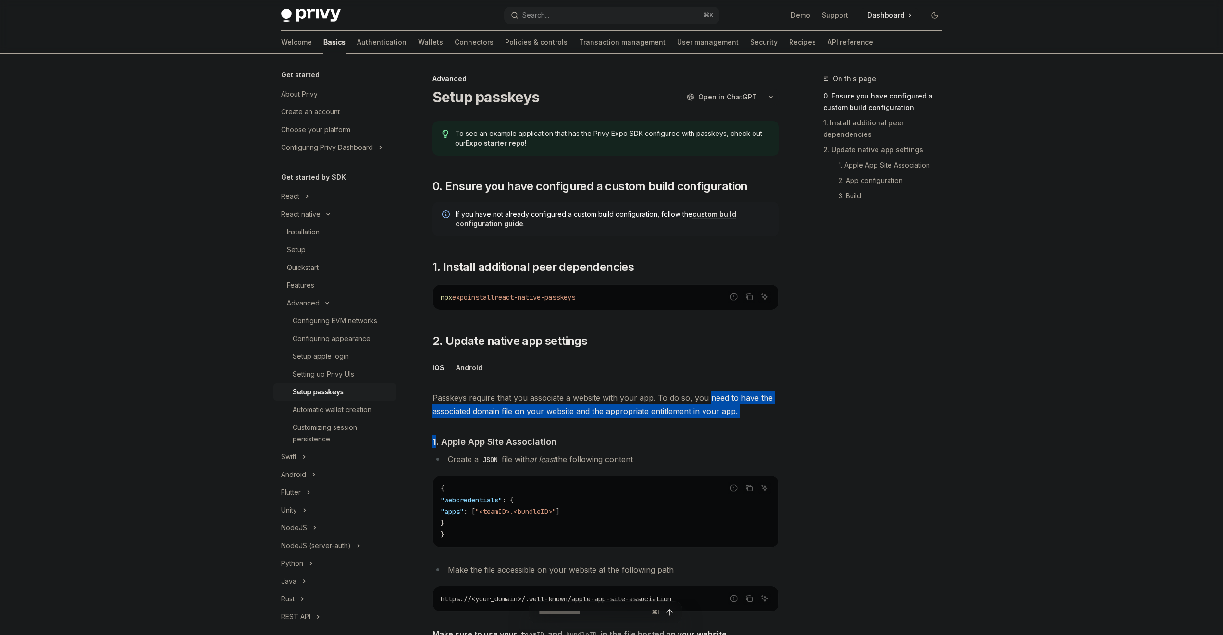
drag, startPoint x: 712, startPoint y: 418, endPoint x: 705, endPoint y: 387, distance: 32.4
drag, startPoint x: 705, startPoint y: 386, endPoint x: 716, endPoint y: 420, distance: 35.4
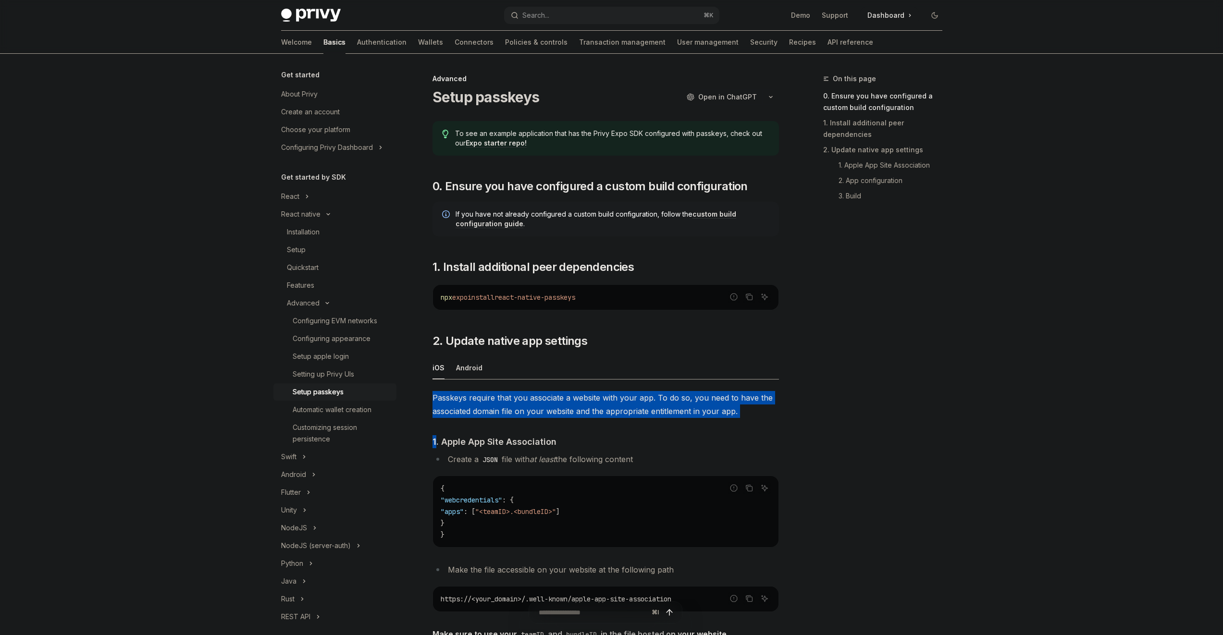
drag, startPoint x: 717, startPoint y: 418, endPoint x: 704, endPoint y: 378, distance: 42.7
click at [704, 378] on ul "iOS Android" at bounding box center [605, 367] width 346 height 23
drag, startPoint x: 704, startPoint y: 378, endPoint x: 714, endPoint y: 423, distance: 46.3
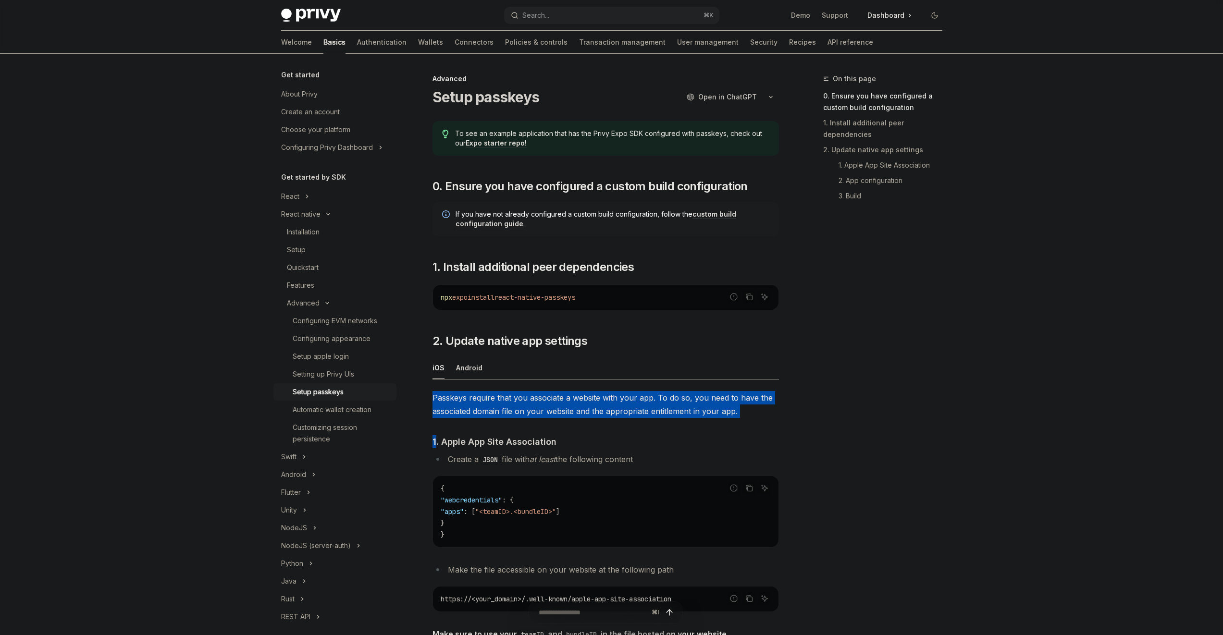
drag, startPoint x: 714, startPoint y: 422, endPoint x: 699, endPoint y: 379, distance: 46.1
click at [699, 379] on ul "iOS Android" at bounding box center [605, 367] width 346 height 23
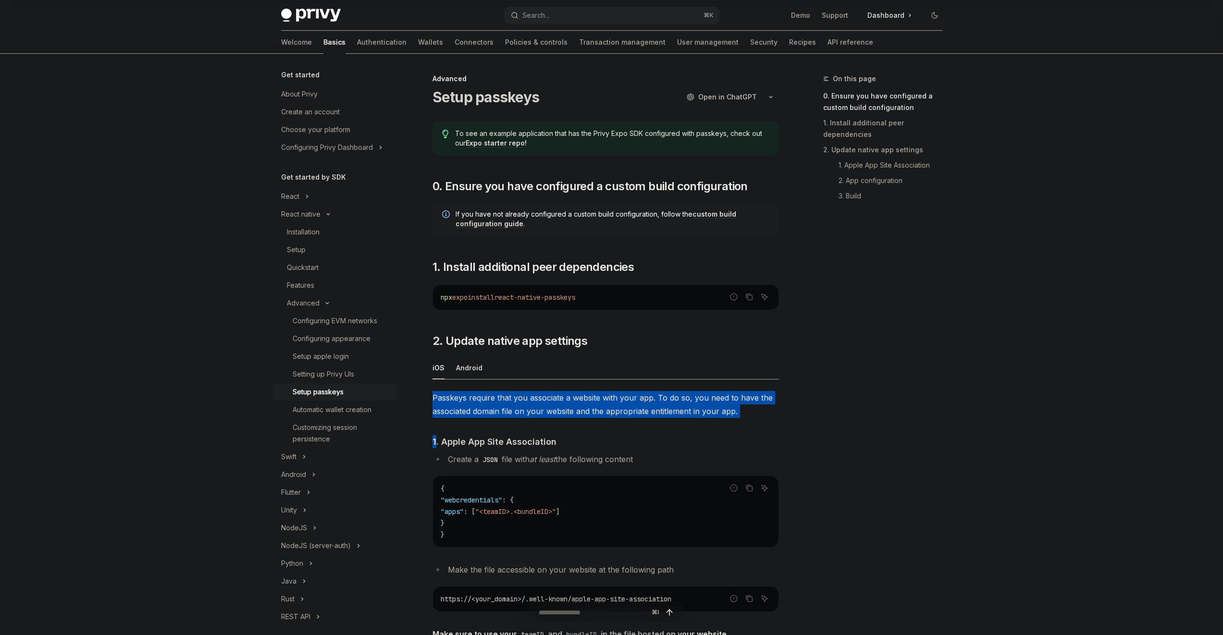
drag, startPoint x: 699, startPoint y: 379, endPoint x: 708, endPoint y: 428, distance: 49.4
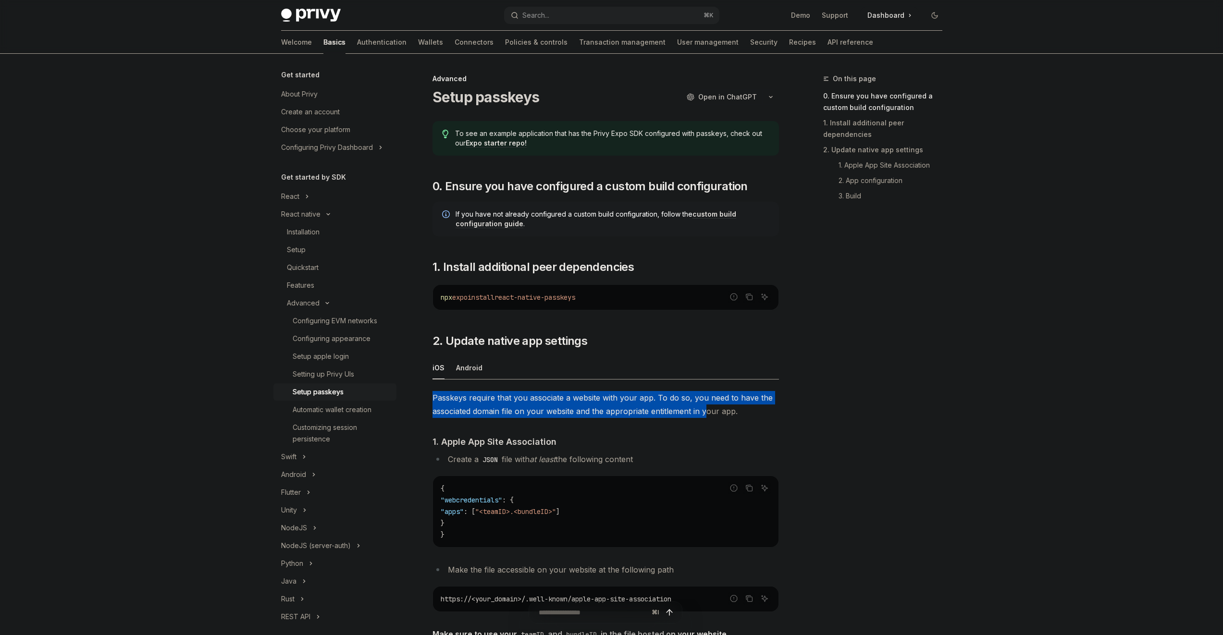
drag, startPoint x: 706, startPoint y: 417, endPoint x: 691, endPoint y: 384, distance: 36.8
drag, startPoint x: 691, startPoint y: 384, endPoint x: 698, endPoint y: 417, distance: 34.2
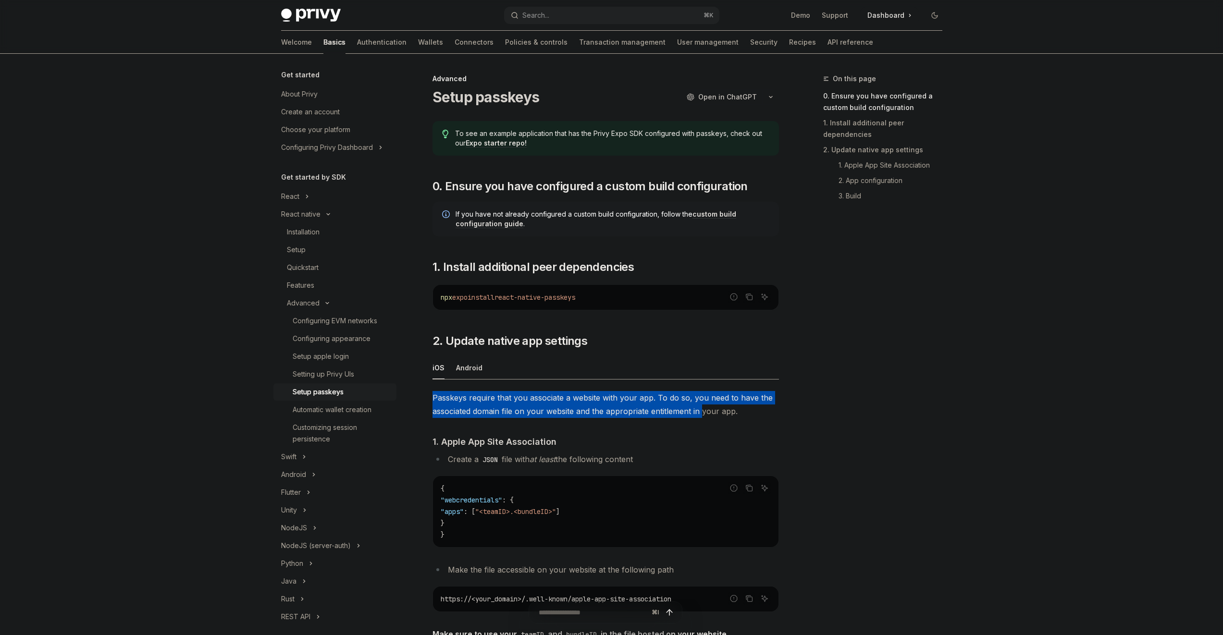
click at [698, 417] on span "Passkeys require that you associate a website with your app. To do so, you need…" at bounding box center [605, 404] width 346 height 27
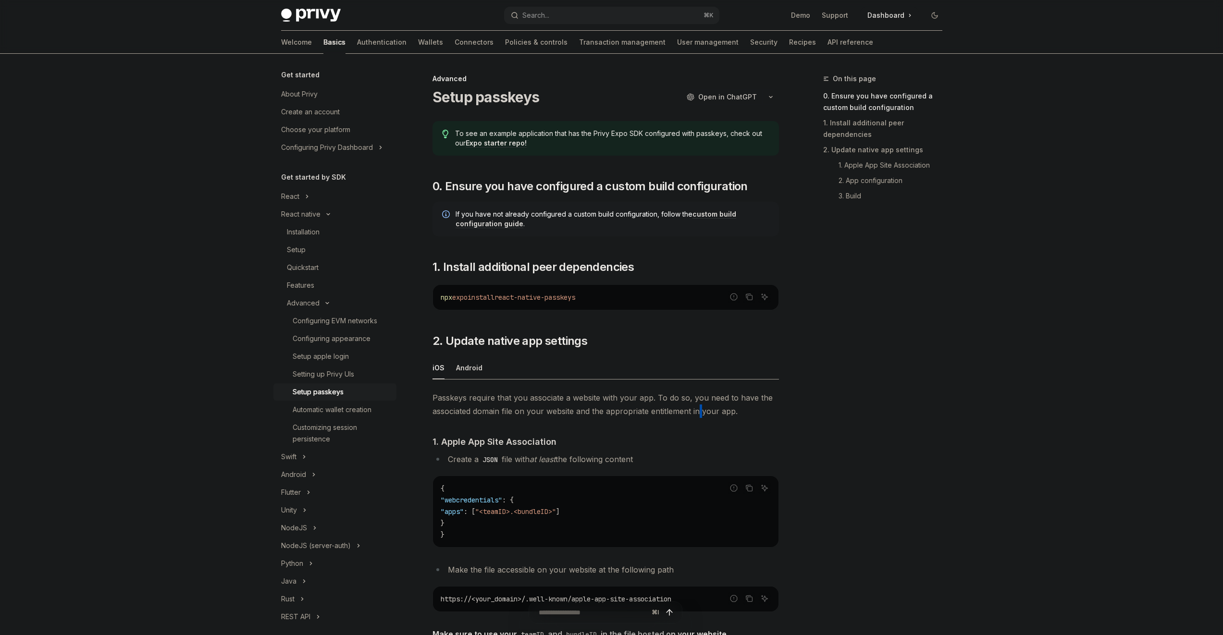
click at [698, 417] on span "Passkeys require that you associate a website with your app. To do so, you need…" at bounding box center [605, 404] width 346 height 27
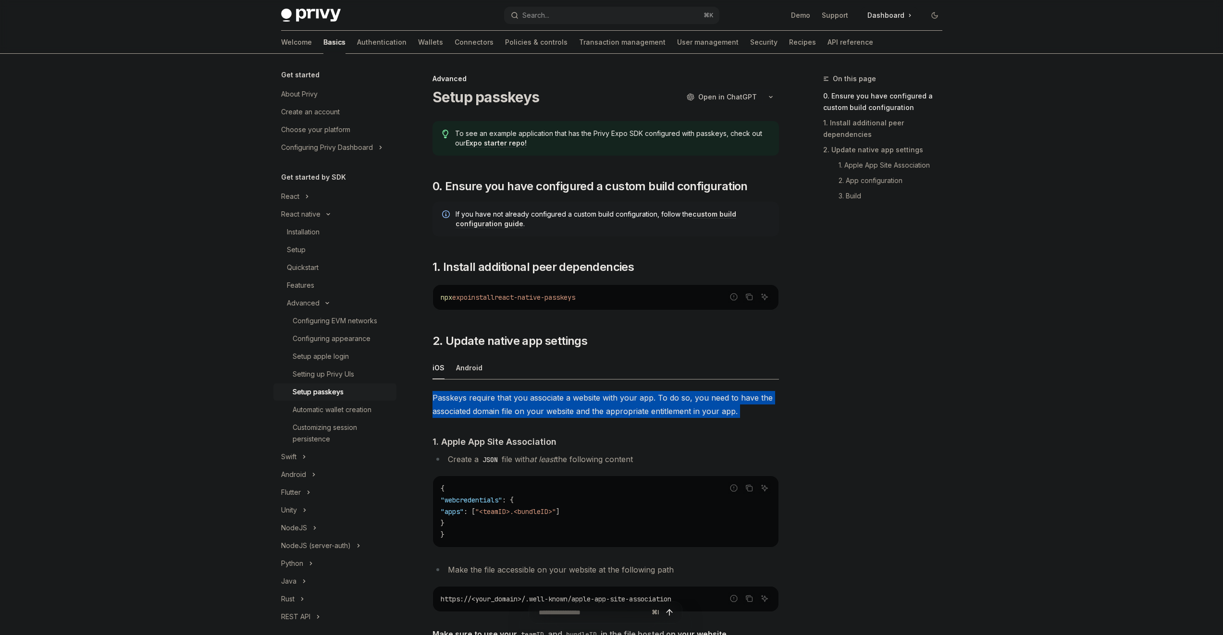
drag, startPoint x: 698, startPoint y: 417, endPoint x: 696, endPoint y: 404, distance: 13.5
click at [696, 406] on span "Passkeys require that you associate a website with your app. To do so, you need…" at bounding box center [605, 404] width 346 height 27
click at [696, 404] on span "Passkeys require that you associate a website with your app. To do so, you need…" at bounding box center [605, 404] width 346 height 27
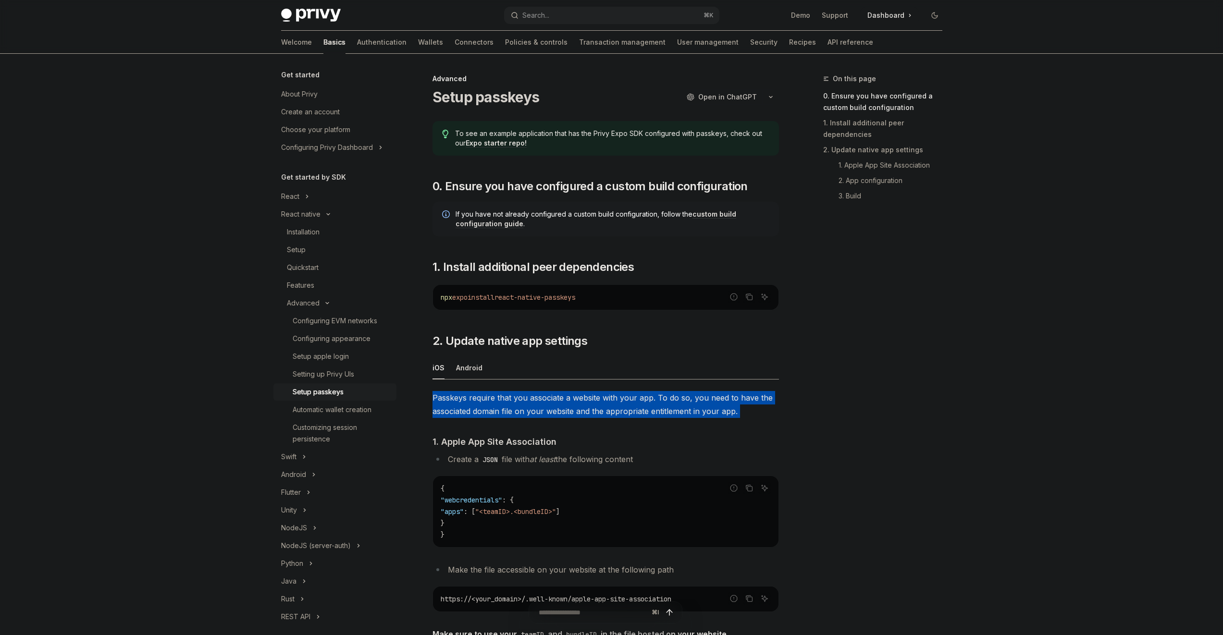
click at [696, 404] on span "Passkeys require that you associate a website with your app. To do so, you need…" at bounding box center [605, 404] width 346 height 27
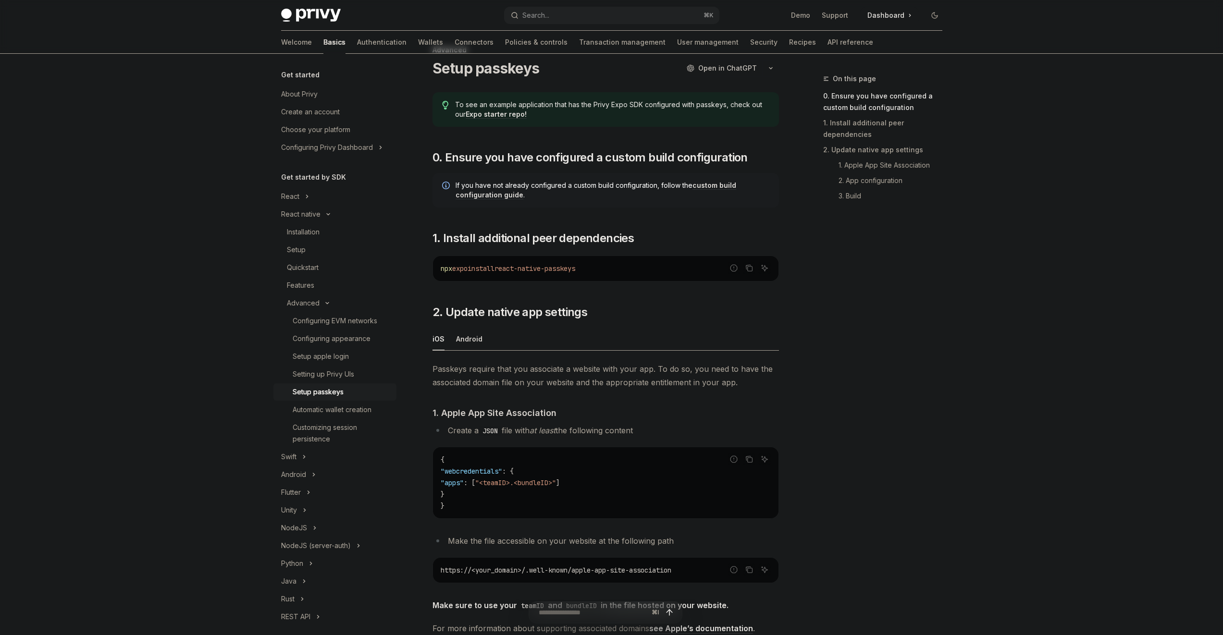
scroll to position [152, 0]
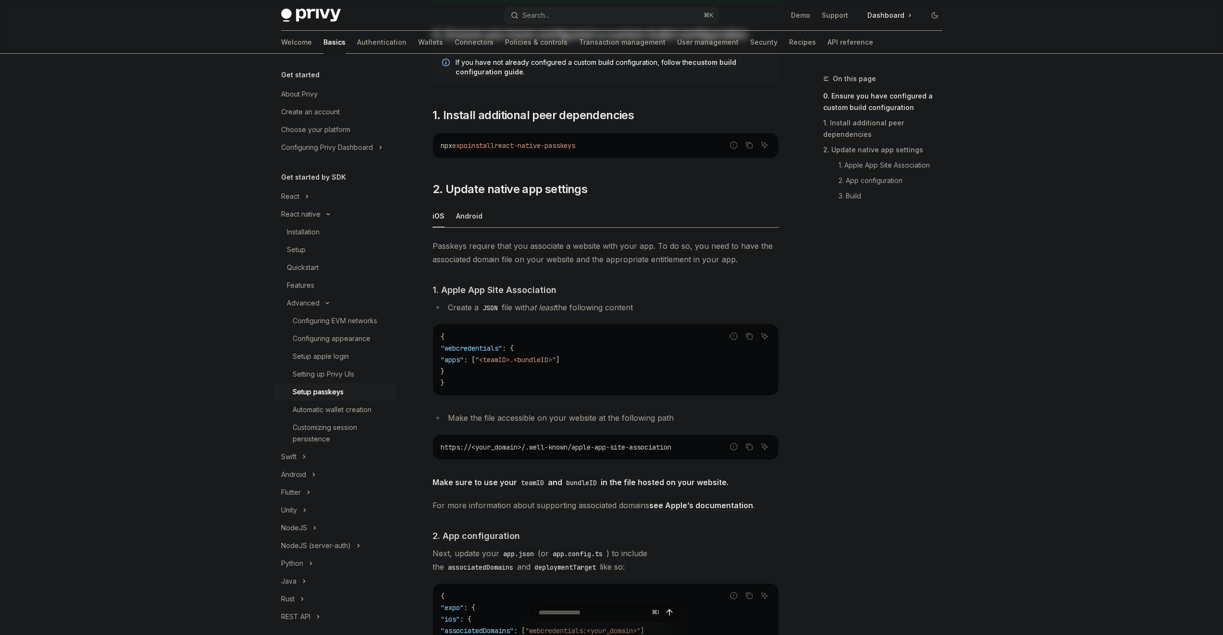
click at [586, 451] on span "https://<your_domain>/.well-known/apple-app-site-association" at bounding box center [556, 447] width 231 height 9
click at [586, 452] on code "https://<your_domain>/.well-known/apple-app-site-association" at bounding box center [606, 447] width 330 height 12
click at [587, 447] on span "https://<your_domain>/.well-known/apple-app-site-association" at bounding box center [556, 447] width 231 height 9
click at [624, 444] on span "https://<your_domain>/.well-known/apple-app-site-association" at bounding box center [556, 447] width 231 height 9
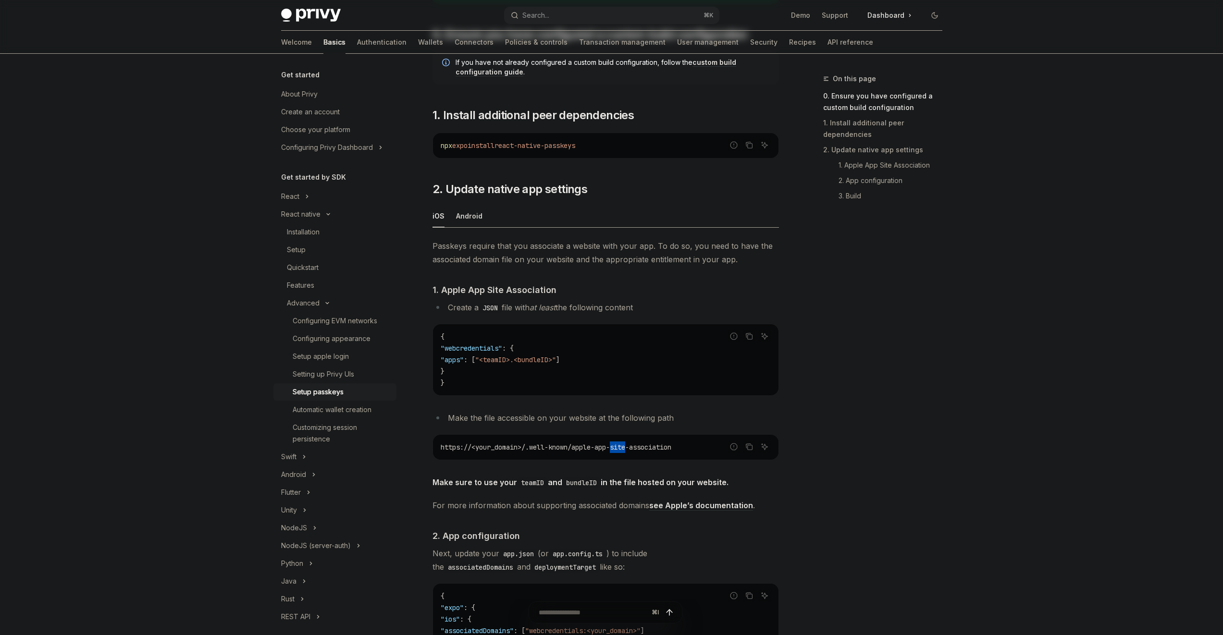
click at [624, 444] on span "https://<your_domain>/.well-known/apple-app-site-association" at bounding box center [556, 447] width 231 height 9
click at [624, 443] on span "https://<your_domain>/.well-known/apple-app-site-association" at bounding box center [556, 447] width 231 height 9
click at [627, 418] on li "Make the file accessible on your website at the following path" at bounding box center [605, 417] width 346 height 13
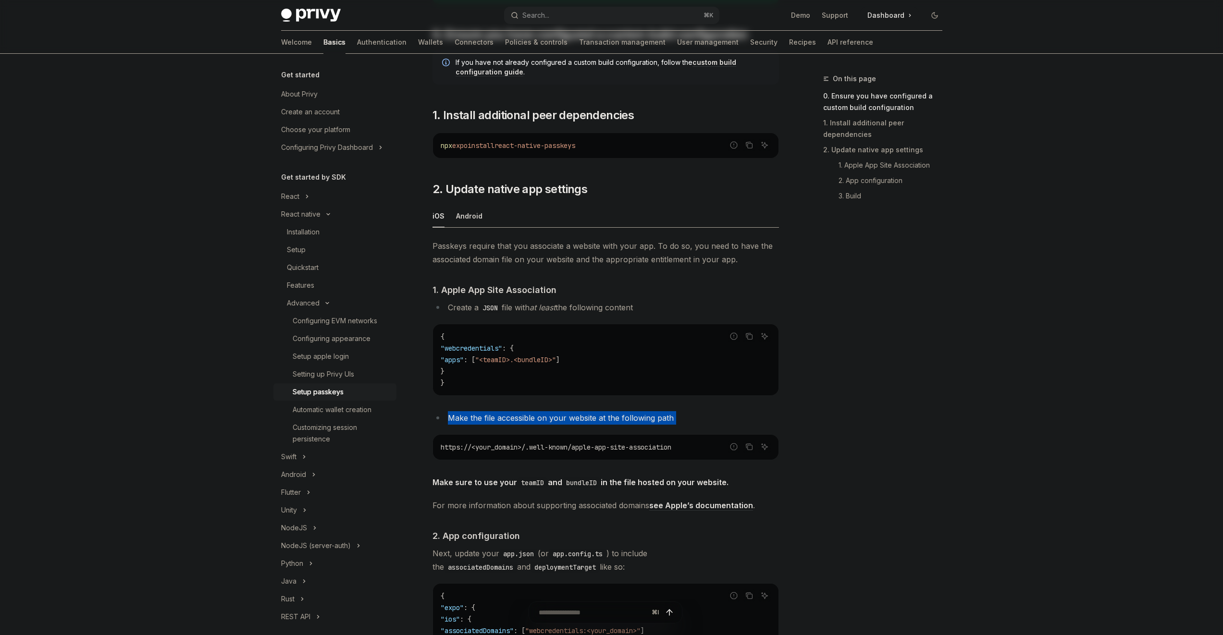
click at [627, 417] on li "Make the file accessible on your website at the following path" at bounding box center [605, 417] width 346 height 13
click at [668, 421] on li "Make the file accessible on your website at the following path" at bounding box center [605, 417] width 346 height 13
click at [668, 420] on li "Make the file accessible on your website at the following path" at bounding box center [605, 417] width 346 height 13
click at [668, 418] on li "Make the file accessible on your website at the following path" at bounding box center [605, 417] width 346 height 13
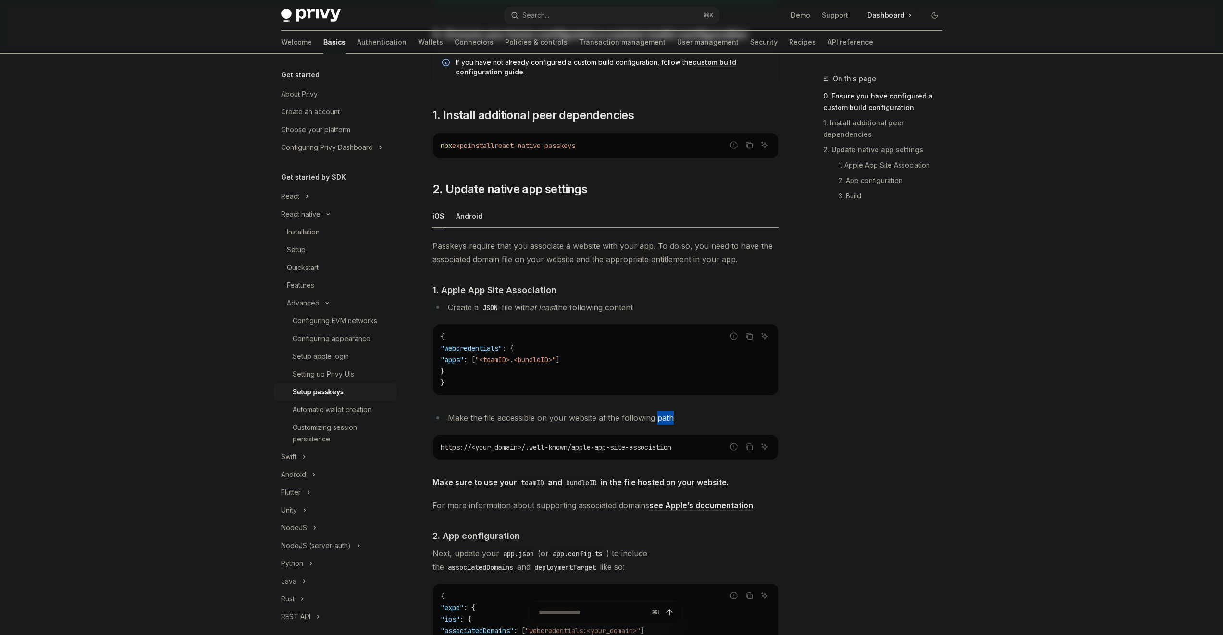
drag, startPoint x: 668, startPoint y: 418, endPoint x: 680, endPoint y: 417, distance: 12.2
click at [668, 419] on li "Make the file accessible on your website at the following path" at bounding box center [605, 417] width 346 height 13
click at [680, 417] on li "Make the file accessible on your website at the following path" at bounding box center [605, 417] width 346 height 13
click at [681, 416] on li "Make the file accessible on your website at the following path" at bounding box center [605, 417] width 346 height 13
drag, startPoint x: 493, startPoint y: 336, endPoint x: 497, endPoint y: 386, distance: 50.6
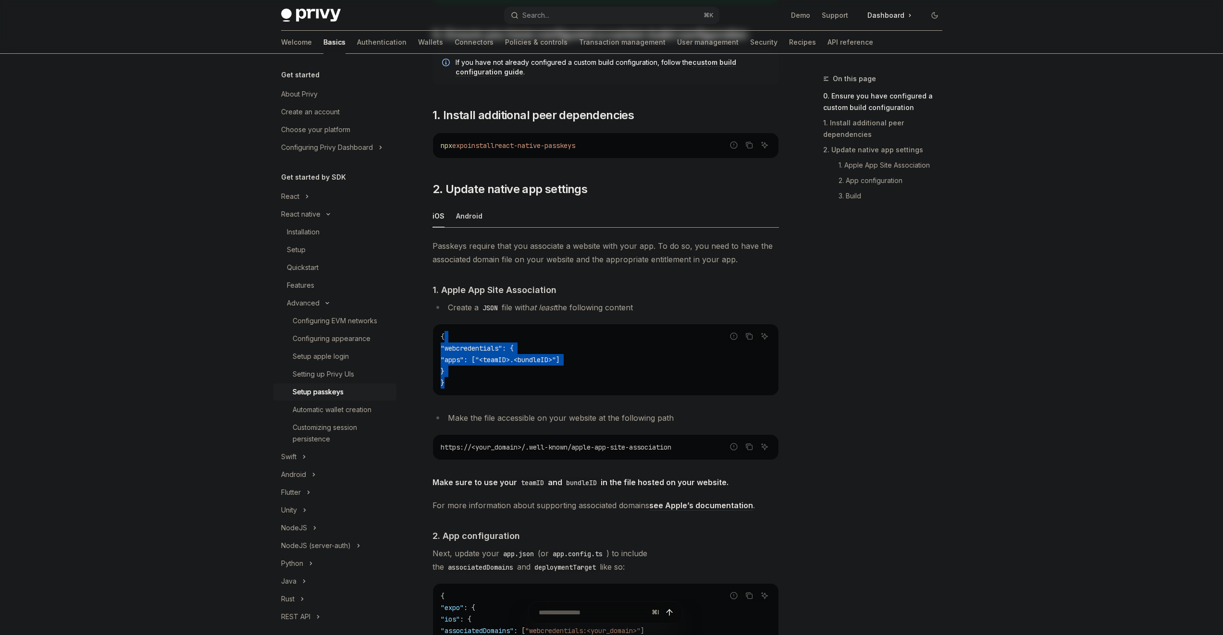
click at [496, 387] on code "{ "webcredentials" : { "apps" : [ "<teamID>.<bundleID>" ] } }" at bounding box center [606, 360] width 330 height 58
click at [497, 386] on code "{ "webcredentials" : { "apps" : [ "<teamID>.<bundleID>" ] } }" at bounding box center [606, 360] width 330 height 58
drag, startPoint x: 497, startPoint y: 385, endPoint x: 479, endPoint y: 343, distance: 45.4
click at [479, 344] on code "{ "webcredentials" : { "apps" : [ "<teamID>.<bundleID>" ] } }" at bounding box center [606, 360] width 330 height 58
click at [479, 344] on span ""webcredentials"" at bounding box center [471, 348] width 61 height 9
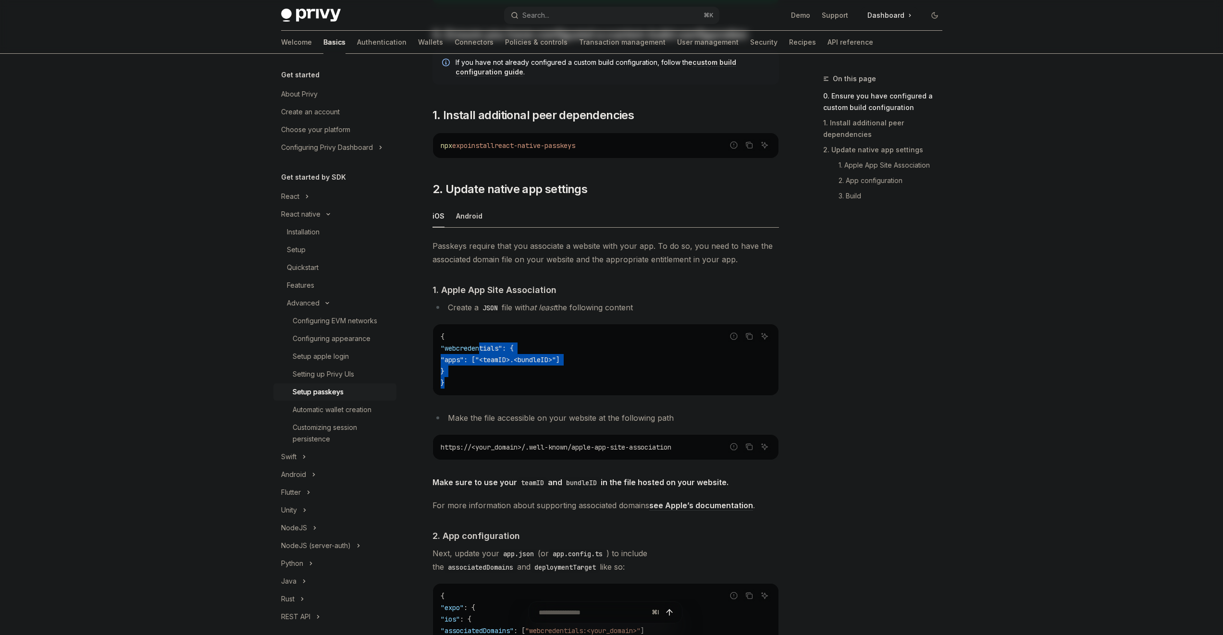
click at [479, 344] on span ""webcredentials"" at bounding box center [471, 348] width 61 height 9
drag, startPoint x: 490, startPoint y: 375, endPoint x: 494, endPoint y: 381, distance: 7.7
click at [494, 381] on code "{ "webcredentials" : { "apps" : [ "<teamID>.<bundleID>" ] } }" at bounding box center [606, 360] width 330 height 58
drag, startPoint x: 494, startPoint y: 381, endPoint x: 482, endPoint y: 343, distance: 39.7
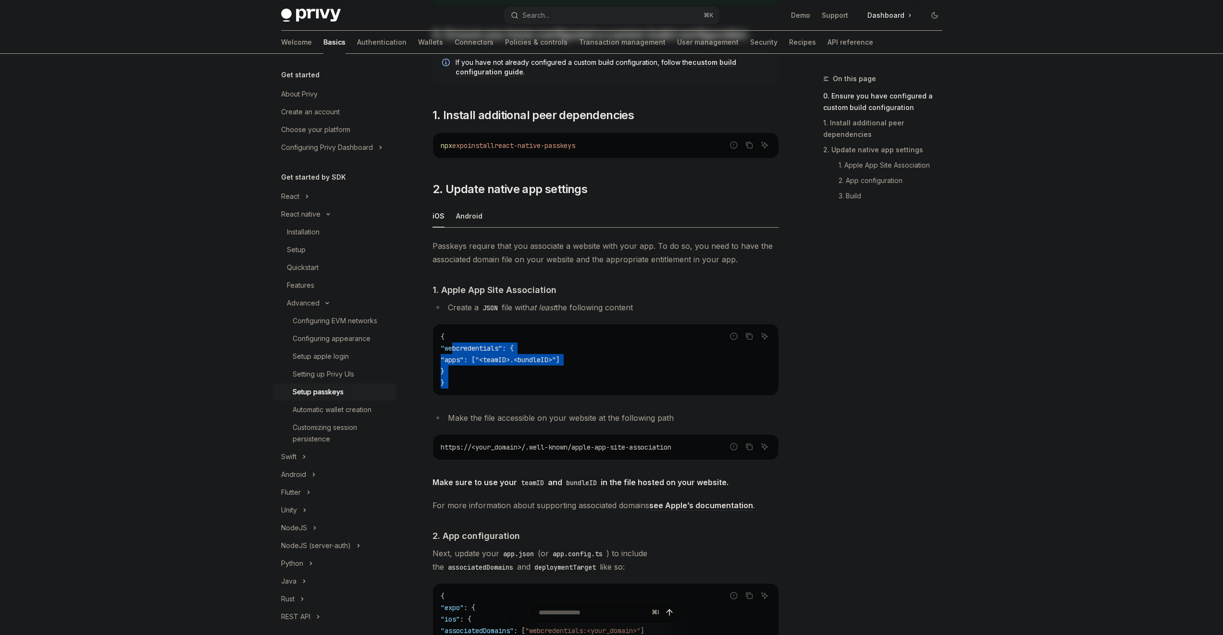
click at [482, 343] on code "{ "webcredentials" : { "apps" : [ "<teamID>.<bundleID>" ] } }" at bounding box center [606, 360] width 330 height 58
drag, startPoint x: 482, startPoint y: 343, endPoint x: 491, endPoint y: 399, distance: 57.4
click at [491, 401] on div "Passkeys require that you associate a website with your app. To do so, you need…" at bounding box center [605, 571] width 346 height 665
click at [492, 395] on div "Report incorrect code Copy Ask AI { "webcredentials" : { "apps" : [ "<teamID>.<…" at bounding box center [605, 360] width 346 height 72
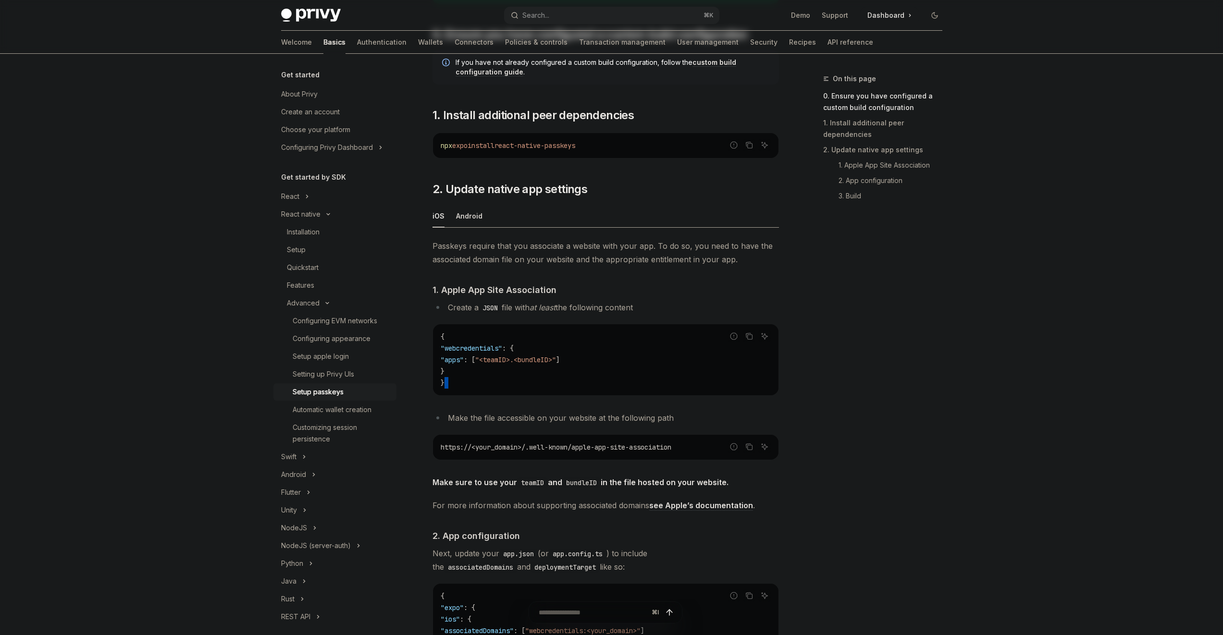
drag, startPoint x: 491, startPoint y: 393, endPoint x: 474, endPoint y: 338, distance: 58.5
click at [487, 375] on div "{ "webcredentials" : { "apps" : [ "<teamID>.<bundleID>" ] } }" at bounding box center [605, 359] width 345 height 71
click at [474, 338] on code "{ "webcredentials" : { "apps" : [ "<teamID>.<bundleID>" ] } }" at bounding box center [606, 360] width 330 height 58
drag, startPoint x: 474, startPoint y: 338, endPoint x: 478, endPoint y: 372, distance: 34.4
click at [478, 372] on code "{ "webcredentials" : { "apps" : [ "<teamID>.<bundleID>" ] } }" at bounding box center [606, 360] width 330 height 58
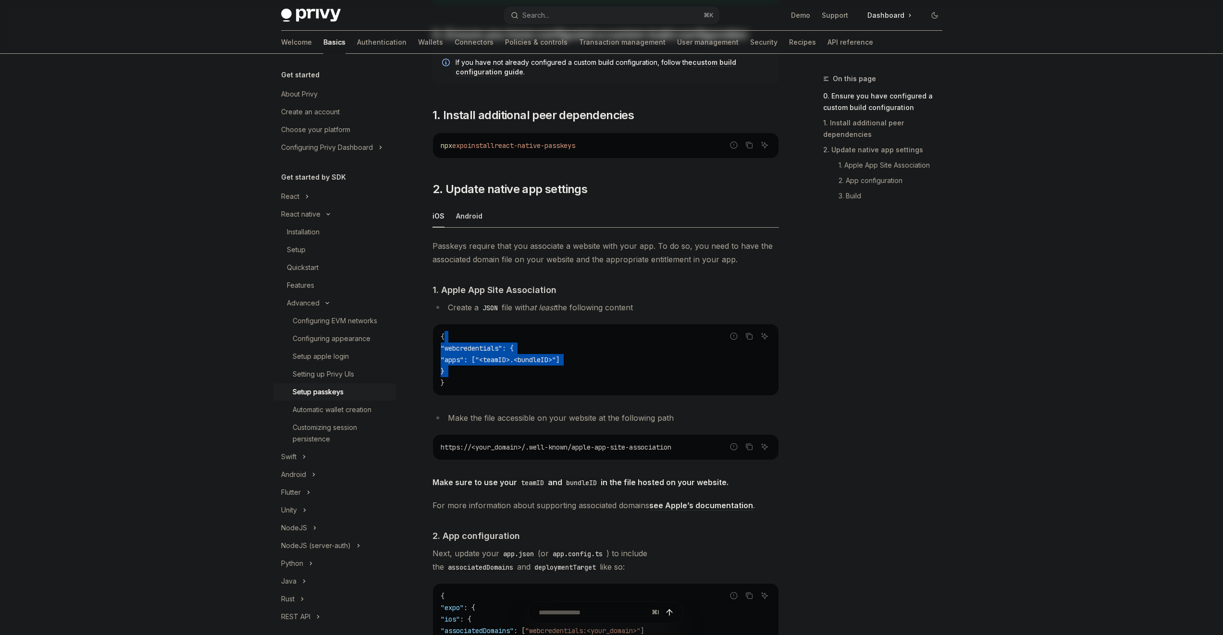
click at [478, 372] on code "{ "webcredentials" : { "apps" : [ "<teamID>.<bundleID>" ] } }" at bounding box center [606, 360] width 330 height 58
drag, startPoint x: 478, startPoint y: 369, endPoint x: 474, endPoint y: 338, distance: 31.0
click at [474, 341] on code "{ "webcredentials" : { "apps" : [ "<teamID>.<bundleID>" ] } }" at bounding box center [606, 360] width 330 height 58
click at [474, 338] on code "{ "webcredentials" : { "apps" : [ "<teamID>.<bundleID>" ] } }" at bounding box center [606, 360] width 330 height 58
drag, startPoint x: 474, startPoint y: 338, endPoint x: 478, endPoint y: 376, distance: 38.3
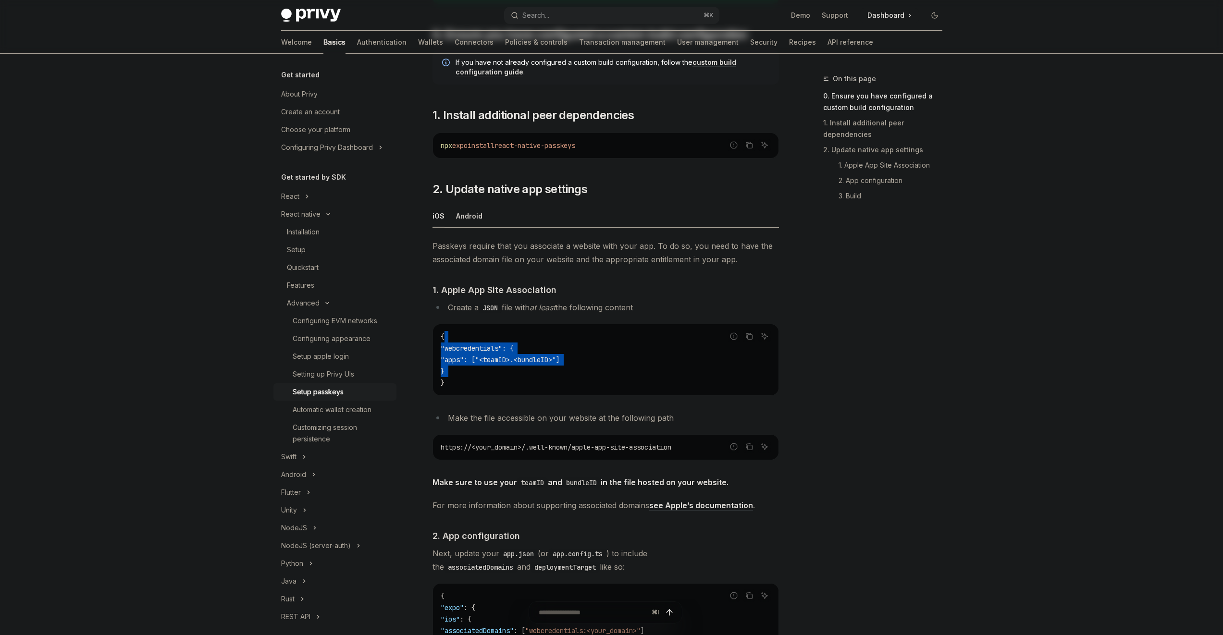
click at [478, 376] on code "{ "webcredentials" : { "apps" : [ "<teamID>.<bundleID>" ] } }" at bounding box center [606, 360] width 330 height 58
drag, startPoint x: 478, startPoint y: 372, endPoint x: 472, endPoint y: 342, distance: 31.0
click at [475, 360] on code "{ "webcredentials" : { "apps" : [ "<teamID>.<bundleID>" ] } }" at bounding box center [606, 360] width 330 height 58
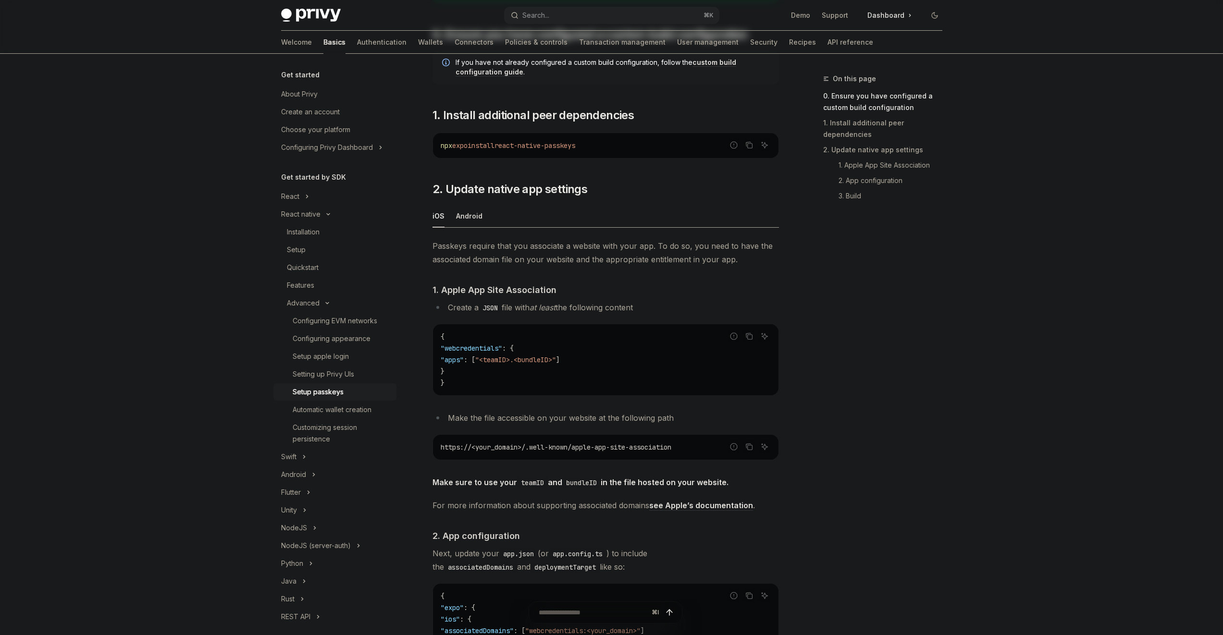
click at [472, 342] on code "{ "webcredentials" : { "apps" : [ "<teamID>.<bundleID>" ] } }" at bounding box center [606, 360] width 330 height 58
drag, startPoint x: 473, startPoint y: 352, endPoint x: 472, endPoint y: 389, distance: 37.5
click at [472, 390] on div "{ "webcredentials" : { "apps" : [ "<teamID>.<bundleID>" ] } }" at bounding box center [605, 359] width 345 height 71
click at [472, 389] on div "{ "webcredentials" : { "apps" : [ "<teamID>.<bundleID>" ] } }" at bounding box center [605, 359] width 345 height 71
drag, startPoint x: 472, startPoint y: 385, endPoint x: 465, endPoint y: 336, distance: 49.5
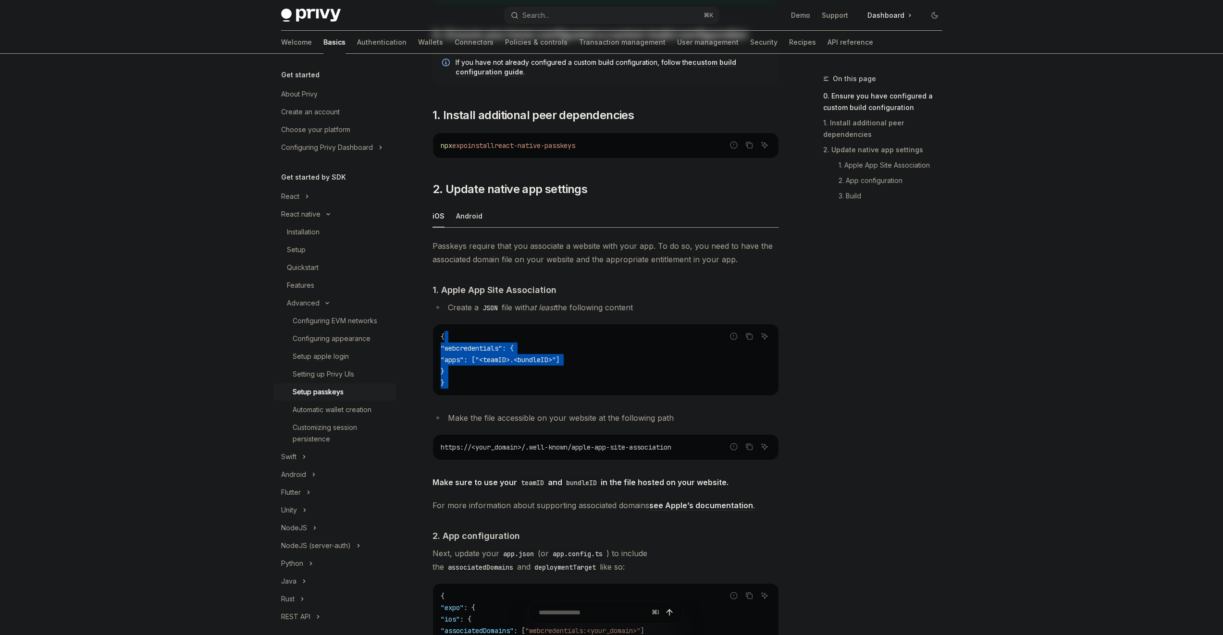
click at [465, 338] on code "{ "webcredentials" : { "apps" : [ "<teamID>.<bundleID>" ] } }" at bounding box center [606, 360] width 330 height 58
click at [464, 335] on code "{ "webcredentials" : { "apps" : [ "<teamID>.<bundleID>" ] } }" at bounding box center [606, 360] width 330 height 58
drag, startPoint x: 464, startPoint y: 335, endPoint x: 468, endPoint y: 379, distance: 43.9
click at [468, 380] on code "{ "webcredentials" : { "apps" : [ "<teamID>.<bundleID>" ] } }" at bounding box center [606, 360] width 330 height 58
click at [468, 379] on code "{ "webcredentials" : { "apps" : [ "<teamID>.<bundleID>" ] } }" at bounding box center [606, 360] width 330 height 58
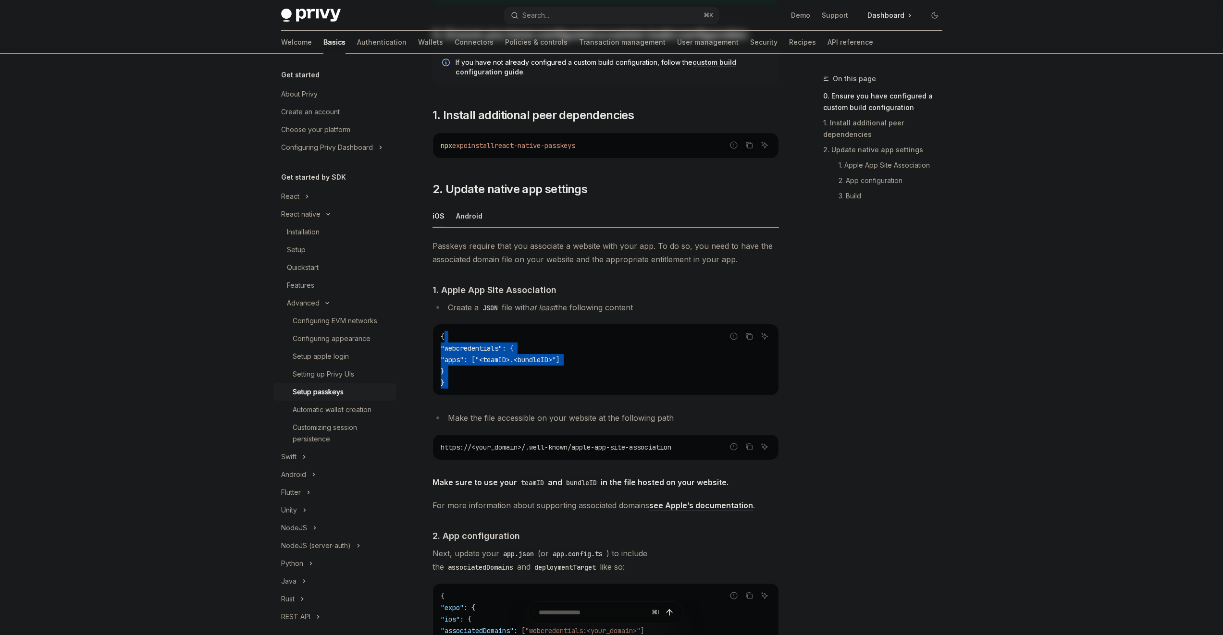
drag, startPoint x: 468, startPoint y: 379, endPoint x: 459, endPoint y: 330, distance: 50.4
click at [459, 330] on div "{ "webcredentials" : { "apps" : [ "<teamID>.<bundleID>" ] } }" at bounding box center [605, 359] width 345 height 71
drag, startPoint x: 459, startPoint y: 330, endPoint x: 476, endPoint y: 395, distance: 68.0
click at [476, 395] on div "Report incorrect code Copy Ask AI { "webcredentials" : { "apps" : [ "<teamID>.<…" at bounding box center [605, 360] width 346 height 72
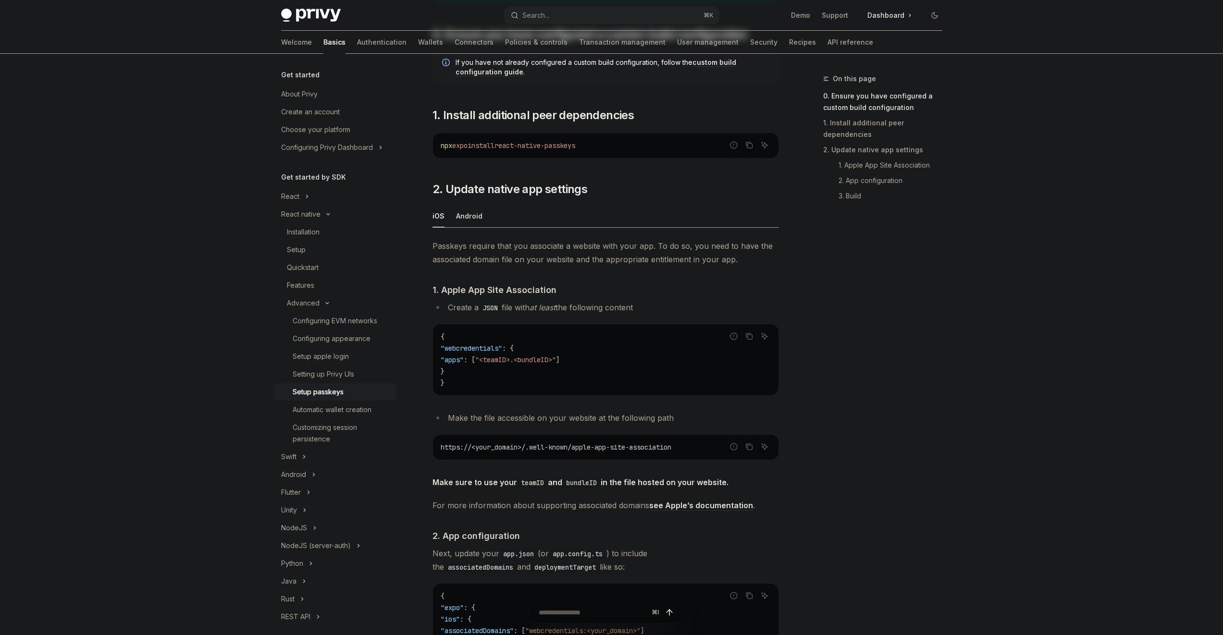
click at [477, 392] on div "{ "webcredentials" : { "apps" : [ "<teamID>.<bundleID>" ] } }" at bounding box center [605, 359] width 345 height 71
drag
click at [465, 341] on div "{ "webcredentials" : { "apps" : [ "<teamID>.<bundleID>" ] } }" at bounding box center [605, 359] width 345 height 71
click at [465, 341] on code "{ "webcredentials" : { "apps" : [ "<teamID>.<bundleID>" ] } }" at bounding box center [606, 360] width 330 height 58
click at [476, 387] on code "{ "webcredentials" : { "apps" : [ "<teamID>.<bundleID>" ] } }" at bounding box center [606, 360] width 330 height 58
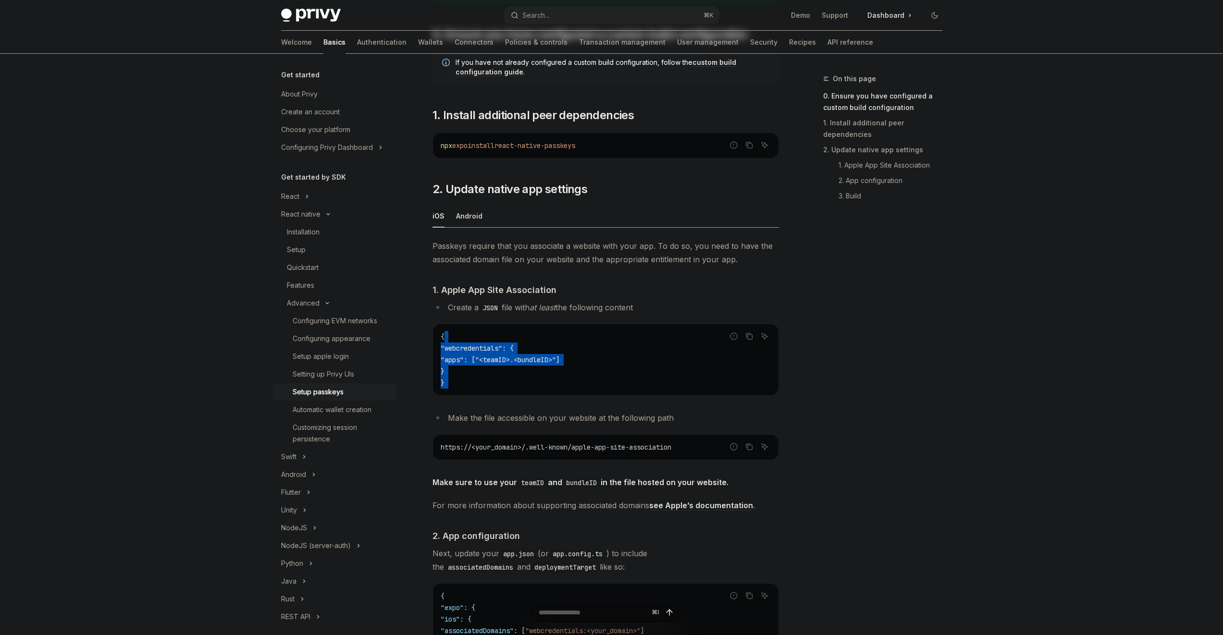
click at [476, 386] on code "{ "webcredentials" : { "apps" : [ "<teamID>.<bundleID>" ] } }" at bounding box center [606, 360] width 330 height 58
click at [466, 340] on code "{ "webcredentials" : { "apps" : [ "<teamID>.<bundleID>" ] } }" at bounding box center [606, 360] width 330 height 58
click at [466, 341] on code "{ "webcredentials" : { "apps" : [ "<teamID>.<bundleID>" ] } }" at bounding box center [606, 360] width 330 height 58
click at [467, 382] on code "{ "webcredentials" : { "apps" : [ "<teamID>.<bundleID>" ] } }" at bounding box center [606, 360] width 330 height 58
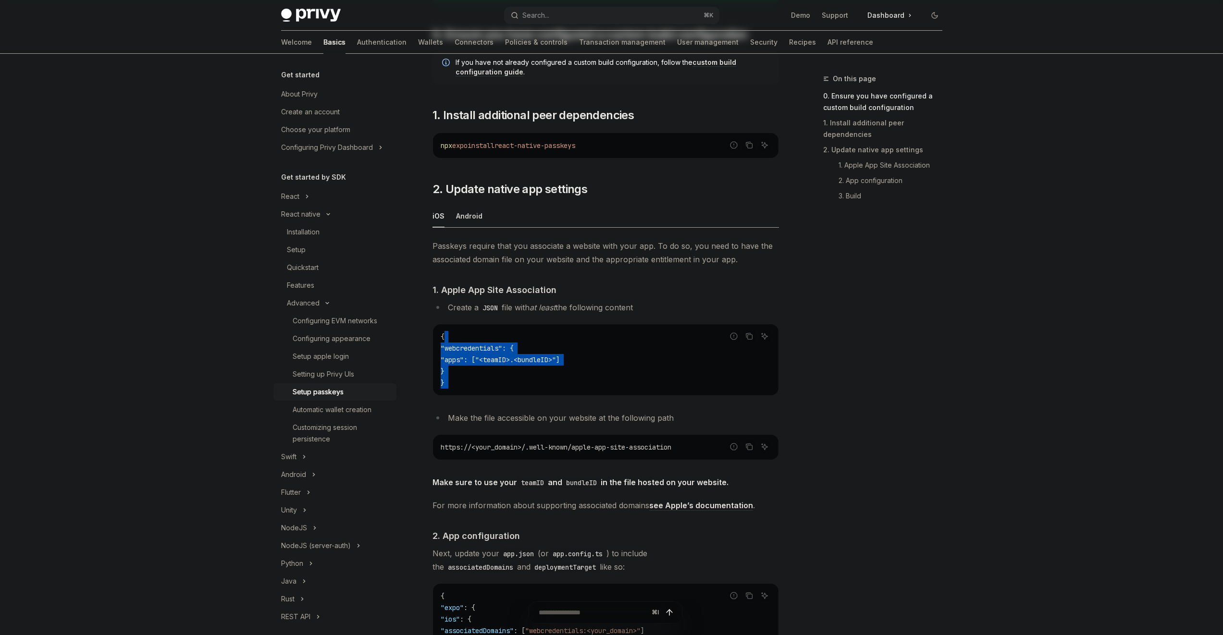
click at [455, 333] on code "{ "webcredentials" : { "apps" : [ "<teamID>.<bundleID>" ] } }" at bounding box center [606, 360] width 330 height 58
click at [460, 372] on code "{ "webcredentials" : { "apps" : [ "<teamID>.<bundleID>" ] } }" at bounding box center [606, 360] width 330 height 58
click at [460, 373] on code "{ "webcredentials" : { "apps" : [ "<teamID>.<bundleID>" ] } }" at bounding box center [606, 360] width 330 height 58
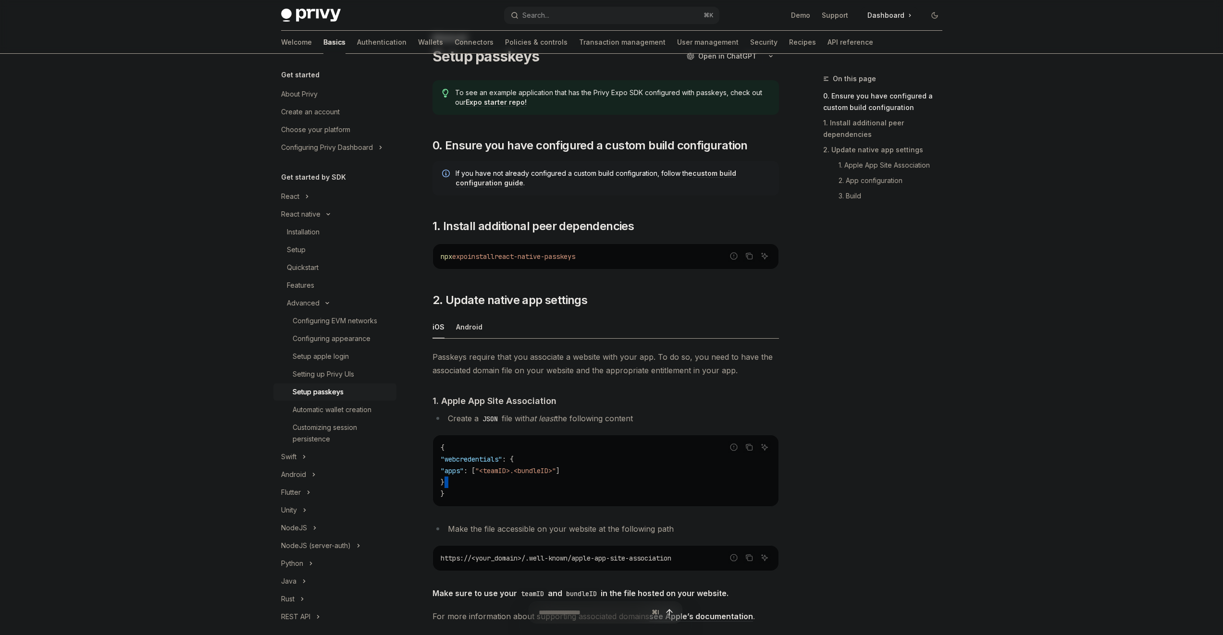
scroll to position [54, 0]
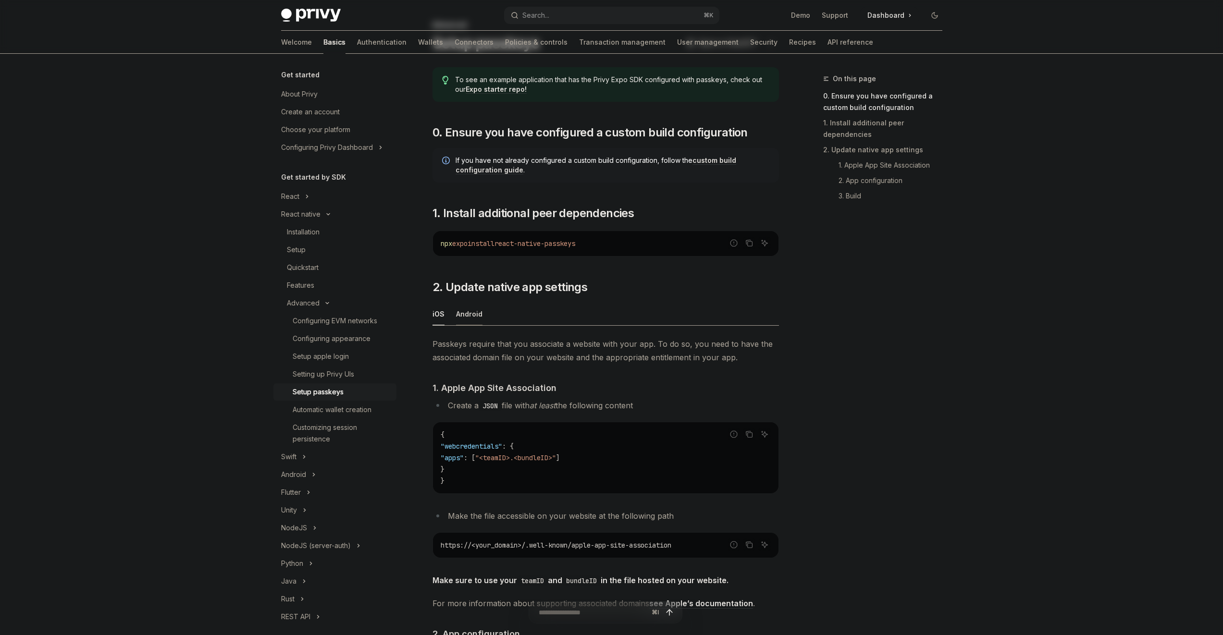
click at [479, 315] on div "Android" at bounding box center [469, 314] width 26 height 23
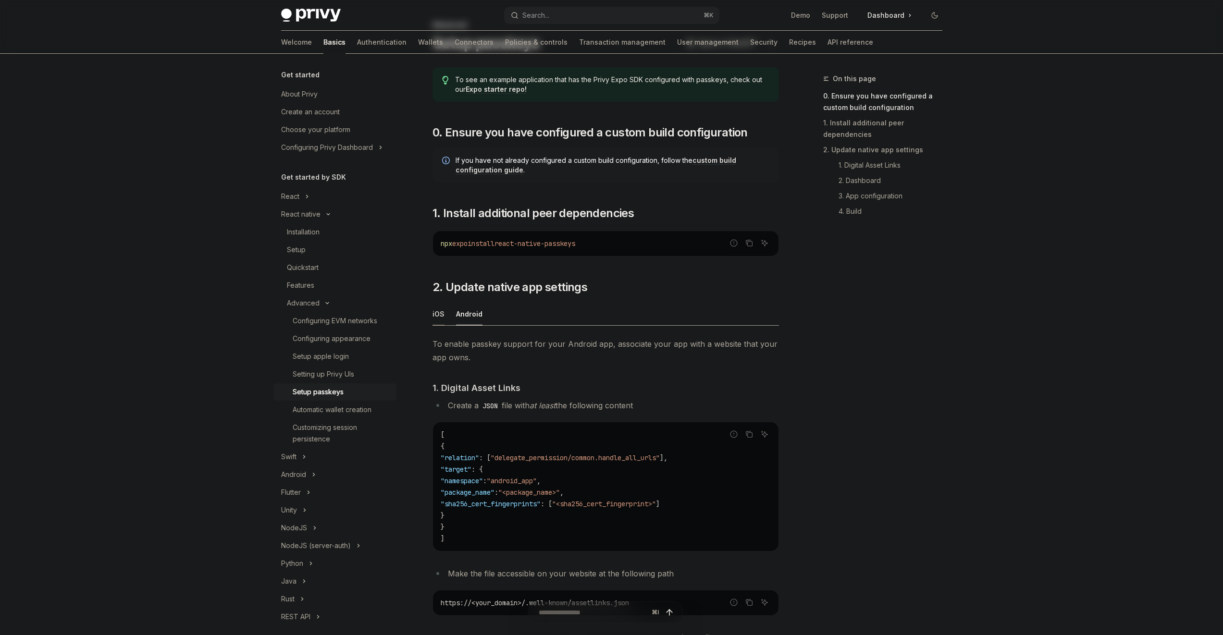
click at [442, 315] on div "iOS" at bounding box center [438, 314] width 12 height 23
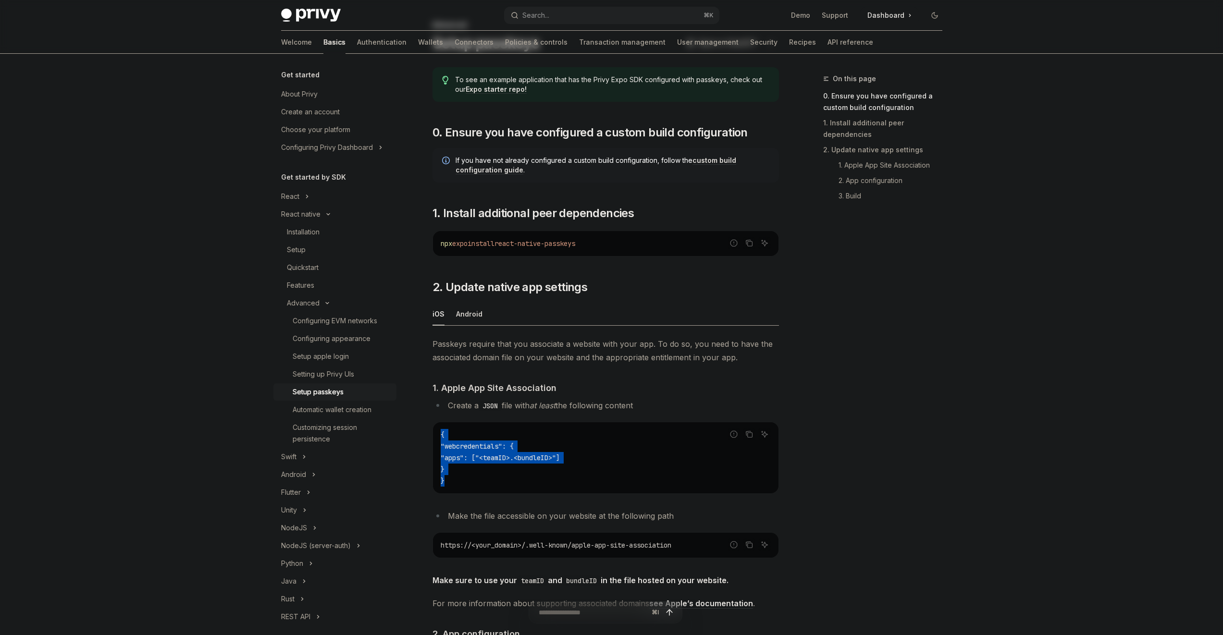
drag, startPoint x: 484, startPoint y: 483, endPoint x: 438, endPoint y: 433, distance: 67.7
click at [438, 433] on div "{ "webcredentials" : { "apps" : [ "<teamID>.<bundleID>" ] } }" at bounding box center [605, 457] width 345 height 71
copy code "{ "webcredentials" : { "apps" : [ "<teamID>.<bundleID>" ] } }"
click at [553, 478] on code "{ "webcredentials" : { "apps" : [ "<teamID>.<bundleID>" ] } }" at bounding box center [606, 458] width 330 height 58
drag, startPoint x: 554, startPoint y: 491, endPoint x: 425, endPoint y: 423, distance: 146.6
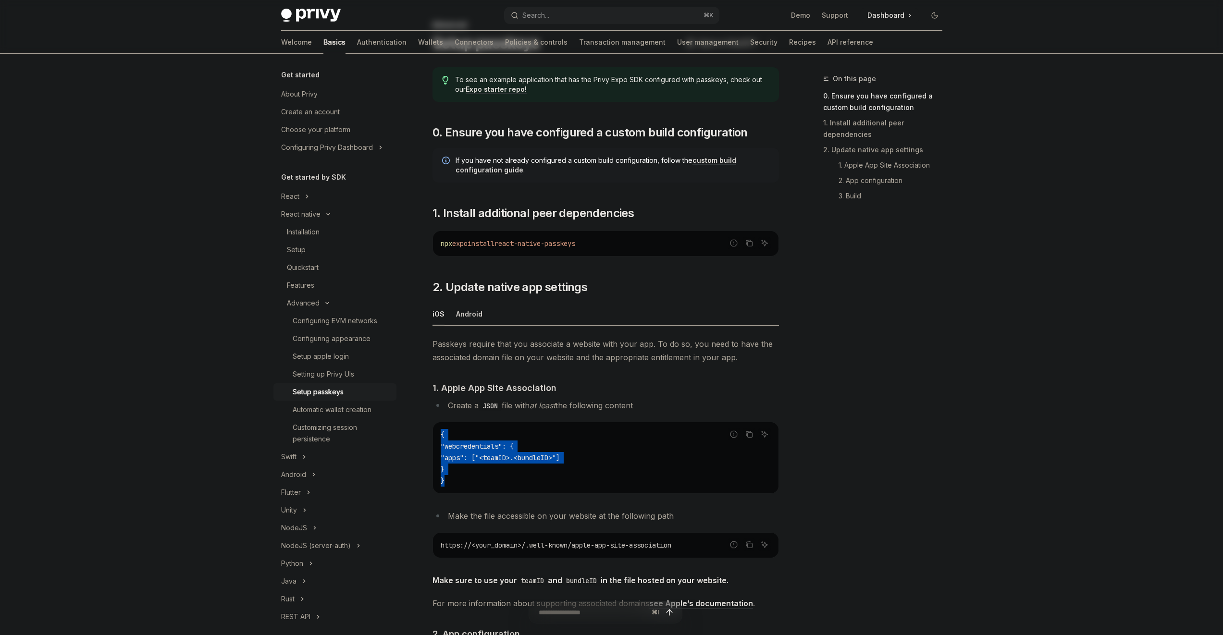
click at [425, 423] on div "Advanced Setup passkeys OpenAI Open in ChatGPT OpenAI Open in ChatGPT To see an…" at bounding box center [515, 588] width 530 height 1138
click at [455, 439] on code "{ "webcredentials" : { "apps" : [ "<teamID>.<bundleID>" ] } }" at bounding box center [606, 458] width 330 height 58
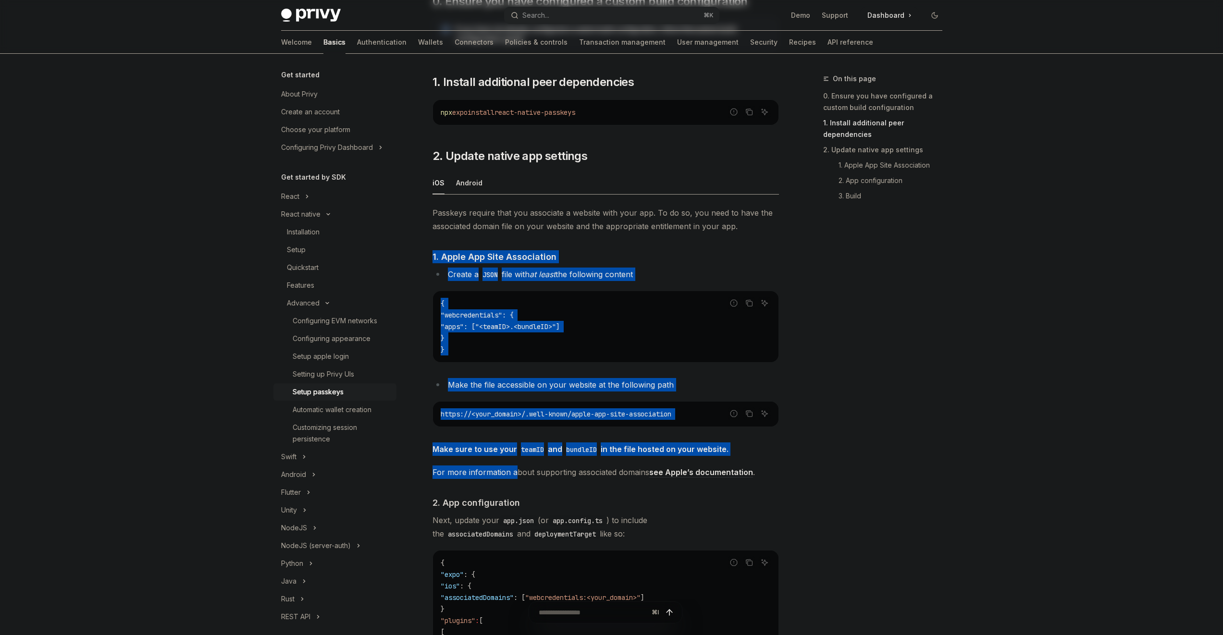
scroll to position [193, 0]
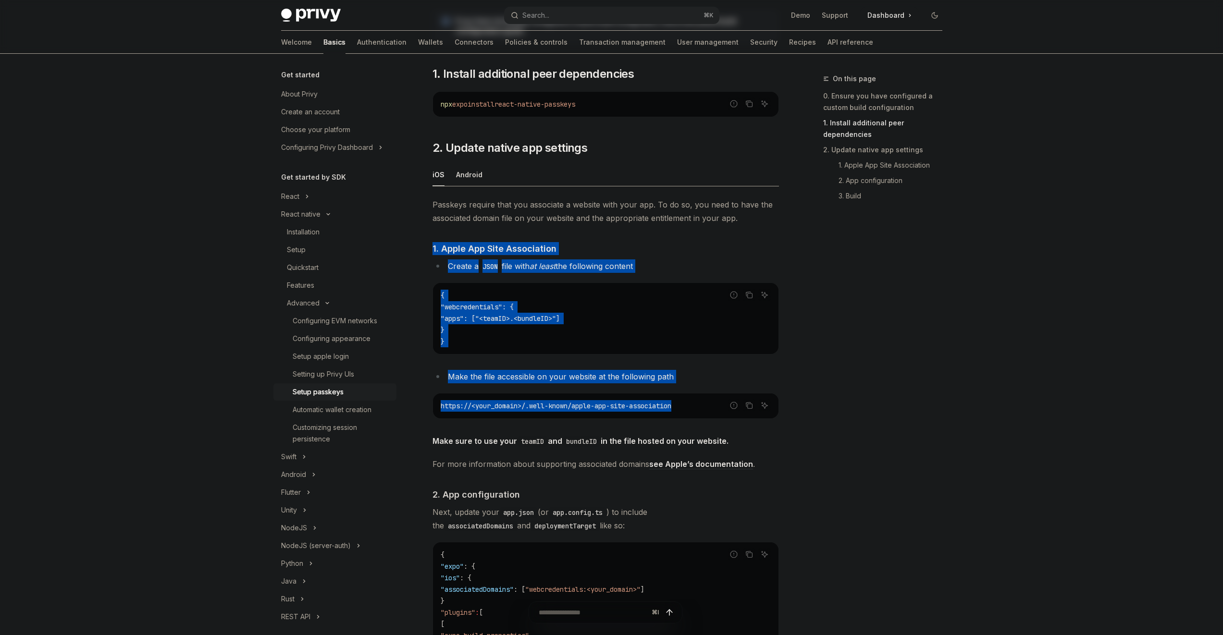
drag, startPoint x: 452, startPoint y: 373, endPoint x: 689, endPoint y: 411, distance: 240.8
click at [689, 411] on div "Passkeys require that you associate a website with your app. To do so, you need…" at bounding box center [605, 530] width 346 height 665
copy div "1. Apple App Site Association Create a JSON file with at least the following co…"
click at [552, 370] on li "Make the file accessible on your website at the following path" at bounding box center [605, 376] width 346 height 13
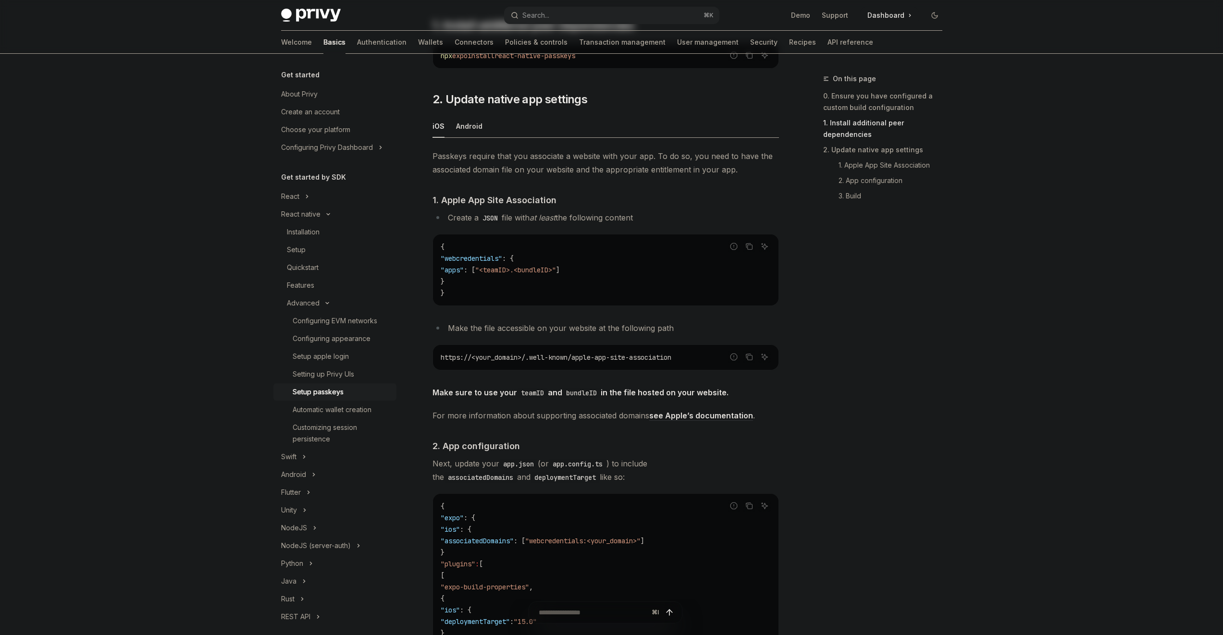
scroll to position [243, 0]
drag, startPoint x: 593, startPoint y: 426, endPoint x: 604, endPoint y: 478, distance: 53.1
click at [605, 479] on div "Passkeys require that you associate a website with your app. To do so, you need…" at bounding box center [605, 480] width 346 height 665
click at [604, 478] on span "Next, update your app.json (or app.config.ts ) to include the associatedDomains…" at bounding box center [605, 469] width 346 height 27
drag, startPoint x: 604, startPoint y: 475, endPoint x: 581, endPoint y: 356, distance: 120.9
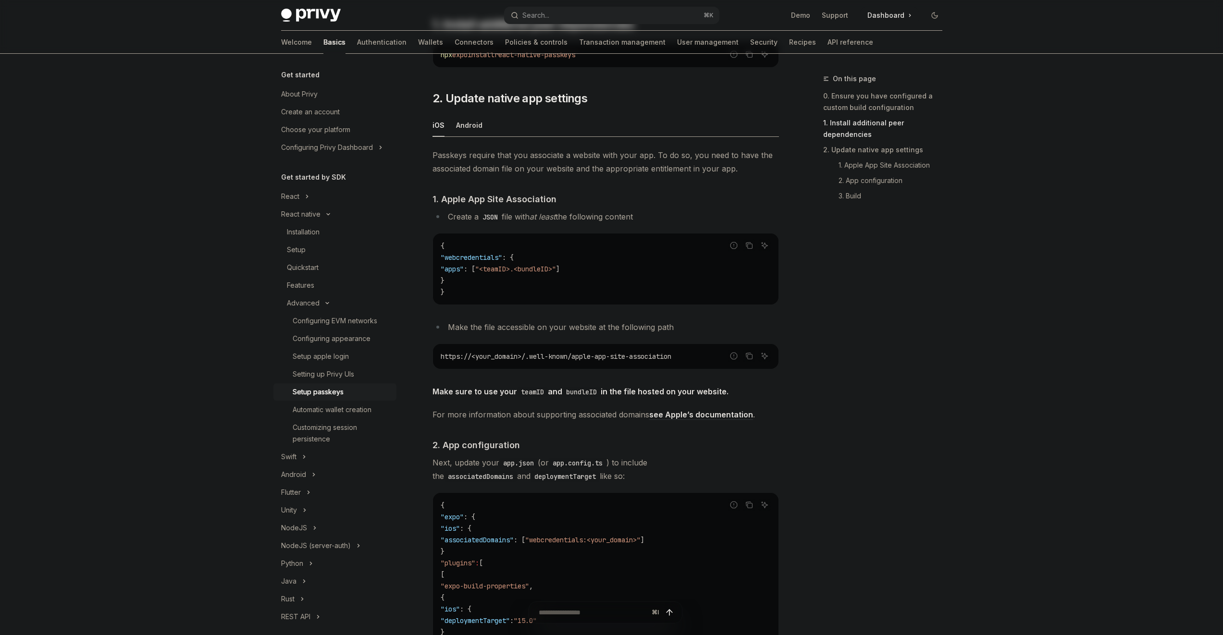
click at [581, 356] on div "Passkeys require that you associate a website with your app. To do so, you need…" at bounding box center [605, 480] width 346 height 665
drag, startPoint x: 568, startPoint y: 305, endPoint x: 568, endPoint y: 319, distance: 13.5
click at [568, 305] on div "Passkeys require that you associate a website with your app. To do so, you need…" at bounding box center [605, 480] width 346 height 665
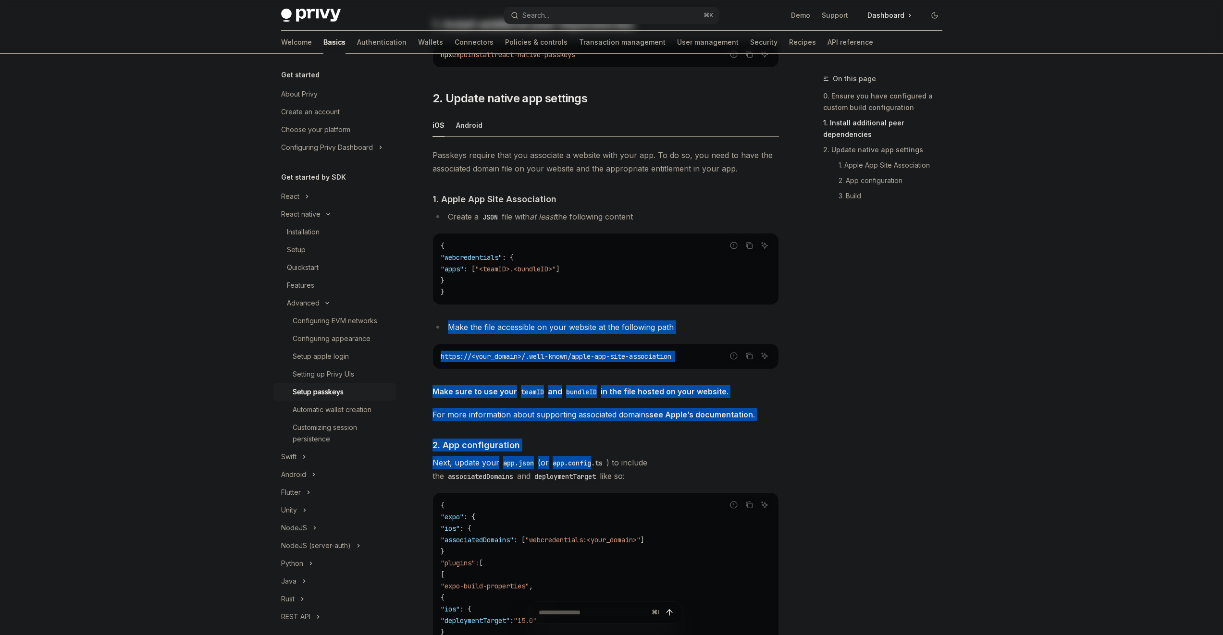
drag, startPoint x: 568, startPoint y: 319, endPoint x: 591, endPoint y: 458, distance: 141.7
click at [591, 458] on div "Passkeys require that you associate a website with your app. To do so, you need…" at bounding box center [605, 480] width 346 height 665
click at [592, 456] on span "Next, update your app.json (or app.config.ts ) to include the associatedDomains…" at bounding box center [605, 469] width 346 height 27
drag, startPoint x: 592, startPoint y: 456, endPoint x: 569, endPoint y: 338, distance: 120.3
click at [569, 338] on div "Passkeys require that you associate a website with your app. To do so, you need…" at bounding box center [605, 480] width 346 height 665
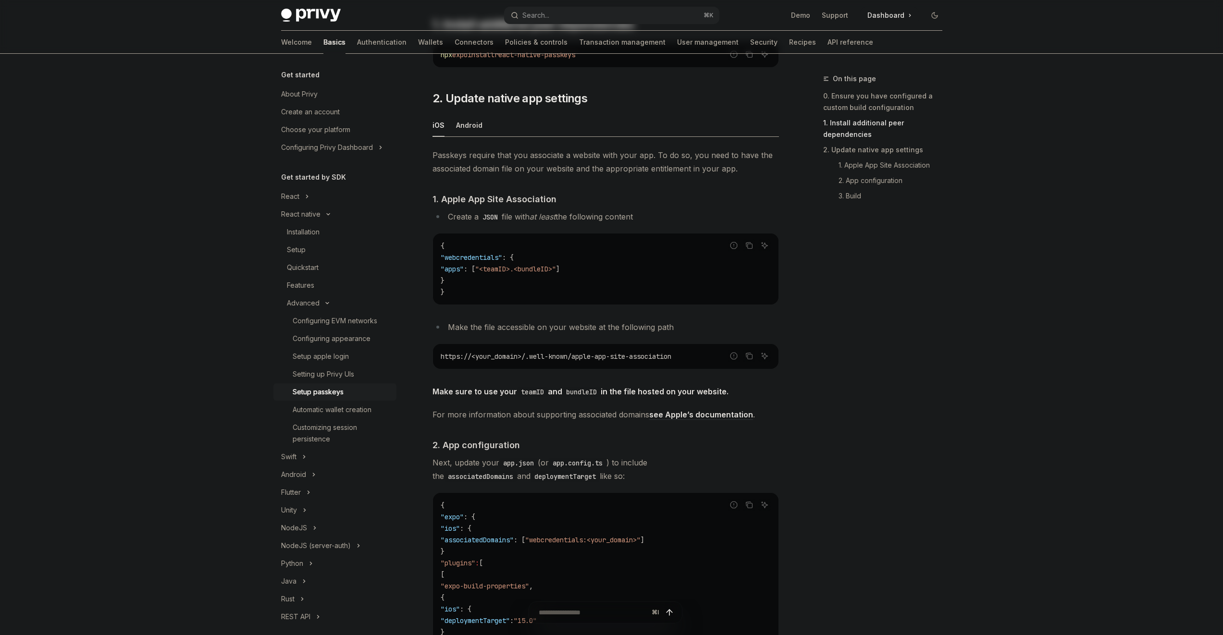
click at [567, 317] on div "Passkeys require that you associate a website with your app. To do so, you need…" at bounding box center [605, 480] width 346 height 665
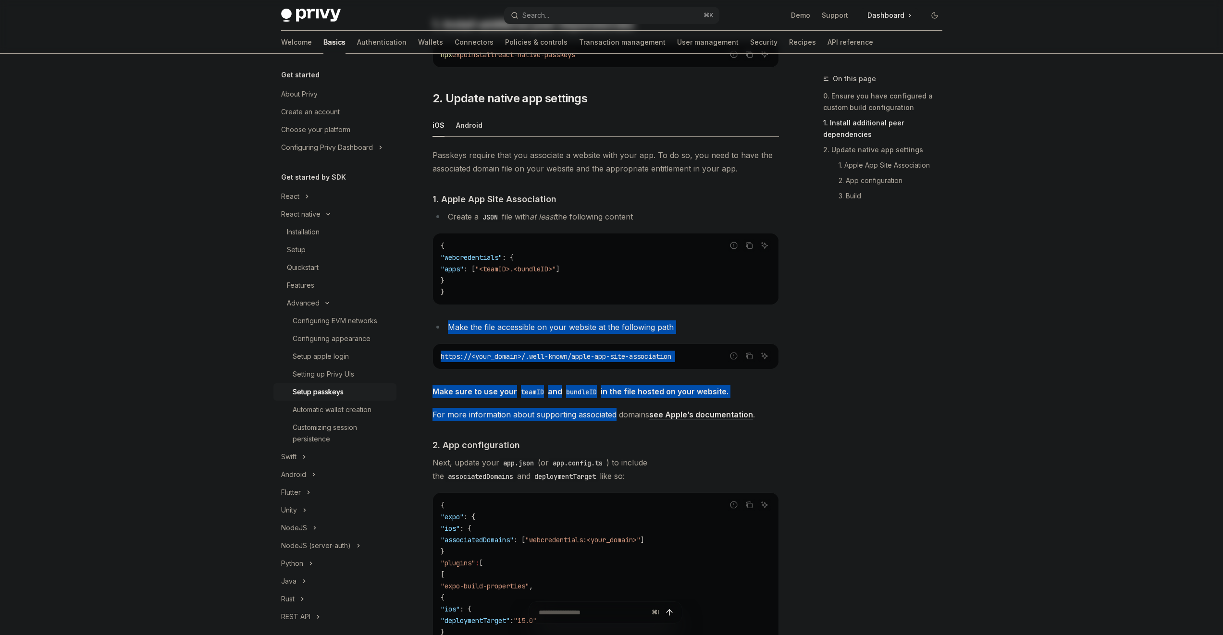
drag, startPoint x: 567, startPoint y: 317, endPoint x: 582, endPoint y: 409, distance: 93.4
click at [582, 409] on div "Passkeys require that you associate a website with your app. To do so, you need…" at bounding box center [605, 480] width 346 height 665
click at [586, 444] on h4 "​ 2. App configuration" at bounding box center [605, 445] width 346 height 13
drag, startPoint x: 586, startPoint y: 443, endPoint x: 561, endPoint y: 304, distance: 141.2
click at [561, 304] on div "Passkeys require that you associate a website with your app. To do so, you need…" at bounding box center [605, 480] width 346 height 665
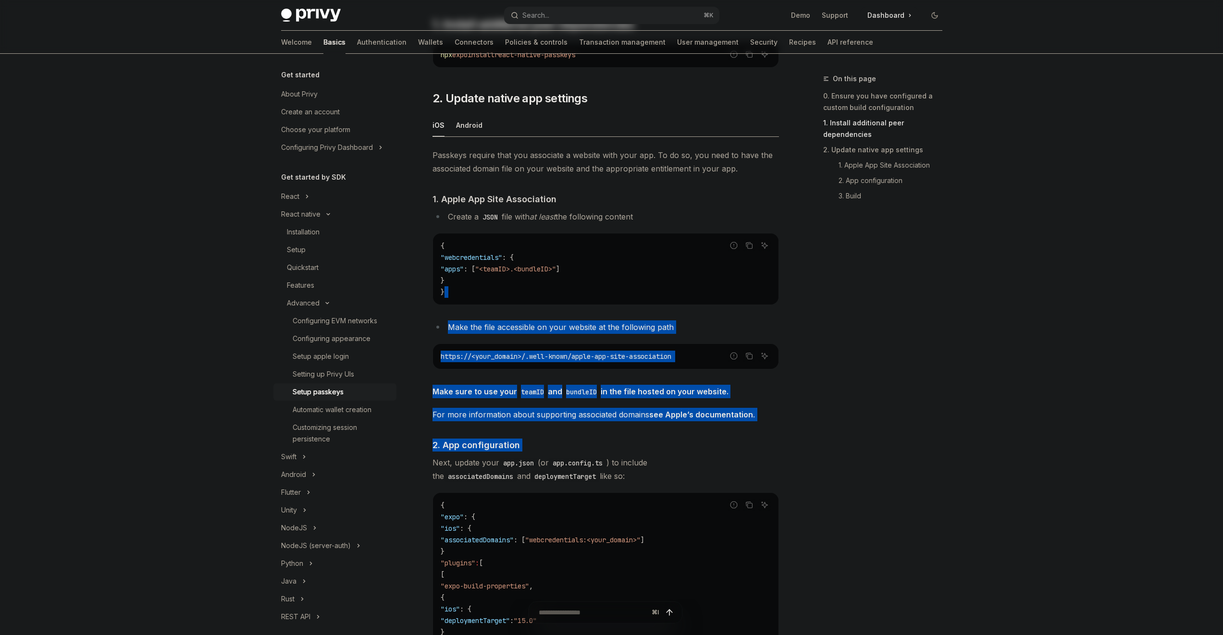
click at [561, 304] on div "{ "webcredentials" : { "apps" : [ "<teamID>.<bundleID>" ] } }" at bounding box center [605, 268] width 345 height 71
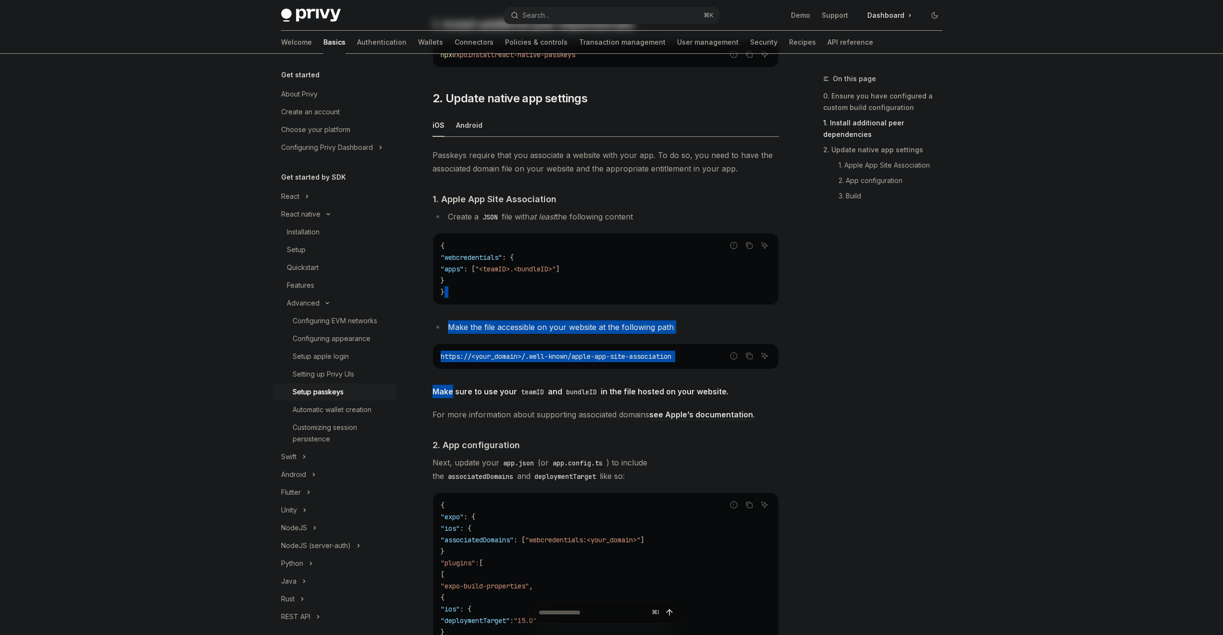
drag, startPoint x: 561, startPoint y: 304, endPoint x: 572, endPoint y: 382, distance: 79.1
click at [572, 382] on div "Passkeys require that you associate a website with your app. To do so, you need…" at bounding box center [605, 480] width 346 height 665
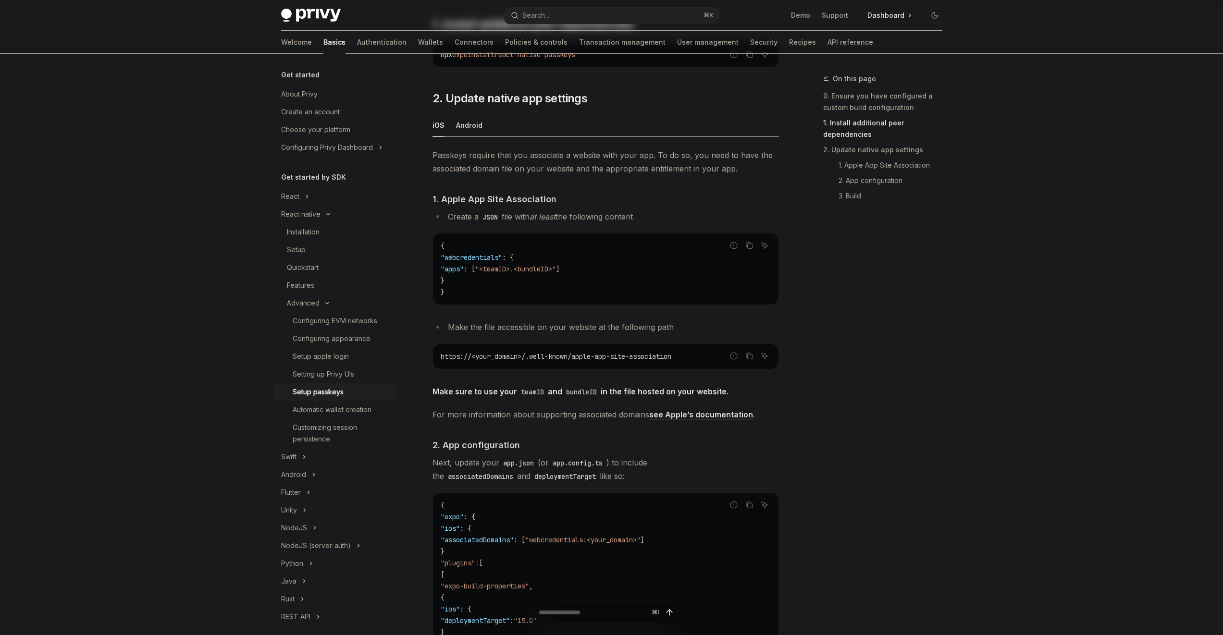
click at [576, 414] on span "For more information about supporting associated domains see Apple’s documentat…" at bounding box center [605, 414] width 346 height 13
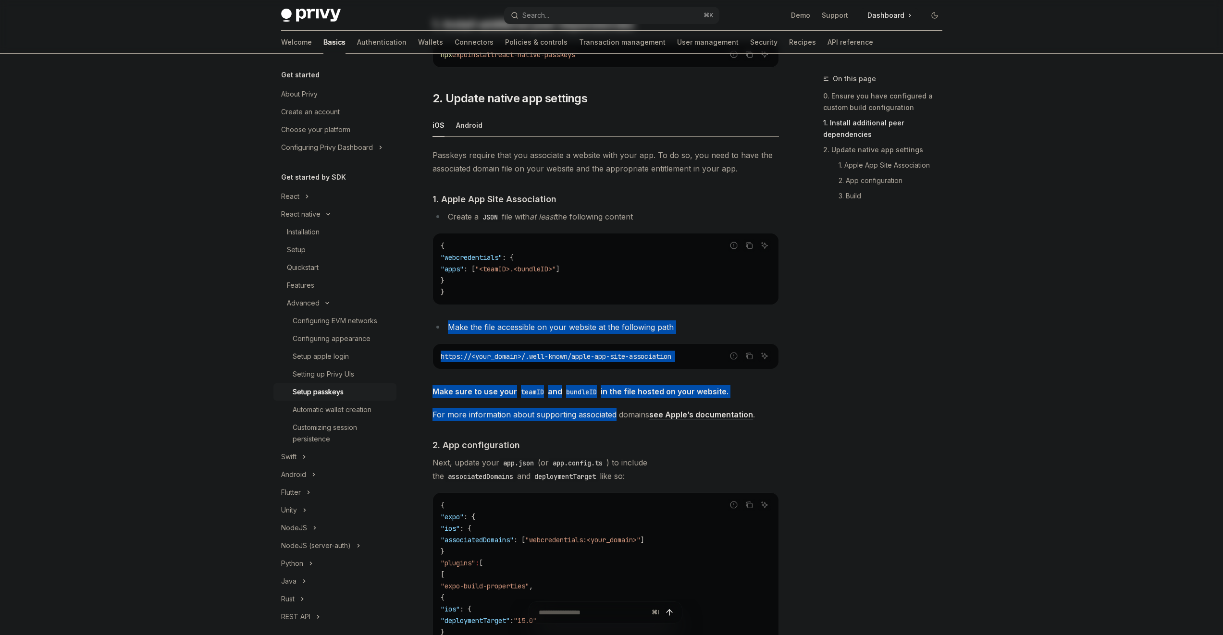
drag, startPoint x: 575, startPoint y: 414, endPoint x: 562, endPoint y: 317, distance: 97.9
click at [562, 319] on div "Passkeys require that you associate a website with your app. To do so, you need…" at bounding box center [605, 480] width 346 height 665
click at [562, 317] on div "Passkeys require that you associate a website with your app. To do so, you need…" at bounding box center [605, 480] width 346 height 665
drag, startPoint x: 562, startPoint y: 317, endPoint x: 574, endPoint y: 416, distance: 99.2
click at [574, 416] on div "Passkeys require that you associate a website with your app. To do so, you need…" at bounding box center [605, 480] width 346 height 665
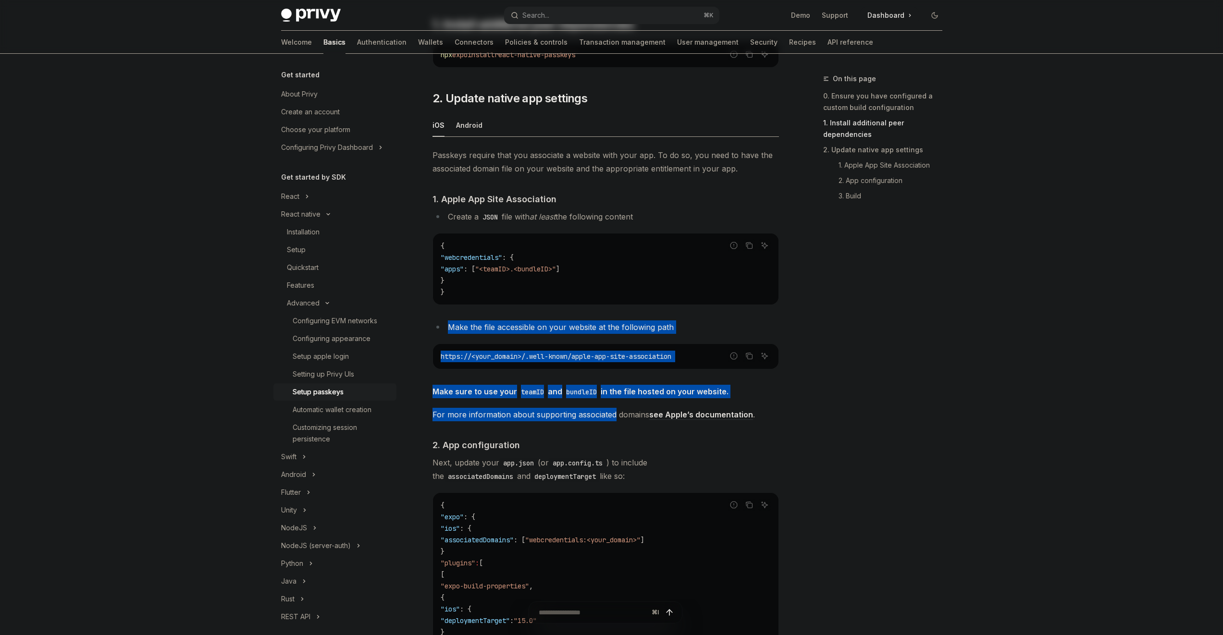
click at [574, 416] on span "For more information about supporting associated domains see Apple’s documentat…" at bounding box center [605, 414] width 346 height 13
drag, startPoint x: 574, startPoint y: 416, endPoint x: 551, endPoint y: 318, distance: 100.3
click at [551, 319] on div "Passkeys require that you associate a website with your app. To do so, you need…" at bounding box center [605, 480] width 346 height 665
click at [551, 318] on div "Passkeys require that you associate a website with your app. To do so, you need…" at bounding box center [605, 480] width 346 height 665
drag, startPoint x: 551, startPoint y: 318, endPoint x: 569, endPoint y: 445, distance: 129.1
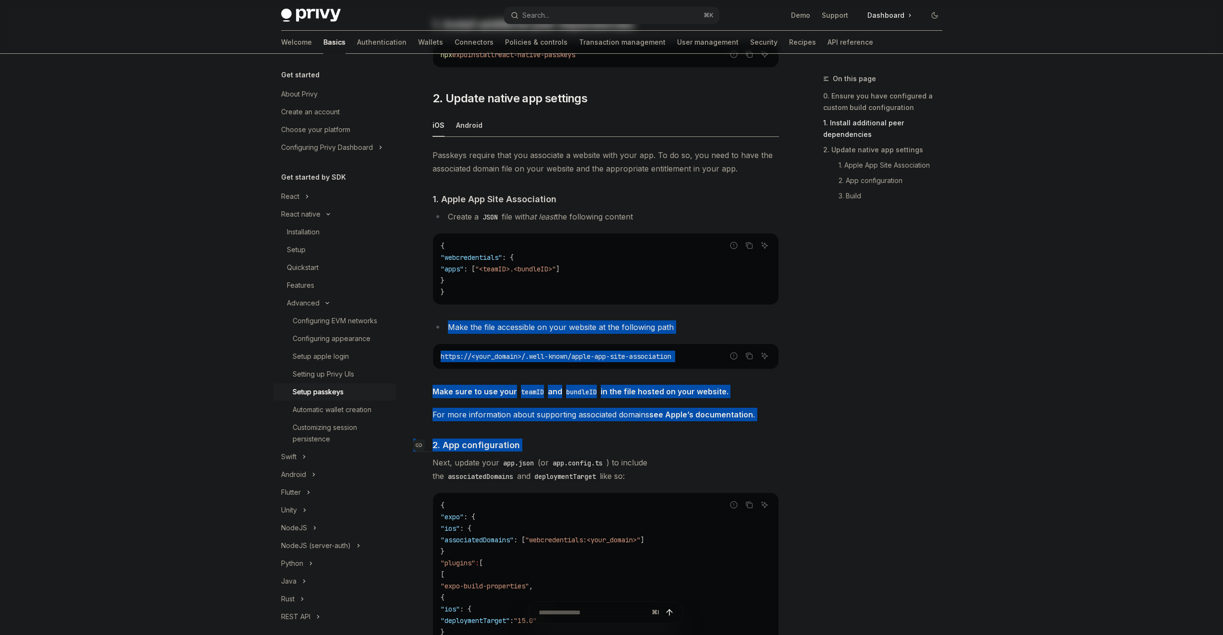
click at [569, 447] on div "Passkeys require that you associate a website with your app. To do so, you need…" at bounding box center [605, 480] width 346 height 665
drag, startPoint x: 569, startPoint y: 445, endPoint x: 568, endPoint y: 441, distance: 4.8
click at [569, 444] on h4 "​ 2. App configuration" at bounding box center [605, 445] width 346 height 13
drag, startPoint x: 568, startPoint y: 441, endPoint x: 540, endPoint y: 327, distance: 117.3
click at [540, 327] on div "Passkeys require that you associate a website with your app. To do so, you need…" at bounding box center [605, 480] width 346 height 665
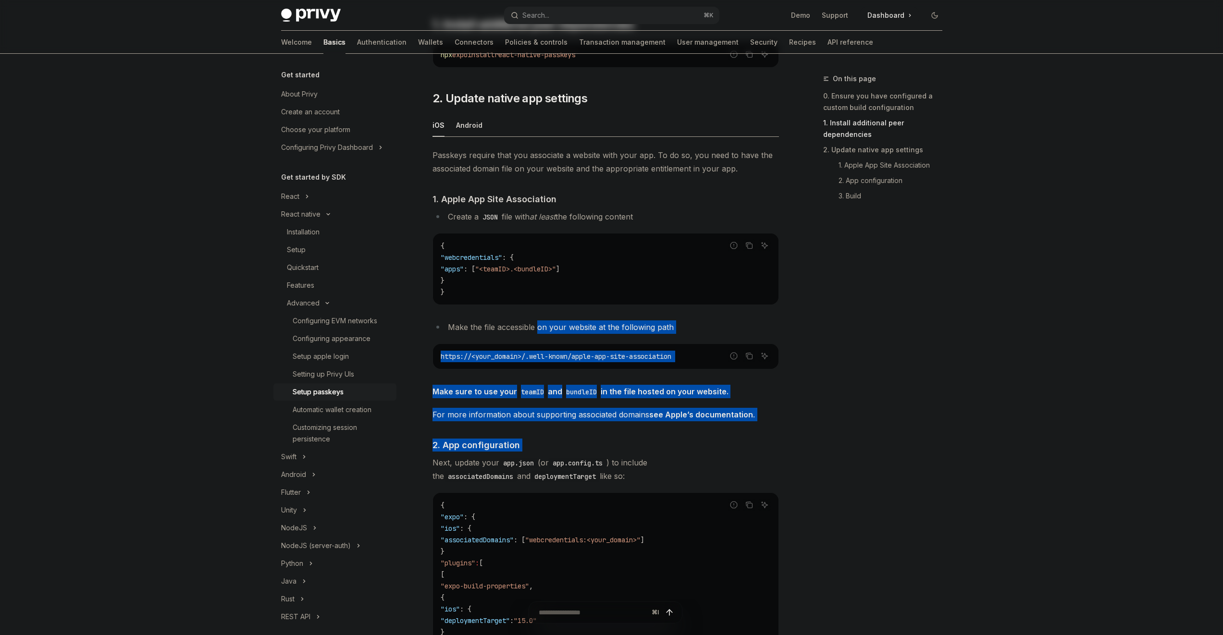
click at [540, 327] on li "Make the file accessible on your website at the following path" at bounding box center [605, 326] width 346 height 13
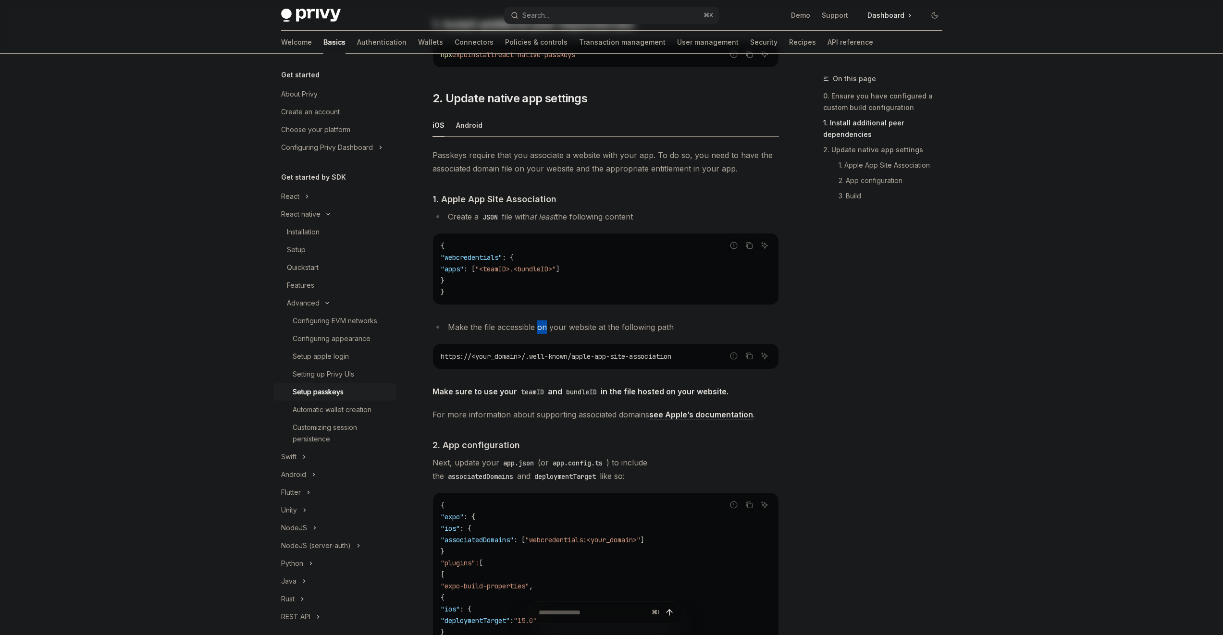
click at [540, 327] on li "Make the file accessible on your website at the following path" at bounding box center [605, 326] width 346 height 13
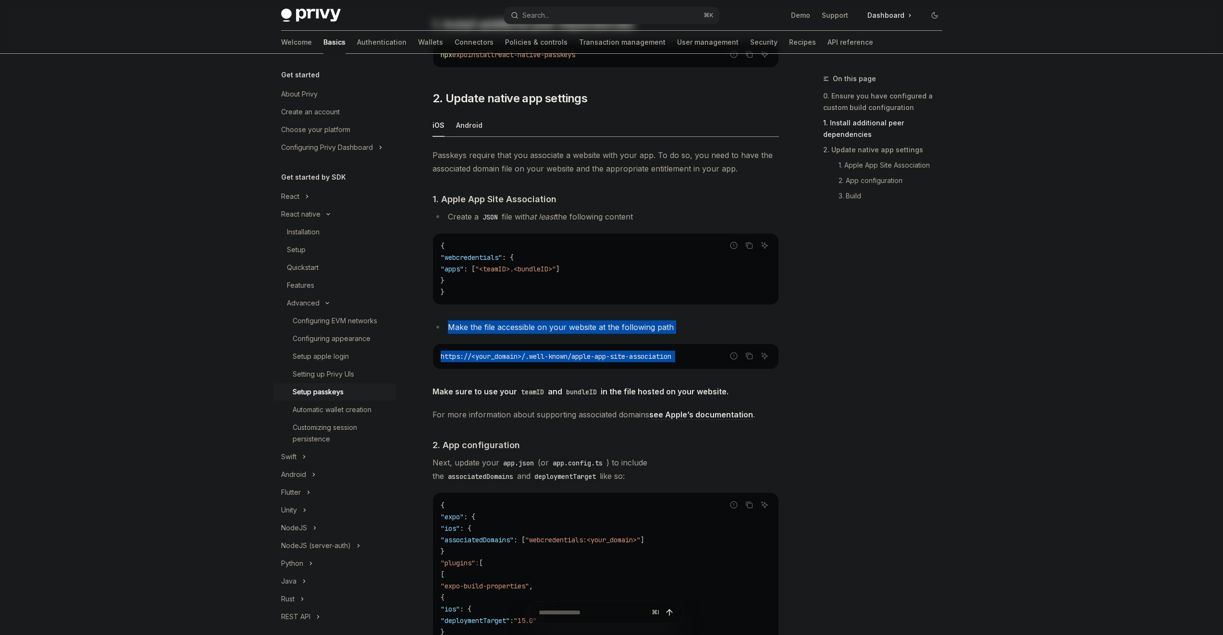
drag, startPoint x: 540, startPoint y: 327, endPoint x: 567, endPoint y: 394, distance: 72.6
click at [559, 368] on div "Passkeys require that you associate a website with your app. To do so, you need…" at bounding box center [605, 480] width 346 height 665
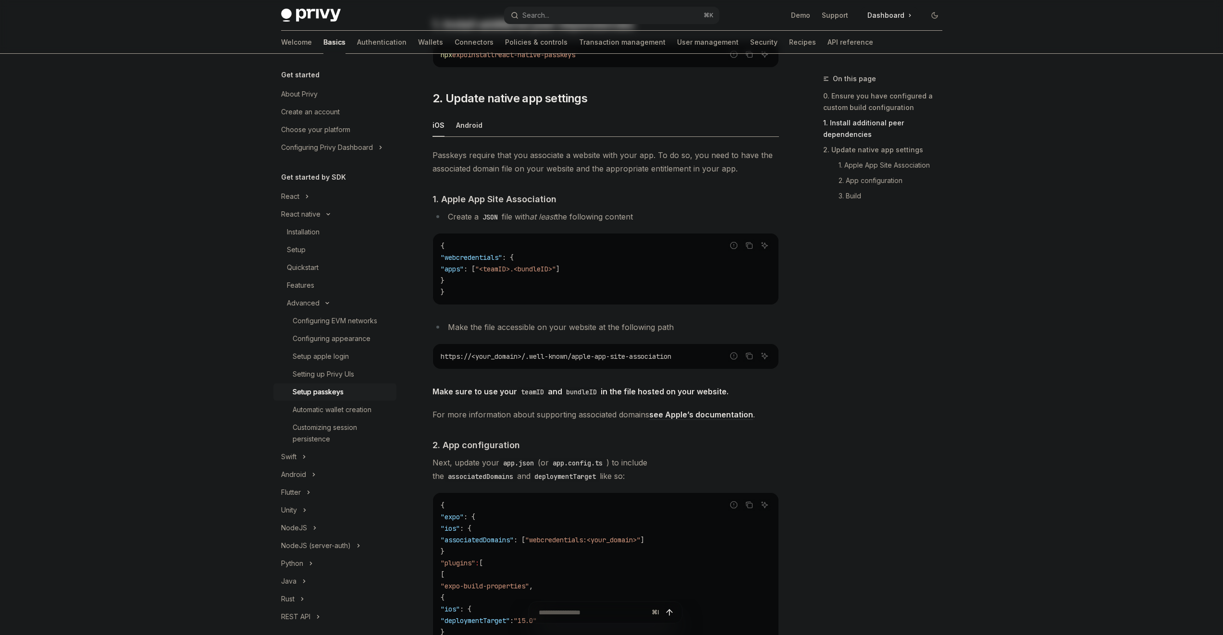
click at [567, 394] on code "bundleID" at bounding box center [581, 392] width 38 height 11
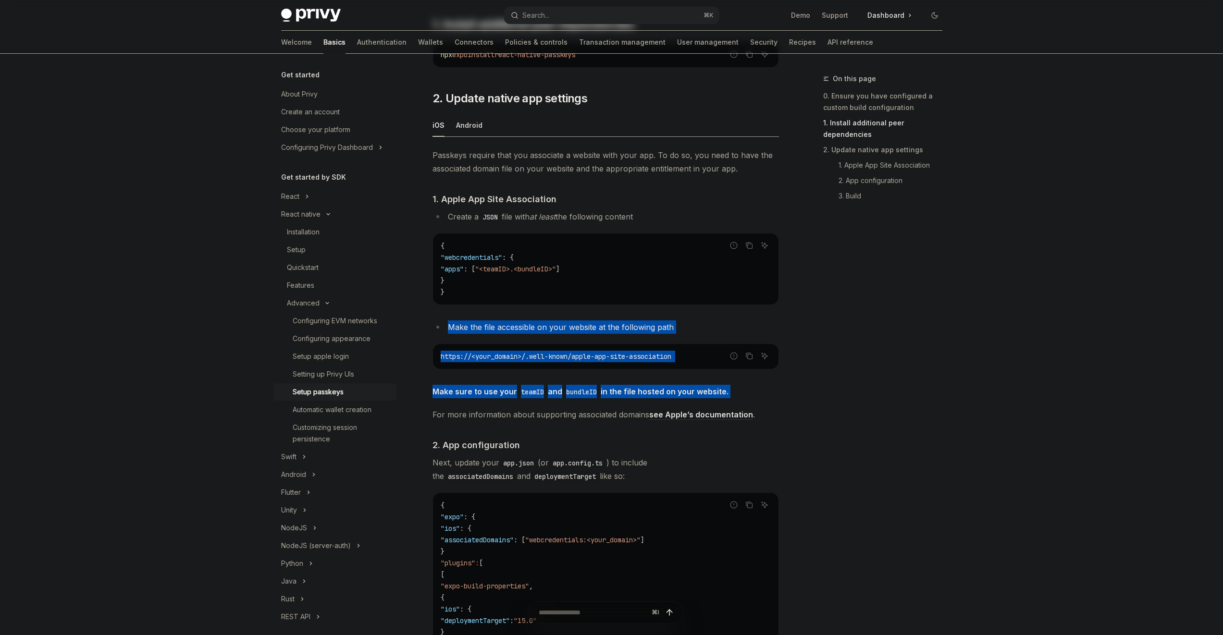
drag, startPoint x: 564, startPoint y: 330, endPoint x: 560, endPoint y: 308, distance: 22.0
click at [560, 308] on div "Passkeys require that you associate a website with your app. To do so, you need…" at bounding box center [605, 480] width 346 height 665
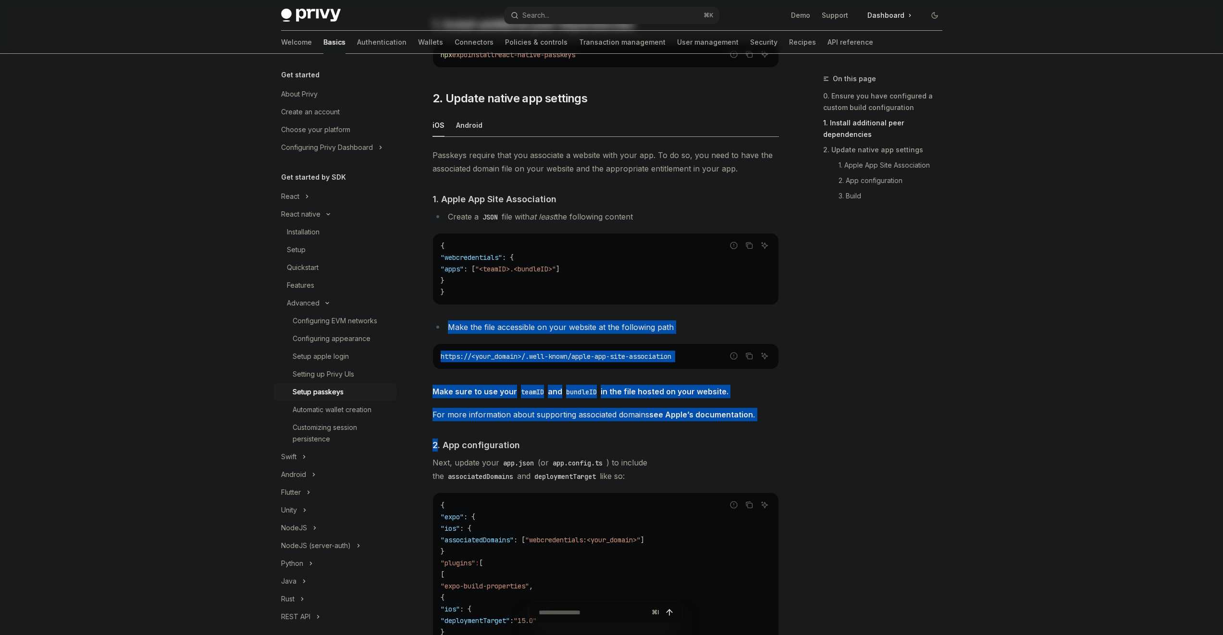
drag, startPoint x: 560, startPoint y: 308, endPoint x: 572, endPoint y: 423, distance: 115.5
click at [572, 423] on div "Passkeys require that you associate a website with your app. To do so, you need…" at bounding box center [605, 480] width 346 height 665
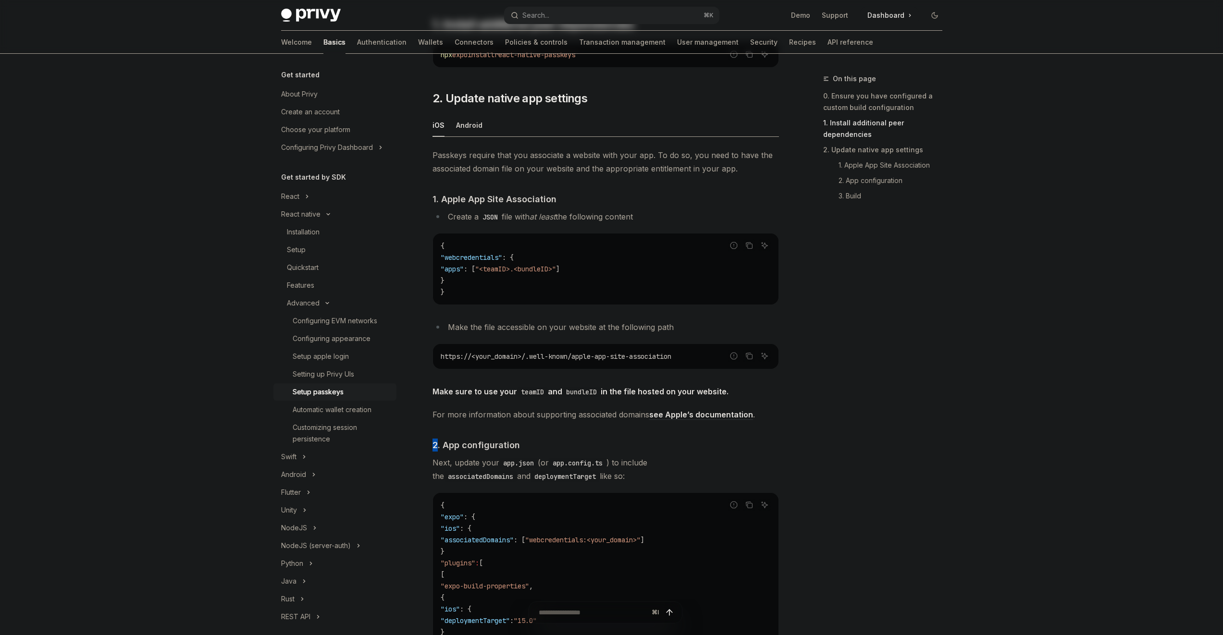
click at [572, 423] on div "Passkeys require that you associate a website with your app. To do so, you need…" at bounding box center [605, 480] width 346 height 665
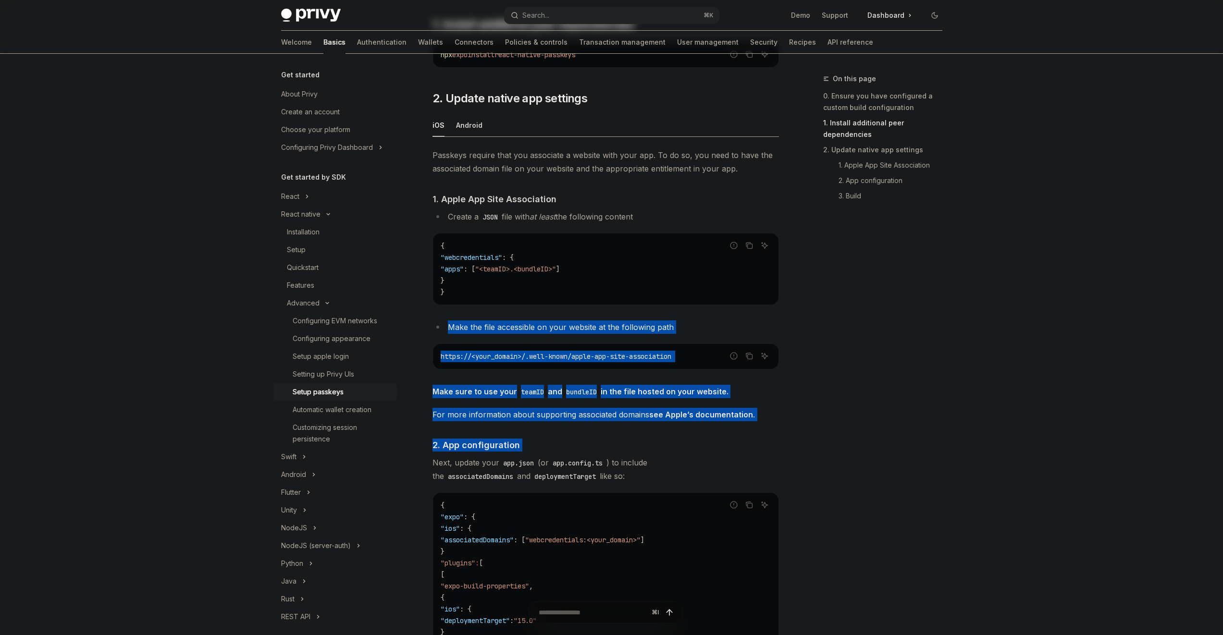
drag, startPoint x: 572, startPoint y: 423, endPoint x: 534, endPoint y: 307, distance: 121.8
click at [535, 307] on div "Passkeys require that you associate a website with your app. To do so, you need…" at bounding box center [605, 480] width 346 height 665
click at [534, 307] on div "Passkeys require that you associate a website with your app. To do so, you need…" at bounding box center [605, 480] width 346 height 665
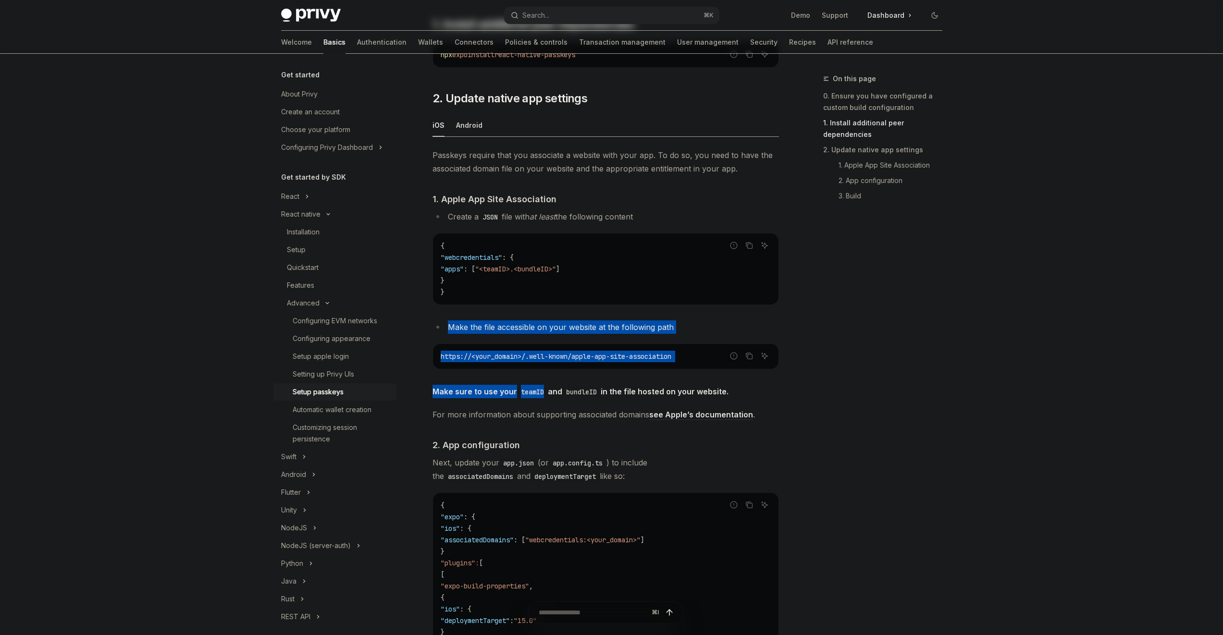
drag, startPoint x: 534, startPoint y: 307, endPoint x: 542, endPoint y: 396, distance: 89.7
click at [542, 396] on div "Passkeys require that you associate a website with your app. To do so, you need…" at bounding box center [605, 480] width 346 height 665
click at [542, 396] on code "teamID" at bounding box center [532, 392] width 31 height 11
drag, startPoint x: 543, startPoint y: 395, endPoint x: 537, endPoint y: 313, distance: 81.9
click at [539, 321] on div "Passkeys require that you associate a website with your app. To do so, you need…" at bounding box center [605, 480] width 346 height 665
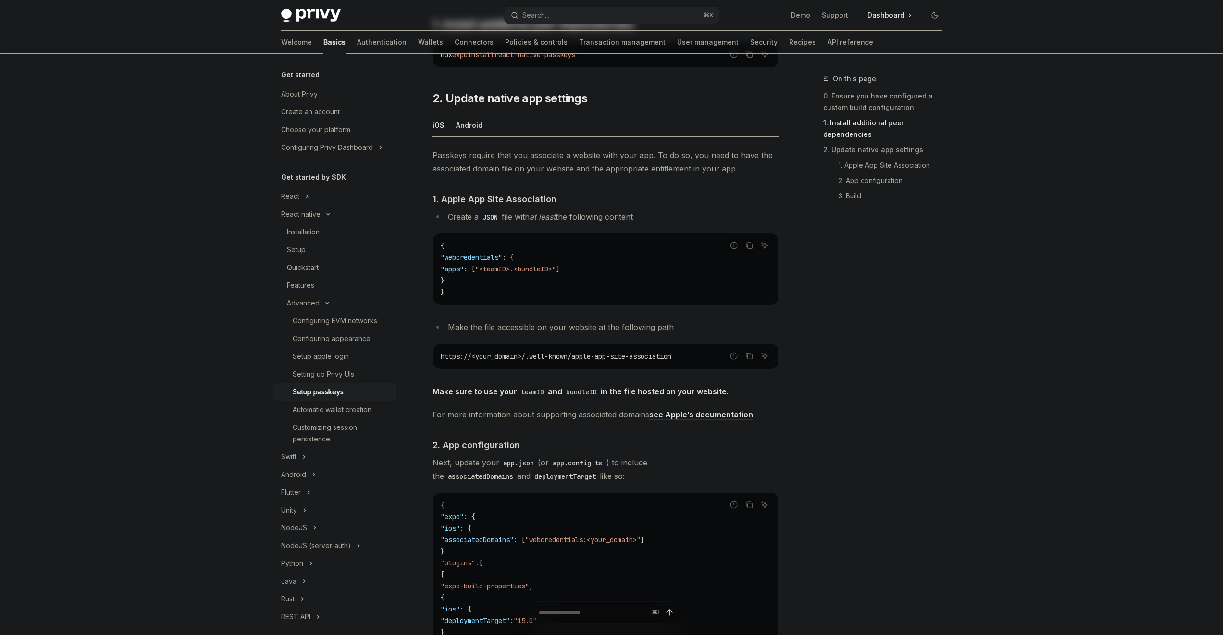
click at [537, 311] on div "Passkeys require that you associate a website with your app. To do so, you need…" at bounding box center [605, 480] width 346 height 665
click at [490, 221] on code "JSON" at bounding box center [489, 217] width 23 height 11
click at [490, 218] on code "JSON" at bounding box center [489, 217] width 23 height 11
click at [490, 219] on code "JSON" at bounding box center [489, 217] width 23 height 11
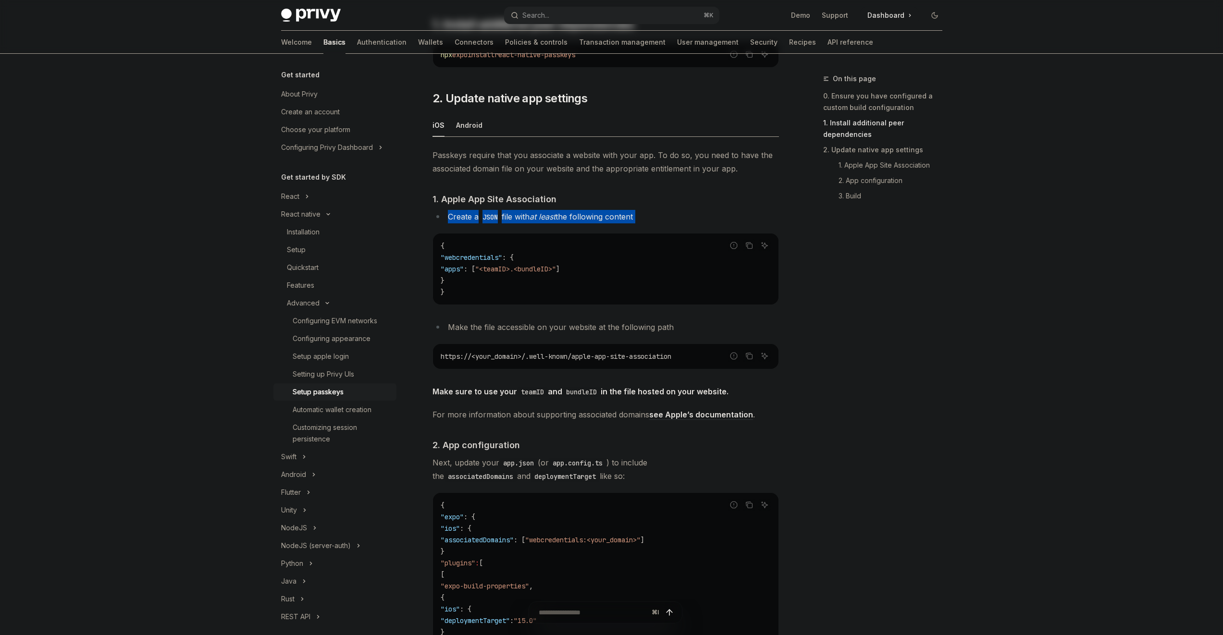
click at [490, 218] on code "JSON" at bounding box center [489, 217] width 23 height 11
click at [524, 212] on li "Create a JSON file with at least the following content" at bounding box center [605, 216] width 346 height 13
click at [524, 213] on li "Create a JSON file with at least the following content" at bounding box center [605, 216] width 346 height 13
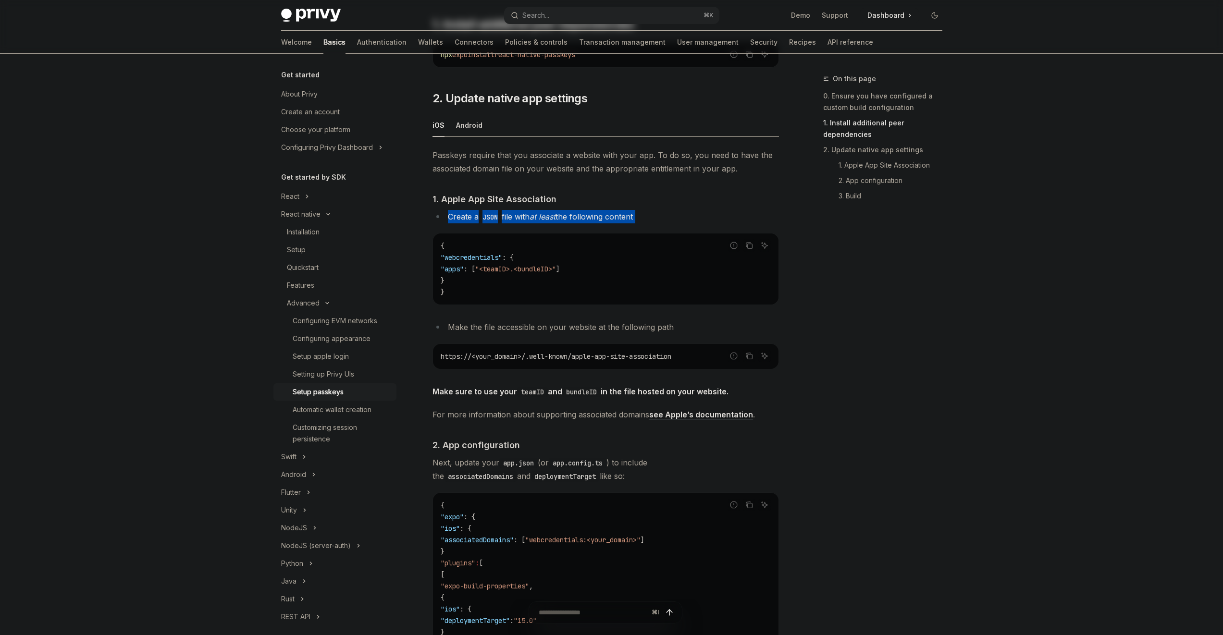
click at [541, 212] on em "at least" at bounding box center [542, 217] width 26 height 10
drag, startPoint x: 541, startPoint y: 212, endPoint x: 581, endPoint y: 320, distance: 114.8
click at [565, 296] on div "Passkeys require that you associate a website with your app. To do so, you need…" at bounding box center [605, 480] width 346 height 665
click at [591, 328] on li "Make the file accessible on your website at the following path" at bounding box center [605, 326] width 346 height 13
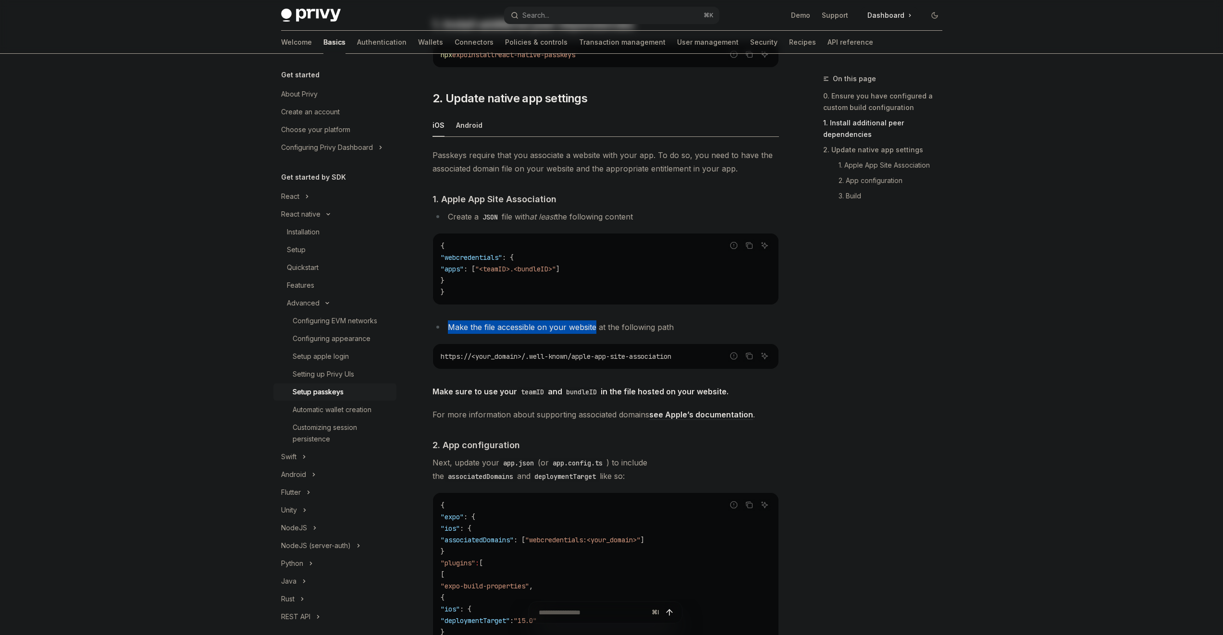
drag, startPoint x: 591, startPoint y: 328, endPoint x: 588, endPoint y: 309, distance: 19.0
click at [588, 309] on div "Passkeys require that you associate a website with your app. To do so, you need…" at bounding box center [605, 480] width 346 height 665
click at [588, 311] on div "Passkeys require that you associate a website with your app. To do so, you need…" at bounding box center [605, 480] width 346 height 665
drag, startPoint x: 588, startPoint y: 311, endPoint x: 596, endPoint y: 331, distance: 21.6
click at [596, 331] on div "Passkeys require that you associate a website with your app. To do so, you need…" at bounding box center [605, 480] width 346 height 665
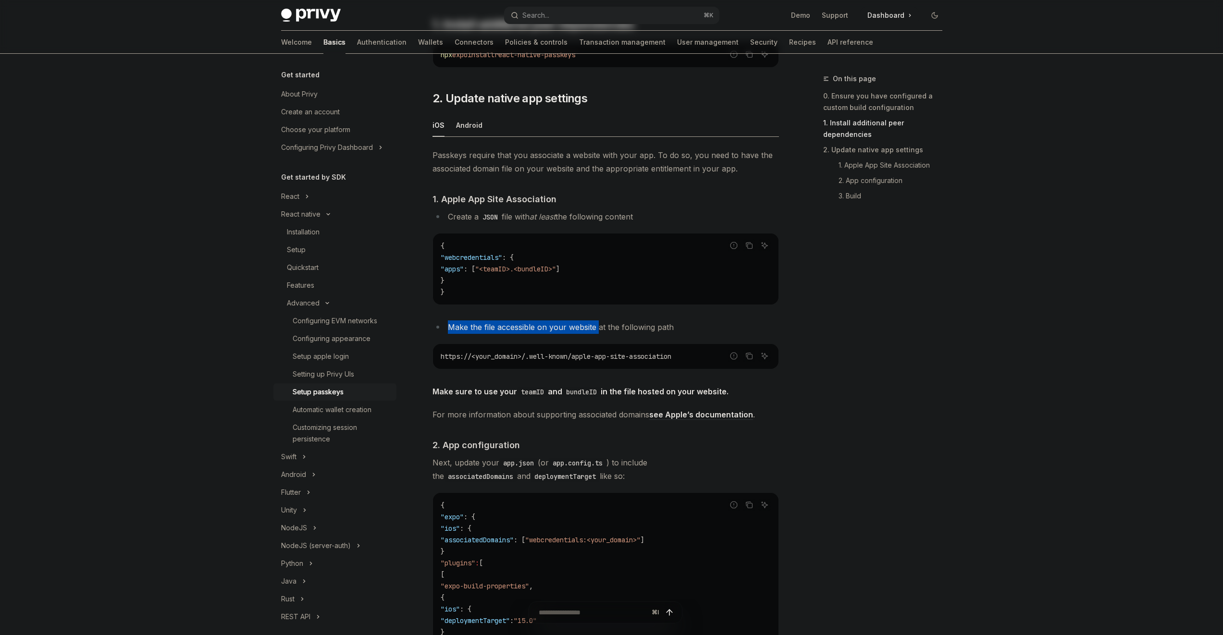
click at [596, 331] on li "Make the file accessible on your website at the following path" at bounding box center [605, 326] width 346 height 13
drag, startPoint x: 596, startPoint y: 331, endPoint x: 594, endPoint y: 286, distance: 45.2
click at [593, 288] on div "Passkeys require that you associate a website with your app. To do so, you need…" at bounding box center [605, 480] width 346 height 665
click at [594, 286] on code "{ "webcredentials" : { "apps" : [ "<teamID>.<bundleID>" ] } }" at bounding box center [606, 269] width 330 height 58
drag, startPoint x: 593, startPoint y: 285, endPoint x: 582, endPoint y: 234, distance: 52.6
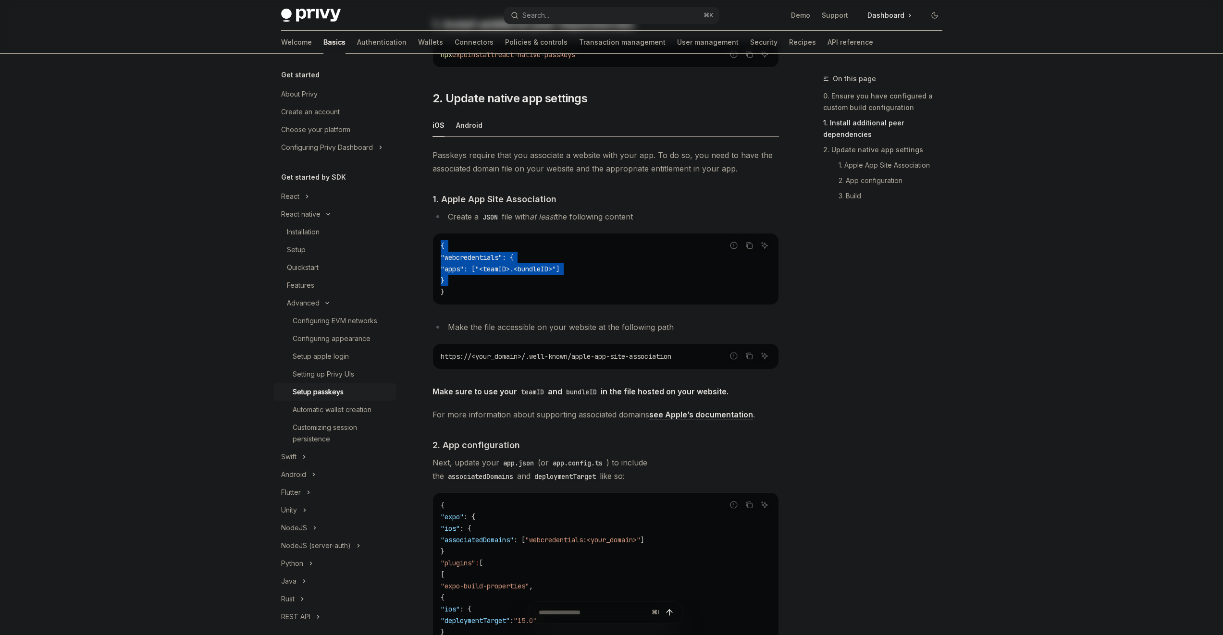
click at [582, 234] on div "{ "webcredentials" : { "apps" : [ "<teamID>.<bundleID>" ] } }" at bounding box center [605, 268] width 345 height 71
drag, startPoint x: 582, startPoint y: 234, endPoint x: 594, endPoint y: 297, distance: 64.1
click at [594, 297] on div "{ "webcredentials" : { "apps" : [ "<teamID>.<bundleID>" ] } }" at bounding box center [605, 268] width 345 height 71
click at [595, 291] on code "{ "webcredentials" : { "apps" : [ "<teamID>.<bundleID>" ] } }" at bounding box center [606, 269] width 330 height 58
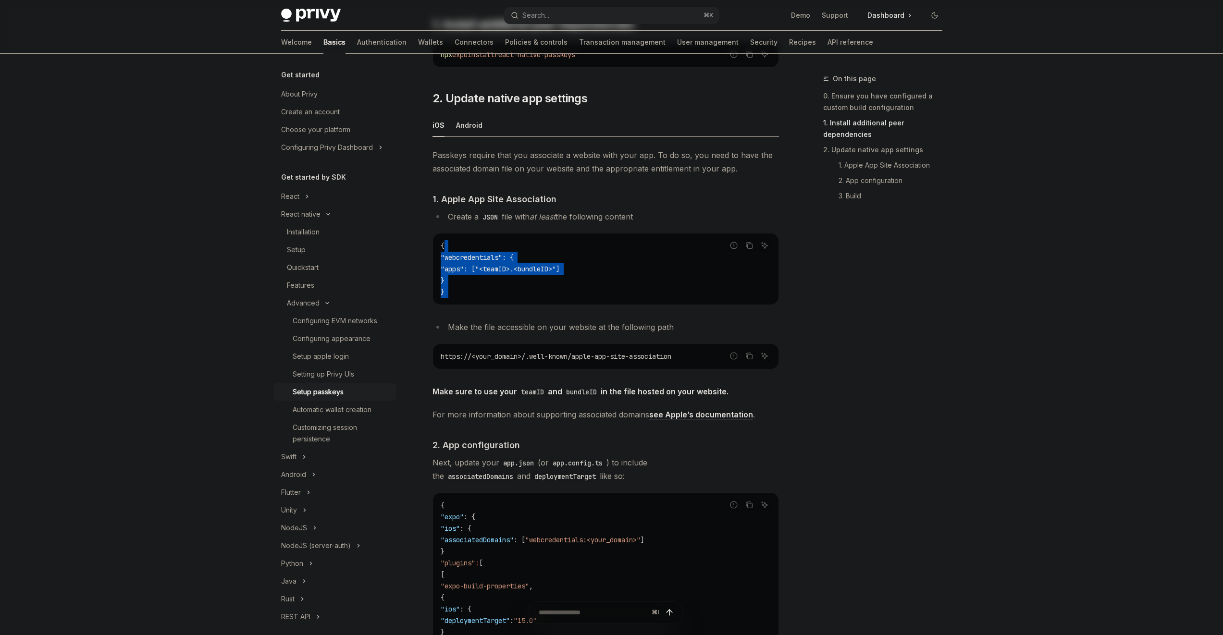
drag, startPoint x: 595, startPoint y: 291, endPoint x: 582, endPoint y: 243, distance: 49.3
click at [582, 244] on code "{ "webcredentials" : { "apps" : [ "<teamID>.<bundleID>" ] } }" at bounding box center [606, 269] width 330 height 58
click at [582, 243] on code "{ "webcredentials" : { "apps" : [ "<teamID>.<bundleID>" ] } }" at bounding box center [606, 269] width 330 height 58
drag, startPoint x: 582, startPoint y: 243, endPoint x: 594, endPoint y: 296, distance: 54.2
click at [594, 296] on code "{ "webcredentials" : { "apps" : [ "<teamID>.<bundleID>" ] } }" at bounding box center [606, 269] width 330 height 58
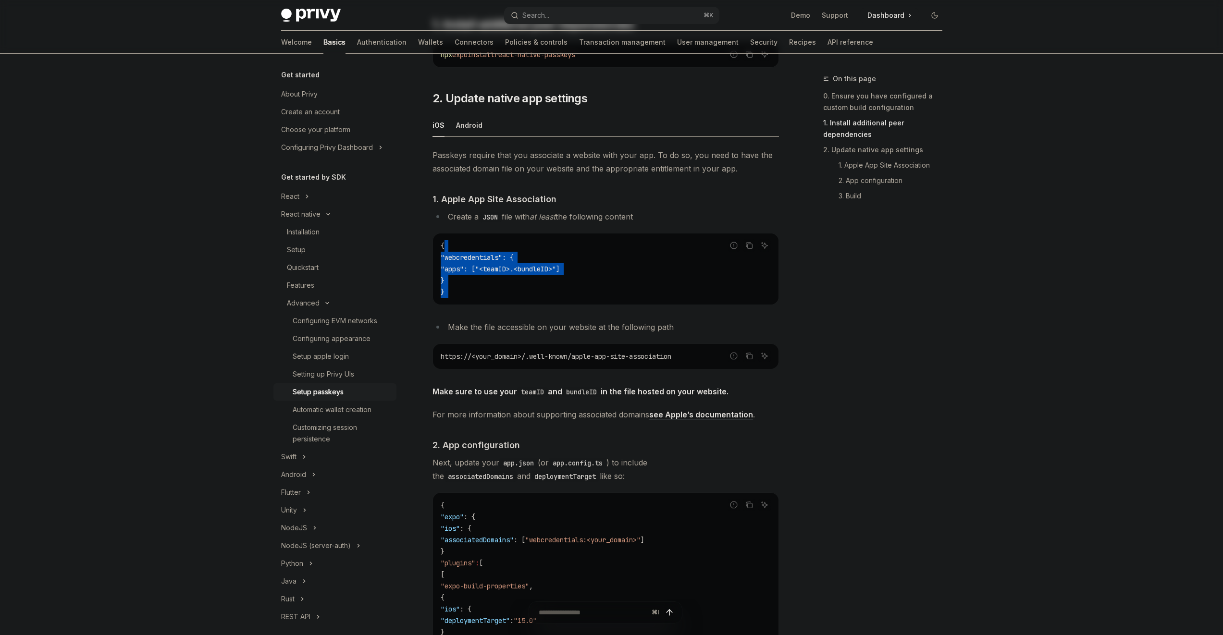
click at [594, 296] on code "{ "webcredentials" : { "apps" : [ "<teamID>.<bundleID>" ] } }" at bounding box center [606, 269] width 330 height 58
drag, startPoint x: 594, startPoint y: 295, endPoint x: 588, endPoint y: 254, distance: 41.3
click at [588, 259] on code "{ "webcredentials" : { "apps" : [ "<teamID>.<bundleID>" ] } }" at bounding box center [606, 269] width 330 height 58
click at [697, 414] on link "see Apple’s documentation" at bounding box center [701, 415] width 104 height 10
click at [556, 289] on code "{ "webcredentials" : { "apps" : [ "<teamID>.<bundleID>" ] } }" at bounding box center [606, 269] width 330 height 58
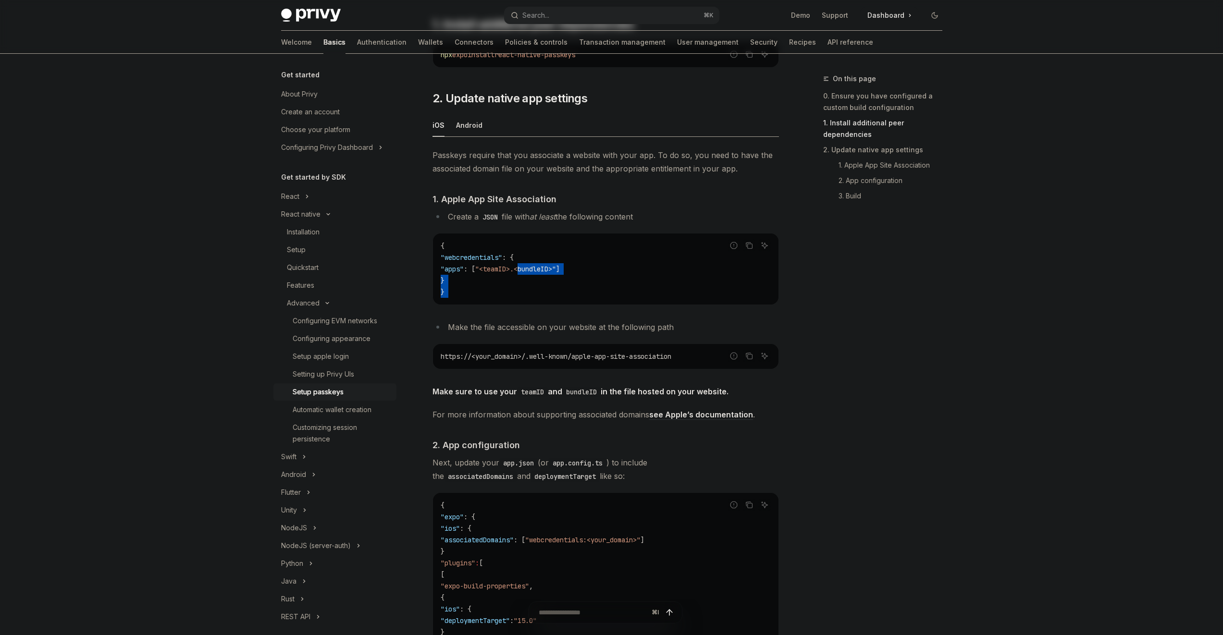
drag, startPoint x: 556, startPoint y: 289, endPoint x: 549, endPoint y: 261, distance: 28.3
click at [549, 262] on code "{ "webcredentials" : { "apps" : [ "<teamID>.<bundleID>" ] } }" at bounding box center [606, 269] width 330 height 58
click at [549, 257] on code "{ "webcredentials" : { "apps" : [ "<teamID>.<bundleID>" ] } }" at bounding box center [606, 269] width 330 height 58
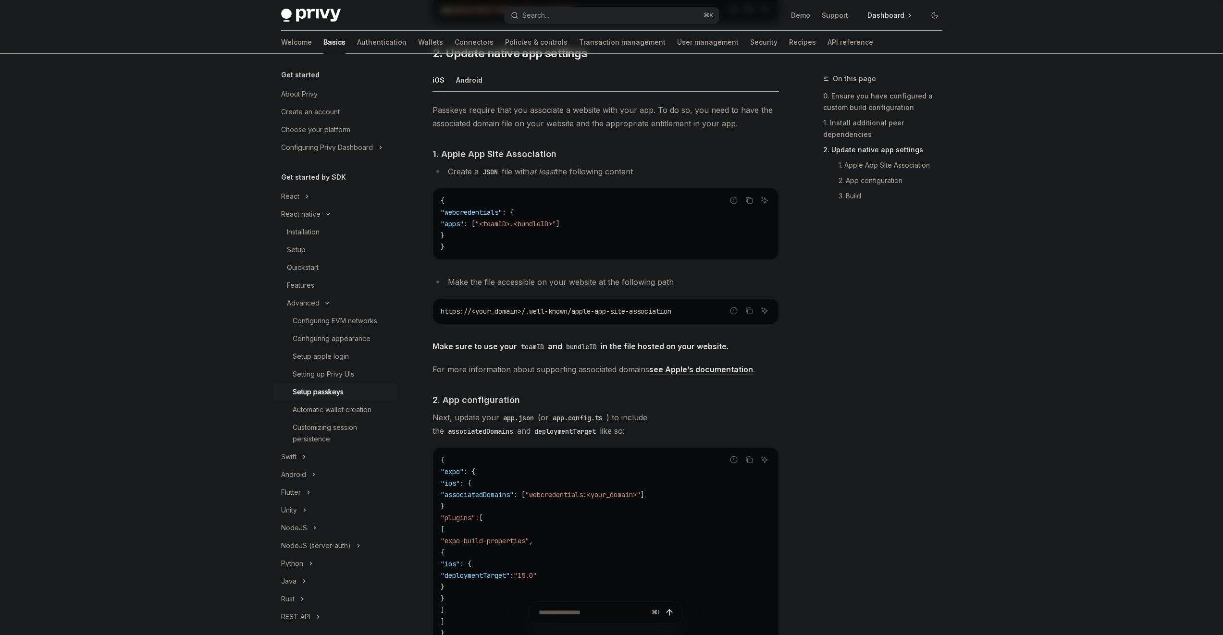
scroll to position [289, 0]
click at [542, 410] on span "Next, update your app.json (or app.config.ts ) to include the associatedDomains…" at bounding box center [605, 423] width 346 height 27
drag, startPoint x: 583, startPoint y: 392, endPoint x: 589, endPoint y: 425, distance: 33.6
click at [589, 425] on div "Passkeys require that you associate a website with your app. To do so, you need…" at bounding box center [605, 434] width 346 height 665
click at [589, 424] on span "Next, update your app.json (or app.config.ts ) to include the associatedDomains…" at bounding box center [605, 423] width 346 height 27
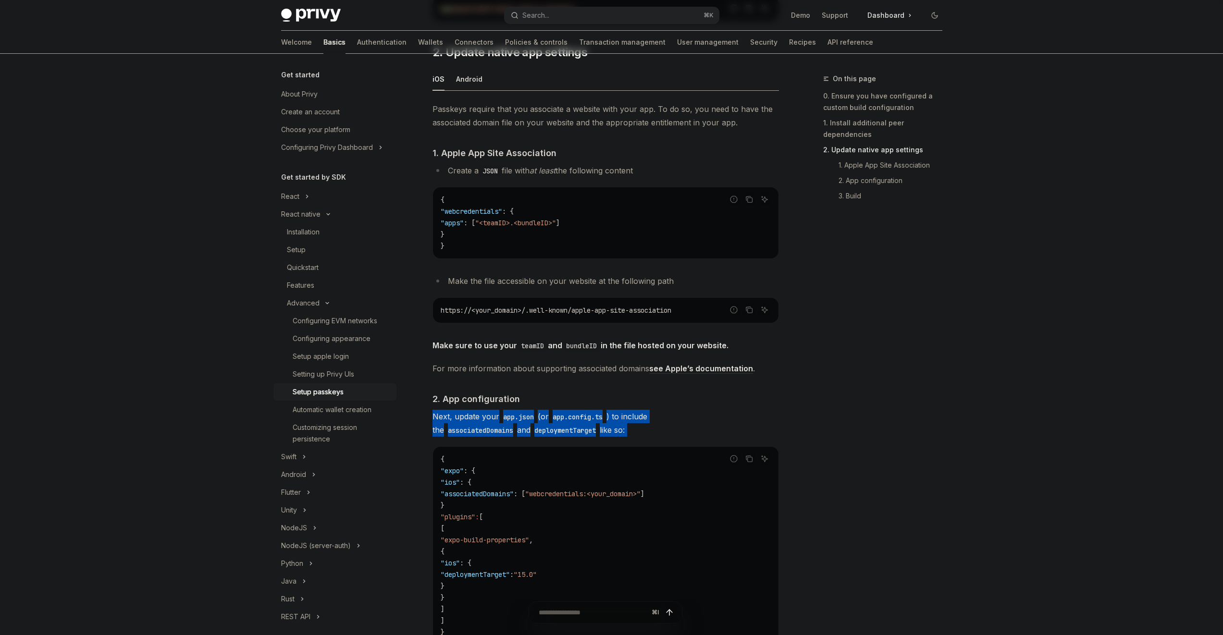
drag, startPoint x: 589, startPoint y: 424, endPoint x: 581, endPoint y: 392, distance: 33.6
click at [581, 392] on div "Passkeys require that you associate a website with your app. To do so, you need…" at bounding box center [605, 434] width 346 height 665
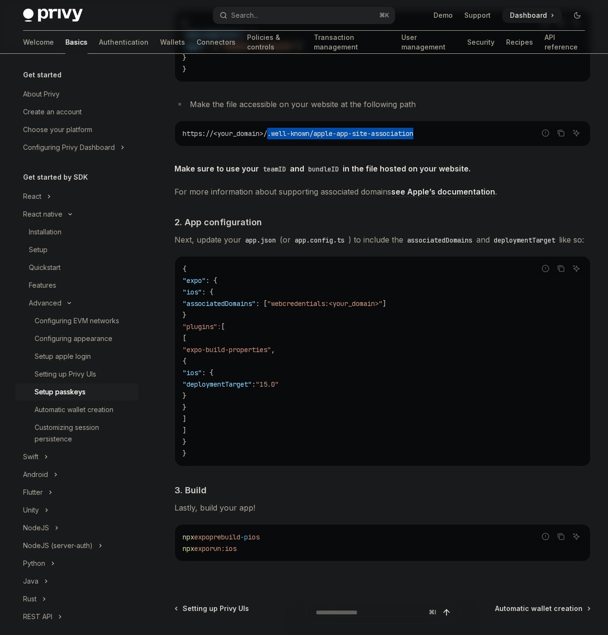
scroll to position [0, 27]
drag, startPoint x: 271, startPoint y: 183, endPoint x: 415, endPoint y: 178, distance: 143.2
click at [415, 139] on code "https://<your_domain>/.well-known/apple-app-site-association" at bounding box center [383, 134] width 400 height 12
copy span ".well-known/apple-app-site-association"
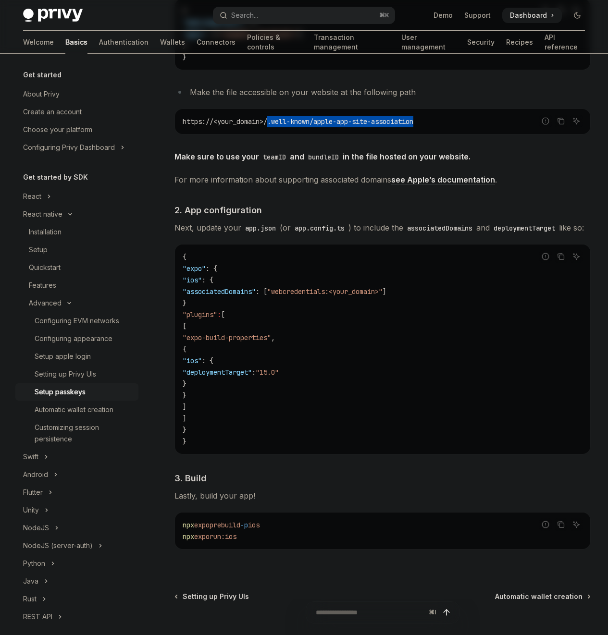
scroll to position [473, 0]
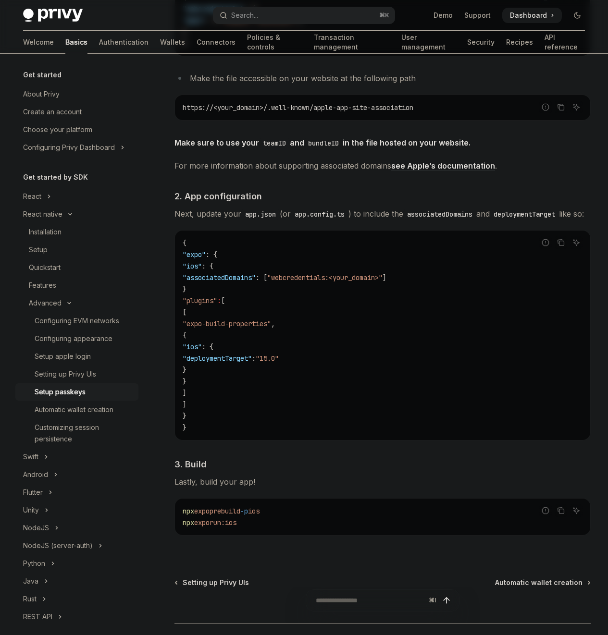
click at [0, 0] on div "On this page 0. Ensure you have configured a custom build configuration 1. Inst…" at bounding box center [0, 0] width 0 height 0
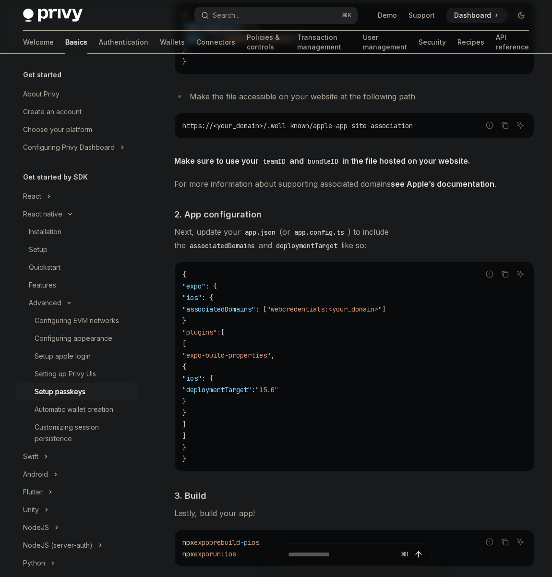
scroll to position [0, 0]
click at [319, 307] on span ""webcredentials:<your_domain>"" at bounding box center [324, 309] width 115 height 9
copy code ""associatedDomains" : [ "webcredentials:<your_domain>" ]"
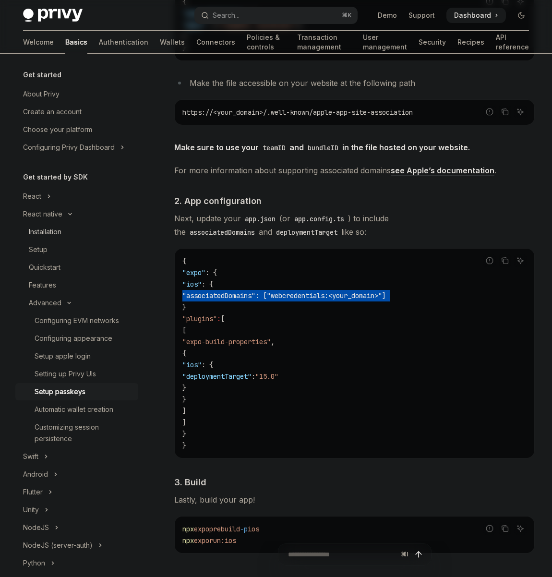
scroll to position [487, 0]
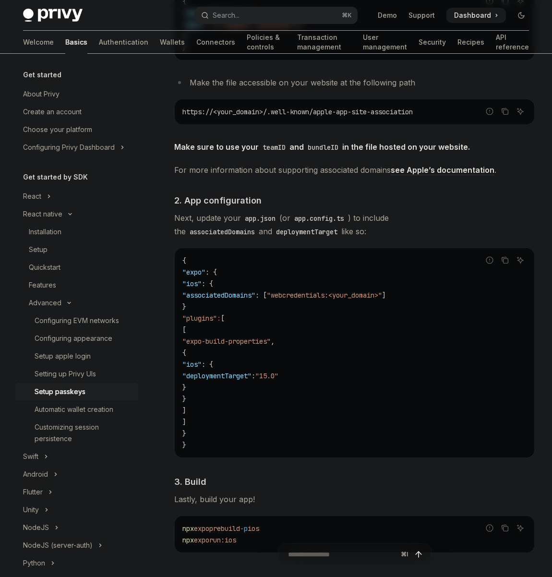
click at [243, 338] on span ""expo-build-properties"" at bounding box center [227, 341] width 88 height 9
click at [294, 345] on code "{ "expo" : { "ios" : { "associatedDomains" : [ "webcredentials:<your_domain>" ]…" at bounding box center [355, 353] width 344 height 196
click at [186, 328] on span "[" at bounding box center [185, 330] width 4 height 9
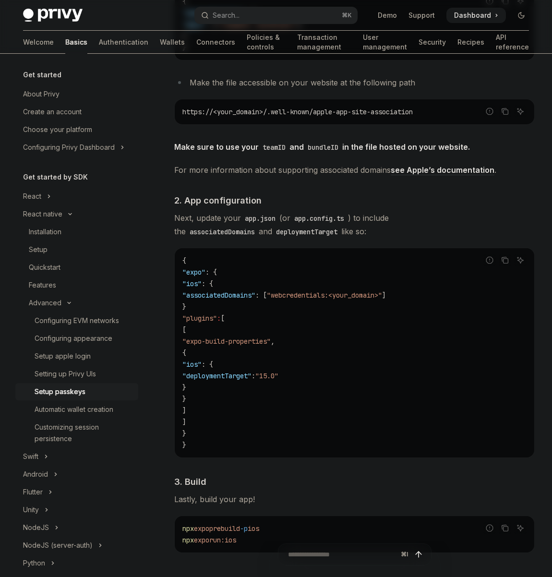
drag, startPoint x: 207, startPoint y: 329, endPoint x: 244, endPoint y: 405, distance: 84.2
click at [244, 405] on code "{ "expo" : { "ios" : { "associatedDomains" : [ "webcredentials:<your_domain>" ]…" at bounding box center [355, 353] width 344 height 196
copy code "[ "expo-build-properties" , { "ios" : { "deploymentTarget" : "15.0" } } ]"
click at [296, 360] on code "{ "expo" : { "ios" : { "associatedDomains" : [ "webcredentials:<your_domain>" ]…" at bounding box center [355, 353] width 344 height 196
click at [302, 386] on code "{ "expo" : { "ios" : { "associatedDomains" : [ "webcredentials:<your_domain>" ]…" at bounding box center [355, 353] width 344 height 196
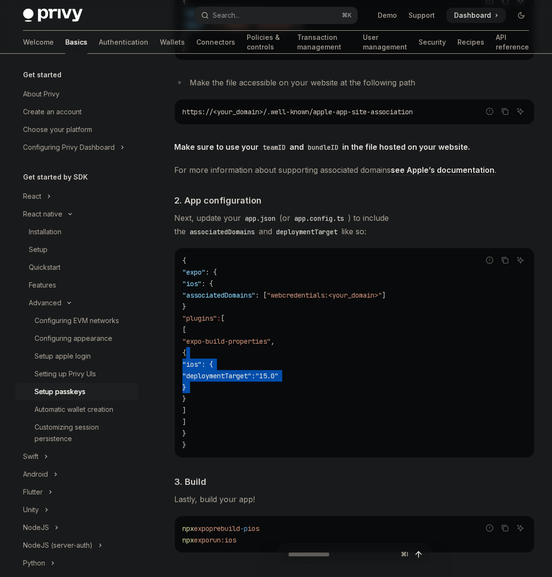
drag, startPoint x: 302, startPoint y: 386, endPoint x: 290, endPoint y: 348, distance: 40.1
click at [291, 349] on code "{ "expo" : { "ios" : { "associatedDomains" : [ "webcredentials:<your_domain>" ]…" at bounding box center [355, 353] width 344 height 196
click at [290, 348] on code "{ "expo" : { "ios" : { "associatedDomains" : [ "webcredentials:<your_domain>" ]…" at bounding box center [355, 353] width 344 height 196
drag, startPoint x: 290, startPoint y: 348, endPoint x: 305, endPoint y: 392, distance: 46.0
click at [305, 392] on code "{ "expo" : { "ios" : { "associatedDomains" : [ "webcredentials:<your_domain>" ]…" at bounding box center [355, 353] width 344 height 196
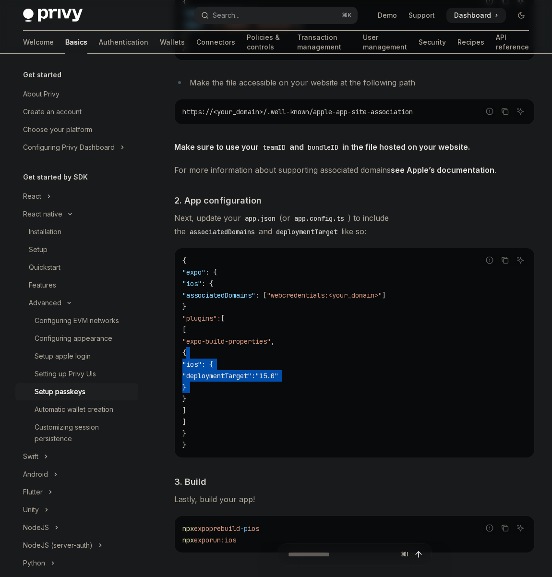
click at [305, 392] on code "{ "expo" : { "ios" : { "associatedDomains" : [ "webcredentials:<your_domain>" ]…" at bounding box center [355, 353] width 344 height 196
drag, startPoint x: 305, startPoint y: 391, endPoint x: 289, endPoint y: 337, distance: 55.5
click at [290, 338] on code "{ "expo" : { "ios" : { "associatedDomains" : [ "webcredentials:<your_domain>" ]…" at bounding box center [355, 353] width 344 height 196
click at [271, 337] on span ""expo-build-properties"" at bounding box center [227, 341] width 88 height 9
drag, startPoint x: 289, startPoint y: 337, endPoint x: 296, endPoint y: 389, distance: 52.4
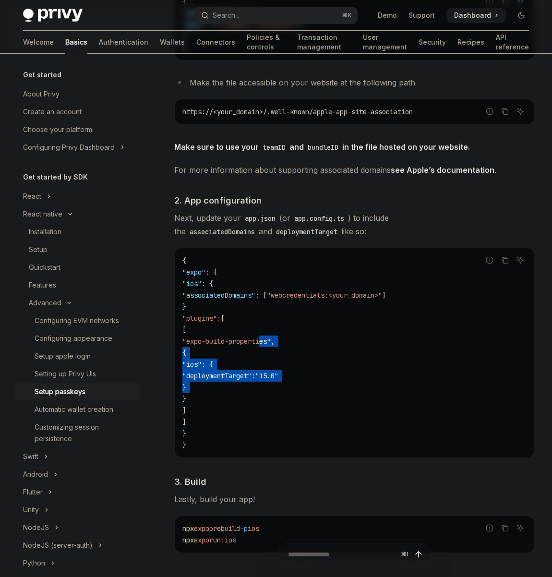
click at [296, 389] on code "{ "expo" : { "ios" : { "associatedDomains" : [ "webcredentials:<your_domain>" ]…" at bounding box center [355, 353] width 344 height 196
drag, startPoint x: 296, startPoint y: 389, endPoint x: 283, endPoint y: 348, distance: 43.3
click at [296, 389] on code "{ "expo" : { "ios" : { "associatedDomains" : [ "webcredentials:<your_domain>" ]…" at bounding box center [355, 353] width 344 height 196
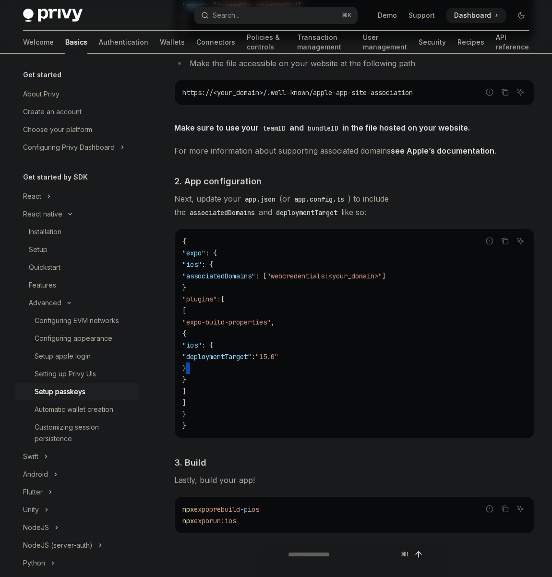
scroll to position [508, 0]
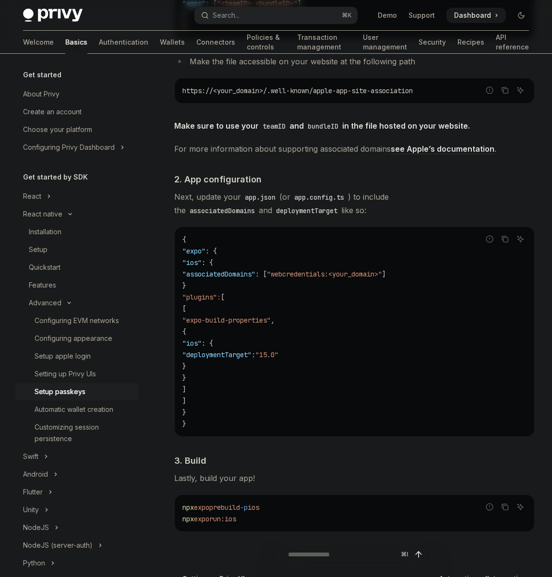
click at [289, 314] on code "{ "expo" : { "ios" : { "associatedDomains" : [ "webcredentials:<your_domain>" ]…" at bounding box center [355, 332] width 344 height 196
drag, startPoint x: 288, startPoint y: 310, endPoint x: 293, endPoint y: 360, distance: 49.7
click at [293, 360] on code "{ "expo" : { "ios" : { "associatedDomains" : [ "webcredentials:<your_domain>" ]…" at bounding box center [355, 332] width 344 height 196
click at [279, 355] on span ""15.0"" at bounding box center [267, 355] width 23 height 9
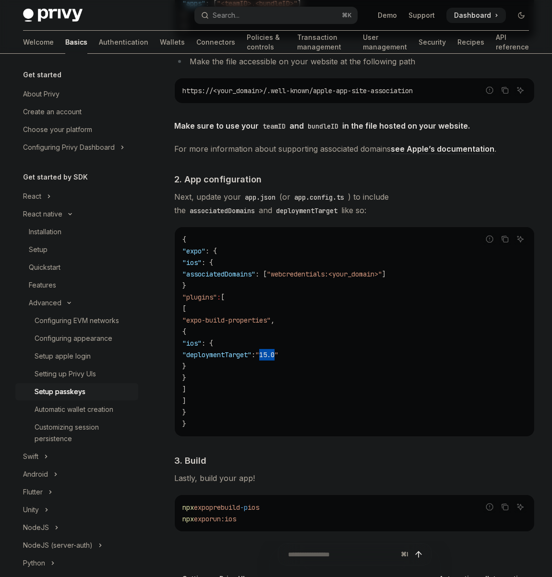
click at [279, 355] on span ""15.0"" at bounding box center [267, 355] width 23 height 9
click at [360, 355] on code "{ "expo" : { "ios" : { "associatedDomains" : [ "webcredentials:<your_domain>" ]…" at bounding box center [355, 332] width 344 height 196
click at [279, 353] on span ""15.0"" at bounding box center [267, 355] width 23 height 9
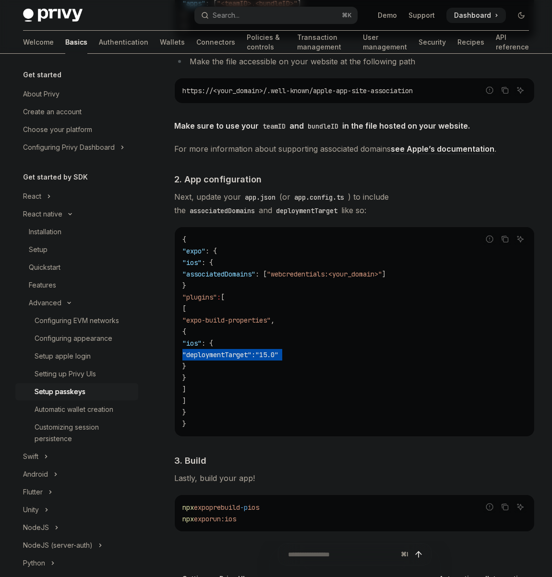
click at [279, 353] on span ""15.0"" at bounding box center [267, 355] width 23 height 9
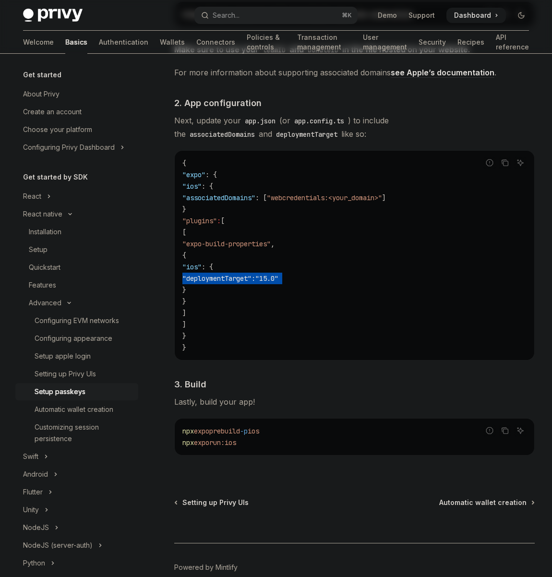
scroll to position [601, 0]
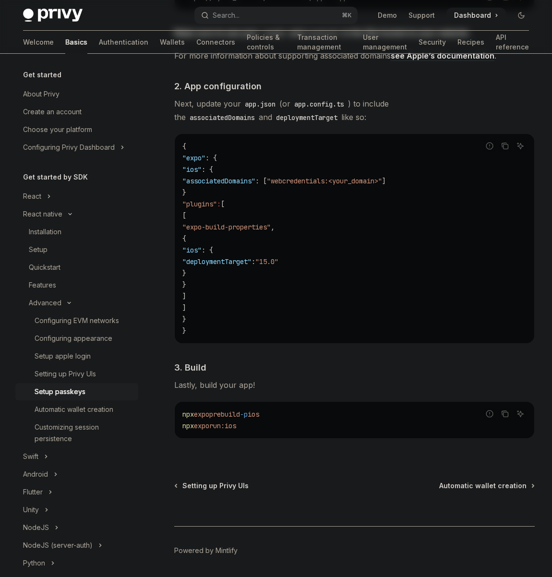
click at [287, 417] on code "npx expo prebuild -p ios npx expo run:ios" at bounding box center [355, 420] width 344 height 23
click at [286, 415] on code "npx expo prebuild -p ios npx expo run:ios" at bounding box center [355, 420] width 344 height 23
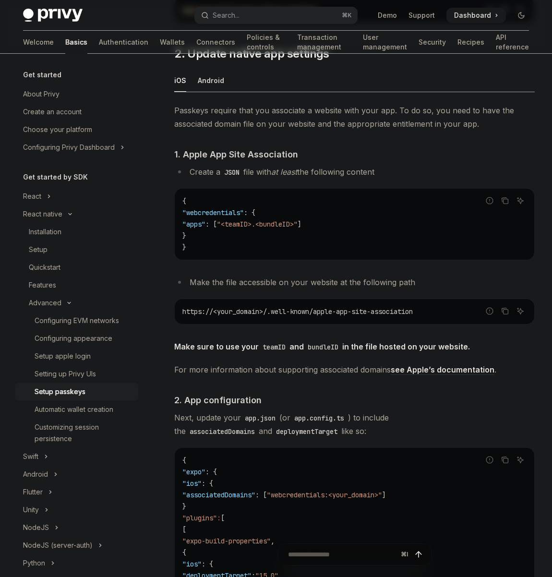
scroll to position [39, 0]
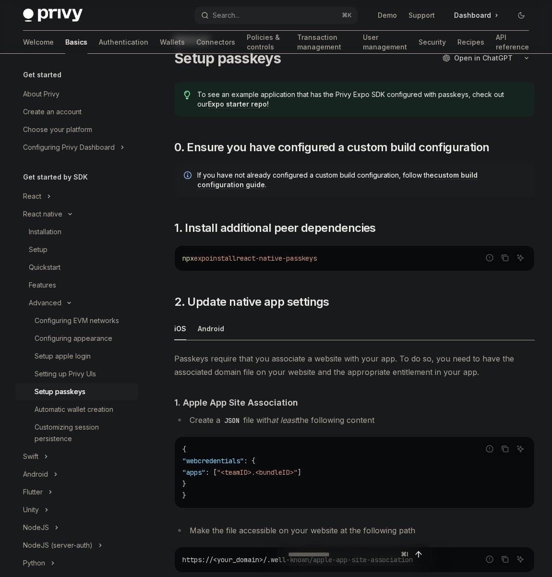
click at [230, 259] on span "install" at bounding box center [222, 258] width 27 height 9
copy div "npx expo install react-native-passkeys"
click at [279, 262] on span "react-native-passkeys" at bounding box center [276, 258] width 81 height 9
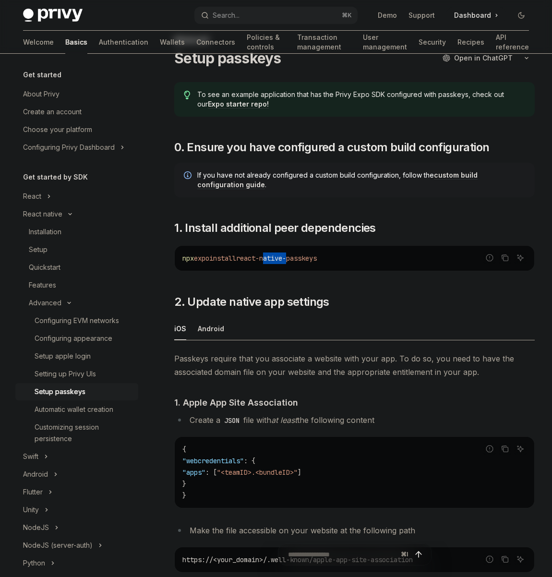
click at [279, 262] on span "react-native-passkeys" at bounding box center [276, 258] width 81 height 9
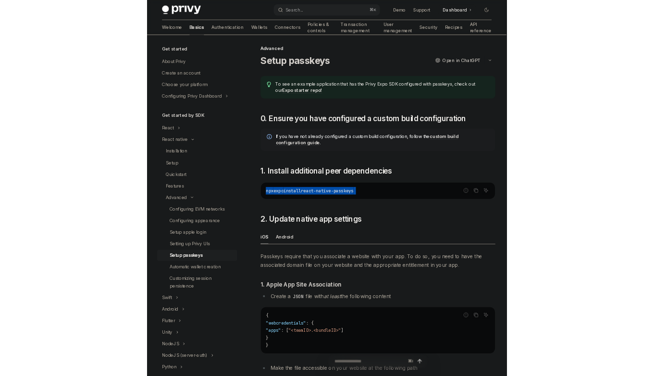
scroll to position [0, 0]
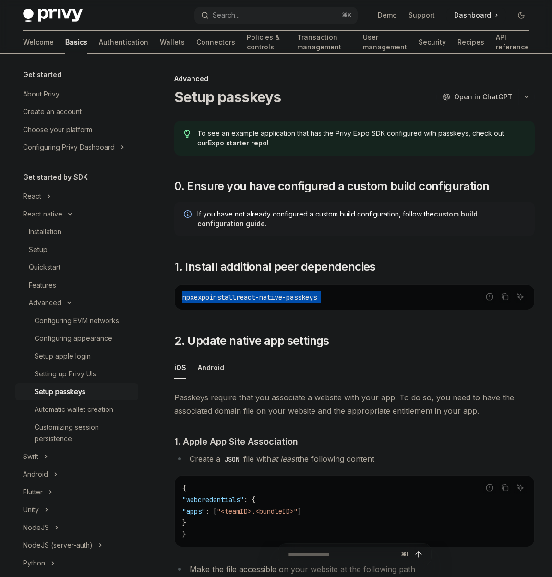
click at [459, 211] on link "custom build configuration guide" at bounding box center [337, 219] width 281 height 18
click at [280, 233] on div "If you have not already configured a custom build configuration, follow the cus…" at bounding box center [354, 219] width 361 height 35
click at [287, 214] on span "If you have not already configured a custom build configuration, follow the cus…" at bounding box center [361, 218] width 328 height 19
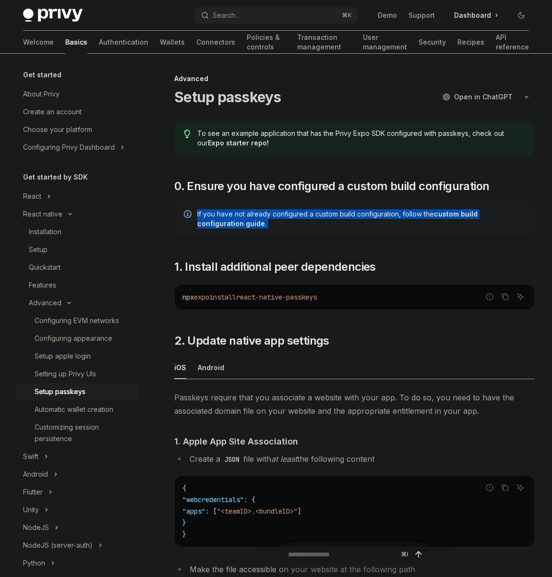
click at [287, 214] on span "If you have not already configured a custom build configuration, follow the cus…" at bounding box center [361, 218] width 328 height 19
click at [248, 217] on span "If you have not already configured a custom build configuration, follow the cus…" at bounding box center [361, 218] width 328 height 19
drag, startPoint x: 243, startPoint y: 207, endPoint x: 251, endPoint y: 221, distance: 16.8
click at [251, 221] on div "If you have not already configured a custom build configuration, follow the cus…" at bounding box center [354, 219] width 361 height 35
click at [251, 221] on span "If you have not already configured a custom build configuration, follow the cus…" at bounding box center [361, 218] width 328 height 19
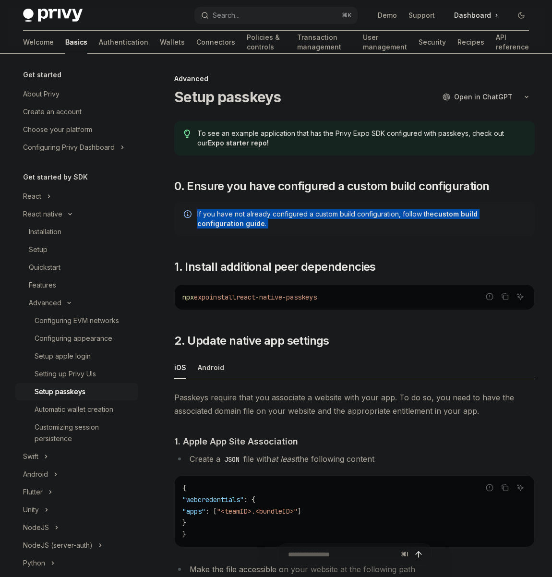
drag, startPoint x: 251, startPoint y: 221, endPoint x: 243, endPoint y: 196, distance: 26.3
click at [243, 196] on div "To see an example application that has the Privy Expo SDK configured with passk…" at bounding box center [354, 588] width 361 height 935
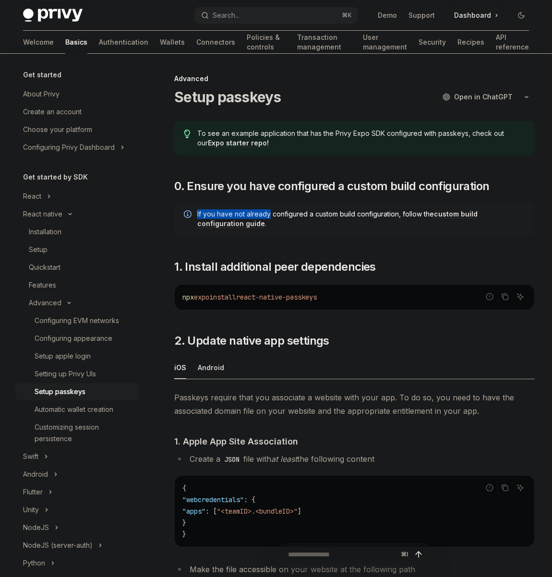
drag, startPoint x: 243, startPoint y: 196, endPoint x: 251, endPoint y: 218, distance: 22.7
click at [251, 218] on div "To see an example application that has the Privy Expo SDK configured with passk…" at bounding box center [354, 588] width 361 height 935
click at [251, 218] on span "If you have not already configured a custom build configuration, follow the cus…" at bounding box center [361, 218] width 328 height 19
drag, startPoint x: 251, startPoint y: 218, endPoint x: 246, endPoint y: 201, distance: 17.0
click at [246, 202] on div "If you have not already configured a custom build configuration, follow the cus…" at bounding box center [354, 219] width 361 height 35
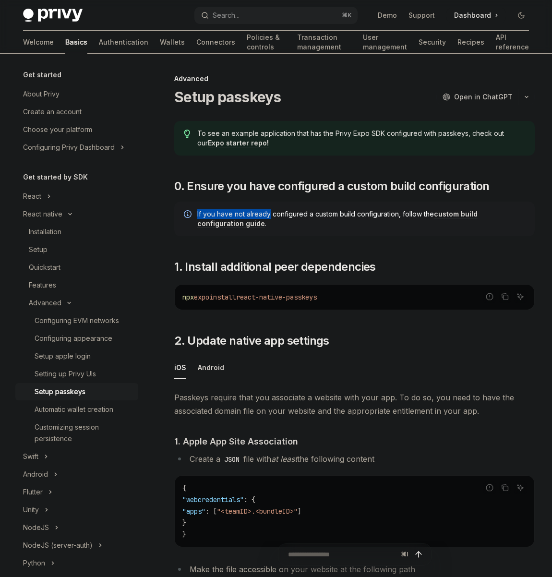
click at [246, 202] on div "If you have not already configured a custom build configuration, follow the cus…" at bounding box center [354, 219] width 361 height 35
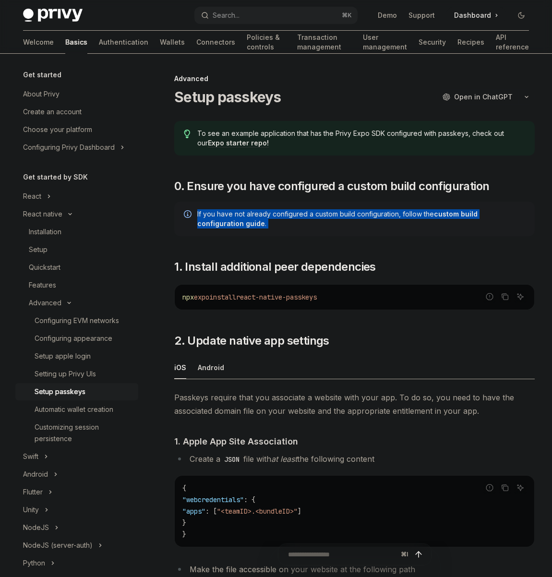
drag, startPoint x: 246, startPoint y: 201, endPoint x: 252, endPoint y: 229, distance: 28.4
click at [252, 229] on div "If you have not already configured a custom build configuration, follow the cus…" at bounding box center [354, 219] width 361 height 35
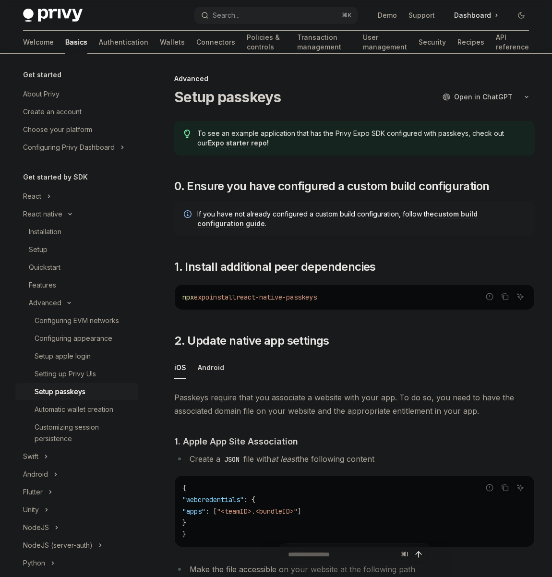
click at [252, 230] on div "If you have not already configured a custom build configuration, follow the cus…" at bounding box center [354, 219] width 361 height 35
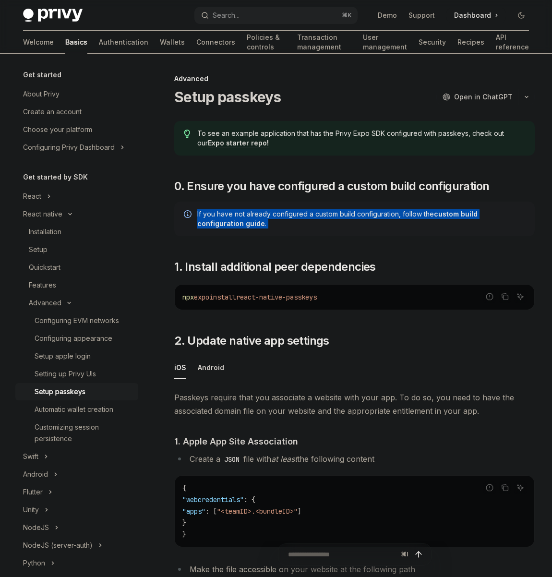
drag, startPoint x: 252, startPoint y: 230, endPoint x: 243, endPoint y: 199, distance: 32.1
click at [243, 199] on div "To see an example application that has the Privy Expo SDK configured with passk…" at bounding box center [354, 588] width 361 height 935
click at [243, 200] on div "To see an example application that has the Privy Expo SDK configured with passk…" at bounding box center [354, 588] width 361 height 935
drag, startPoint x: 243, startPoint y: 200, endPoint x: 248, endPoint y: 227, distance: 28.0
click at [248, 227] on div "To see an example application that has the Privy Expo SDK configured with passk…" at bounding box center [354, 588] width 361 height 935
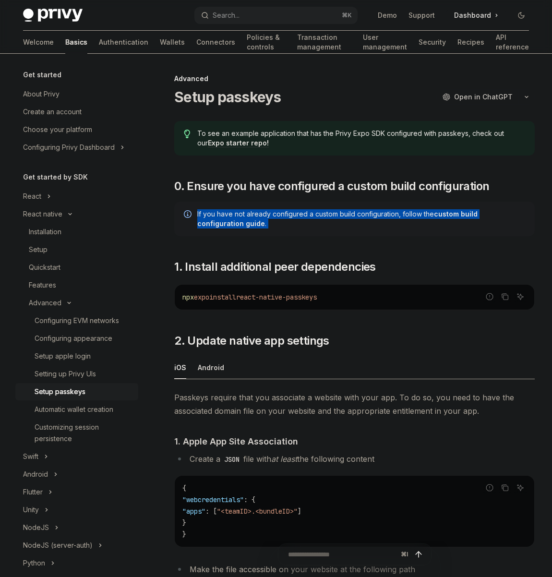
click at [248, 227] on span "If you have not already configured a custom build configuration, follow the cus…" at bounding box center [361, 218] width 328 height 19
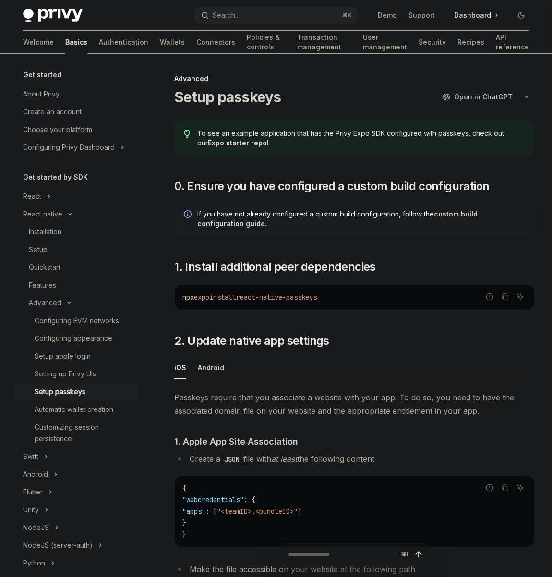
drag, startPoint x: 248, startPoint y: 227, endPoint x: 251, endPoint y: 174, distance: 52.9
click at [248, 227] on span "If you have not already configured a custom build configuration, follow the cus…" at bounding box center [361, 218] width 328 height 19
click at [338, 133] on span "To see an example application that has the Privy Expo SDK configured with passk…" at bounding box center [361, 138] width 328 height 19
drag, startPoint x: 336, startPoint y: 129, endPoint x: 333, endPoint y: 144, distance: 14.8
click at [333, 144] on span "To see an example application that has the Privy Expo SDK configured with passk…" at bounding box center [361, 138] width 328 height 19
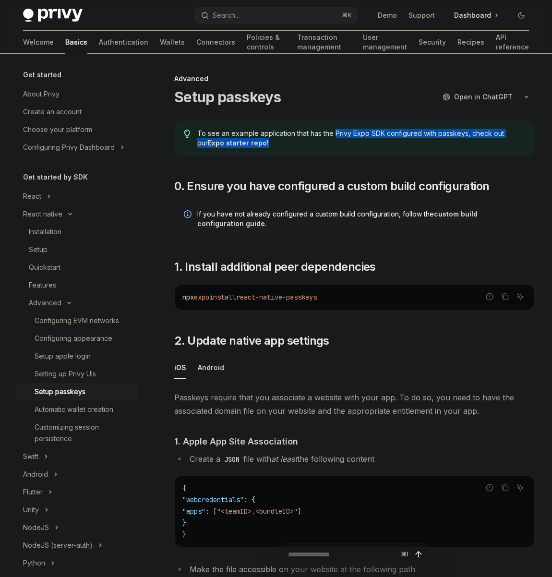
click at [333, 144] on span "To see an example application that has the Privy Expo SDK configured with passk…" at bounding box center [361, 138] width 328 height 19
drag, startPoint x: 333, startPoint y: 144, endPoint x: 332, endPoint y: 130, distance: 14.0
click at [332, 135] on span "To see an example application that has the Privy Expo SDK configured with passk…" at bounding box center [361, 138] width 328 height 19
click at [332, 130] on span "To see an example application that has the Privy Expo SDK configured with passk…" at bounding box center [361, 138] width 328 height 19
click at [331, 128] on div "To see an example application that has the Privy Expo SDK configured with passk…" at bounding box center [354, 138] width 361 height 35
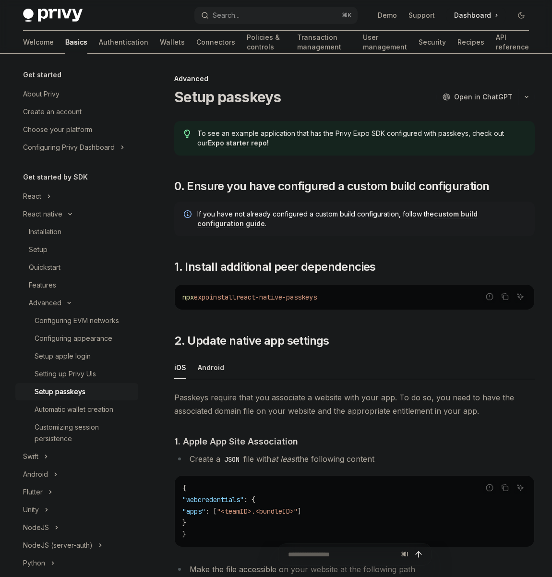
click at [245, 146] on link "Expo starter repo!" at bounding box center [238, 143] width 61 height 9
type textarea "*"
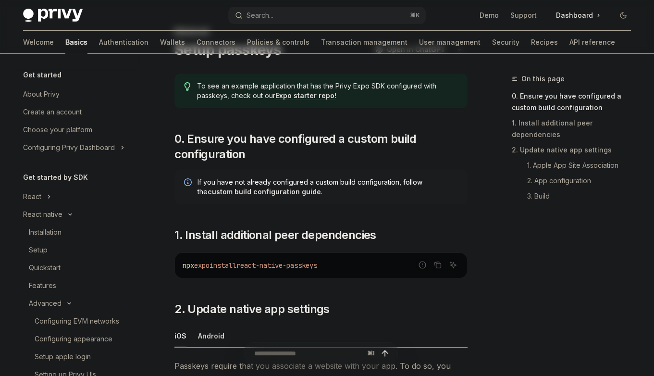
scroll to position [53, 0]
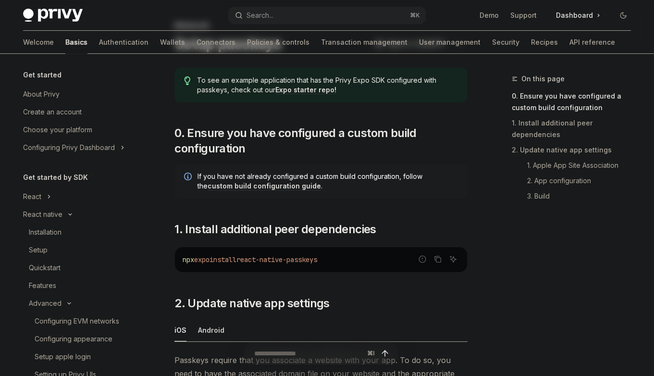
click at [306, 257] on span "react-native-passkeys" at bounding box center [276, 259] width 81 height 9
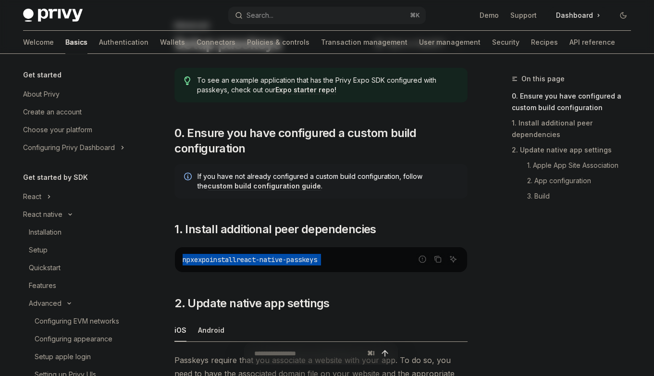
click at [306, 257] on span "react-native-passkeys" at bounding box center [276, 259] width 81 height 9
copy div "npx expo install react-native-passkeys"
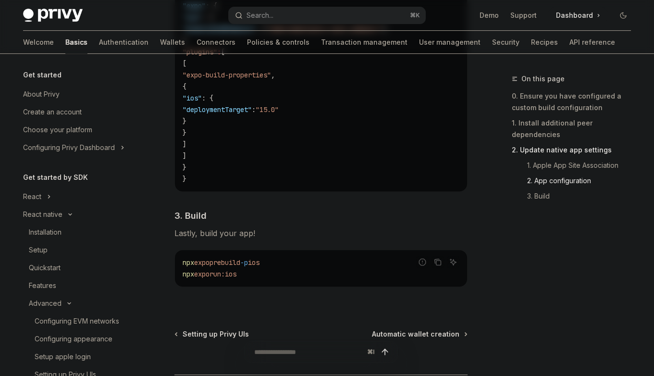
scroll to position [811, 0]
click at [248, 260] on span "-p" at bounding box center [244, 261] width 8 height 9
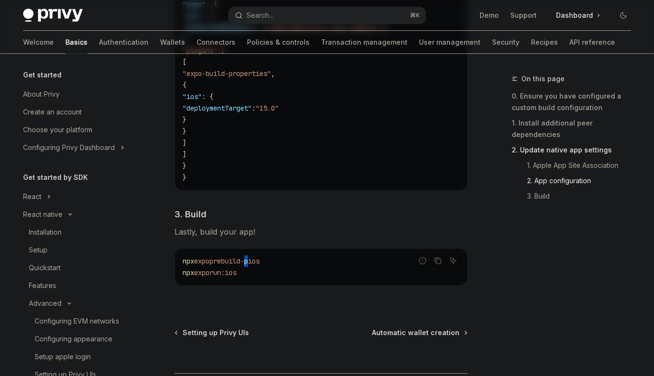
click at [248, 260] on span "-p" at bounding box center [244, 261] width 8 height 9
copy code "npx expo prebuild -p ios"
click at [248, 260] on span "-p" at bounding box center [244, 261] width 8 height 9
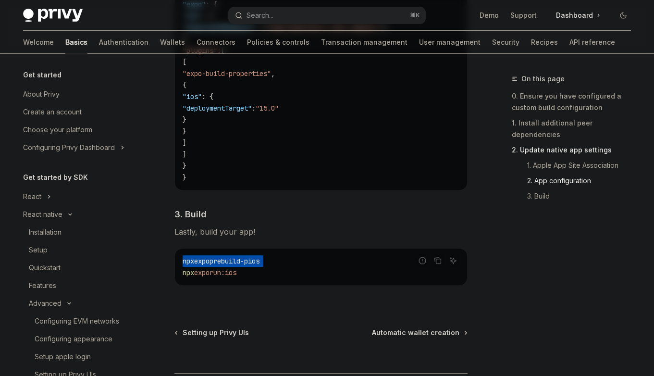
click at [248, 260] on span "-p" at bounding box center [244, 261] width 8 height 9
click at [219, 276] on code "npx expo prebuild -p ios npx expo run:ios" at bounding box center [321, 266] width 277 height 23
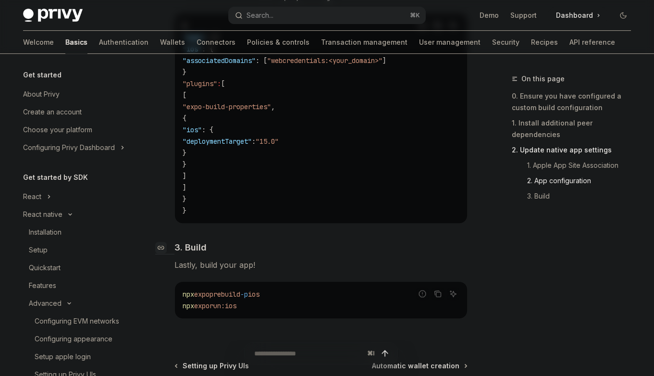
scroll to position [787, 0]
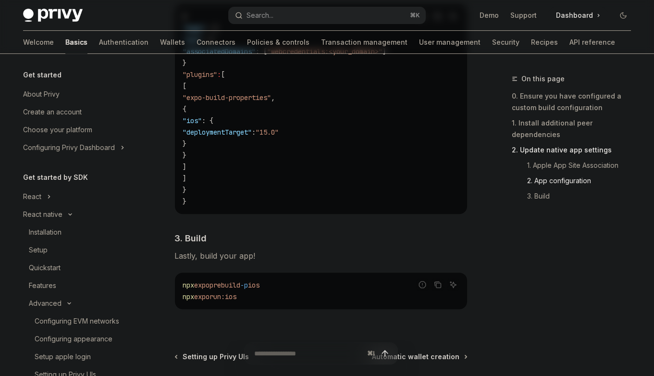
click at [260, 277] on div "npx expo prebuild -p ios npx expo run:ios" at bounding box center [321, 290] width 292 height 37
click at [266, 295] on code "npx expo prebuild -p ios npx expo run:ios" at bounding box center [321, 290] width 277 height 23
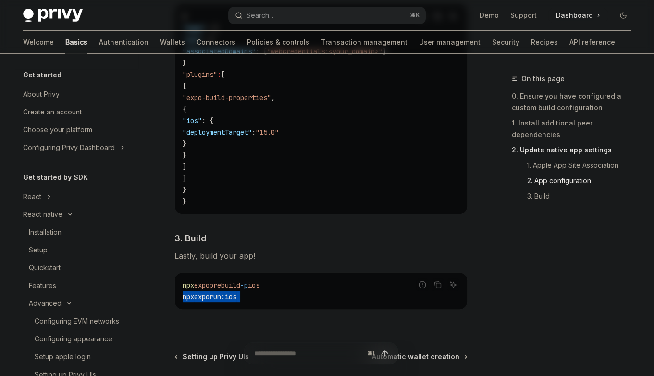
click at [266, 295] on code "npx expo prebuild -p ios npx expo run:ios" at bounding box center [321, 290] width 277 height 23
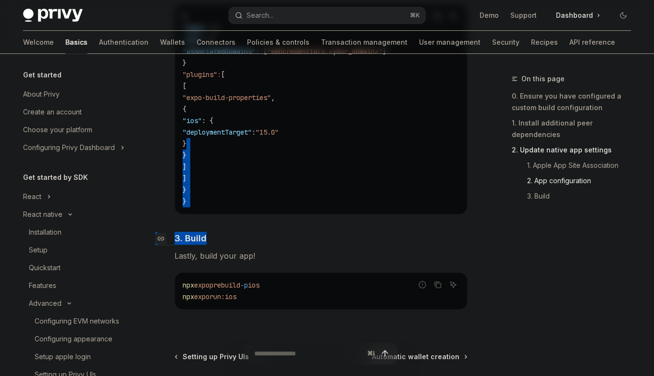
drag, startPoint x: 267, startPoint y: 140, endPoint x: 293, endPoint y: 239, distance: 102.3
click at [293, 239] on h4 "​ 3. Build" at bounding box center [320, 238] width 293 height 13
drag, startPoint x: 293, startPoint y: 239, endPoint x: 280, endPoint y: 193, distance: 47.4
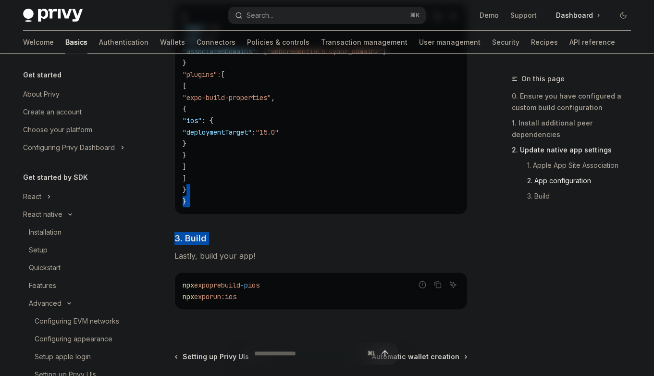
click at [280, 193] on code "{ "expo" : { "ios" : { "associatedDomains" : [ "webcredentials:<your_domain>" ]…" at bounding box center [321, 109] width 277 height 196
click at [293, 205] on code "{ "expo" : { "ios" : { "associatedDomains" : [ "webcredentials:<your_domain>" ]…" at bounding box center [321, 109] width 277 height 196
drag, startPoint x: 293, startPoint y: 205, endPoint x: 279, endPoint y: 161, distance: 46.2
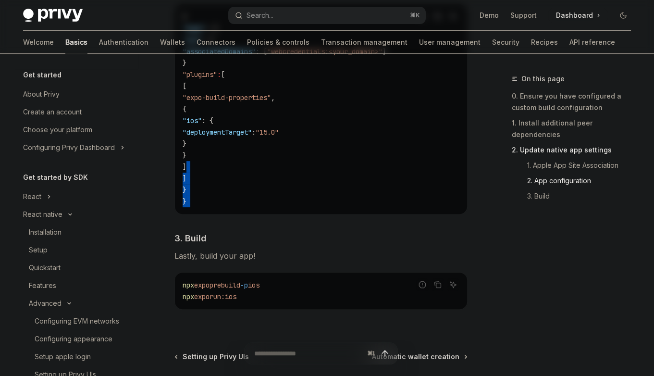
click at [279, 161] on code "{ "expo" : { "ios" : { "associatedDomains" : [ "webcredentials:<your_domain>" ]…" at bounding box center [321, 109] width 277 height 196
drag, startPoint x: 279, startPoint y: 161, endPoint x: 293, endPoint y: 185, distance: 27.8
click at [292, 183] on code "{ "expo" : { "ios" : { "associatedDomains" : [ "webcredentials:<your_domain>" ]…" at bounding box center [321, 109] width 277 height 196
click at [293, 185] on code "{ "expo" : { "ios" : { "associatedDomains" : [ "webcredentials:<your_domain>" ]…" at bounding box center [321, 109] width 277 height 196
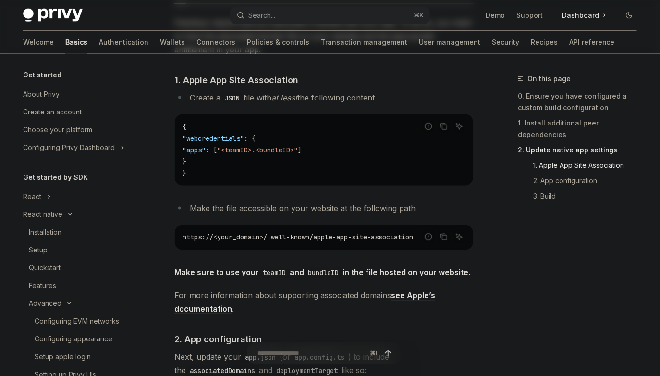
scroll to position [356, 0]
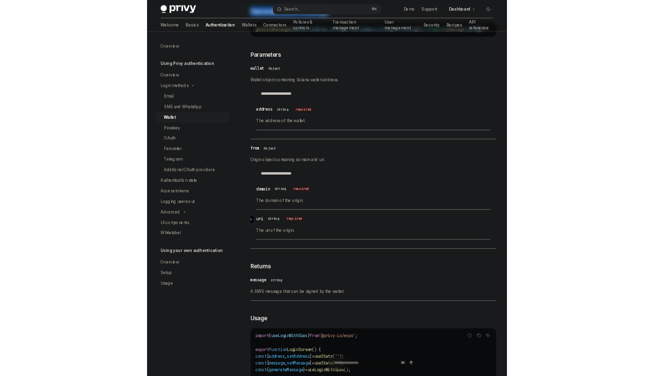
scroll to position [341, 0]
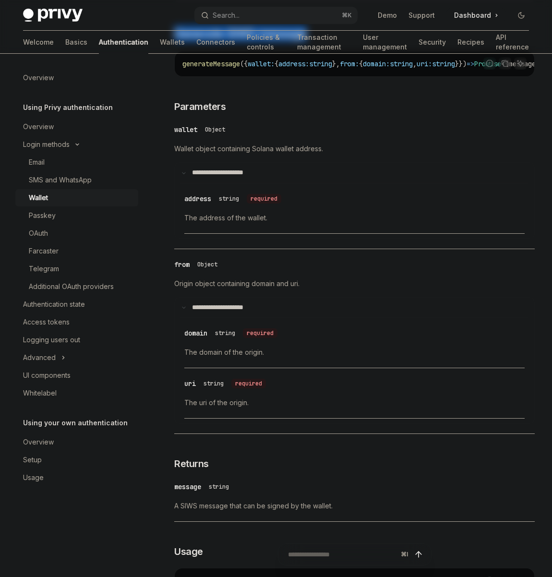
type textarea "*"
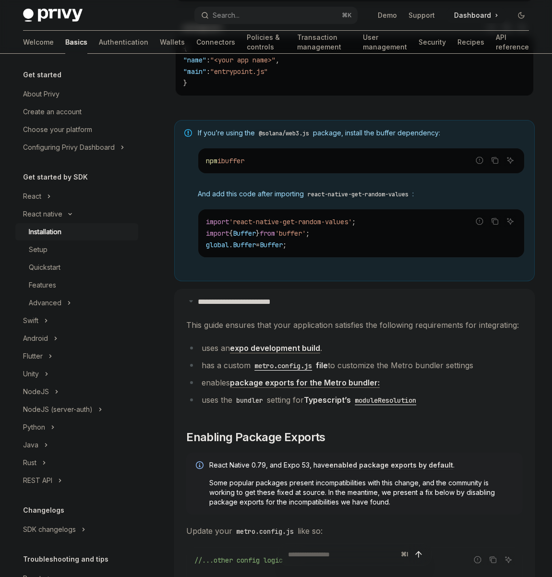
scroll to position [698, 0]
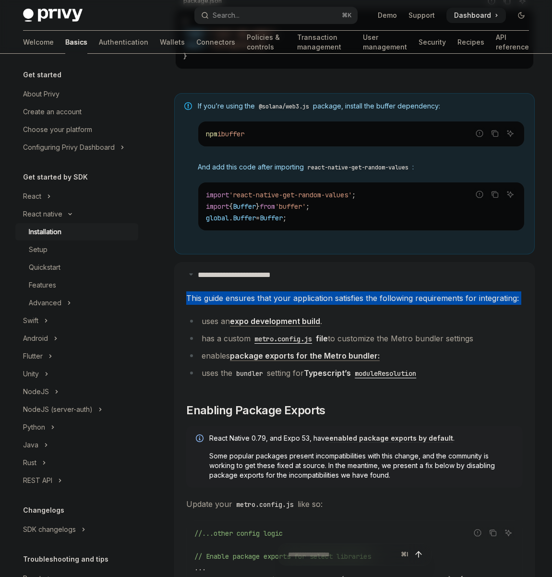
drag, startPoint x: 334, startPoint y: 290, endPoint x: 351, endPoint y: 310, distance: 26.3
type textarea "*"
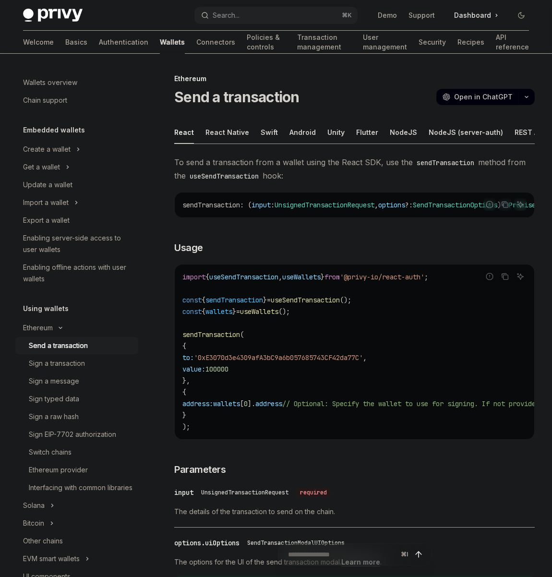
type textarea "*"
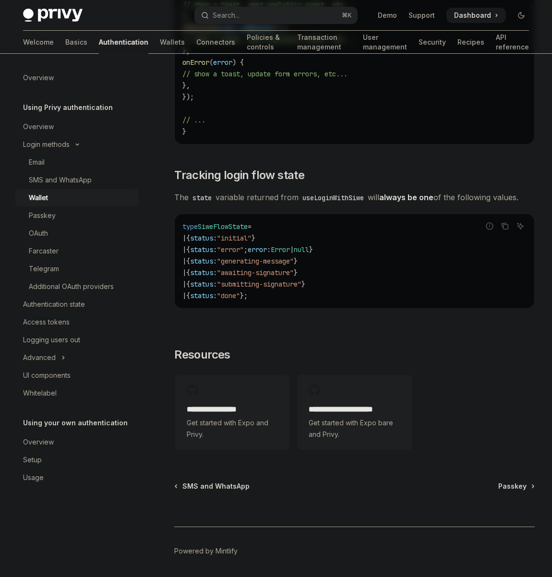
type textarea "*"
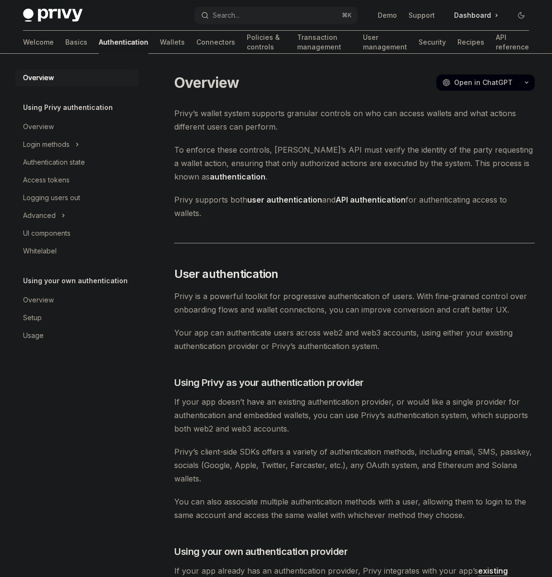
type textarea "*"
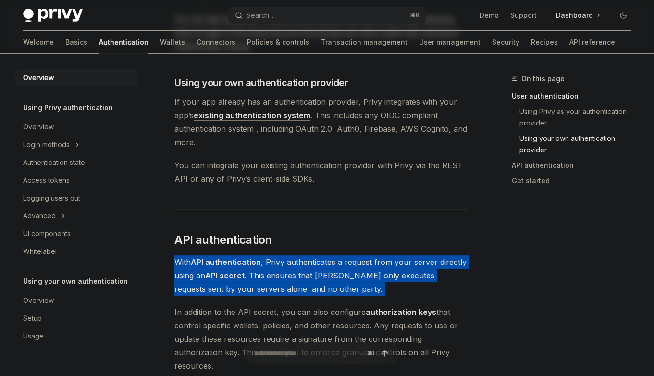
scroll to position [482, 0]
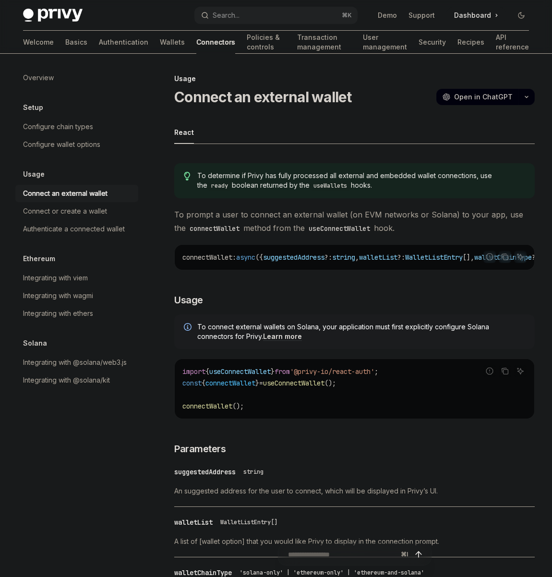
type textarea "*"
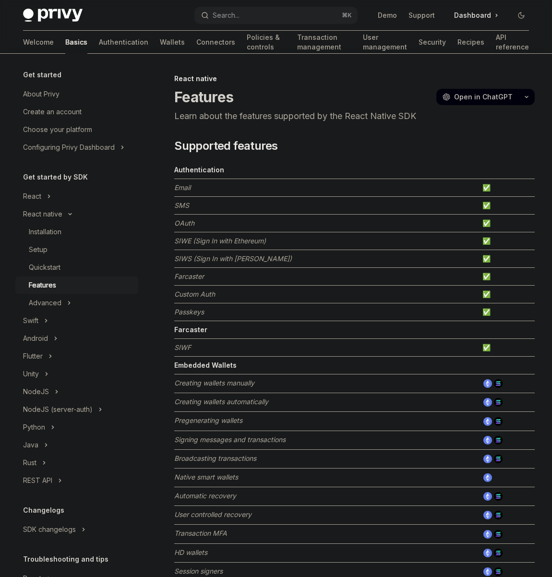
type textarea "*"
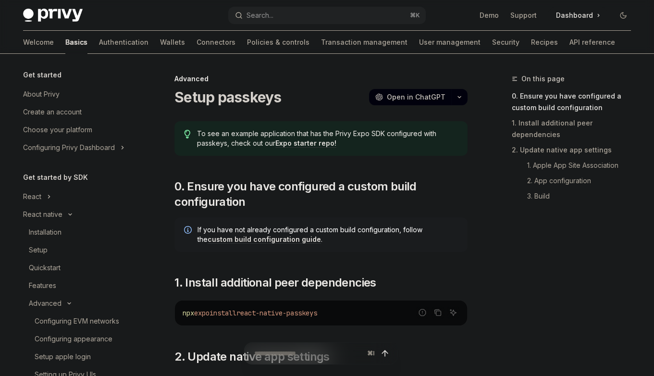
scroll to position [177, 0]
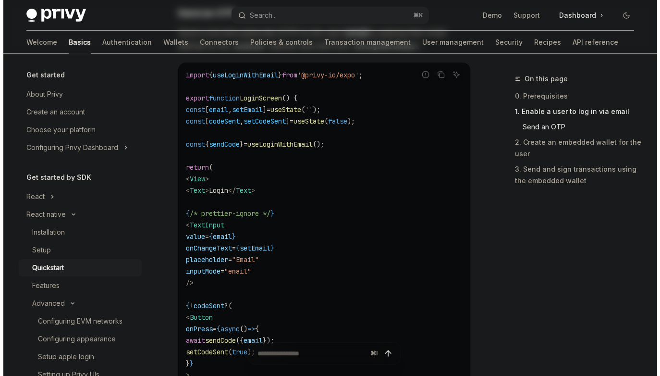
scroll to position [466, 0]
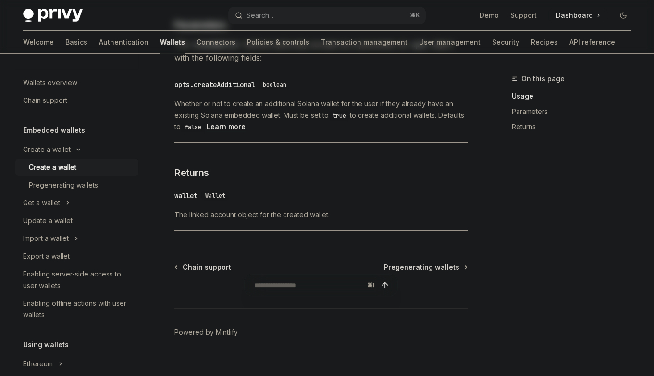
scroll to position [596, 0]
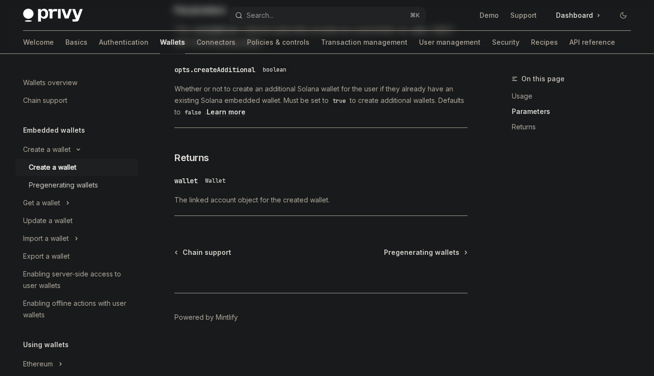
click at [102, 185] on div "Pregenerating wallets" at bounding box center [81, 185] width 104 height 12
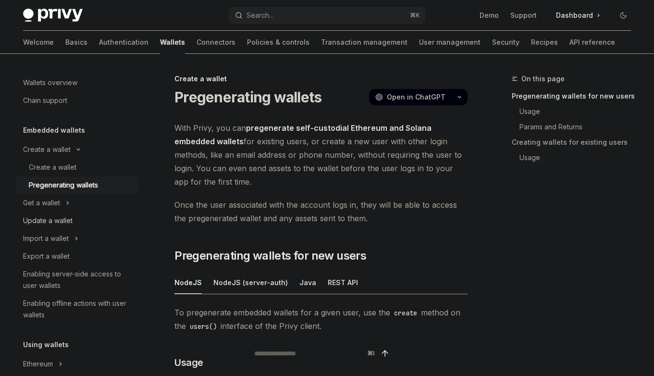
click at [58, 223] on div "Update a wallet" at bounding box center [47, 221] width 49 height 12
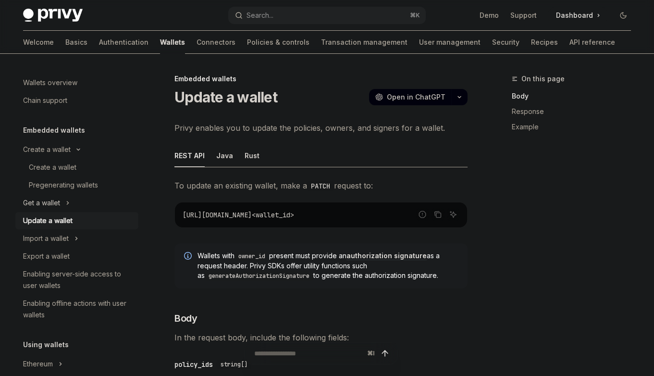
click at [43, 197] on div "Get a wallet" at bounding box center [41, 203] width 37 height 12
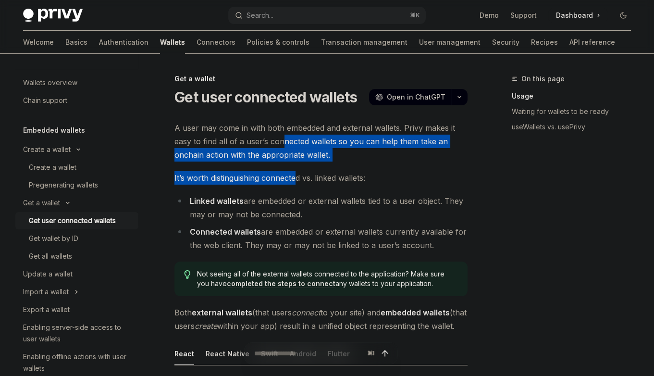
drag, startPoint x: 281, startPoint y: 136, endPoint x: 295, endPoint y: 177, distance: 43.3
click at [295, 177] on span "It’s worth distinguishing connected vs. linked wallets:" at bounding box center [320, 177] width 293 height 13
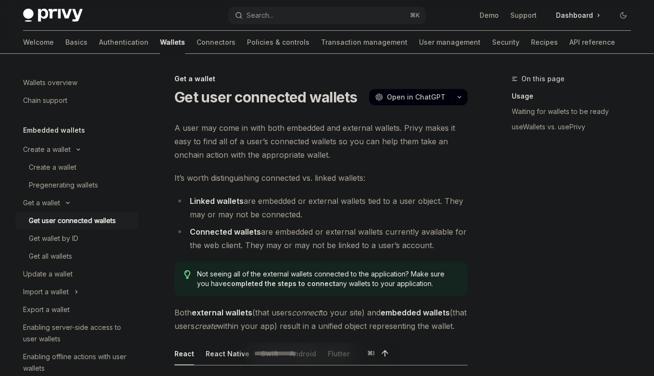
click at [228, 197] on strong "Linked wallets" at bounding box center [217, 201] width 54 height 10
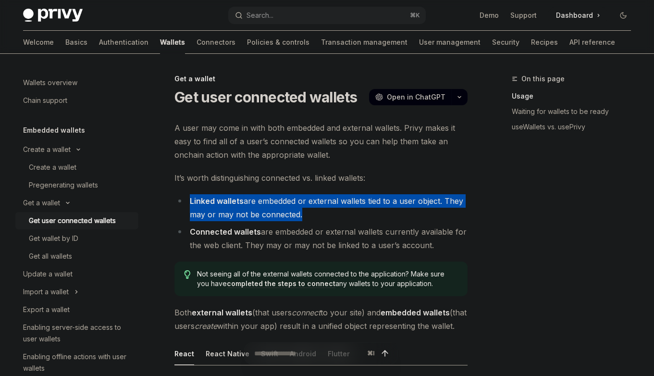
click at [228, 197] on strong "Linked wallets" at bounding box center [217, 201] width 54 height 10
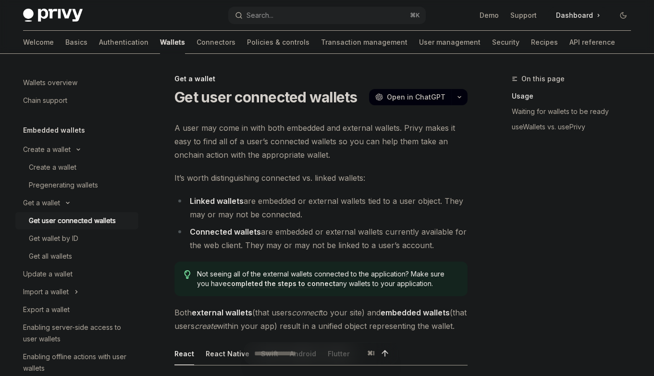
click at [313, 205] on li "Linked wallets are embedded or external wallets tied to a user object. They may…" at bounding box center [320, 207] width 293 height 27
click at [190, 201] on strong "Linked wallets" at bounding box center [217, 201] width 54 height 10
click at [215, 201] on strong "Linked wallets" at bounding box center [217, 201] width 54 height 10
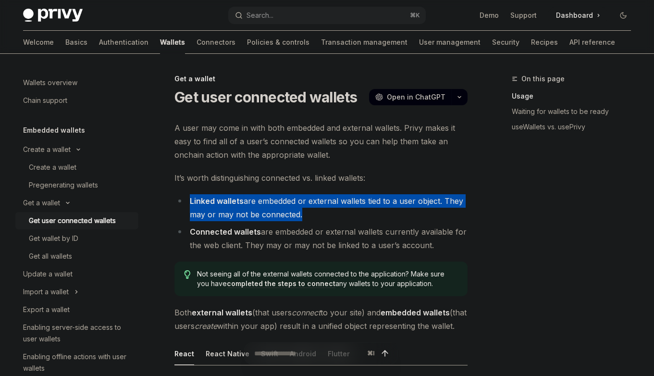
click at [215, 201] on strong "Linked wallets" at bounding box center [217, 201] width 54 height 10
drag, startPoint x: 215, startPoint y: 201, endPoint x: 248, endPoint y: 204, distance: 33.3
click at [216, 201] on strong "Linked wallets" at bounding box center [217, 201] width 54 height 10
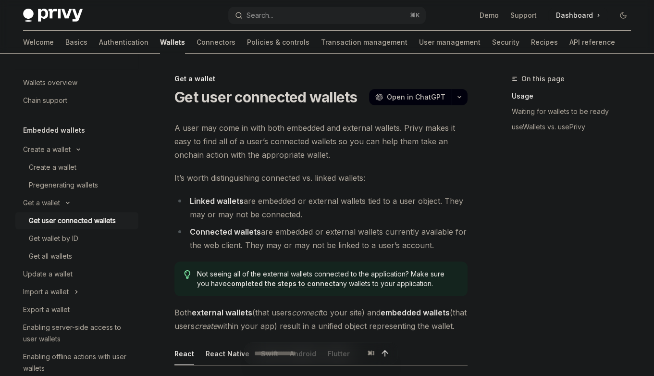
click at [250, 204] on li "Linked wallets are embedded or external wallets tied to a user object. They may…" at bounding box center [320, 207] width 293 height 27
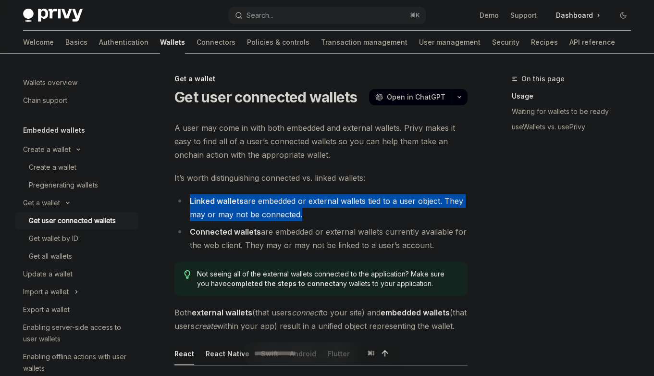
click at [250, 204] on li "Linked wallets are embedded or external wallets tied to a user object. They may…" at bounding box center [320, 207] width 293 height 27
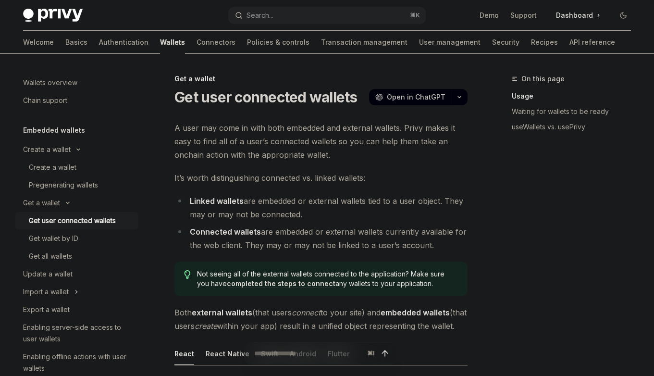
click at [283, 205] on li "Linked wallets are embedded or external wallets tied to a user object. They may…" at bounding box center [320, 207] width 293 height 27
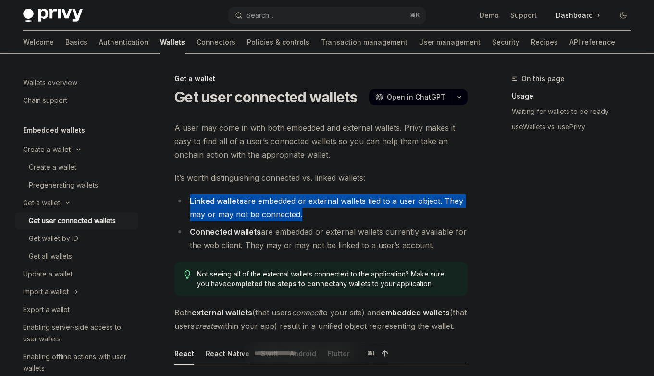
click at [283, 205] on li "Linked wallets are embedded or external wallets tied to a user object. They may…" at bounding box center [320, 207] width 293 height 27
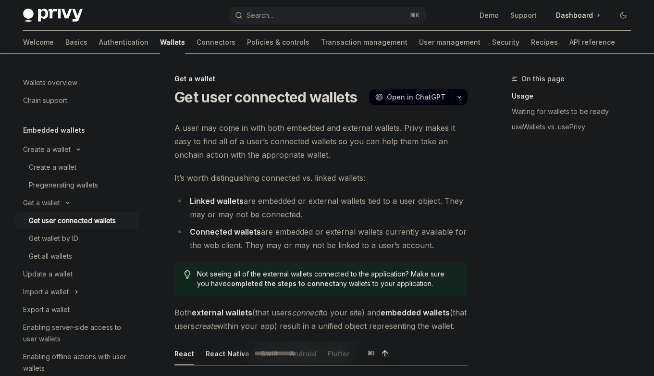
click at [315, 213] on li "Linked wallets are embedded or external wallets tied to a user object. They may…" at bounding box center [320, 207] width 293 height 27
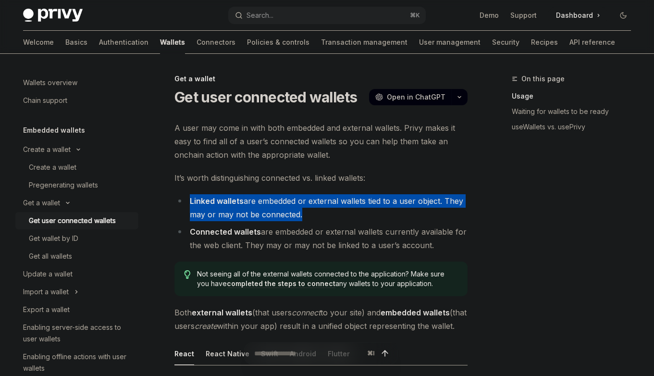
drag, startPoint x: 315, startPoint y: 213, endPoint x: 279, endPoint y: 185, distance: 44.9
drag, startPoint x: 279, startPoint y: 185, endPoint x: 308, endPoint y: 210, distance: 37.8
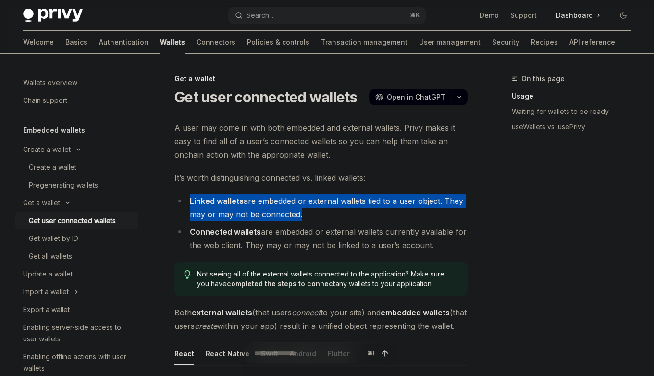
click at [308, 210] on li "Linked wallets are embedded or external wallets tied to a user object. They may…" at bounding box center [320, 207] width 293 height 27
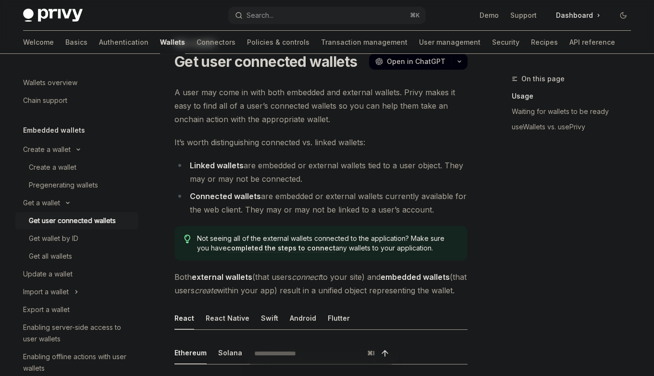
scroll to position [50, 0]
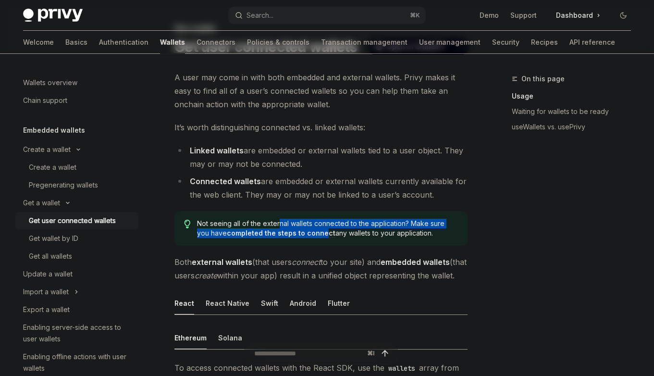
drag, startPoint x: 280, startPoint y: 221, endPoint x: 312, endPoint y: 236, distance: 35.9
click at [312, 236] on span "Not seeing all of the external wallets connected to the application? Make sure …" at bounding box center [327, 228] width 261 height 19
click at [312, 236] on link "completed the steps to connect" at bounding box center [281, 233] width 109 height 9
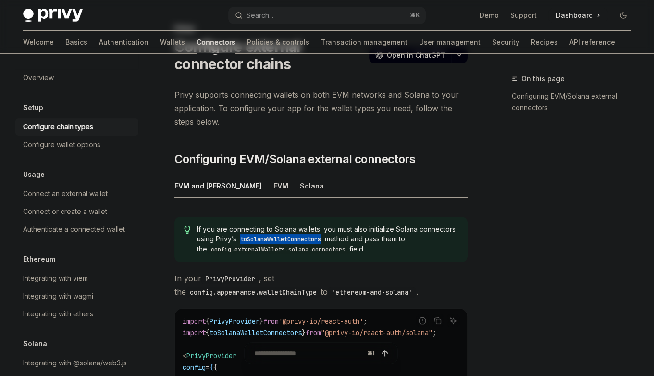
click at [312, 236] on code "toSolanaWalletConnectors" at bounding box center [280, 239] width 88 height 10
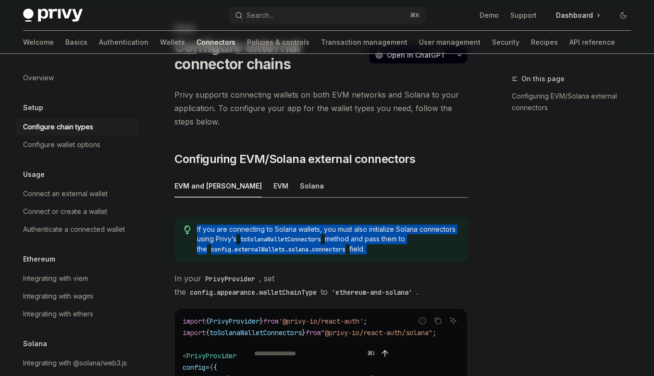
click at [312, 236] on code "toSolanaWalletConnectors" at bounding box center [280, 239] width 88 height 10
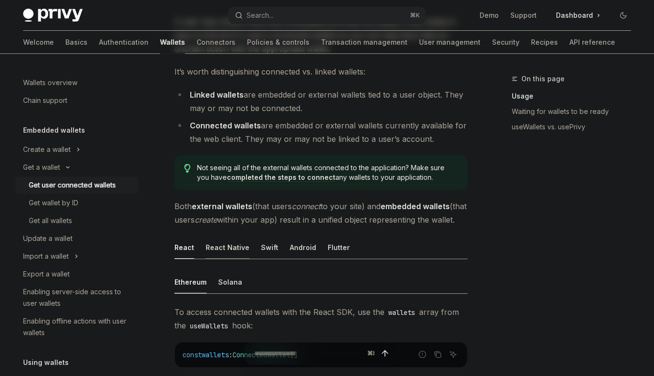
click at [236, 258] on div "React Native" at bounding box center [228, 247] width 44 height 23
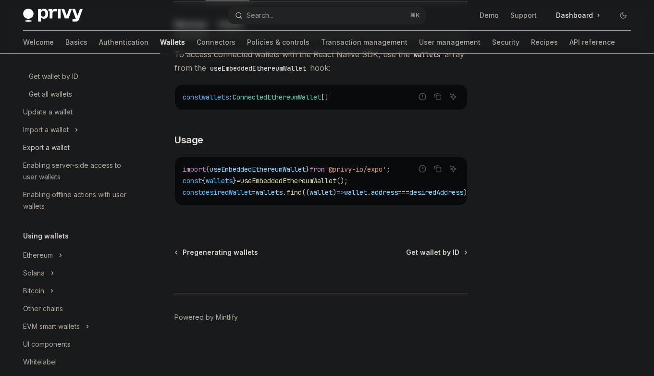
scroll to position [136, 0]
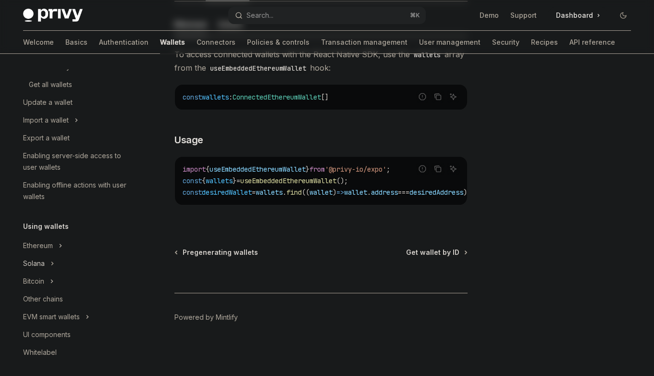
click at [38, 264] on div "Solana" at bounding box center [34, 263] width 22 height 12
type textarea "*"
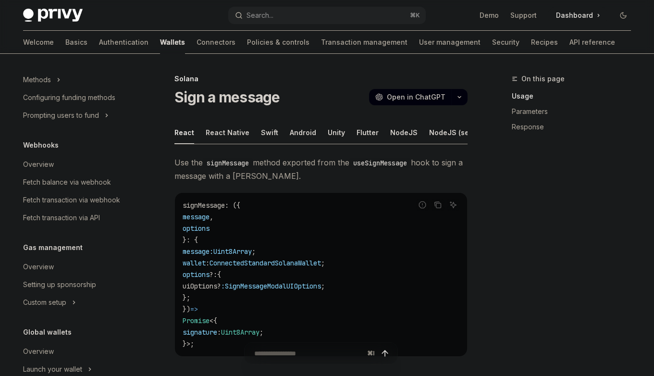
scroll to position [613, 0]
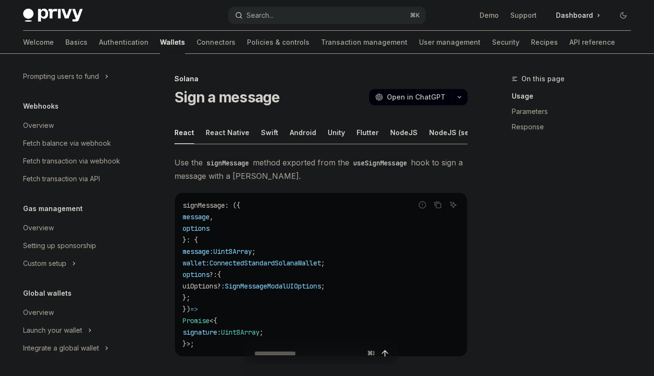
click at [315, 15] on button "Search... ⌘ K" at bounding box center [326, 15] width 197 height 17
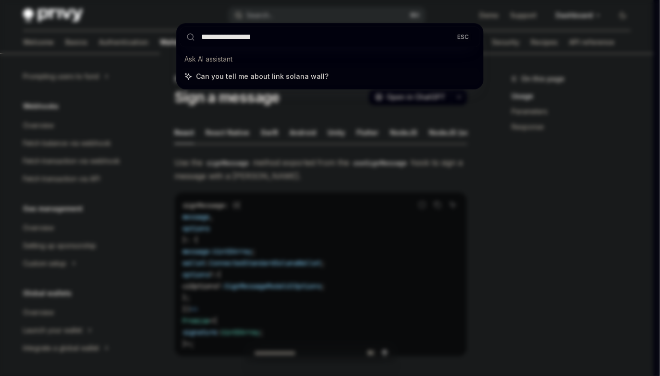
type input "**********"
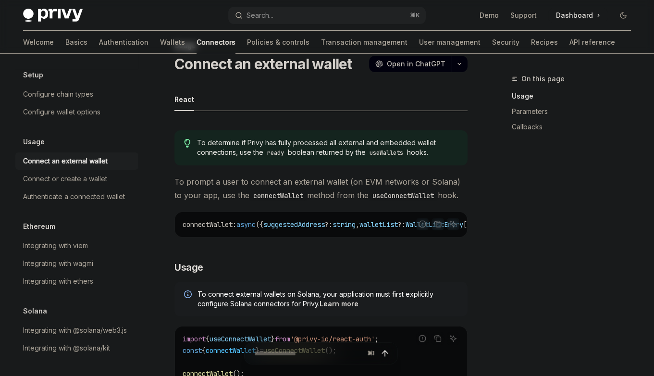
scroll to position [32, 0]
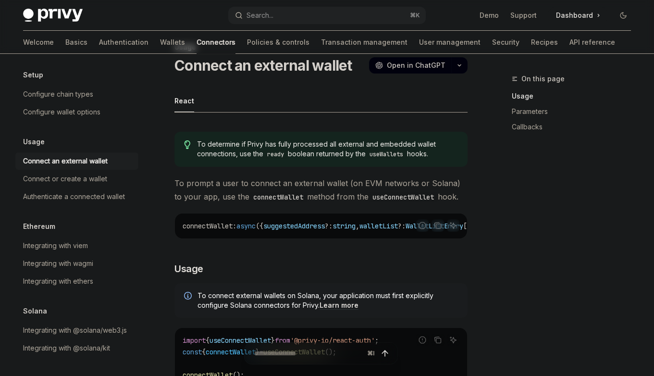
click at [297, 147] on span "To determine if Privy has fully processed all external and embedded wallet conn…" at bounding box center [327, 149] width 261 height 20
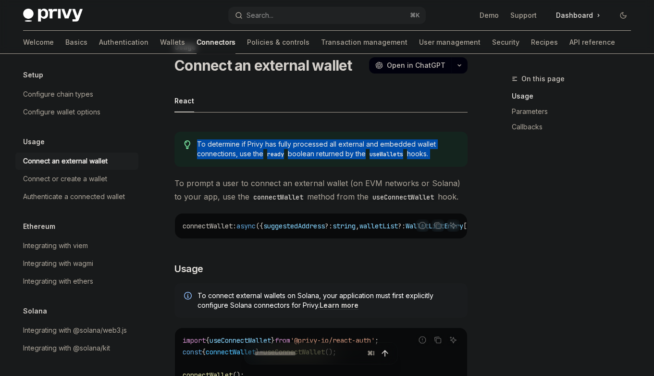
click at [297, 147] on span "To determine if Privy has fully processed all external and embedded wallet conn…" at bounding box center [327, 149] width 261 height 20
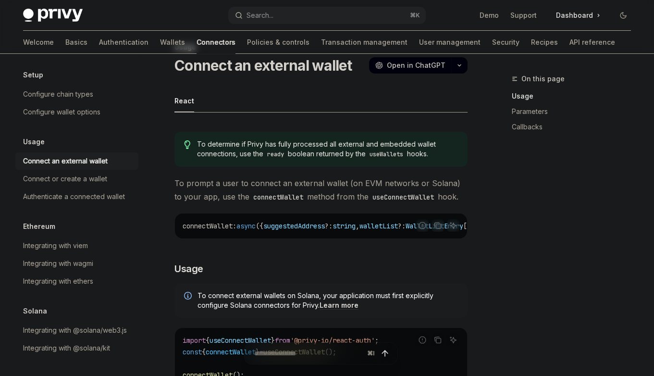
click at [316, 189] on span "To prompt a user to connect an external wallet (on EVM networks or Solana) to y…" at bounding box center [320, 189] width 293 height 27
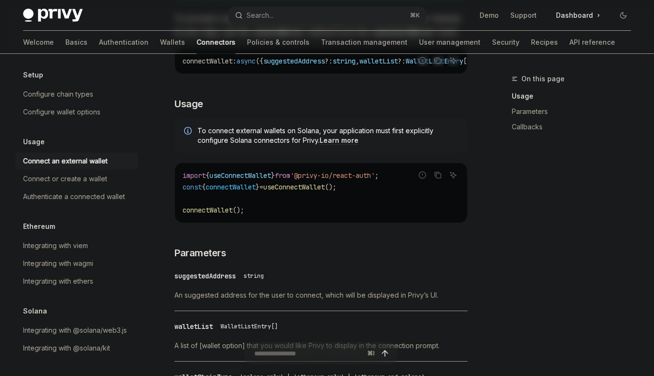
scroll to position [207, 0]
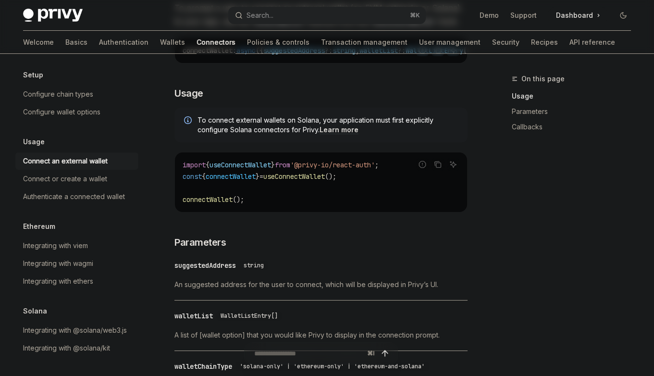
click at [286, 192] on code "import { useConnectWallet } from '@privy-io/react-auth' ; const { connectWallet…" at bounding box center [321, 182] width 277 height 46
click at [287, 199] on code "import { useConnectWallet } from '@privy-io/react-auth' ; const { connectWallet…" at bounding box center [321, 182] width 277 height 46
click at [287, 203] on code "import { useConnectWallet } from '@privy-io/react-auth' ; const { connectWallet…" at bounding box center [321, 182] width 277 height 46
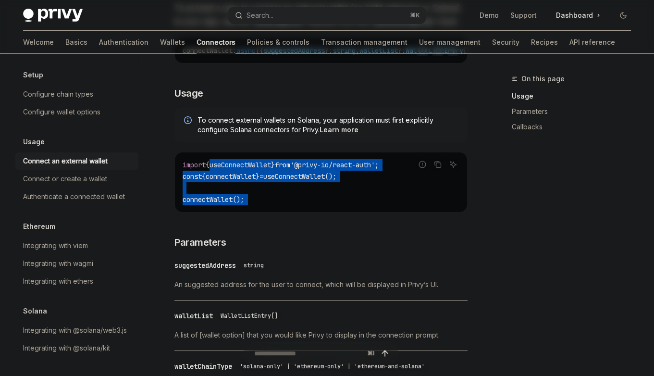
drag, startPoint x: 287, startPoint y: 203, endPoint x: 268, endPoint y: 172, distance: 36.4
click at [268, 172] on code "import { useConnectWallet } from '@privy-io/react-auth' ; const { connectWallet…" at bounding box center [321, 182] width 277 height 46
drag, startPoint x: 268, startPoint y: 172, endPoint x: 304, endPoint y: 226, distance: 64.8
click at [304, 226] on div "To determine if Privy has fully processed all external and embedded wallet conn…" at bounding box center [320, 332] width 293 height 766
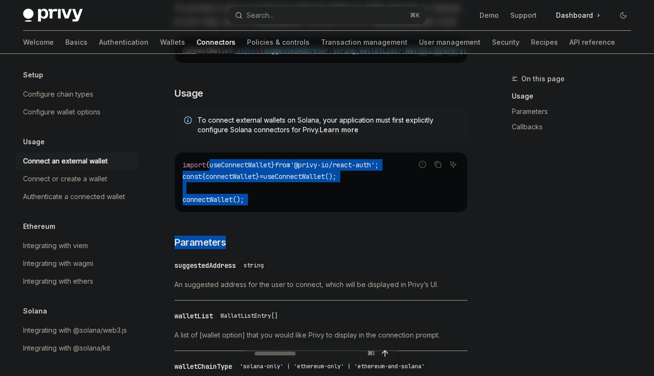
click at [304, 226] on div "To determine if Privy has fully processed all external and embedded wallet conn…" at bounding box center [320, 332] width 293 height 766
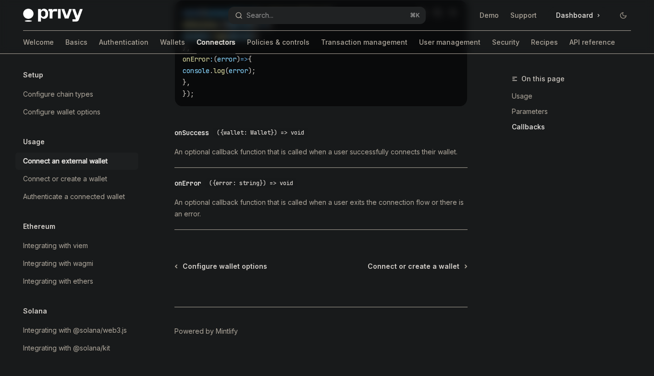
scroll to position [703, 0]
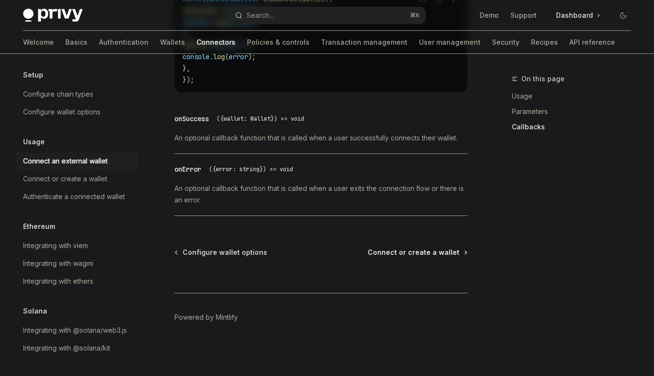
click at [408, 250] on span "Connect or create a wallet" at bounding box center [414, 252] width 92 height 10
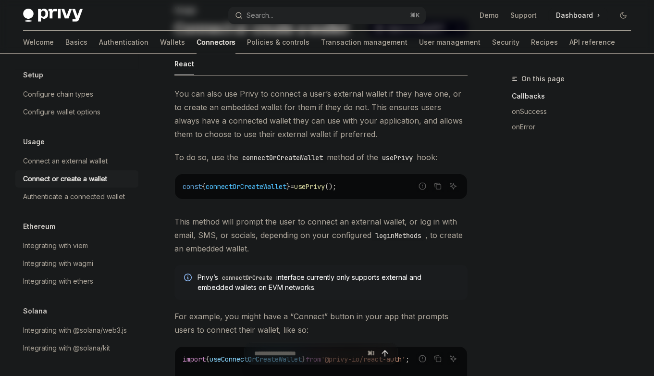
scroll to position [81, 0]
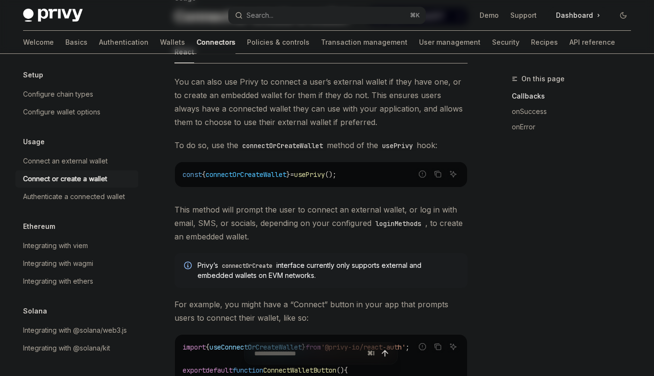
click at [287, 169] on code "const { connectOrCreateWallet } = usePrivy ();" at bounding box center [321, 175] width 277 height 12
copy span "connectOrCreateWallet"
click at [284, 177] on span "connectOrCreateWallet" at bounding box center [246, 174] width 81 height 9
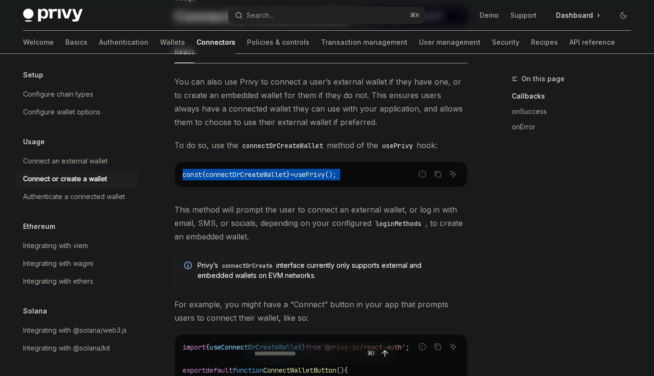
click at [284, 177] on span "connectOrCreateWallet" at bounding box center [246, 174] width 81 height 9
click at [294, 174] on span "=" at bounding box center [292, 174] width 4 height 9
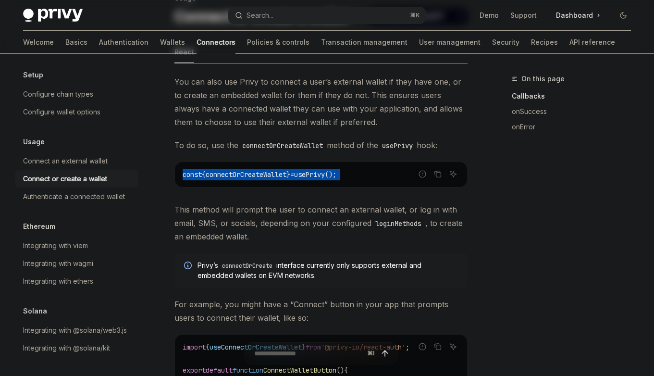
click at [324, 174] on span "usePrivy" at bounding box center [309, 174] width 31 height 9
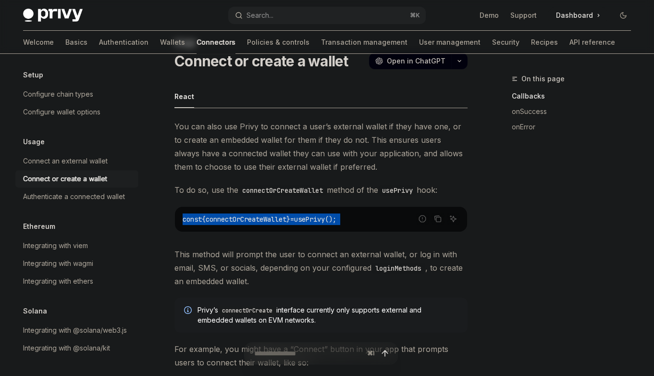
scroll to position [34, 0]
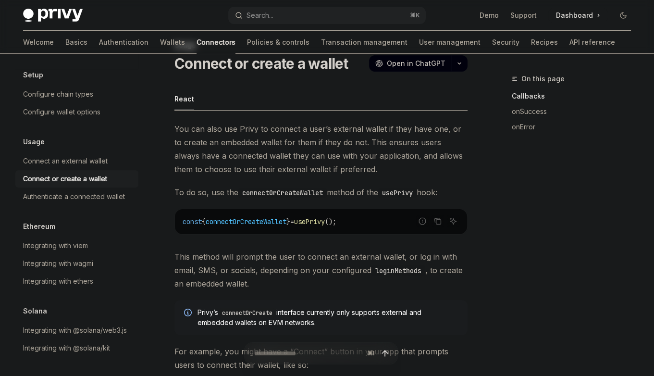
click at [292, 190] on code "connectOrCreateWallet" at bounding box center [282, 192] width 88 height 11
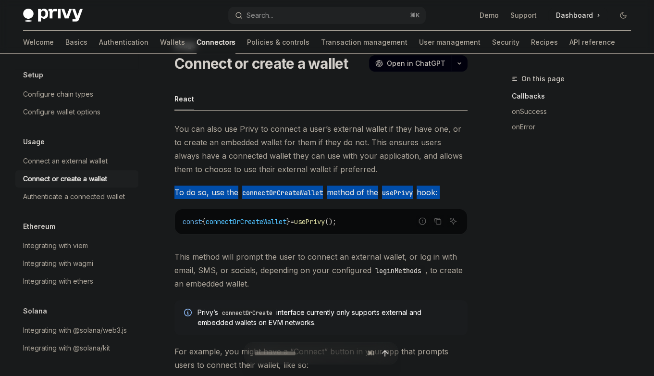
click at [292, 190] on code "connectOrCreateWallet" at bounding box center [282, 192] width 88 height 11
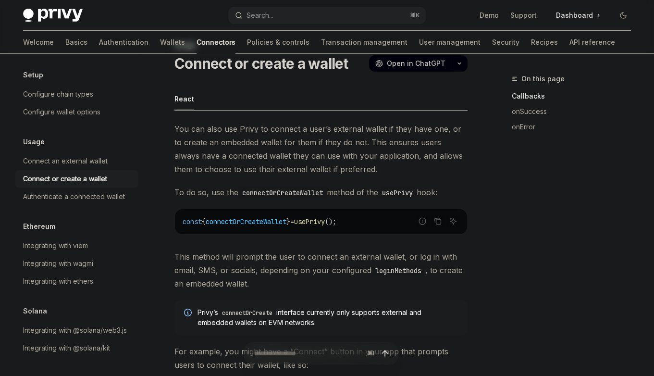
click at [297, 190] on code "connectOrCreateWallet" at bounding box center [282, 192] width 88 height 11
click at [301, 155] on span "You can also use Privy to connect a user’s external wallet if they have one, or…" at bounding box center [320, 149] width 293 height 54
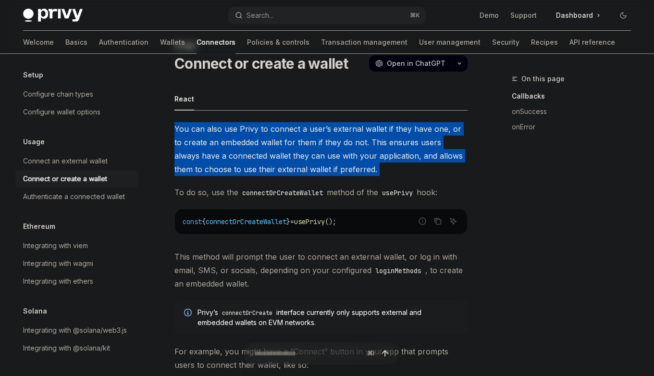
click at [301, 155] on span "You can also use Privy to connect a user’s external wallet if they have one, or…" at bounding box center [320, 149] width 293 height 54
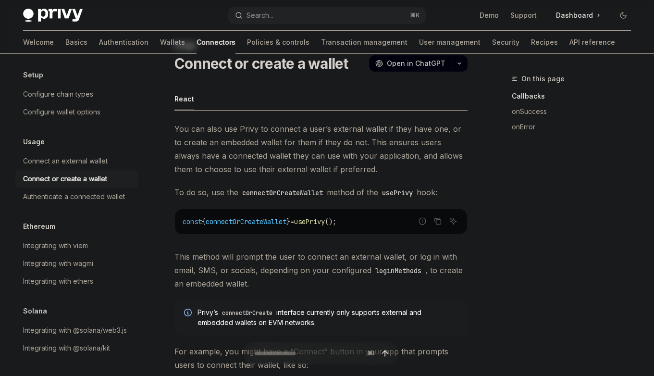
click at [307, 171] on span "You can also use Privy to connect a user’s external wallet if they have one, or…" at bounding box center [320, 149] width 293 height 54
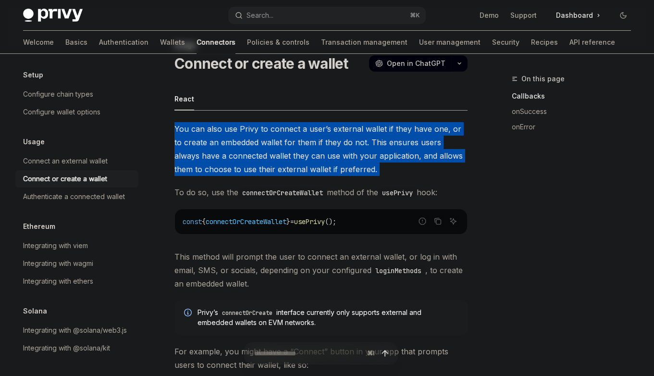
click at [307, 171] on span "You can also use Privy to connect a user’s external wallet if they have one, or…" at bounding box center [320, 149] width 293 height 54
click at [297, 153] on span "You can also use Privy to connect a user’s external wallet if they have one, or…" at bounding box center [320, 149] width 293 height 54
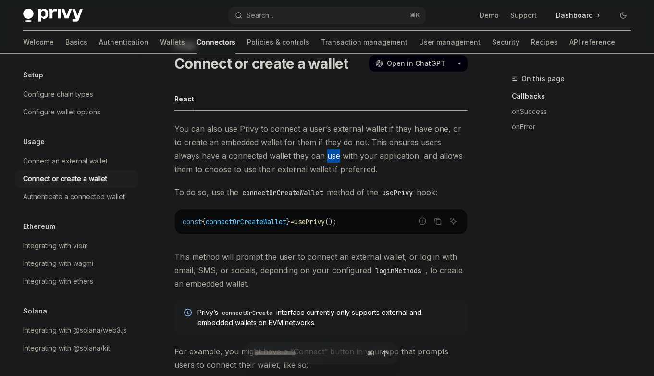
click at [297, 153] on span "You can also use Privy to connect a user’s external wallet if they have one, or…" at bounding box center [320, 149] width 293 height 54
drag, startPoint x: 329, startPoint y: 191, endPoint x: 331, endPoint y: 196, distance: 5.2
click at [331, 196] on span "To do so, use the connectOrCreateWallet method of the usePrivy hook:" at bounding box center [320, 191] width 293 height 13
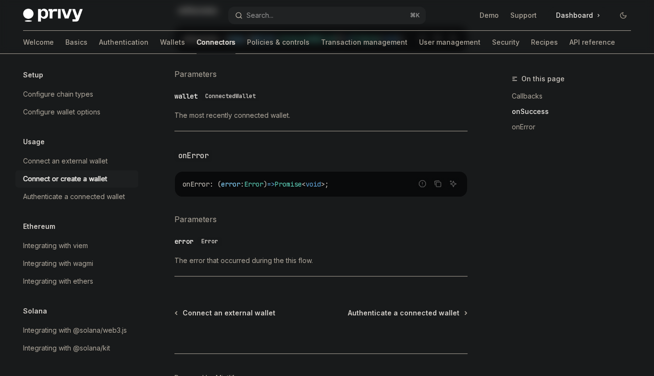
scroll to position [716, 0]
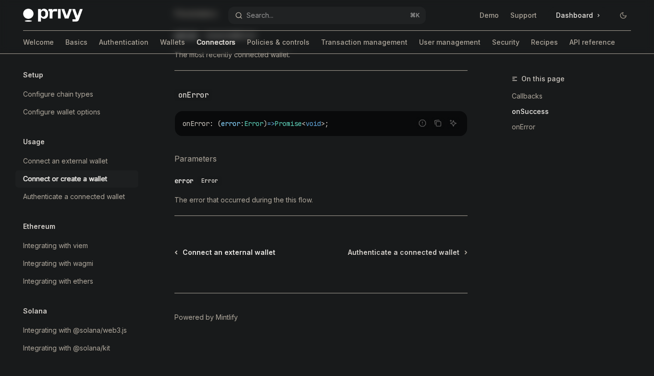
click at [230, 251] on span "Connect an external wallet" at bounding box center [229, 252] width 93 height 10
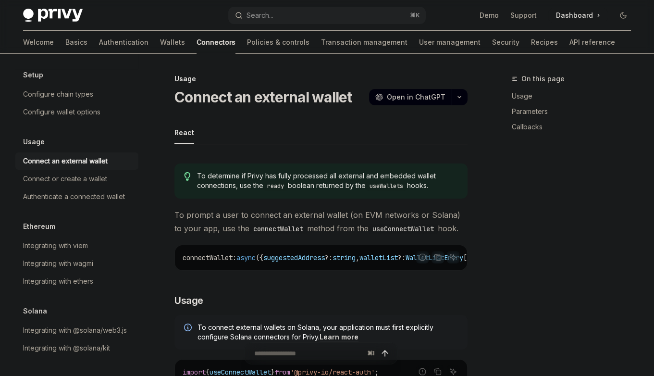
type textarea "*"
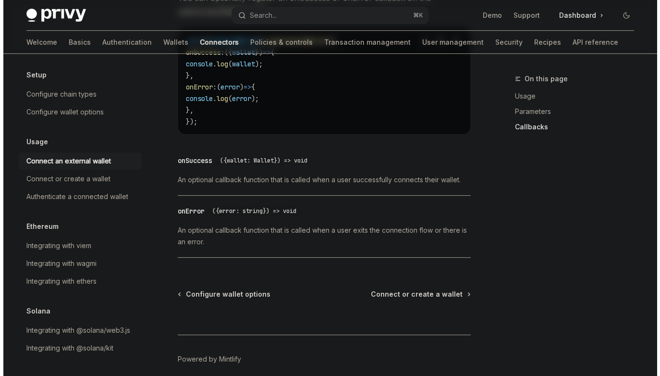
scroll to position [703, 0]
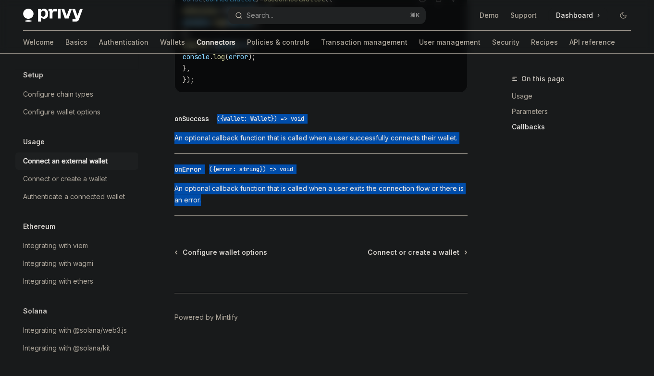
drag, startPoint x: 233, startPoint y: 111, endPoint x: 323, endPoint y: 206, distance: 130.5
click at [335, 21] on button "Search... ⌘ K" at bounding box center [326, 15] width 197 height 17
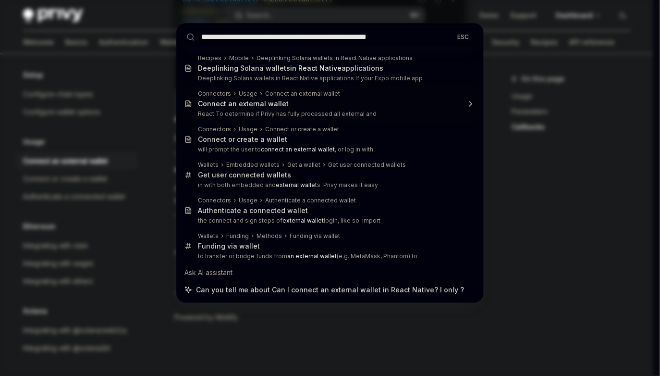
type input "**********"
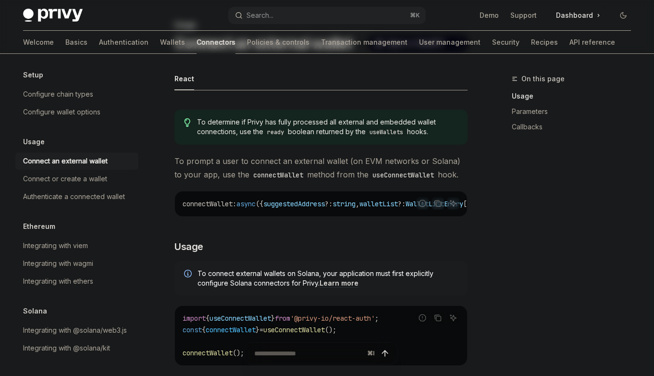
scroll to position [53, 0]
click at [292, 359] on input "Ask a question..." at bounding box center [308, 353] width 155 height 21
type input "**********"
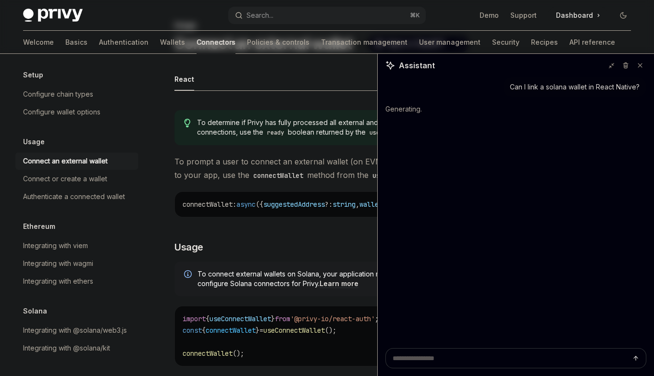
type textarea "*"
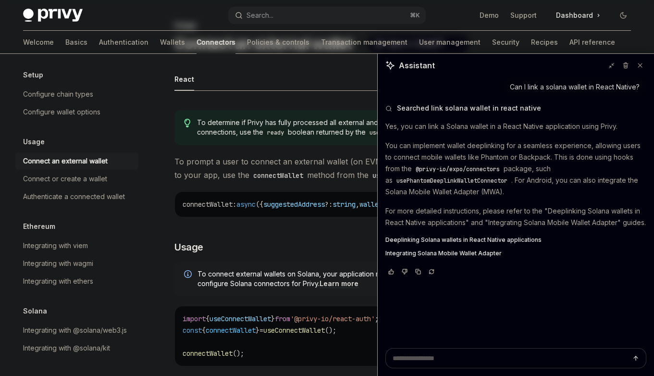
type textarea "*"
click at [463, 252] on span "Integrating Solana Mobile Wallet Adapter" at bounding box center [443, 253] width 116 height 8
click at [480, 221] on p "For more detailed instructions, please refer to the "Deeplinking Solana wallets…" at bounding box center [515, 216] width 261 height 23
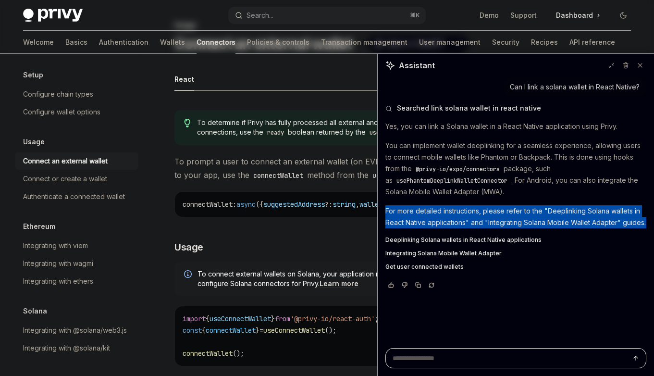
click at [480, 221] on p "For more detailed instructions, please refer to the "Deeplinking Solana wallets…" at bounding box center [515, 216] width 261 height 23
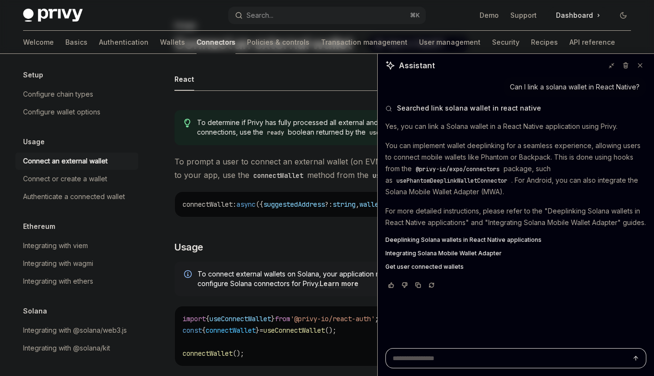
click at [493, 185] on p "You can implement wallet deeplinking for a seamless experience, allowing users …" at bounding box center [515, 169] width 261 height 58
click at [466, 178] on span "usePhantomDeeplinkWalletConnector" at bounding box center [451, 181] width 111 height 8
click at [517, 193] on p "You can implement wallet deeplinking for a seamless experience, allowing users …" at bounding box center [515, 169] width 261 height 58
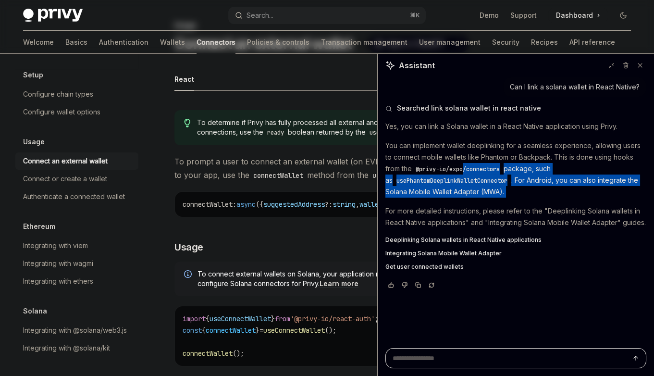
drag, startPoint x: 517, startPoint y: 193, endPoint x: 466, endPoint y: 164, distance: 58.9
click at [466, 164] on p "You can implement wallet deeplinking for a seamless experience, allowing users …" at bounding box center [515, 169] width 261 height 58
click at [466, 164] on code "@privy-io/expo/connectors" at bounding box center [458, 169] width 92 height 10
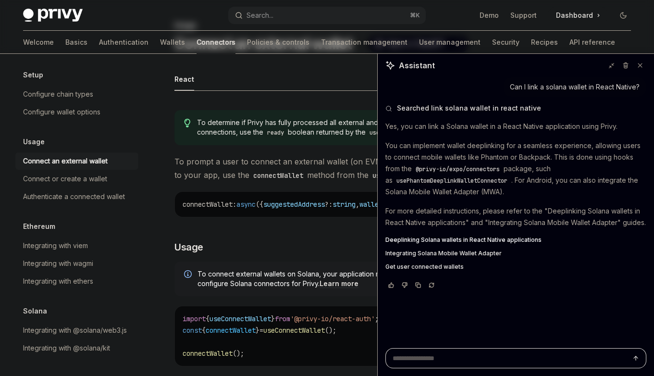
click at [453, 240] on span "Deeplinking Solana wallets in React Native applications" at bounding box center [463, 240] width 156 height 8
click at [506, 358] on textarea "Ask a question..." at bounding box center [515, 358] width 261 height 20
type textarea "*"
type textarea "**"
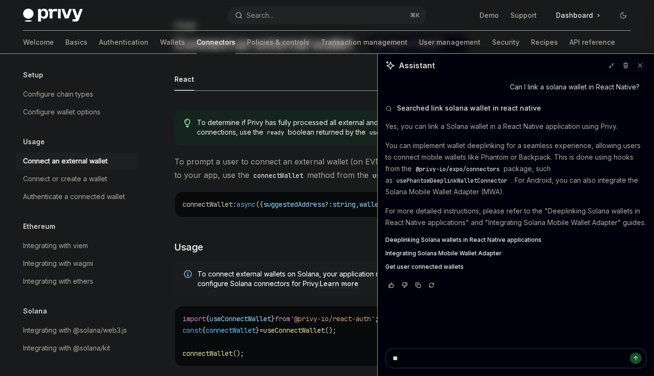
type textarea "*"
type textarea "**"
type textarea "*"
type textarea "****"
type textarea "*"
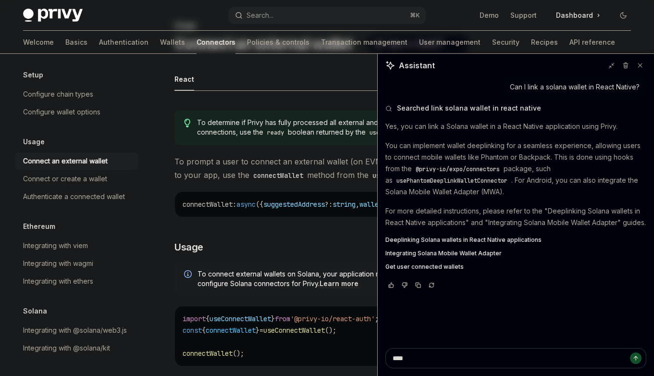
type textarea "****"
type textarea "*"
type textarea "******"
type textarea "*"
type textarea "*******"
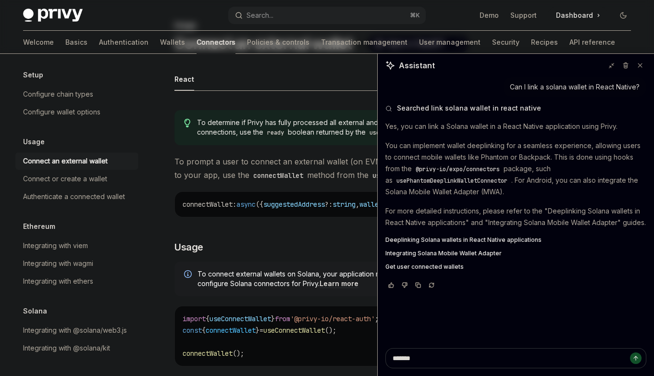
type textarea "*"
type textarea "********"
type textarea "*"
type textarea "*********"
type textarea "*"
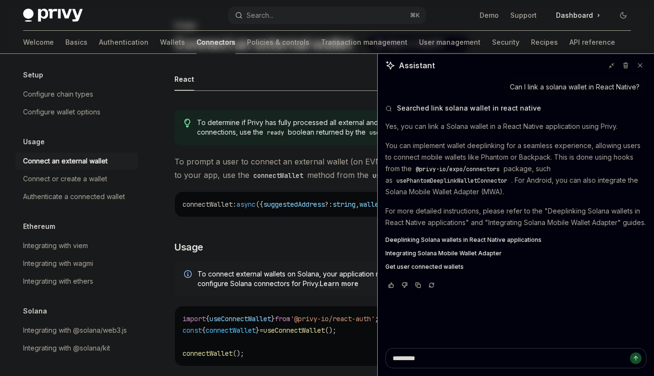
type textarea "**********"
type textarea "*"
type textarea "**********"
type textarea "*"
type textarea "**********"
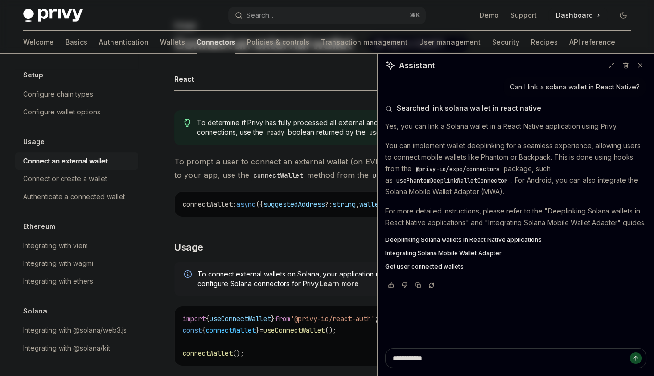
type textarea "*"
type textarea "**********"
type textarea "*"
type textarea "**********"
type textarea "*"
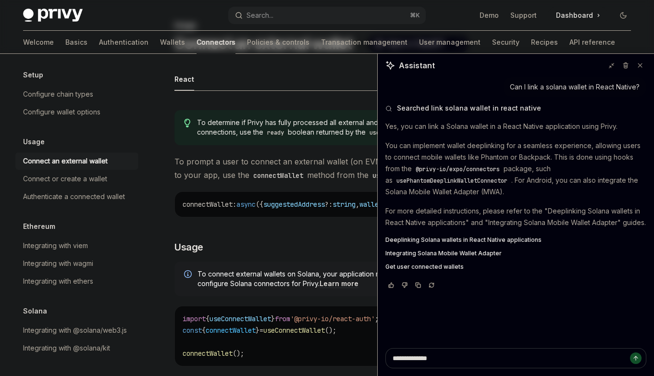
type textarea "**********"
type textarea "*"
type textarea "**********"
type textarea "*"
type textarea "**********"
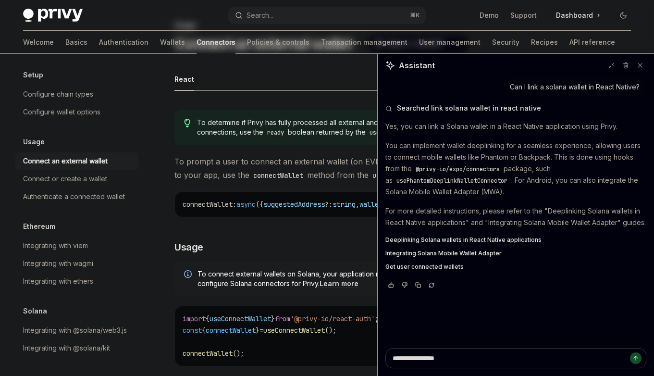
type textarea "*"
type textarea "**********"
type textarea "*"
type textarea "**********"
type textarea "*"
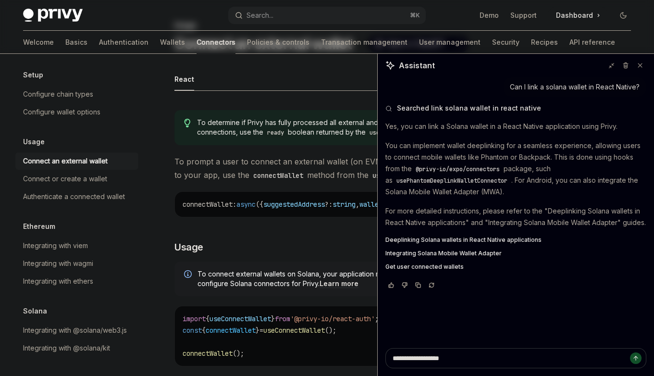
type textarea "**********"
type textarea "*"
type textarea "**********"
type textarea "*"
type textarea "**********"
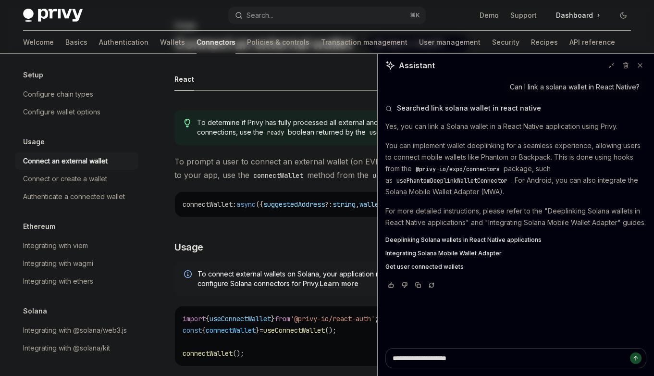
type textarea "*"
type textarea "**********"
type textarea "*"
type textarea "**********"
type textarea "*"
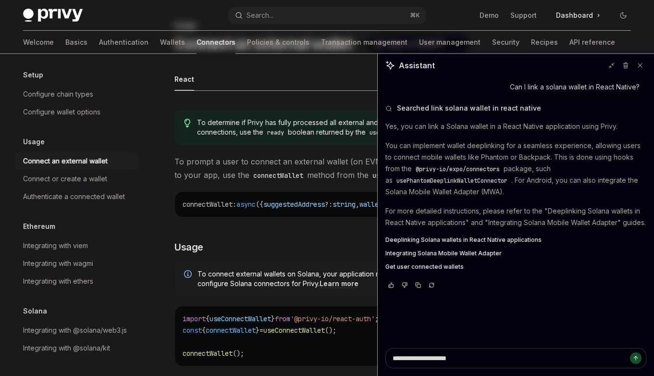
type textarea "**********"
type textarea "*"
type textarea "**********"
type textarea "*"
type textarea "**********"
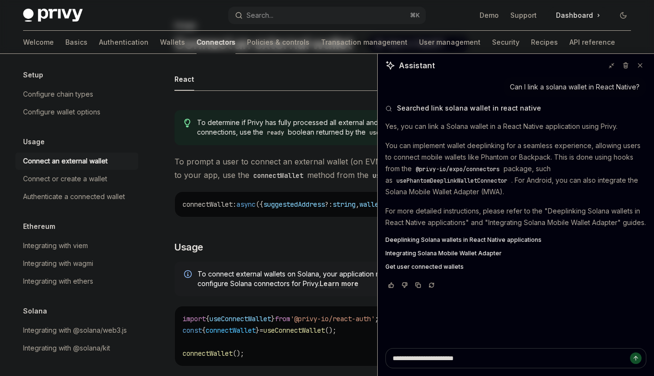
type textarea "*"
type textarea "**********"
type textarea "*"
type textarea "**********"
type textarea "*"
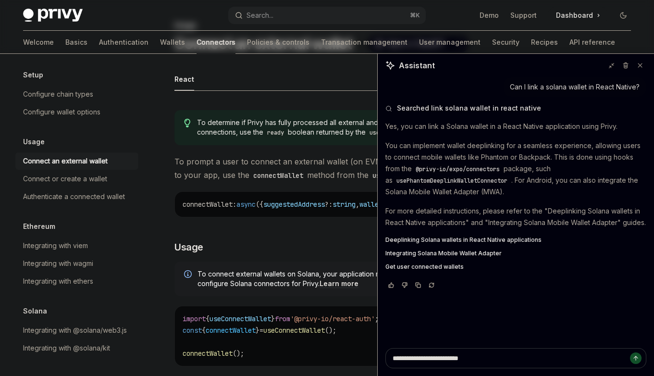
type textarea "**********"
type textarea "*"
type textarea "**********"
type textarea "*"
type textarea "**********"
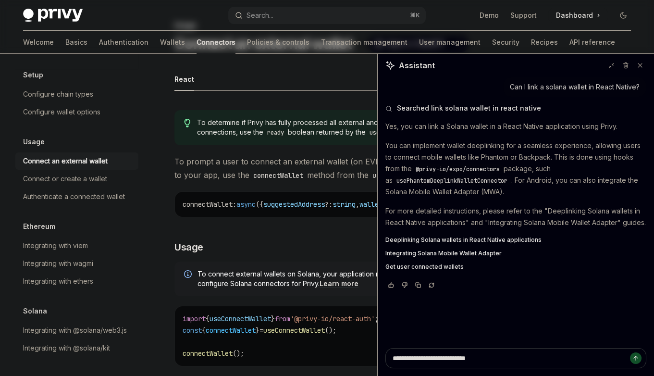
type textarea "*"
type textarea "**********"
type textarea "*"
type textarea "**********"
type textarea "*"
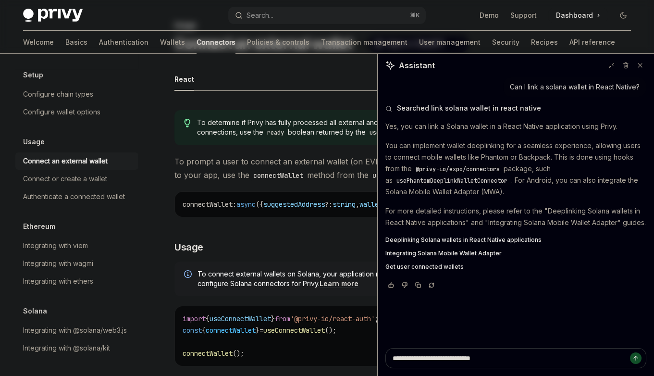
type textarea "**********"
type textarea "*"
type textarea "**********"
type textarea "*"
type textarea "**********"
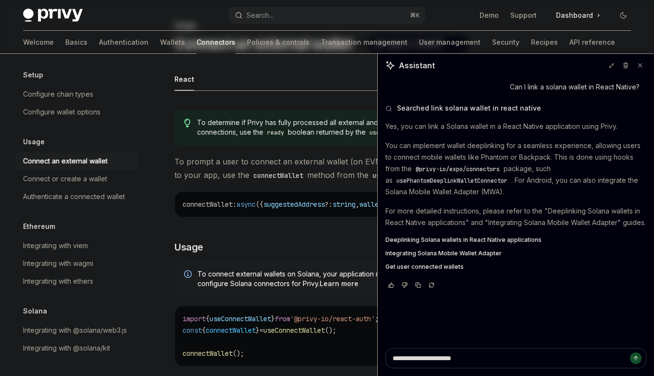
type textarea "*"
type textarea "**********"
type textarea "*"
type textarea "**********"
type textarea "*"
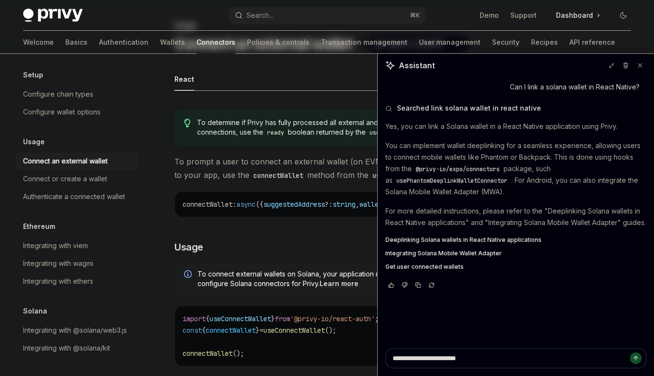
type textarea "**********"
type textarea "*"
type textarea "**********"
type textarea "*"
type textarea "**********"
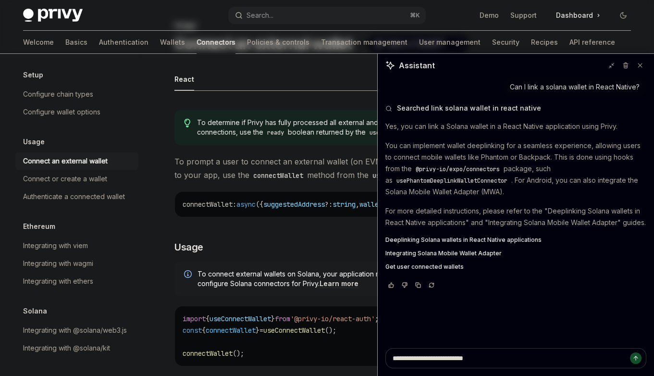
type textarea "*"
type textarea "**********"
type textarea "*"
type textarea "**********"
type textarea "*"
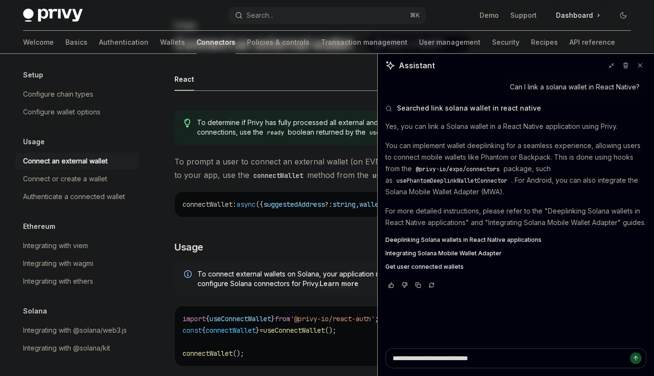
type textarea "**********"
type textarea "*"
type textarea "**********"
type textarea "*"
type textarea "**********"
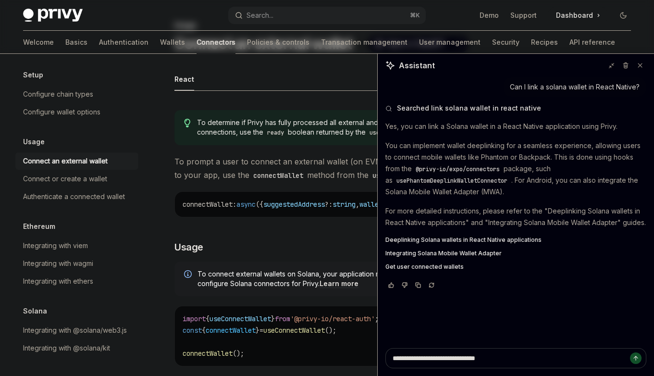
type textarea "*"
type textarea "**********"
type textarea "*"
type textarea "**********"
type textarea "*"
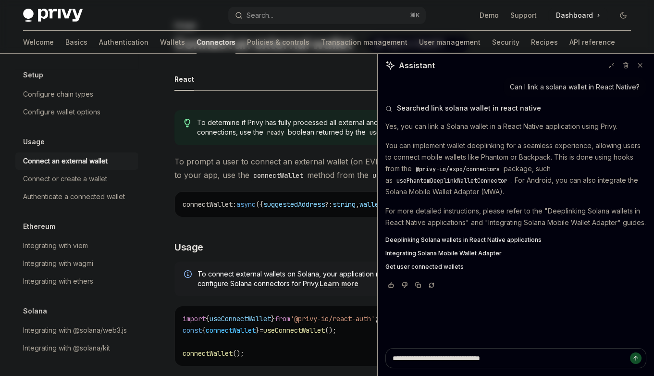
type textarea "**********"
type textarea "*"
type textarea "**********"
type textarea "*"
type textarea "**********"
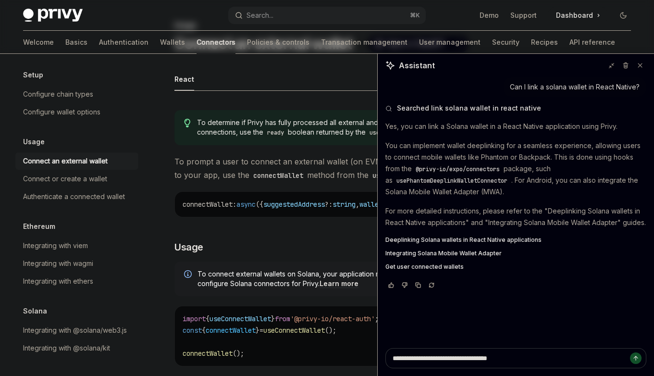
type textarea "*"
type textarea "**********"
type textarea "*"
type textarea "**********"
type textarea "*"
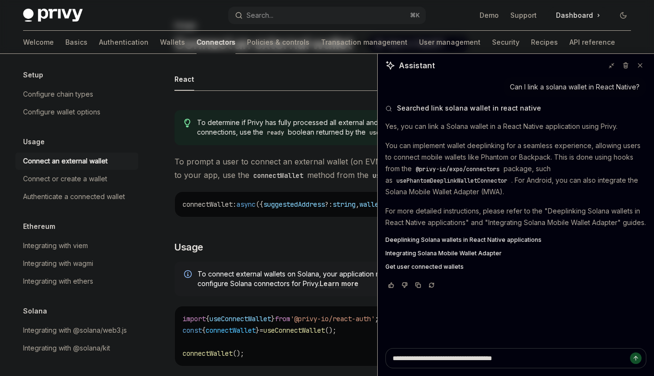
type textarea "**********"
type textarea "*"
type textarea "**********"
type textarea "*"
type textarea "**********"
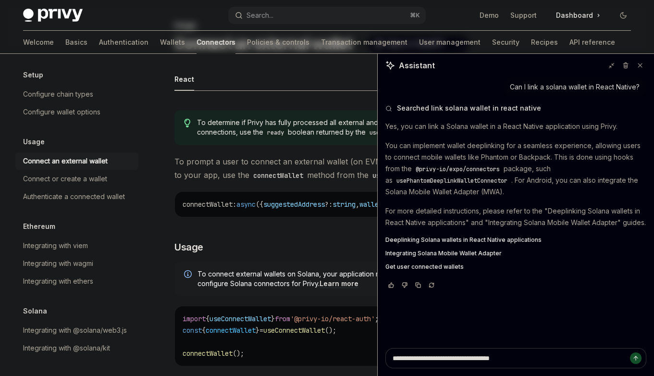
type textarea "*"
type textarea "**********"
type textarea "*"
type textarea "**********"
type textarea "*"
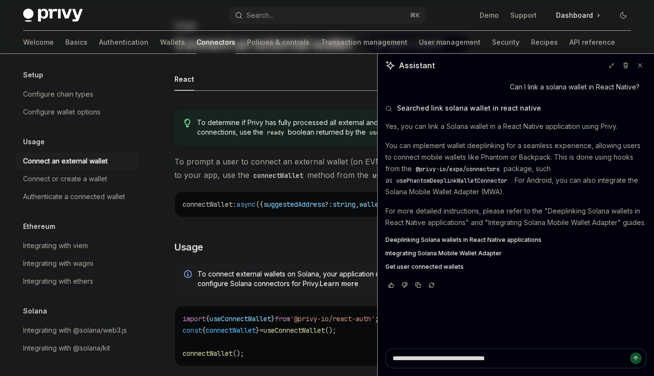
type textarea "**********"
type textarea "*"
type textarea "**********"
type textarea "*"
type textarea "**********"
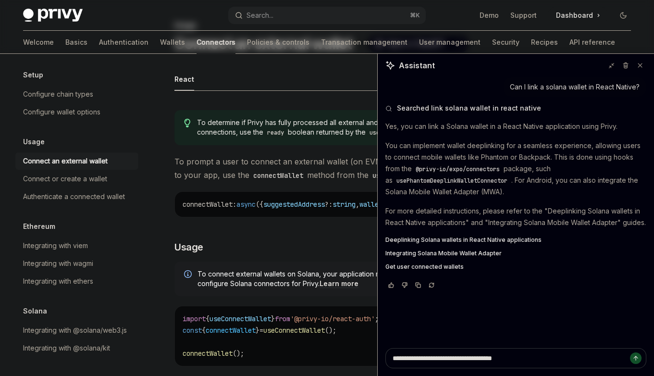
type textarea "*"
type textarea "**********"
type textarea "*"
type textarea "**********"
type textarea "*"
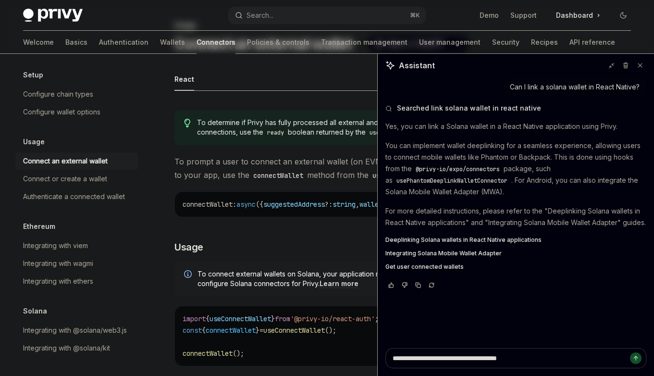
type textarea "**********"
type textarea "*"
type textarea "**********"
type textarea "*"
type textarea "**********"
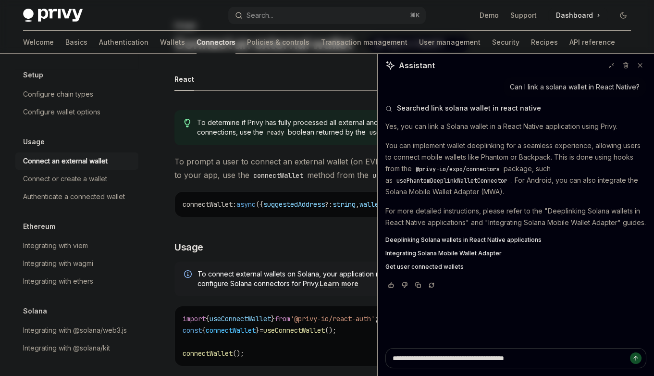
type textarea "*"
type textarea "**********"
type textarea "*"
type textarea "**********"
type textarea "*"
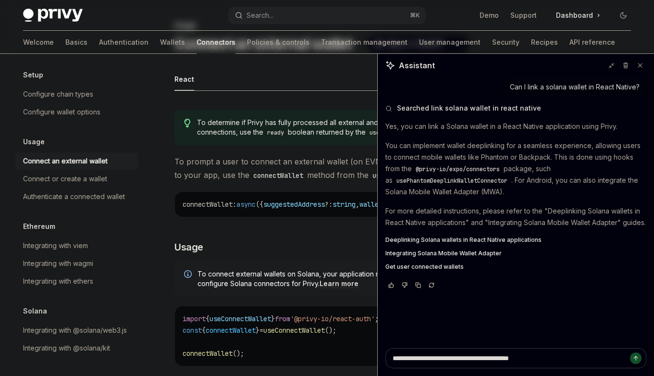
type textarea "**********"
type textarea "*"
type textarea "**********"
type textarea "*"
type textarea "**********"
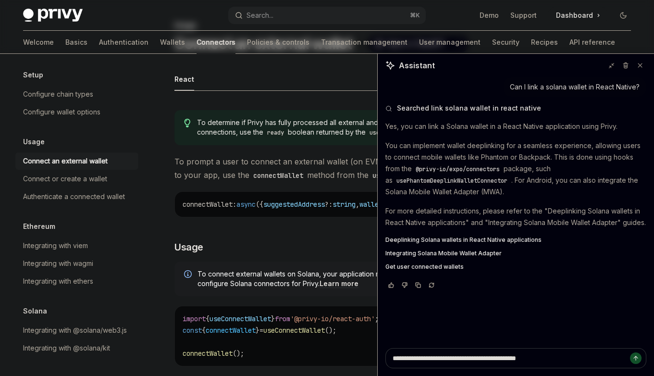
type textarea "*"
type textarea "**********"
type textarea "*"
type textarea "**********"
type textarea "*"
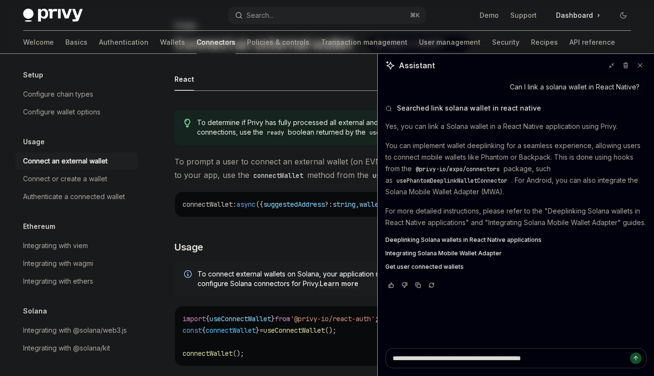
type textarea "**********"
type textarea "*"
type textarea "**********"
type textarea "*"
type textarea "**********"
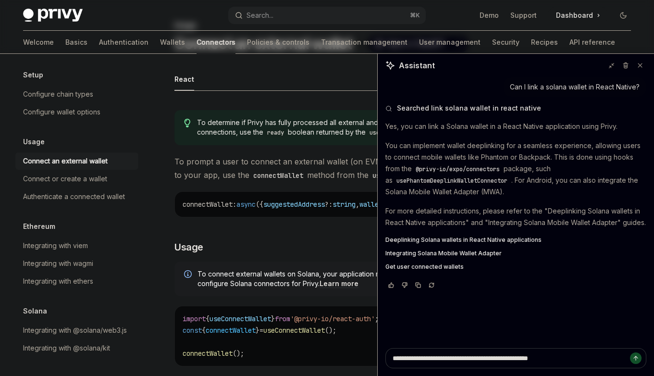
type textarea "*"
type textarea "**********"
type textarea "*"
type textarea "**********"
type textarea "*"
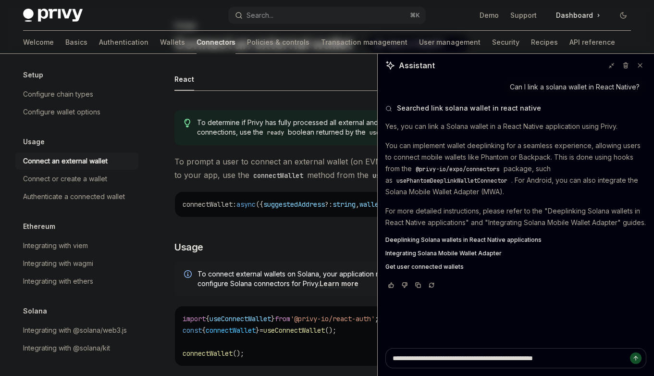
type textarea "**********"
type textarea "*"
type textarea "**********"
type textarea "*"
type textarea "**********"
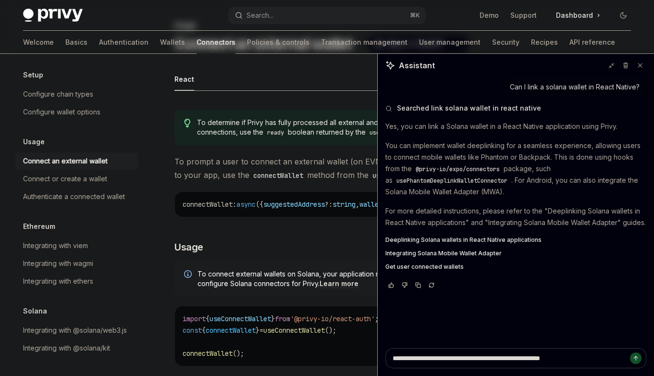
type textarea "*"
type textarea "**********"
type textarea "*"
type textarea "**********"
type textarea "*"
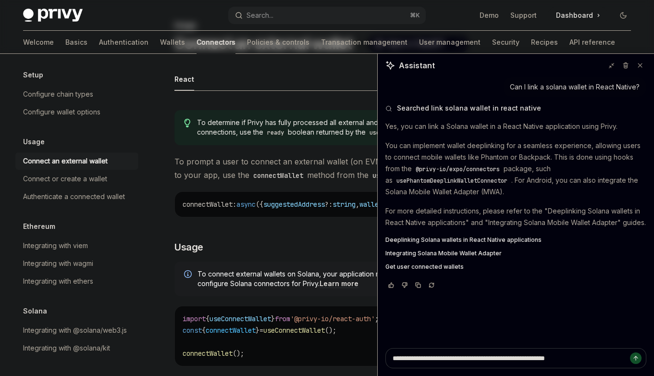
type textarea "**********"
type textarea "*"
type textarea "**********"
type textarea "*"
type textarea "**********"
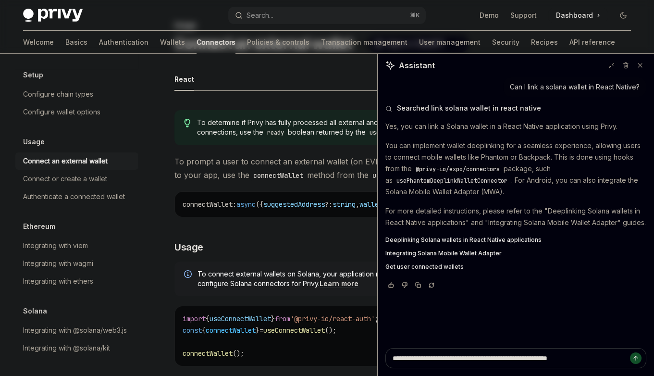
type textarea "*"
type textarea "**********"
type textarea "*"
type textarea "**********"
type textarea "*"
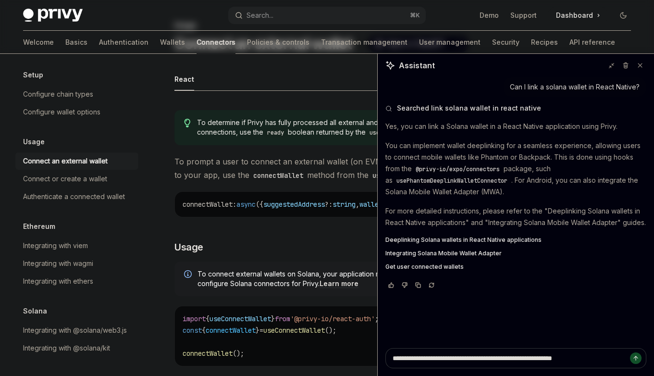
type textarea "**********"
type textarea "*"
type textarea "**********"
type textarea "*"
type textarea "**********"
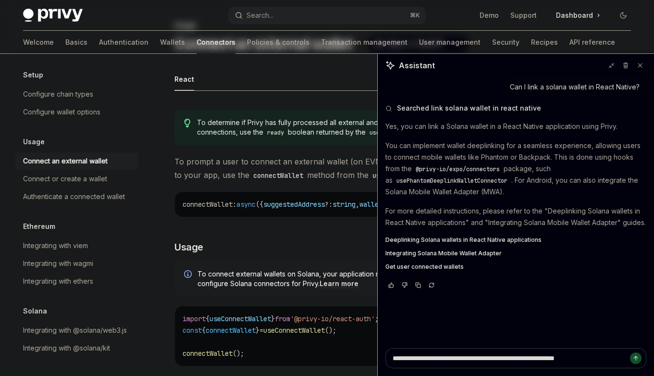
type textarea "*"
type textarea "**********"
type textarea "*"
type textarea "**********"
type textarea "*"
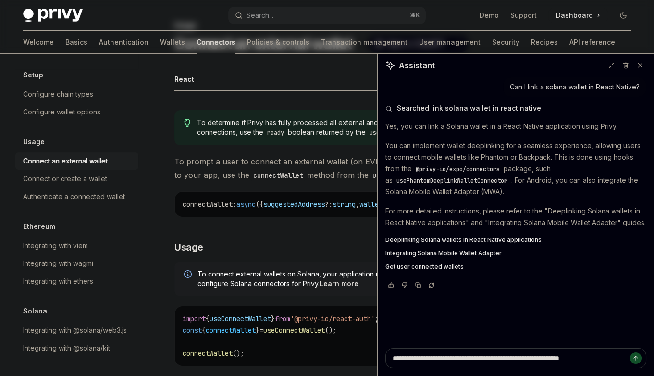
type textarea "**********"
type textarea "*"
type textarea "**********"
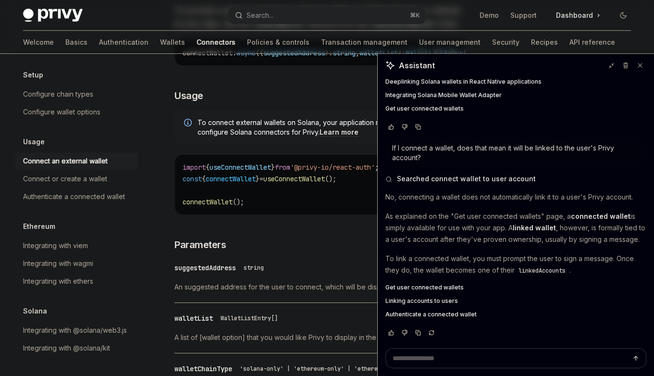
scroll to position [180, 0]
click at [561, 257] on p "To link a connected wallet, you must prompt the user to sign a message. Once th…" at bounding box center [515, 264] width 261 height 23
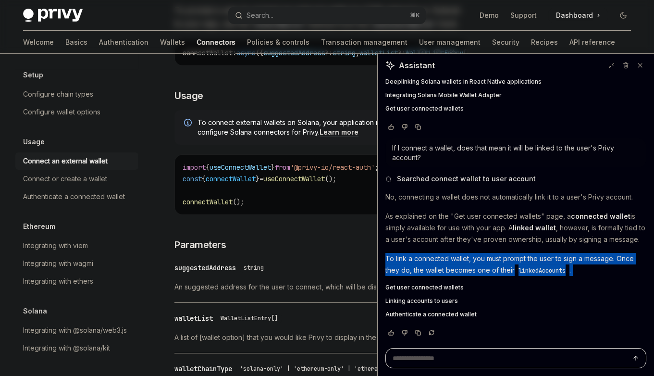
click at [561, 257] on p "To link a connected wallet, you must prompt the user to sign a message. Once th…" at bounding box center [515, 264] width 261 height 23
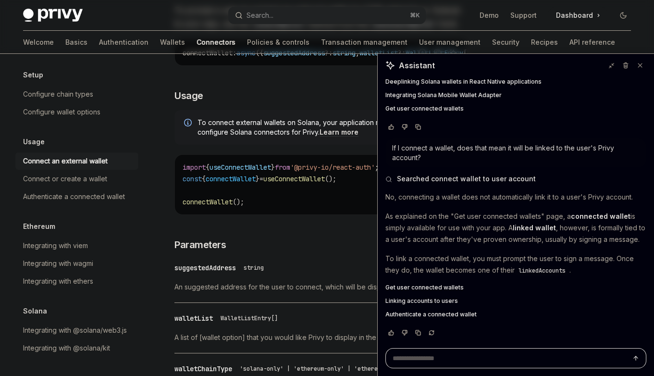
click at [549, 259] on p "To link a connected wallet, you must prompt the user to sign a message. Once th…" at bounding box center [515, 264] width 261 height 23
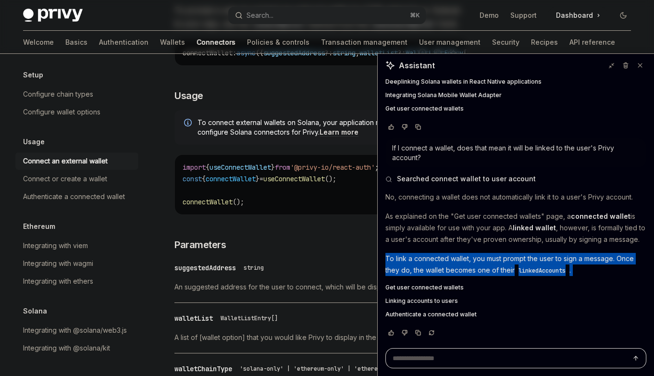
click at [549, 259] on p "To link a connected wallet, you must prompt the user to sign a message. Once th…" at bounding box center [515, 264] width 261 height 23
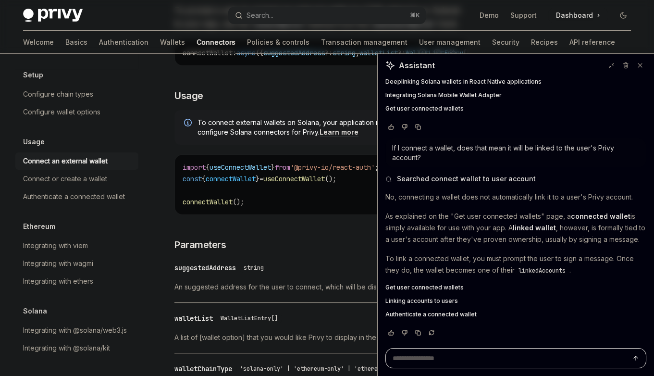
click at [501, 268] on p "To link a connected wallet, you must prompt the user to sign a message. Once th…" at bounding box center [515, 264] width 261 height 23
click at [443, 301] on span "Linking accounts to users" at bounding box center [421, 301] width 73 height 8
click at [434, 314] on span "Authenticate a connected wallet" at bounding box center [430, 314] width 91 height 8
click at [465, 355] on textarea "Ask a question..." at bounding box center [515, 358] width 261 height 20
click at [441, 303] on span "Linking accounts to users" at bounding box center [421, 301] width 73 height 8
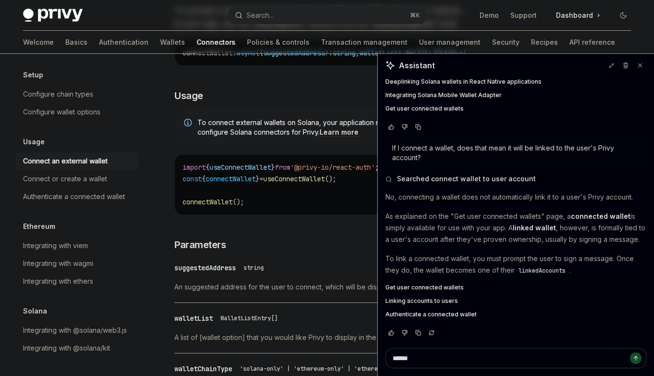
click at [489, 348] on textarea "*****" at bounding box center [515, 358] width 261 height 20
click at [489, 356] on textarea "*****" at bounding box center [515, 358] width 261 height 20
click at [470, 318] on span "Authenticate a connected wallet" at bounding box center [430, 314] width 91 height 8
click at [425, 361] on textarea "*****" at bounding box center [515, 358] width 261 height 20
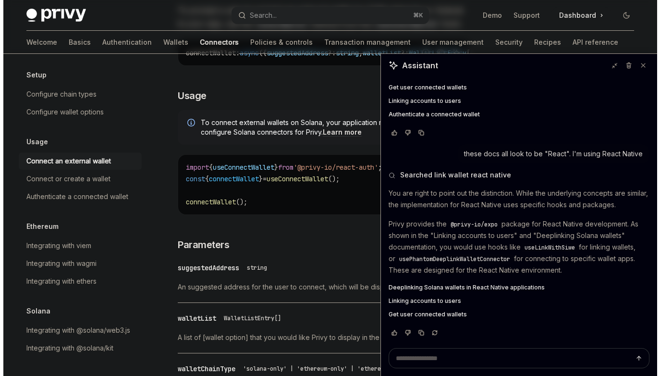
scroll to position [357, 0]
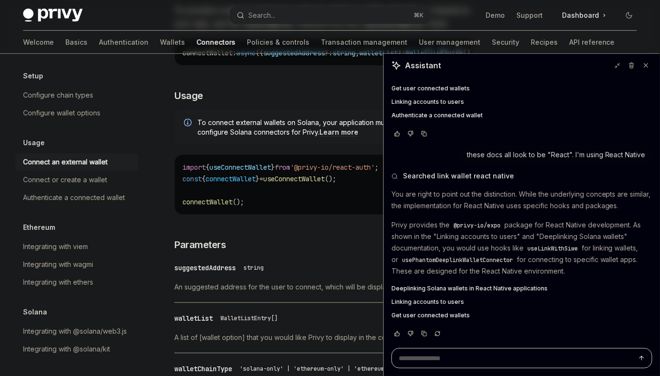
click at [502, 239] on p "Privy provides the @privy-io/expo package for React Native development. As show…" at bounding box center [522, 248] width 261 height 58
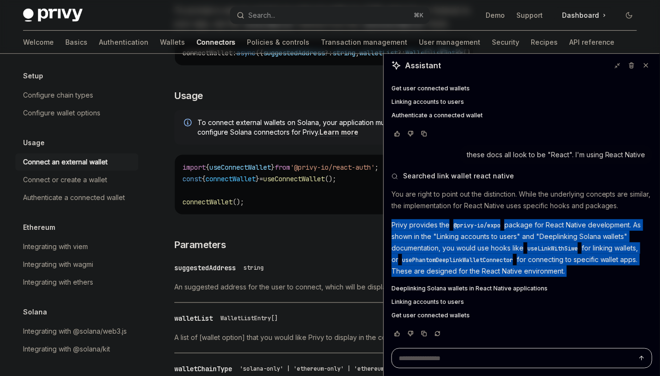
click at [502, 239] on p "Privy provides the @privy-io/expo package for React Native development. As show…" at bounding box center [522, 248] width 261 height 58
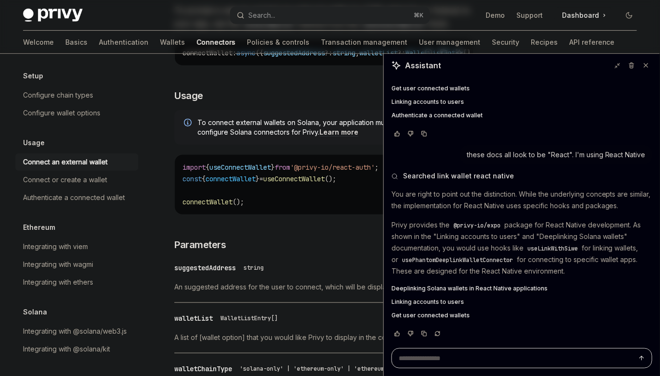
click at [443, 246] on p "Privy provides the @privy-io/expo package for React Native development. As show…" at bounding box center [522, 248] width 261 height 58
click at [489, 255] on code "usePhantomDeeplinkWalletConnector" at bounding box center [457, 260] width 119 height 10
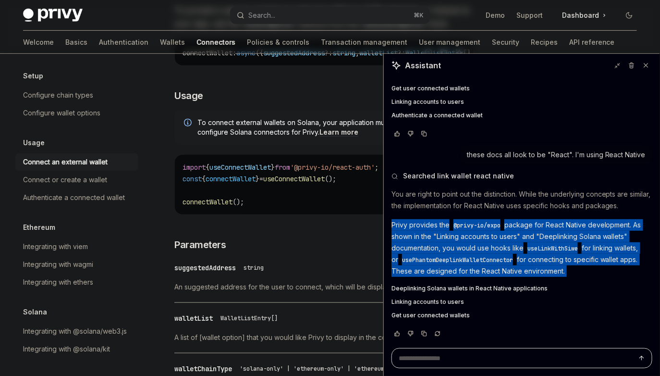
click at [489, 255] on code "usePhantomDeeplinkWalletConnector" at bounding box center [457, 260] width 119 height 10
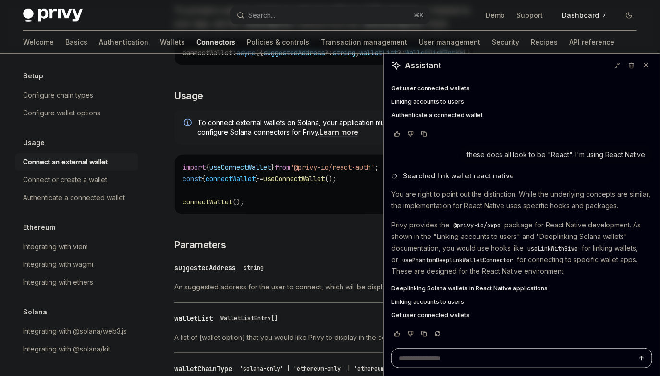
click at [489, 256] on span "usePhantomDeeplinkWalletConnector" at bounding box center [457, 260] width 111 height 8
copy span "usePhantomDeeplinkWalletConnector"
click at [489, 256] on span "usePhantomDeeplinkWalletConnector" at bounding box center [457, 260] width 111 height 8
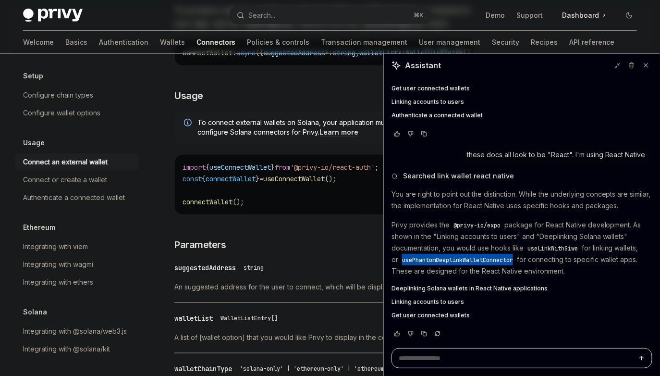
click at [490, 258] on span "usePhantomDeeplinkWalletConnector" at bounding box center [457, 260] width 111 height 8
click at [496, 254] on p "Privy provides the @privy-io/expo package for React Native development. As show…" at bounding box center [522, 248] width 261 height 58
click at [503, 258] on span "usePhantomDeeplinkWalletConnector" at bounding box center [457, 260] width 111 height 8
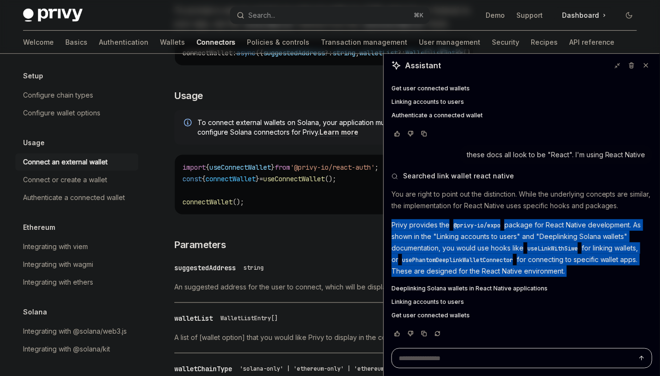
click at [503, 258] on span "usePhantomDeeplinkWalletConnector" at bounding box center [457, 260] width 111 height 8
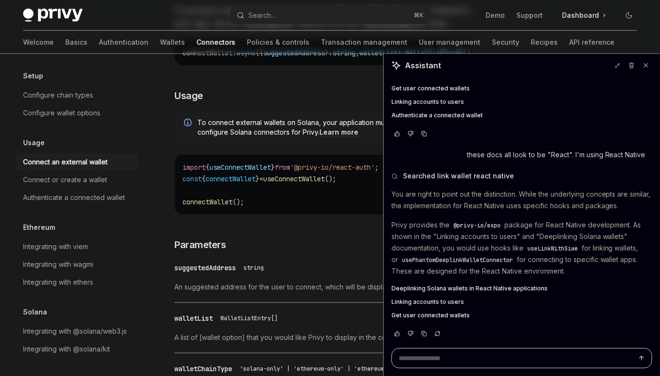
click at [509, 267] on p "Privy provides the @privy-io/expo package for React Native development. As show…" at bounding box center [522, 248] width 261 height 58
click at [483, 286] on span "Deeplinking Solana wallets in React Native applications" at bounding box center [470, 288] width 156 height 8
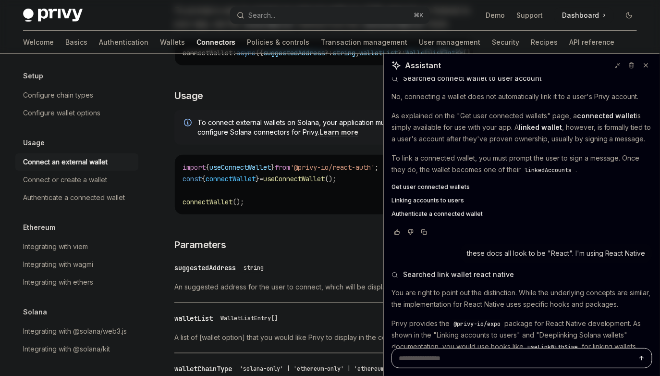
scroll to position [252, 0]
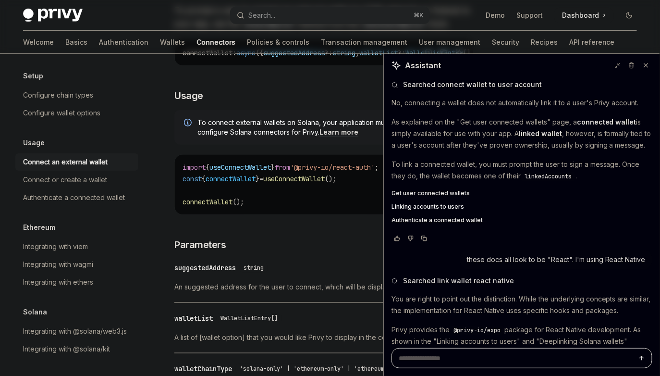
click at [450, 206] on span "Linking accounts to users" at bounding box center [428, 207] width 73 height 8
click at [457, 217] on span "Authenticate a connected wallet" at bounding box center [437, 220] width 91 height 8
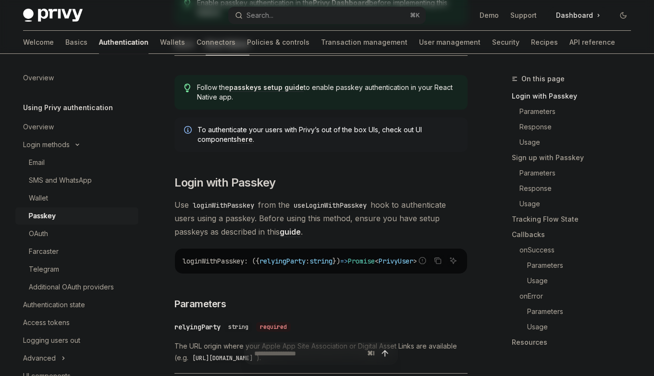
scroll to position [169, 0]
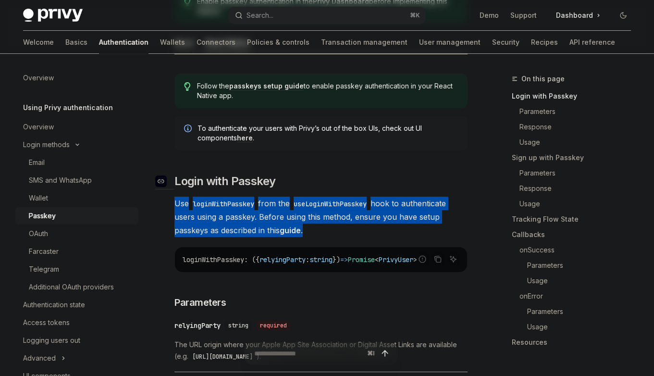
drag, startPoint x: 355, startPoint y: 232, endPoint x: 329, endPoint y: 183, distance: 55.0
click at [329, 183] on h2 "​ Login with Passkey" at bounding box center [320, 180] width 293 height 15
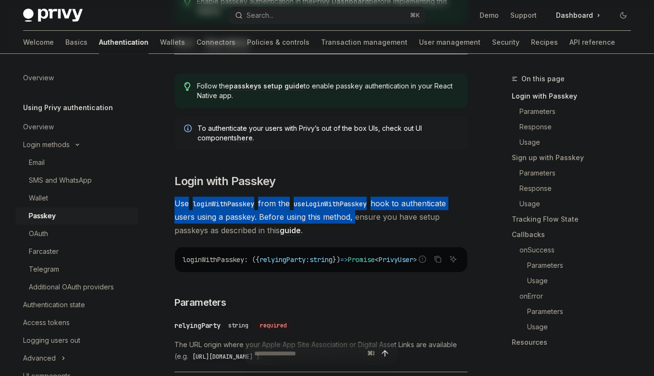
drag, startPoint x: 329, startPoint y: 183, endPoint x: 350, endPoint y: 220, distance: 42.6
click at [350, 220] on span "Use loginWithPasskey from the useLoginWithPasskey hook to authenticate users us…" at bounding box center [320, 216] width 293 height 40
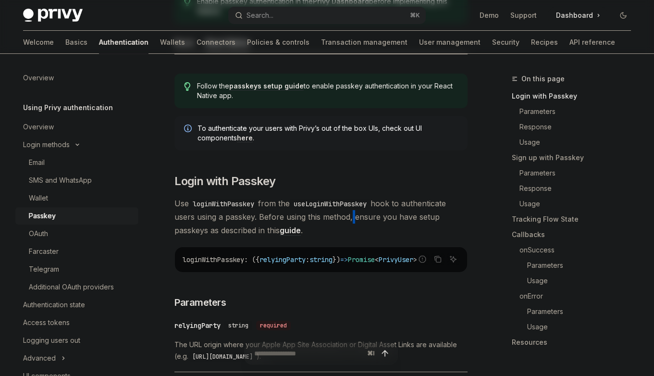
click at [350, 220] on span "Use loginWithPasskey from the useLoginWithPasskey hook to authenticate users us…" at bounding box center [320, 216] width 293 height 40
click at [284, 229] on link "guide" at bounding box center [290, 230] width 21 height 10
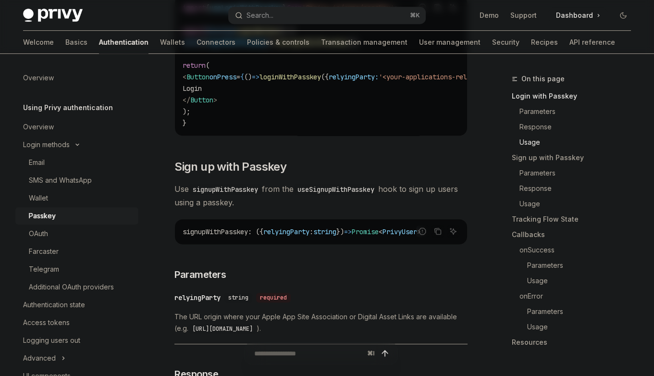
scroll to position [895, 0]
click at [291, 207] on span "Use signupWithPasskey from the useSignupWithPasskey hook to sign up users using…" at bounding box center [320, 194] width 293 height 27
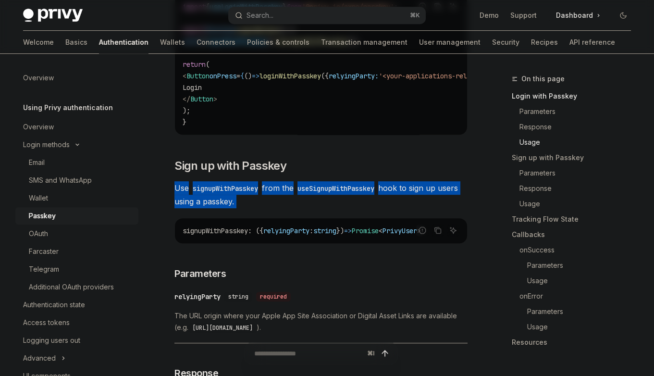
click at [291, 207] on span "Use signupWithPasskey from the useSignupWithPasskey hook to sign up users using…" at bounding box center [320, 194] width 293 height 27
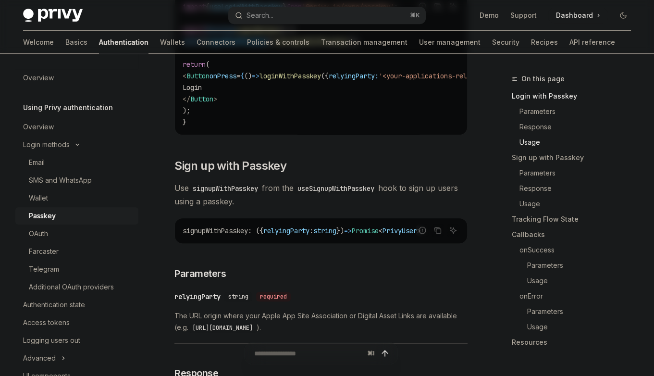
click at [302, 207] on span "Use signupWithPasskey from the useSignupWithPasskey hook to sign up users using…" at bounding box center [320, 194] width 293 height 27
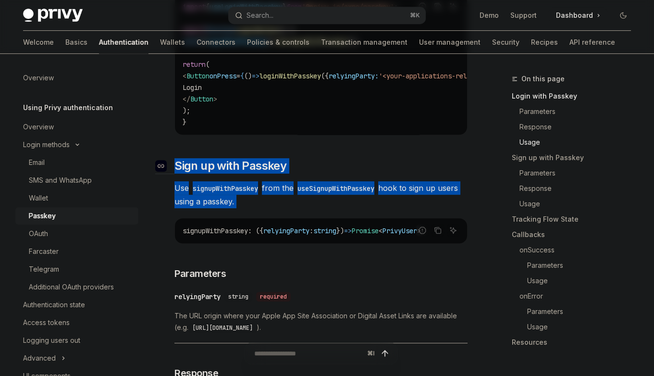
drag, startPoint x: 302, startPoint y: 208, endPoint x: 303, endPoint y: 170, distance: 38.0
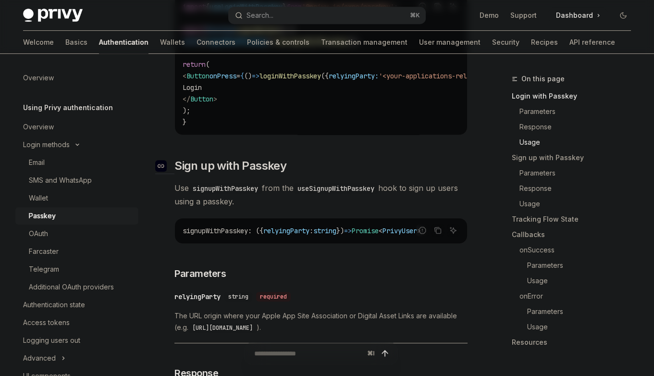
click at [311, 172] on h2 "​ Sign up with Passkey" at bounding box center [320, 165] width 293 height 15
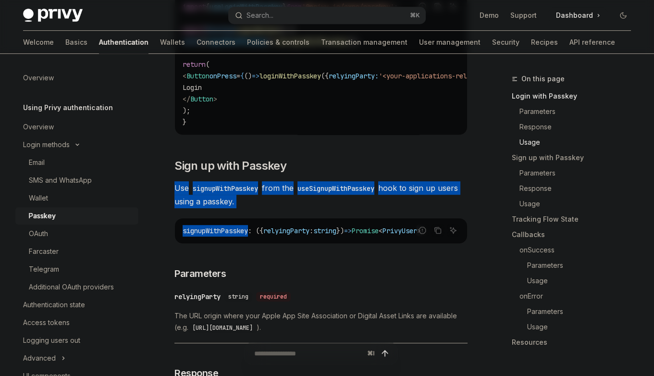
drag, startPoint x: 311, startPoint y: 172, endPoint x: 320, endPoint y: 218, distance: 47.6
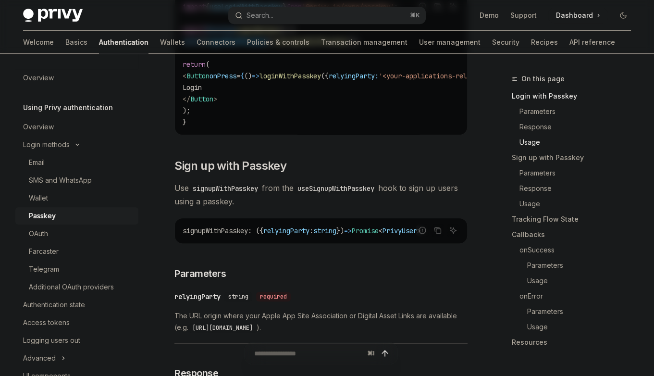
click at [324, 208] on span "Use signupWithPasskey from the useSignupWithPasskey hook to sign up users using…" at bounding box center [320, 194] width 293 height 27
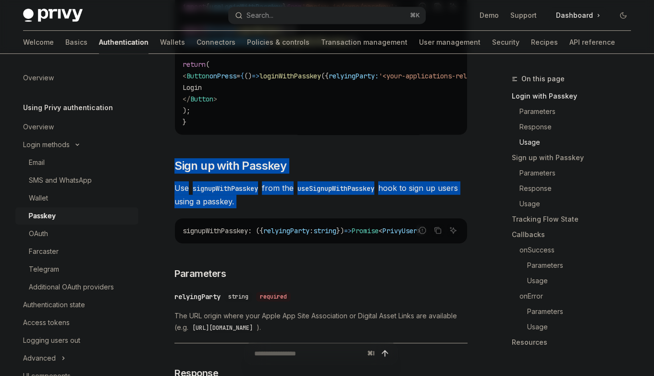
drag, startPoint x: 324, startPoint y: 210, endPoint x: 324, endPoint y: 143, distance: 67.7
drag, startPoint x: 324, startPoint y: 143, endPoint x: 341, endPoint y: 212, distance: 71.2
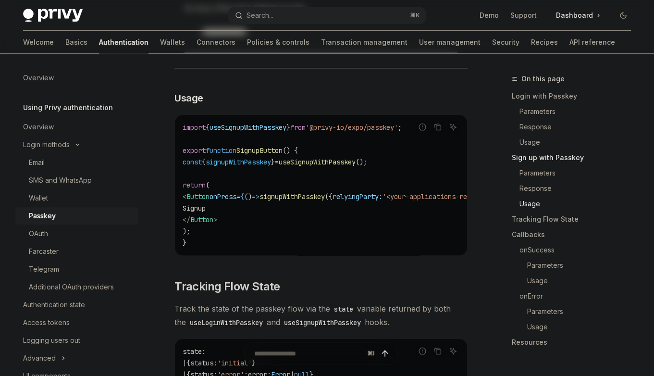
scroll to position [1477, 0]
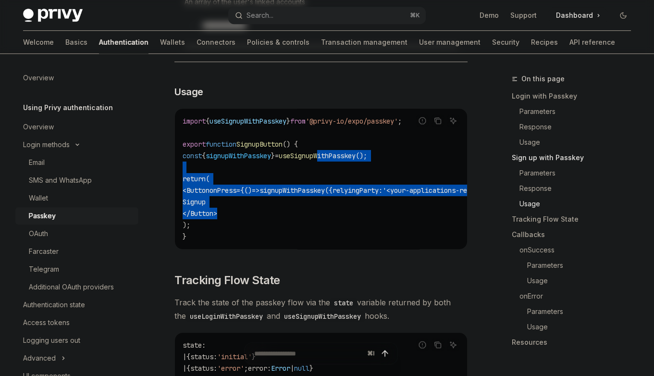
drag, startPoint x: 339, startPoint y: 221, endPoint x: 339, endPoint y: 170, distance: 50.9
click at [339, 170] on code "import { useSignupWithPasskey } from '@privy-io/expo/passkey' ; export function…" at bounding box center [369, 178] width 373 height 127
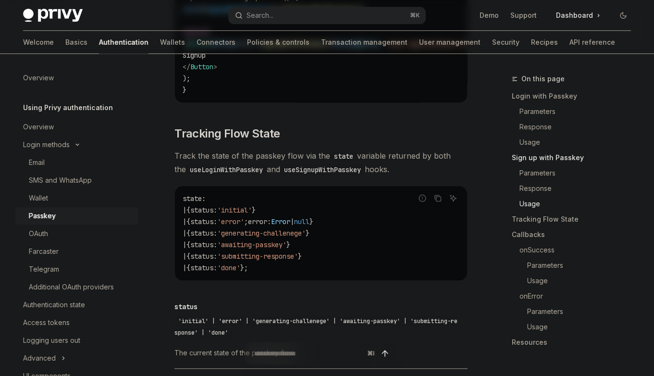
scroll to position [1621, 0]
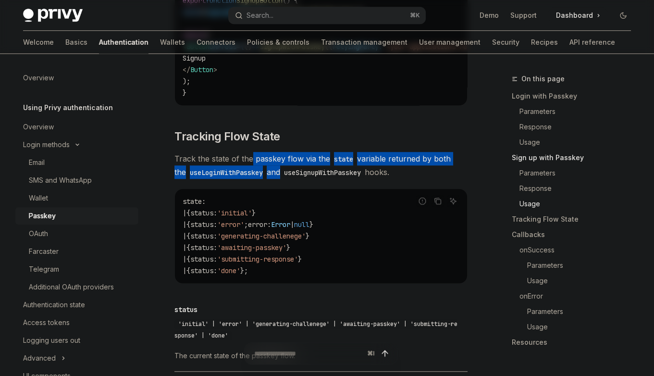
drag, startPoint x: 252, startPoint y: 163, endPoint x: 281, endPoint y: 191, distance: 40.4
click at [280, 191] on div "**********" at bounding box center [320, 105] width 293 height 2982
click at [281, 191] on div "**********" at bounding box center [320, 105] width 293 height 2982
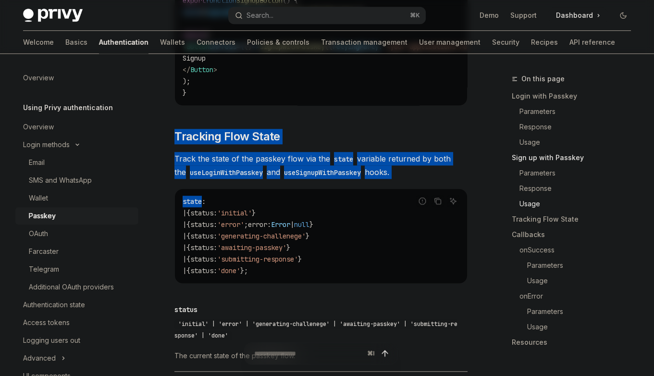
drag, startPoint x: 281, startPoint y: 191, endPoint x: 257, endPoint y: 131, distance: 64.5
click at [257, 131] on div "**********" at bounding box center [320, 105] width 293 height 2982
drag, startPoint x: 257, startPoint y: 131, endPoint x: 299, endPoint y: 204, distance: 83.7
click at [299, 204] on div "**********" at bounding box center [320, 105] width 293 height 2982
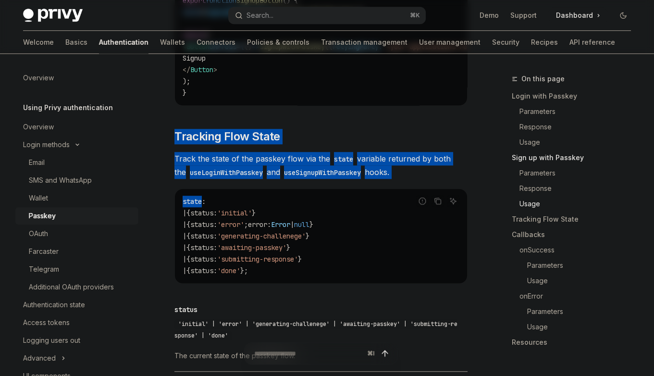
click at [299, 204] on div "state : | { status : 'initial' } | { status : 'error' ; error : Error | null } …" at bounding box center [321, 236] width 292 height 94
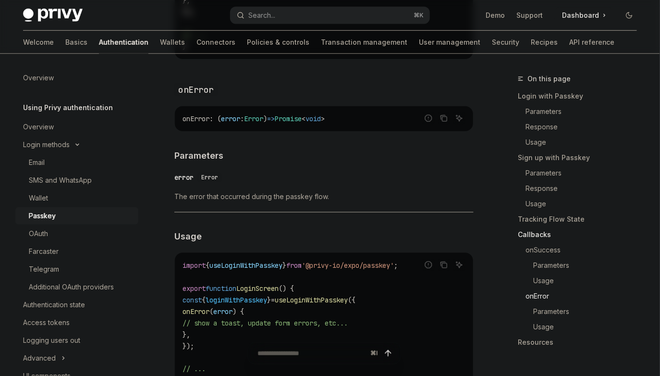
scroll to position [2669, 0]
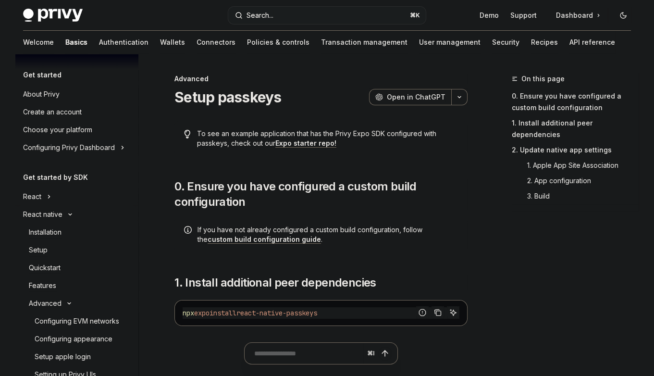
scroll to position [177, 0]
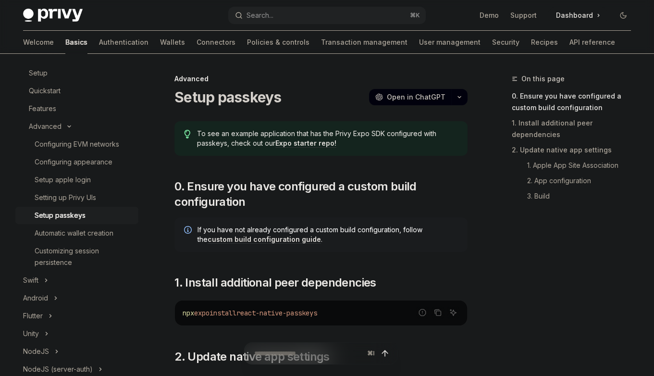
type textarea "*"
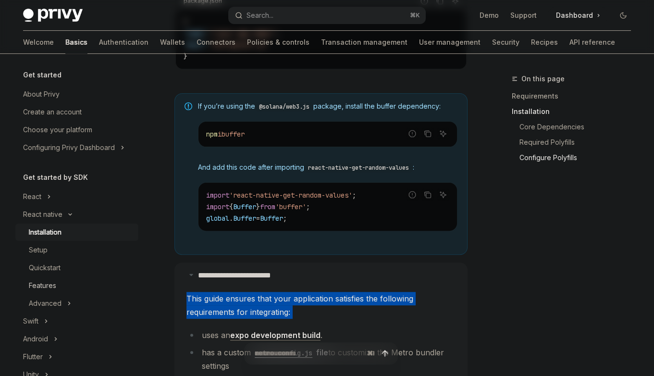
click at [71, 286] on div "Features" at bounding box center [81, 286] width 104 height 12
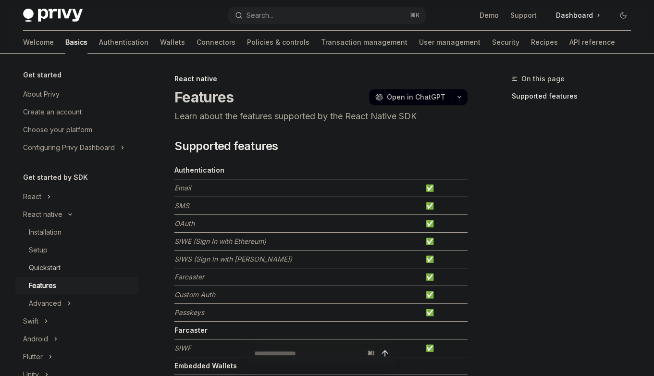
click at [48, 264] on div "Quickstart" at bounding box center [45, 268] width 32 height 12
type textarea "*"
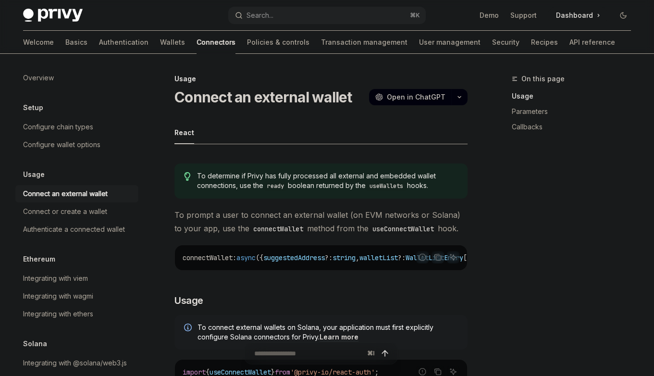
click at [298, 168] on div "To determine if Privy has fully processed all external and embedded wallet conn…" at bounding box center [320, 180] width 293 height 35
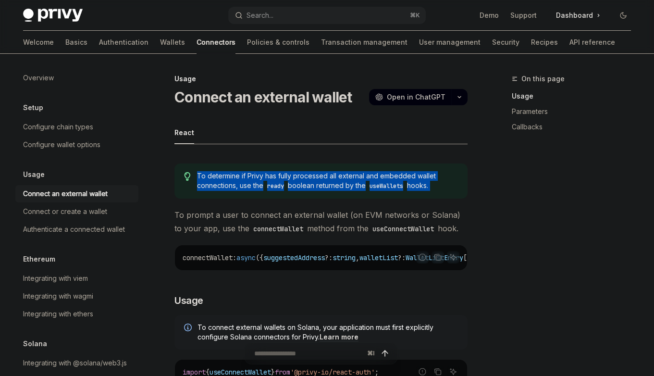
drag, startPoint x: 298, startPoint y: 168, endPoint x: 326, endPoint y: 197, distance: 41.1
click at [326, 197] on div "To determine if Privy has fully processed all external and embedded wallet conn…" at bounding box center [320, 180] width 293 height 35
click at [326, 196] on div "To determine if Privy has fully processed all external and embedded wallet conn…" at bounding box center [320, 180] width 293 height 35
drag, startPoint x: 326, startPoint y: 196, endPoint x: 309, endPoint y: 171, distance: 30.9
click at [309, 171] on div "To determine if Privy has fully processed all external and embedded wallet conn…" at bounding box center [320, 180] width 293 height 35
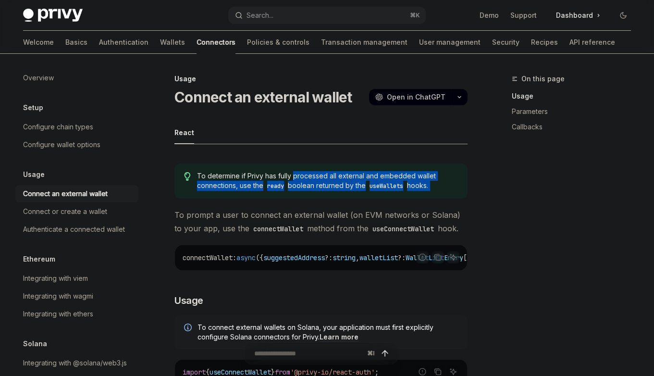
click at [309, 171] on span "To determine if Privy has fully processed all external and embedded wallet conn…" at bounding box center [327, 181] width 261 height 20
drag, startPoint x: 309, startPoint y: 171, endPoint x: 323, endPoint y: 190, distance: 23.5
click at [323, 190] on span "To determine if Privy has fully processed all external and embedded wallet conn…" at bounding box center [327, 181] width 261 height 20
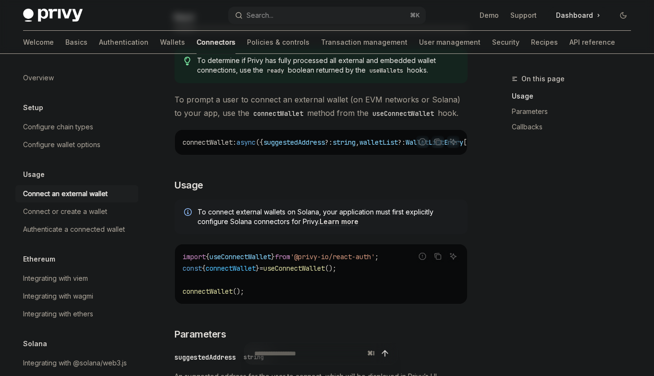
scroll to position [131, 0]
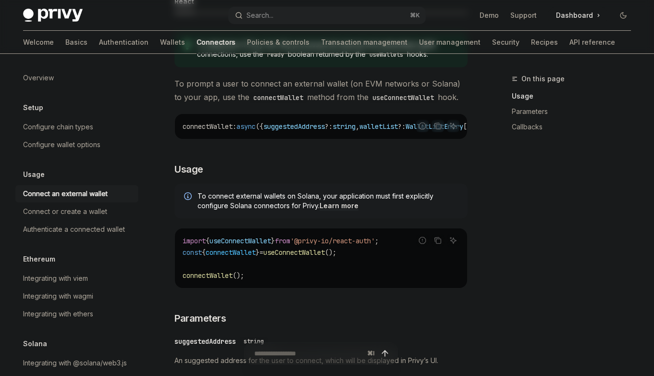
click at [286, 90] on span "To prompt a user to connect an external wallet (on EVM networks or Solana) to y…" at bounding box center [320, 90] width 293 height 27
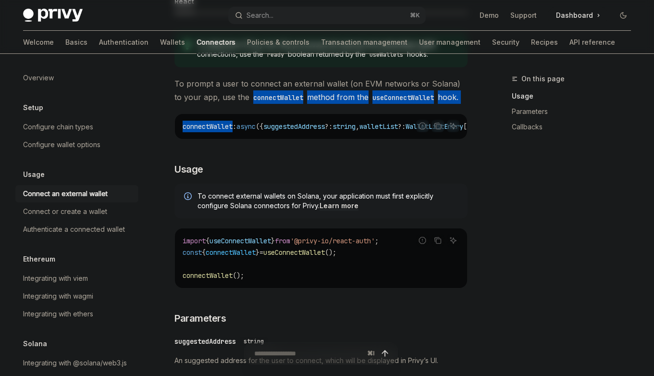
drag, startPoint x: 286, startPoint y: 90, endPoint x: 306, endPoint y: 121, distance: 37.0
click at [306, 121] on code "connectWallet : async ({ suggestedAddress ?: string , walletList ?: WalletListE…" at bounding box center [433, 127] width 500 height 12
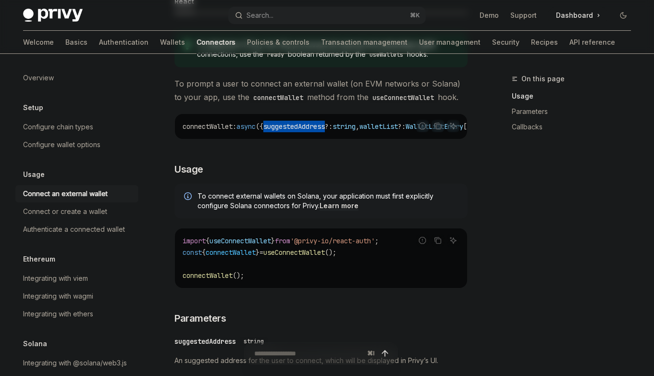
click at [306, 121] on code "connectWallet : async ({ suggestedAddress ?: string , walletList ?: WalletListE…" at bounding box center [433, 127] width 500 height 12
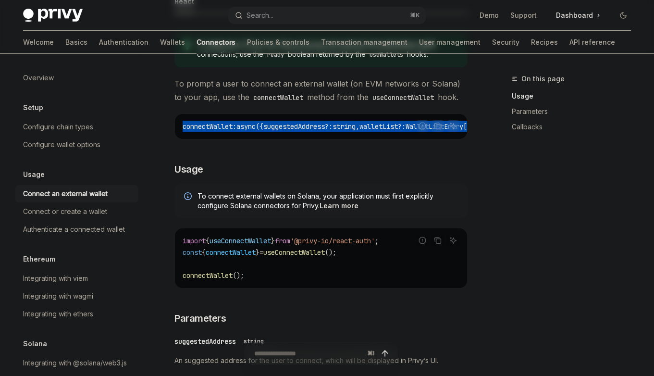
click at [306, 121] on code "connectWallet : async ({ suggestedAddress ?: string , walletList ?: WalletListE…" at bounding box center [433, 127] width 500 height 12
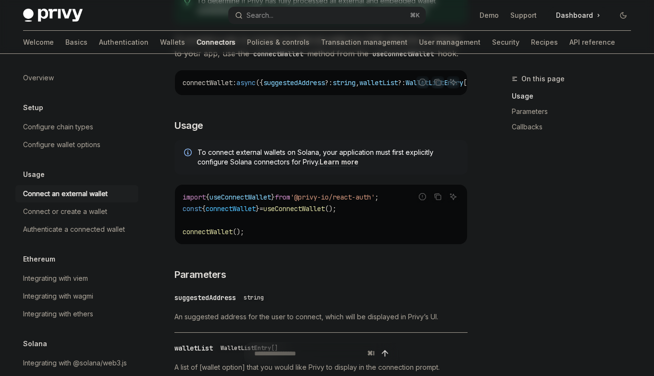
scroll to position [192, 0]
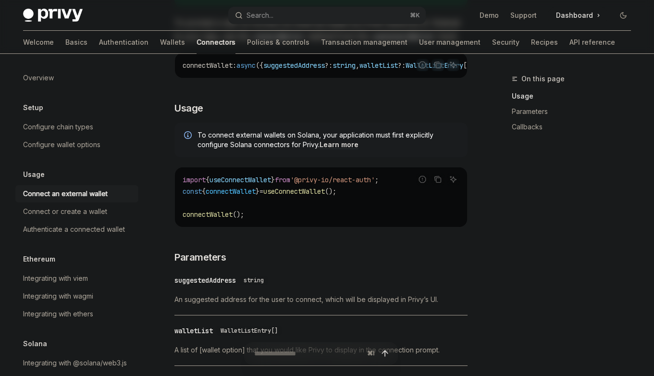
click at [289, 196] on span "useConnectWallet" at bounding box center [293, 191] width 61 height 9
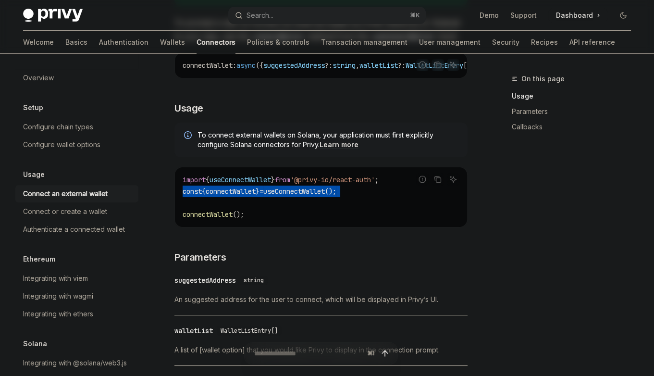
click at [289, 196] on span "useConnectWallet" at bounding box center [293, 191] width 61 height 9
click at [322, 195] on span "useConnectWallet" at bounding box center [293, 191] width 61 height 9
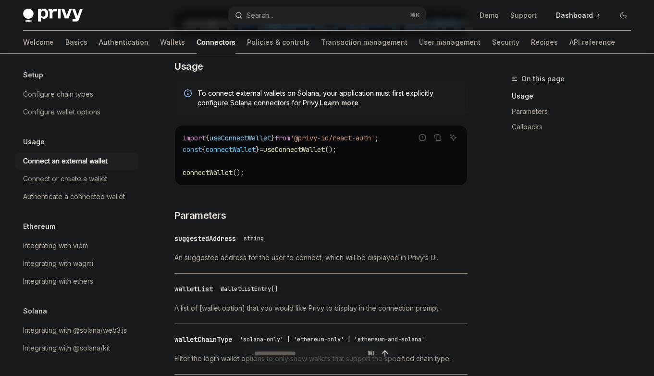
scroll to position [227, 0]
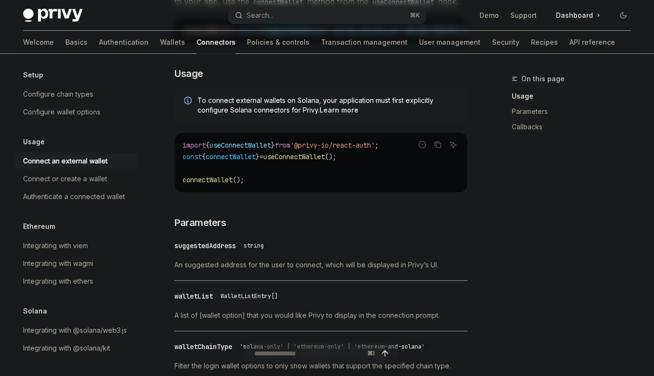
click at [249, 152] on code "import { useConnectWallet } from '@privy-io/react-auth' ; const { connectWallet…" at bounding box center [321, 162] width 277 height 46
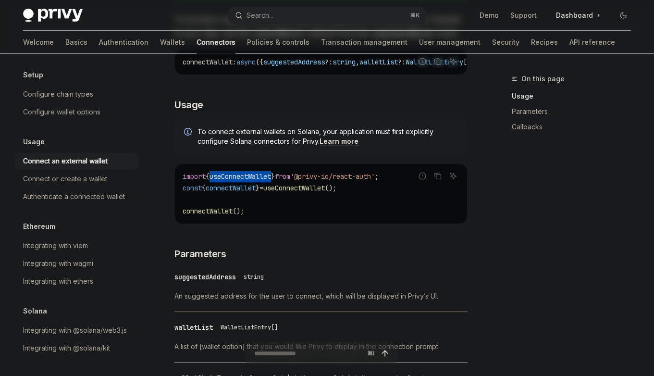
scroll to position [0, 0]
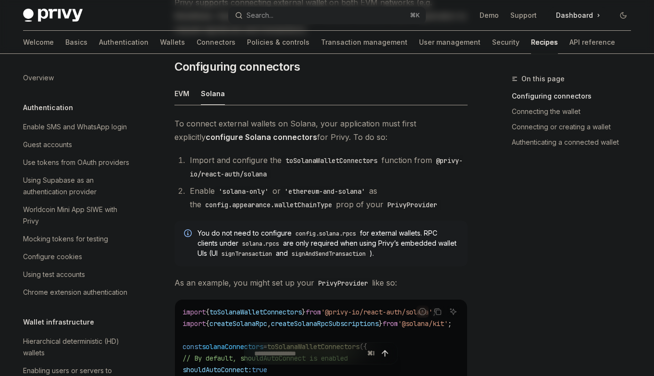
scroll to position [127, 0]
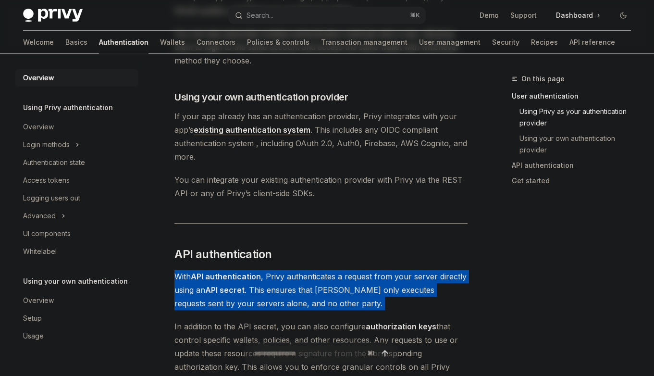
scroll to position [917, 0]
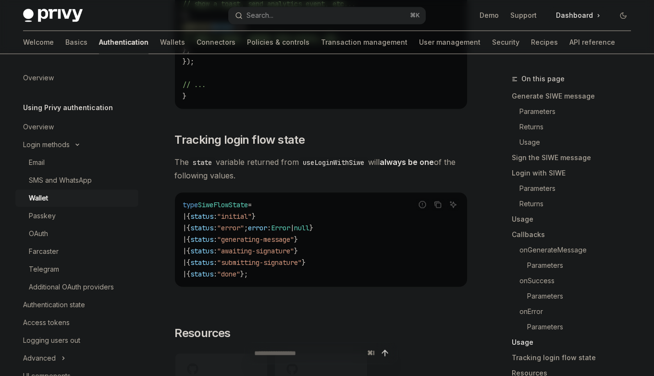
scroll to position [3105, 0]
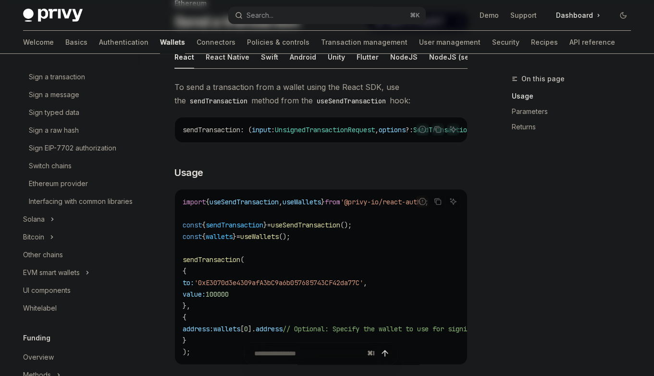
scroll to position [288, 0]
click at [53, 224] on icon "Toggle Solana section" at bounding box center [52, 218] width 4 height 12
type textarea "*"
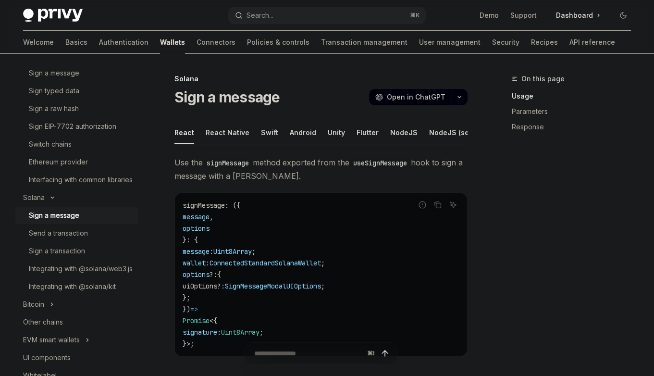
scroll to position [311, 0]
